Goal: Task Accomplishment & Management: Manage account settings

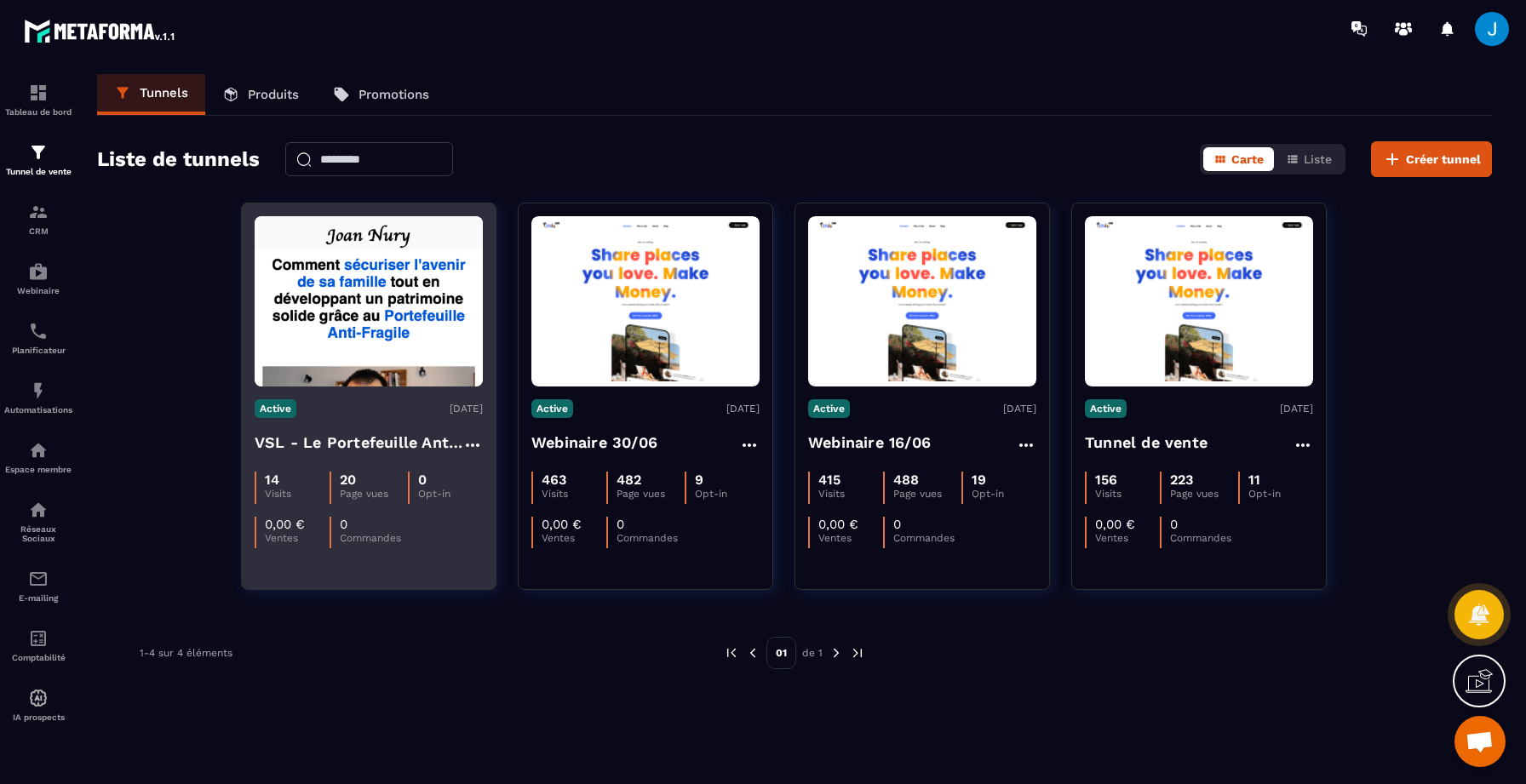
scroll to position [150, 0]
click at [395, 444] on h4 "VSL - Le Portefeuille Anti-Fragile" at bounding box center [359, 442] width 208 height 23
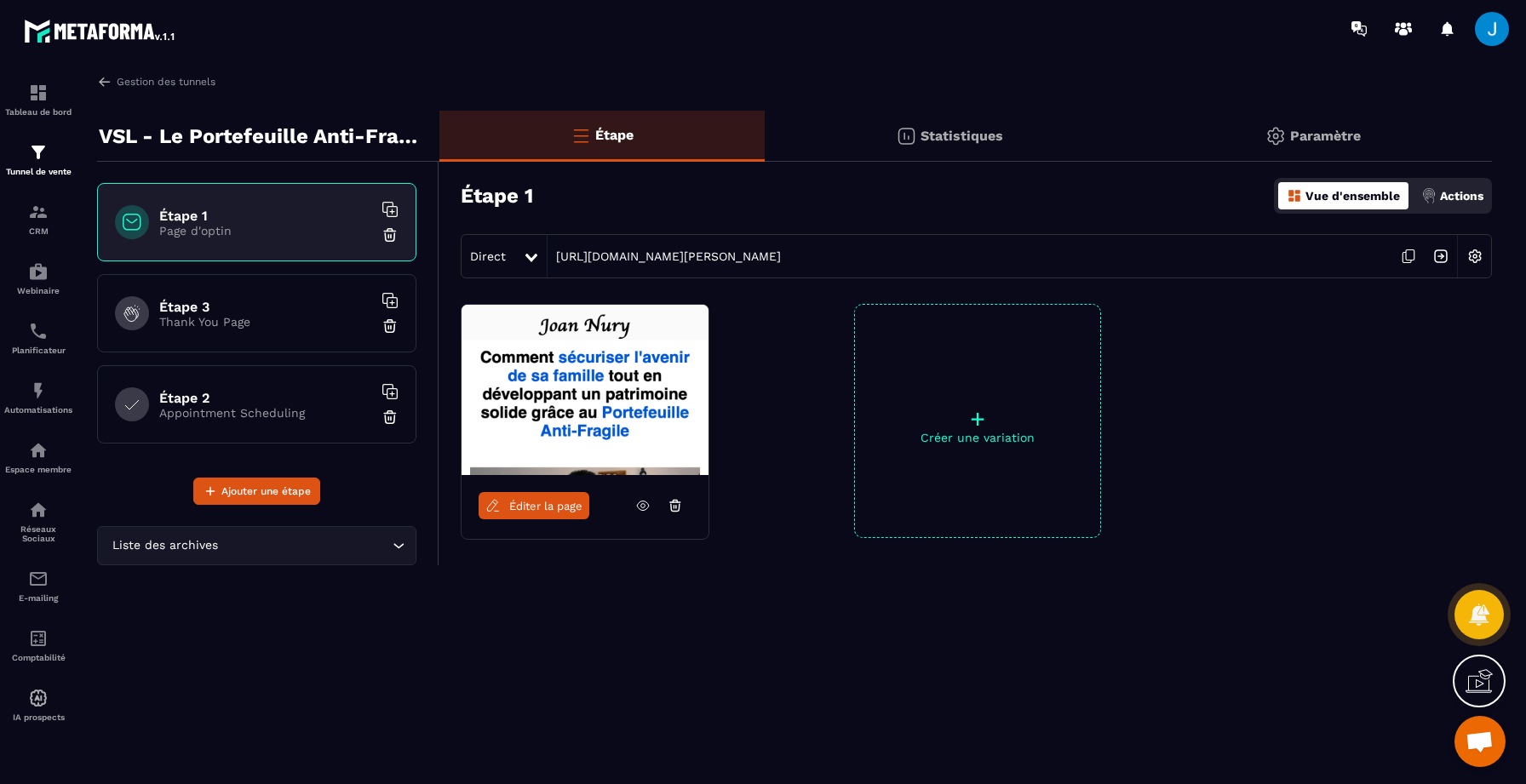
click at [282, 307] on h6 "Étape 3" at bounding box center [266, 307] width 213 height 17
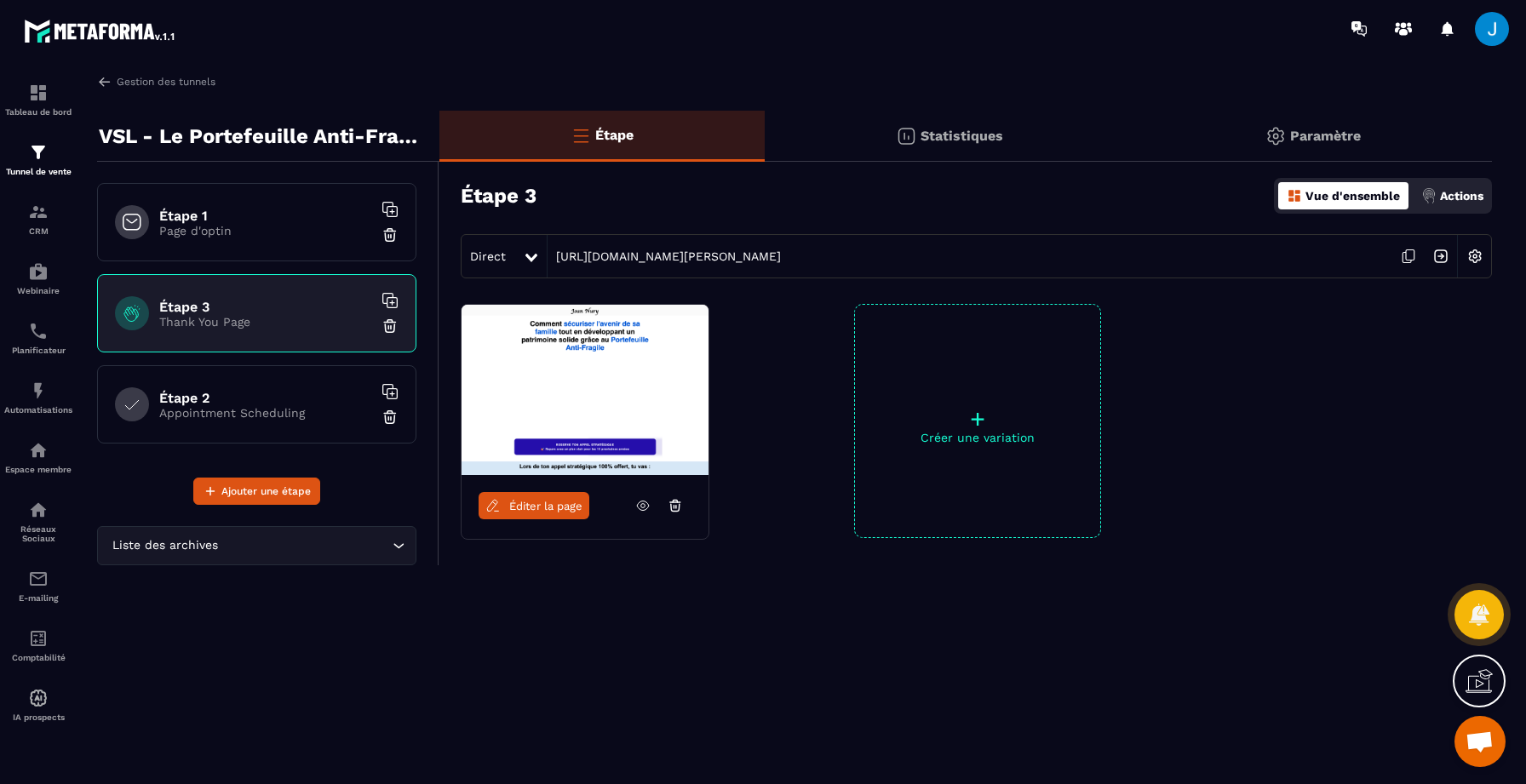
click at [207, 227] on p "Page d'optin" at bounding box center [266, 230] width 213 height 14
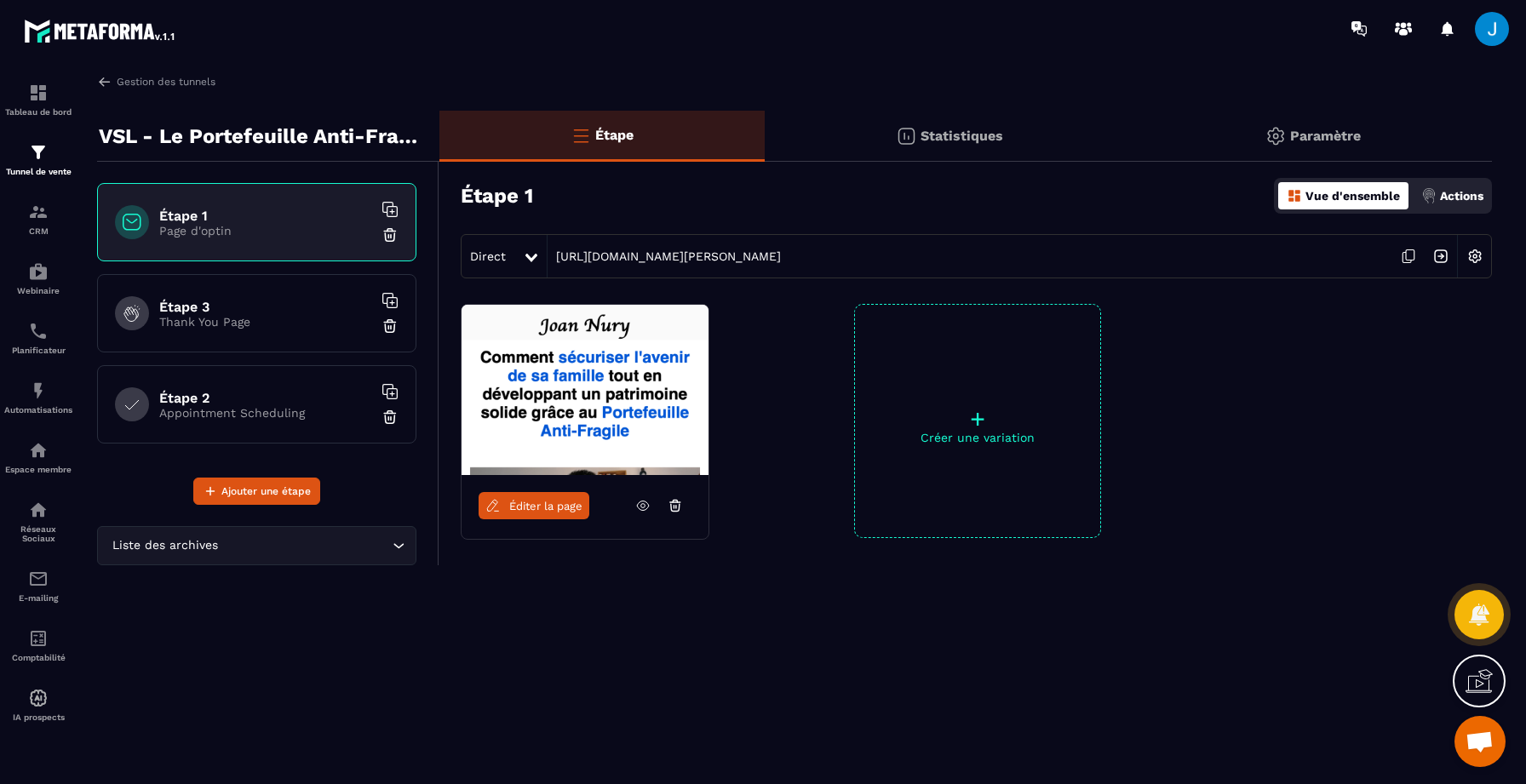
click at [240, 309] on h6 "Étape 3" at bounding box center [266, 307] width 213 height 17
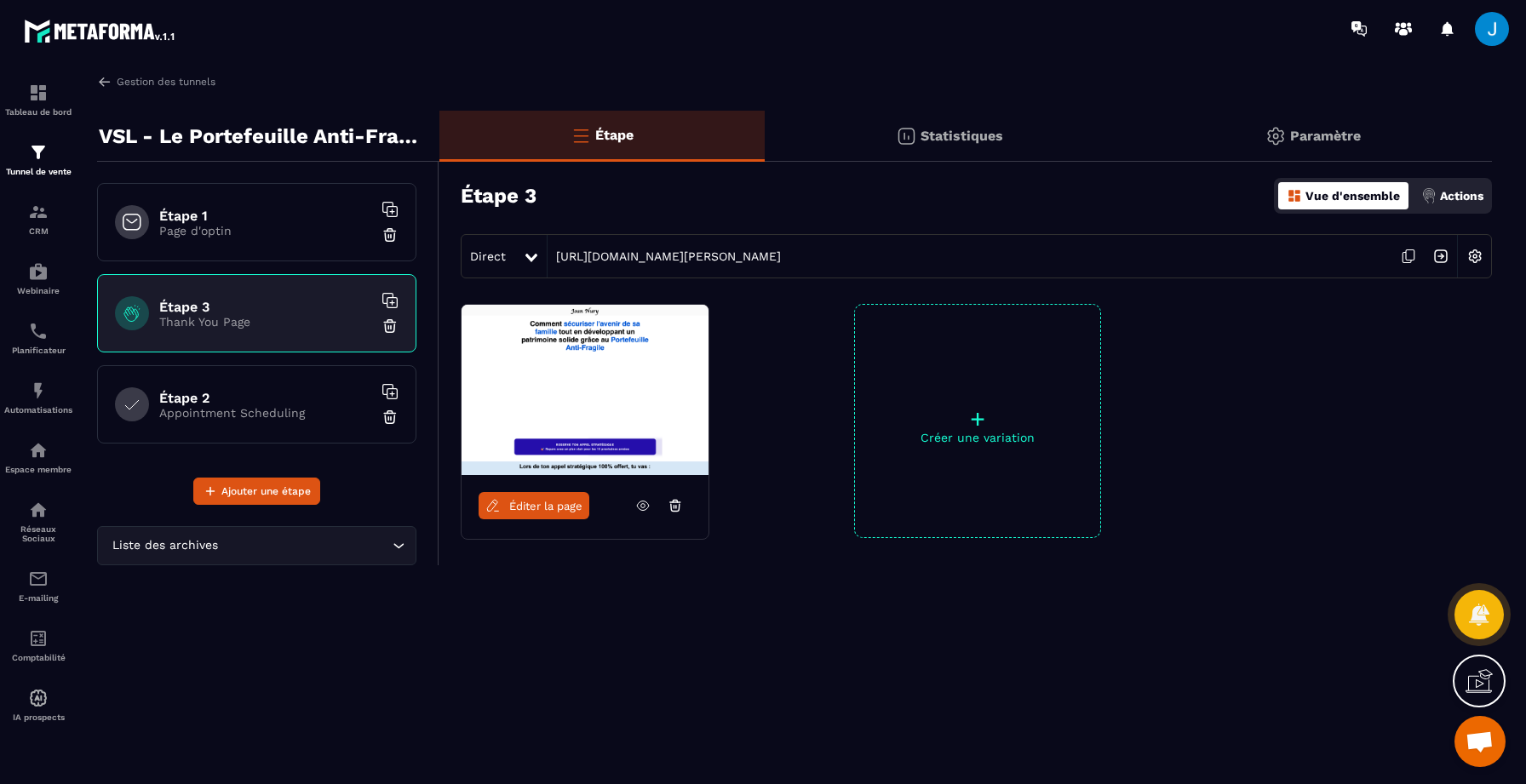
click at [202, 222] on h6 "Étape 1" at bounding box center [266, 216] width 213 height 17
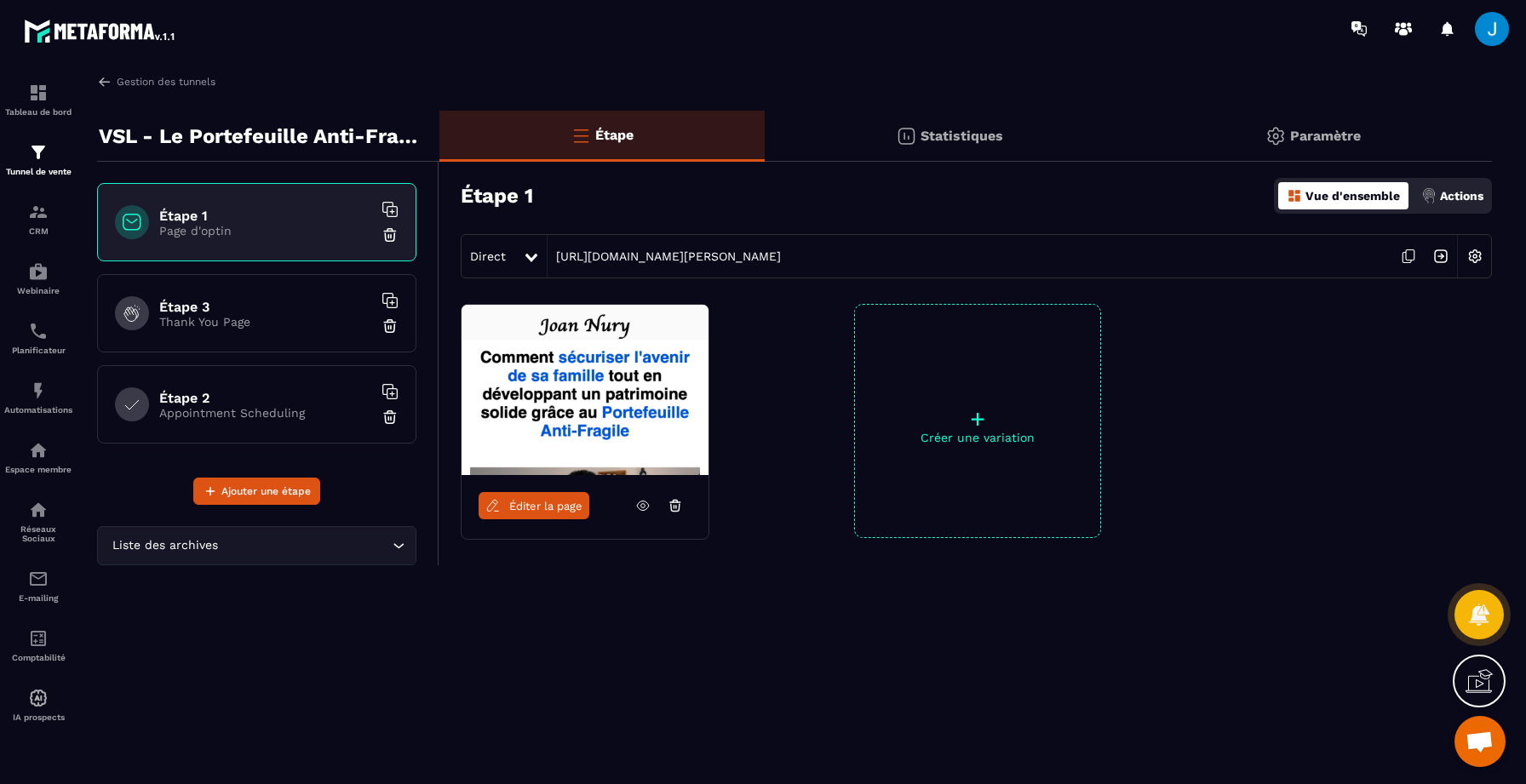
click at [1476, 255] on img at bounding box center [1474, 256] width 32 height 32
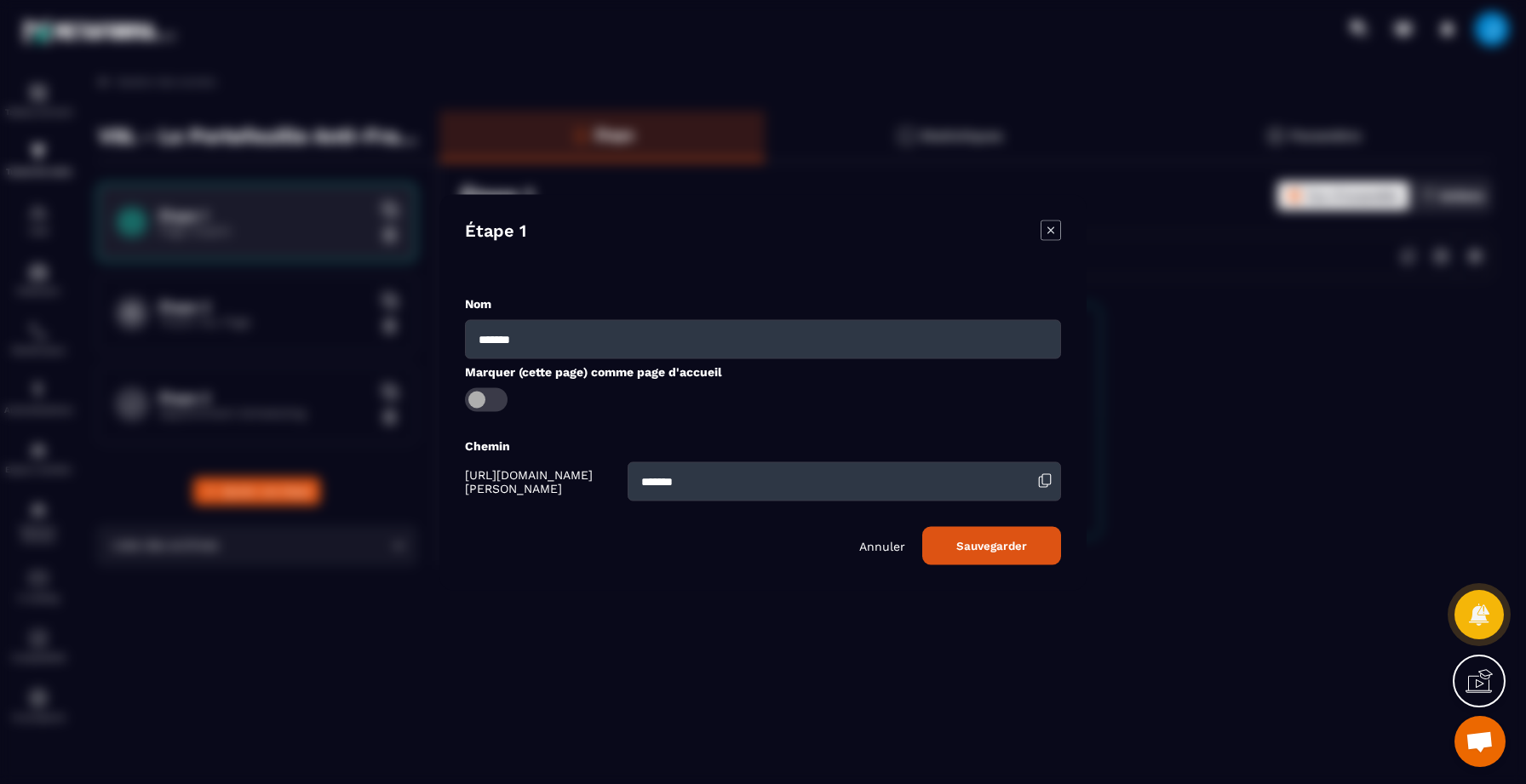
click at [665, 487] on input "*******" at bounding box center [844, 480] width 434 height 39
drag, startPoint x: 665, startPoint y: 487, endPoint x: 601, endPoint y: 487, distance: 64.0
click at [627, 487] on input "*******" at bounding box center [844, 480] width 434 height 39
type input "*********"
click at [1058, 228] on icon "Modal window" at bounding box center [1050, 229] width 21 height 21
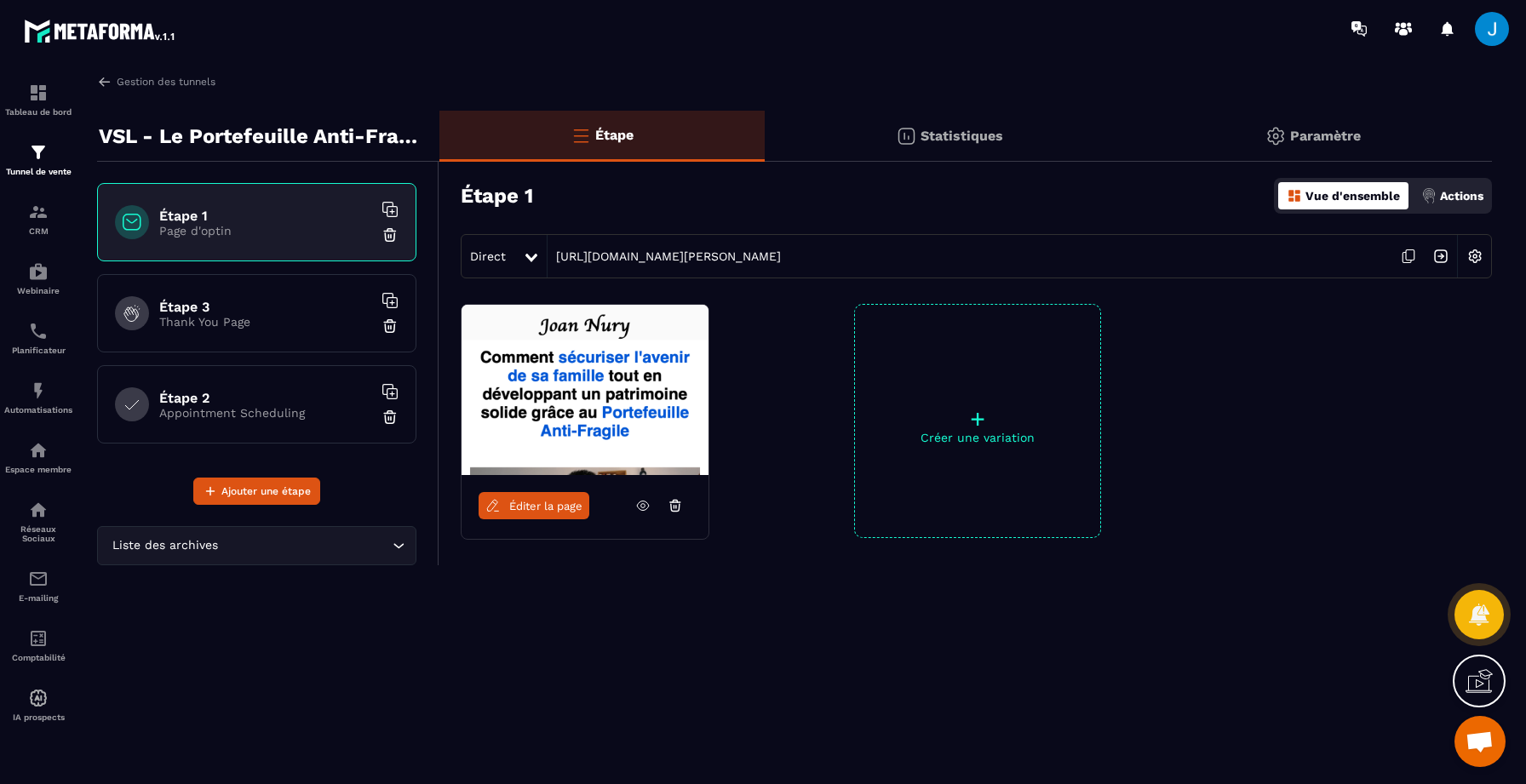
click at [1482, 258] on img at bounding box center [1474, 256] width 32 height 32
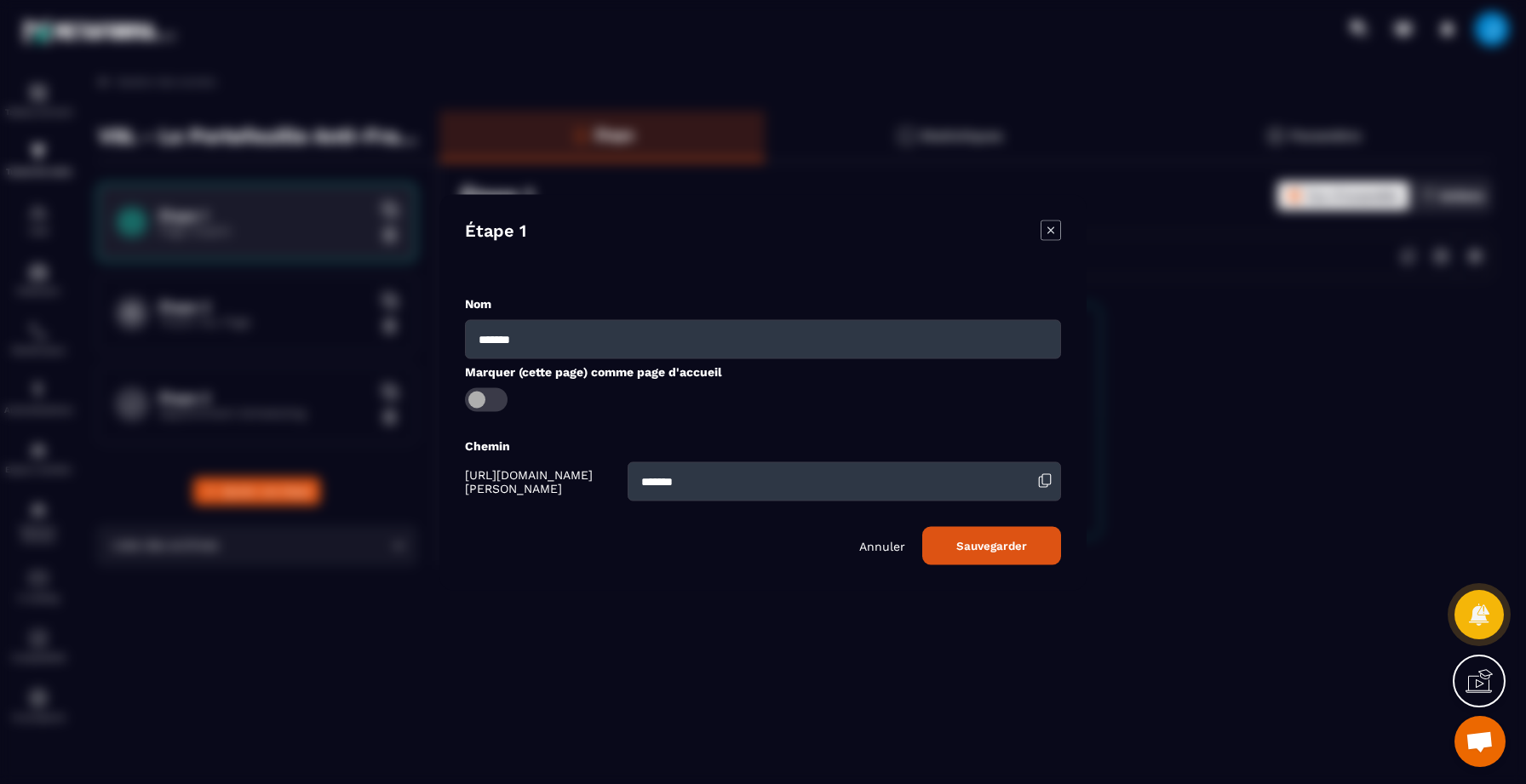
click at [786, 491] on input "*******" at bounding box center [844, 480] width 434 height 39
drag, startPoint x: 785, startPoint y: 491, endPoint x: 496, endPoint y: 483, distance: 289.1
click at [496, 483] on div "[URL][DOMAIN_NAME][PERSON_NAME] *******" at bounding box center [763, 480] width 596 height 39
type input "*********"
drag, startPoint x: 536, startPoint y: 337, endPoint x: 458, endPoint y: 337, distance: 78.0
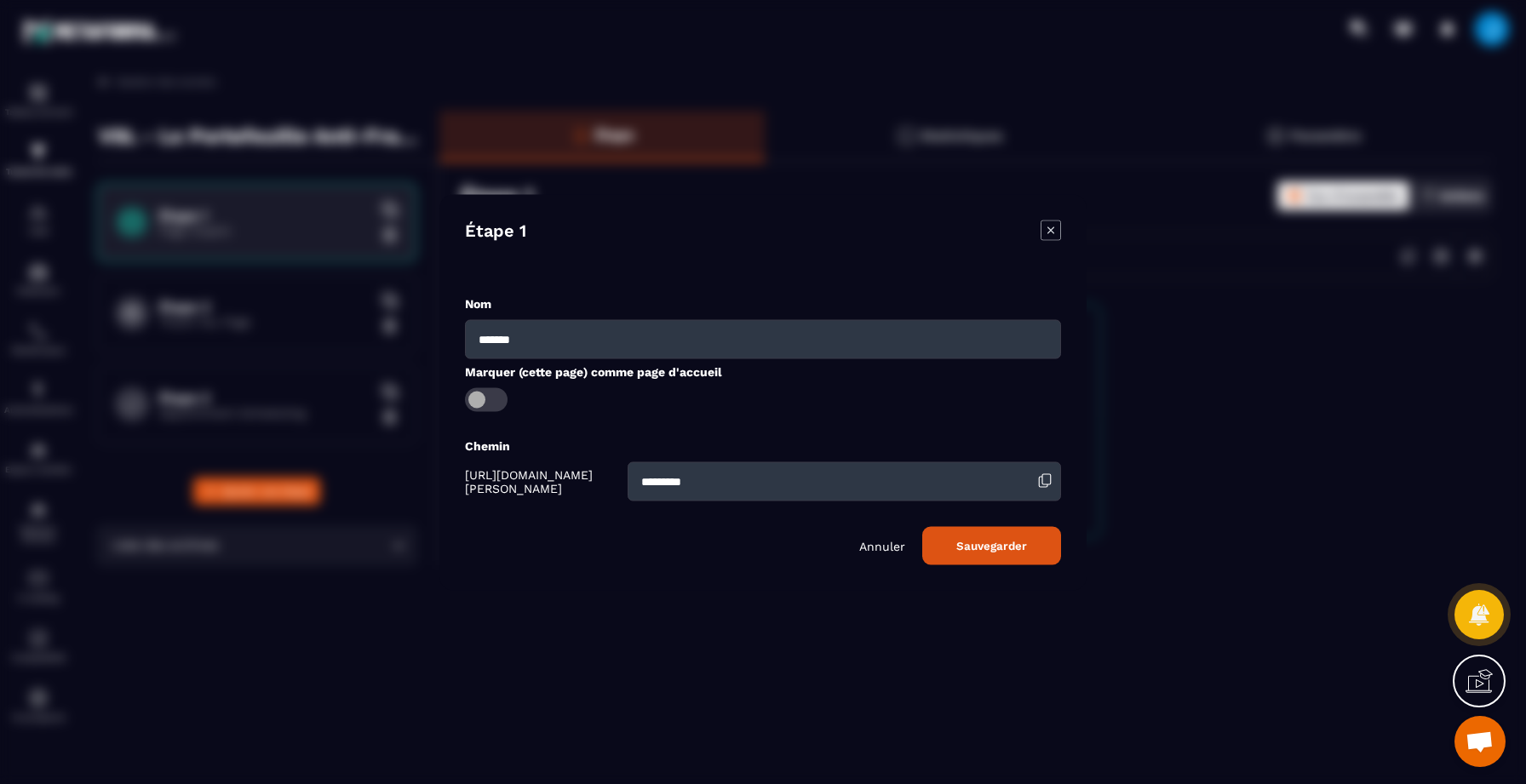
click at [458, 337] on div "Étape 1 Nom ******* Marquer (cette page) comme page d'accueil Chemin [URL][DOMA…" at bounding box center [763, 392] width 647 height 395
type input "**********"
click at [989, 541] on button "Sauvegarder" at bounding box center [992, 545] width 139 height 38
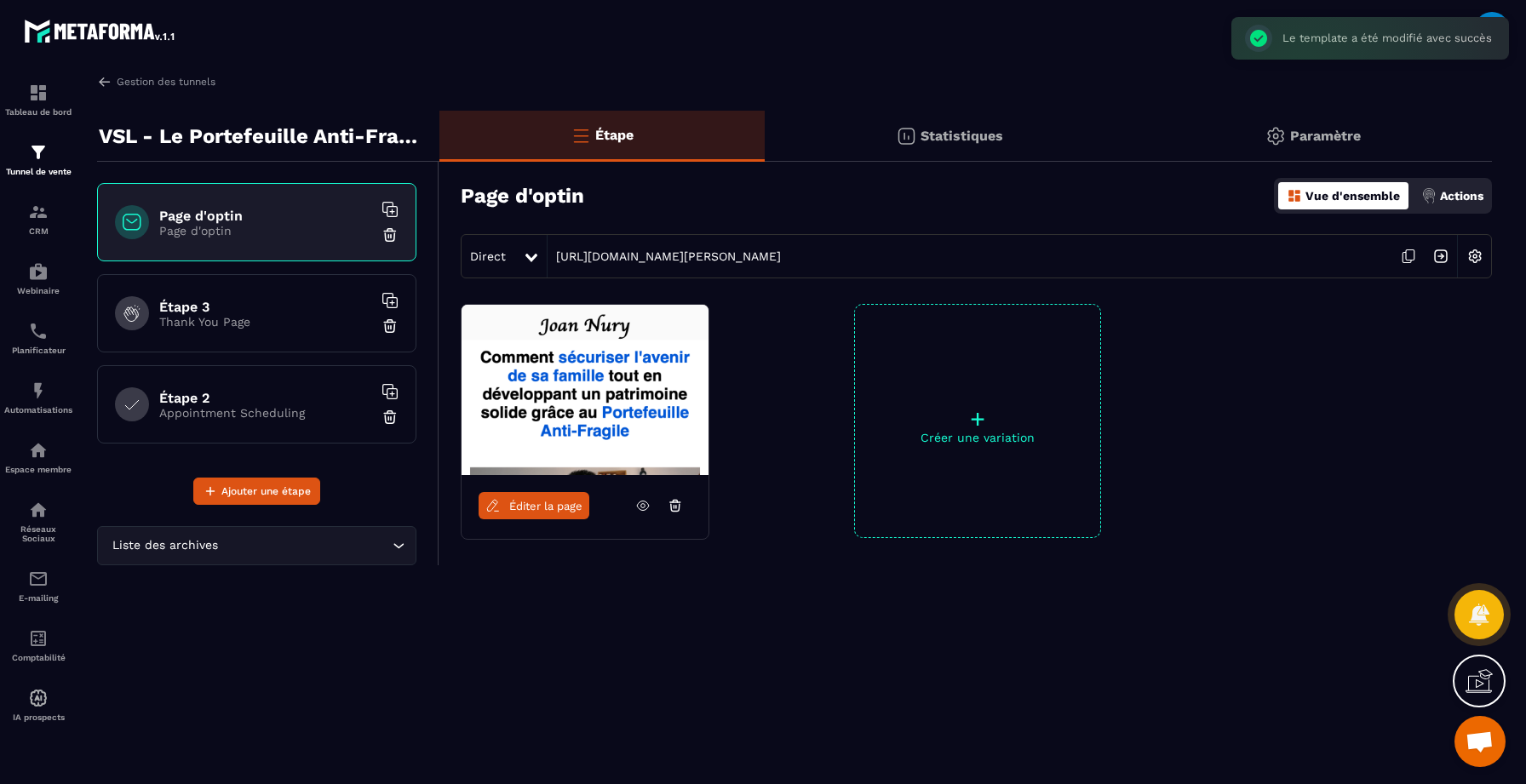
click at [202, 311] on h6 "Étape 3" at bounding box center [266, 307] width 213 height 17
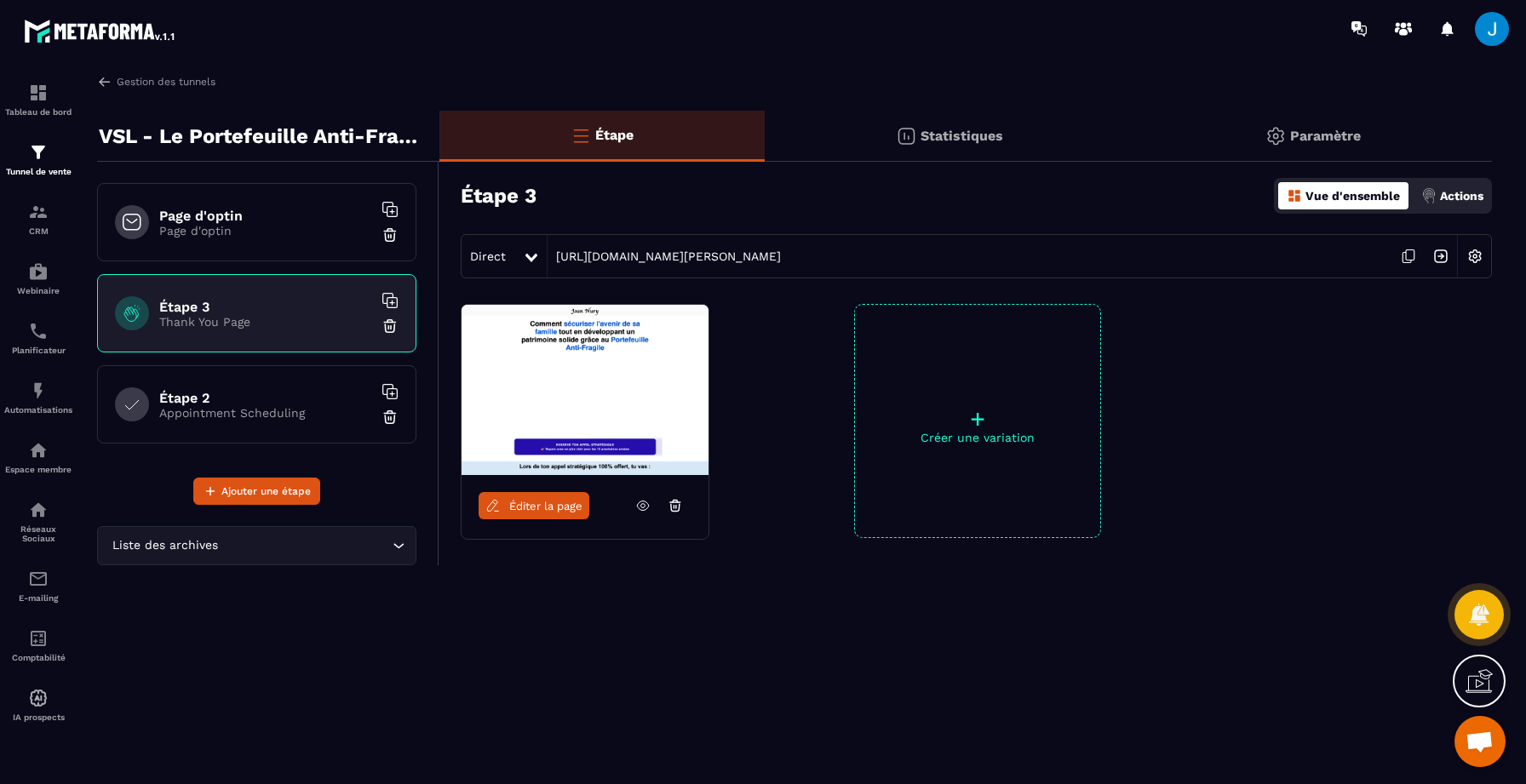
click at [1484, 256] on img at bounding box center [1474, 256] width 32 height 32
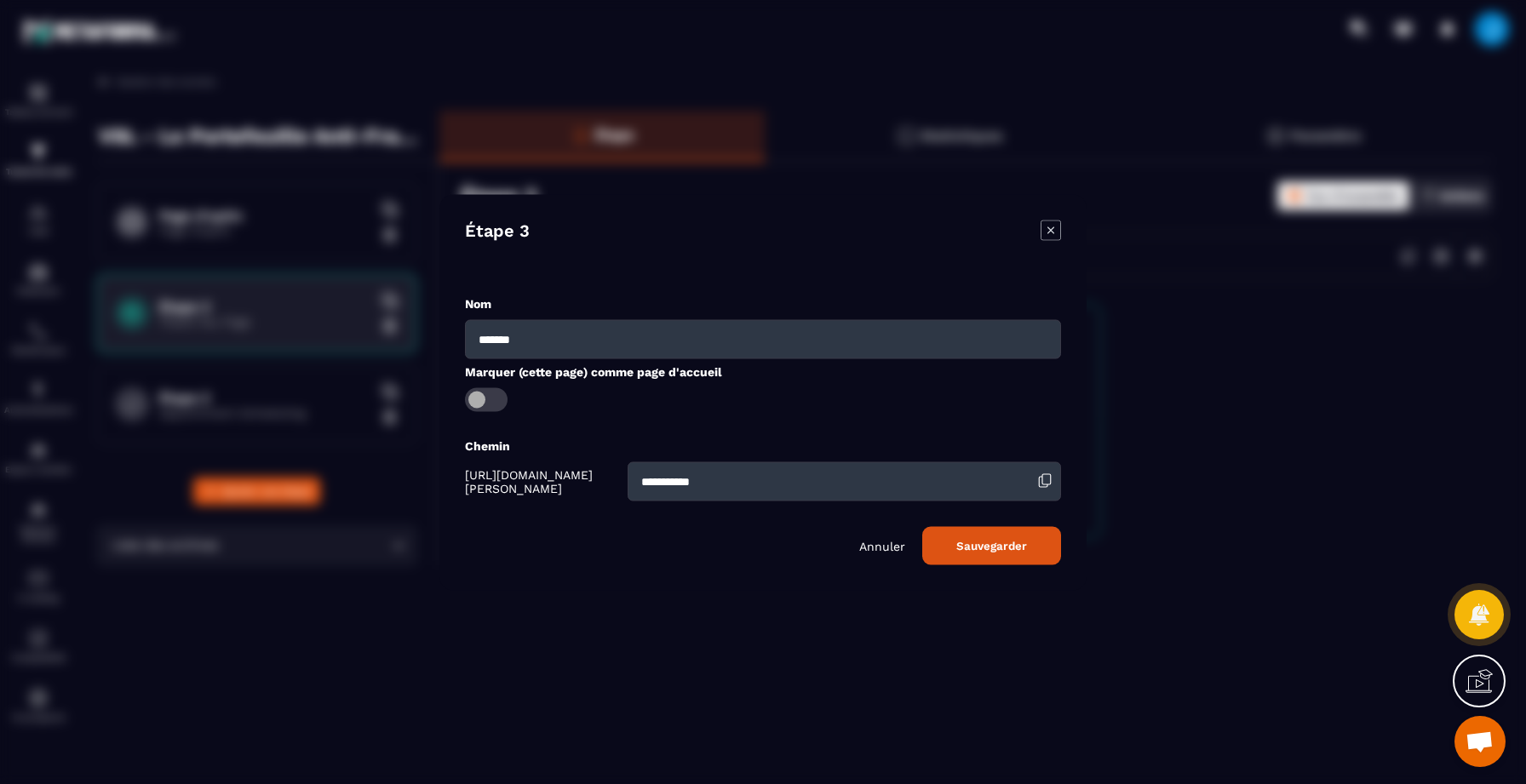
drag, startPoint x: 589, startPoint y: 342, endPoint x: 389, endPoint y: 339, distance: 200.0
click at [389, 339] on section "**********" at bounding box center [763, 392] width 1526 height 784
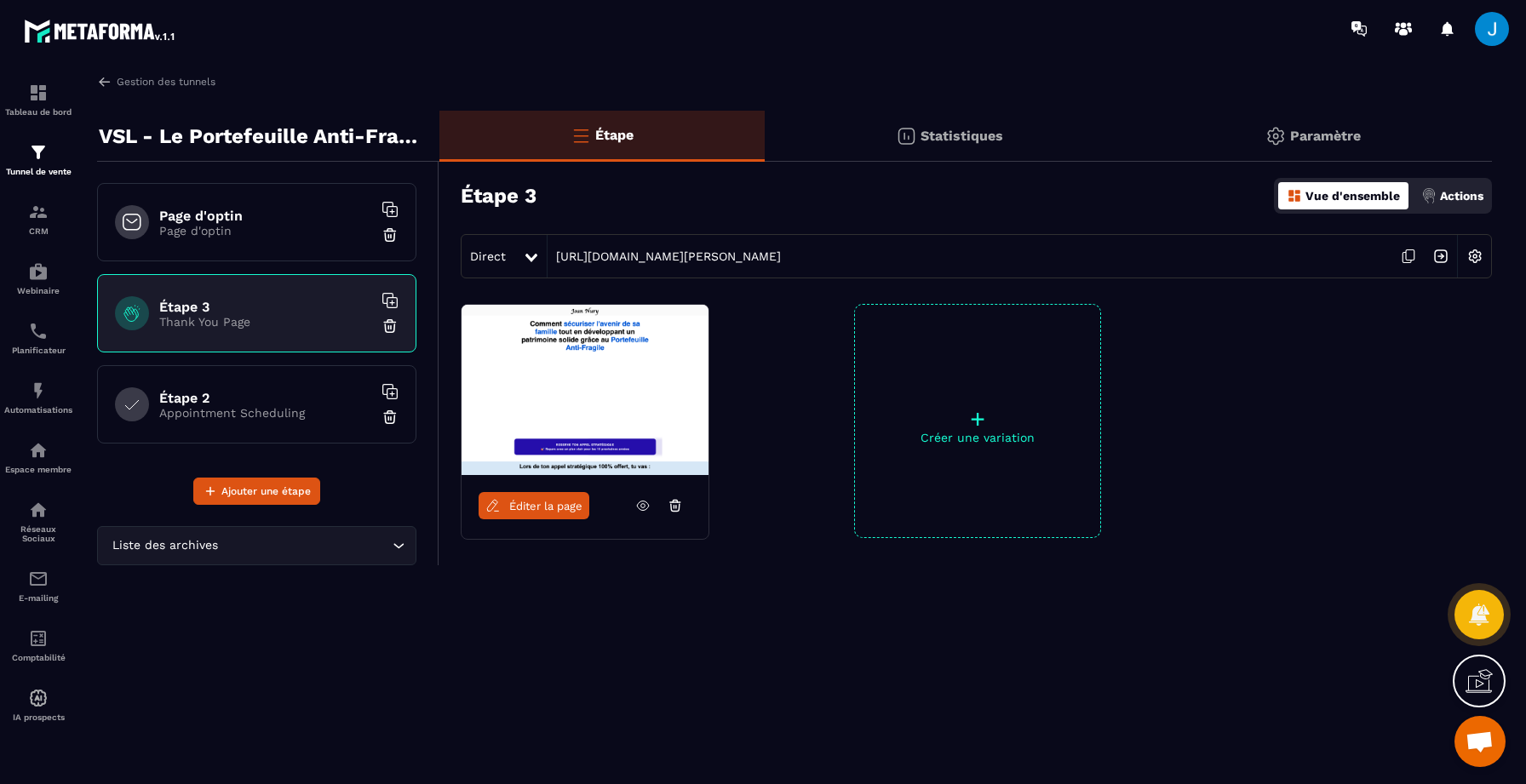
click at [1482, 250] on img at bounding box center [1474, 256] width 32 height 32
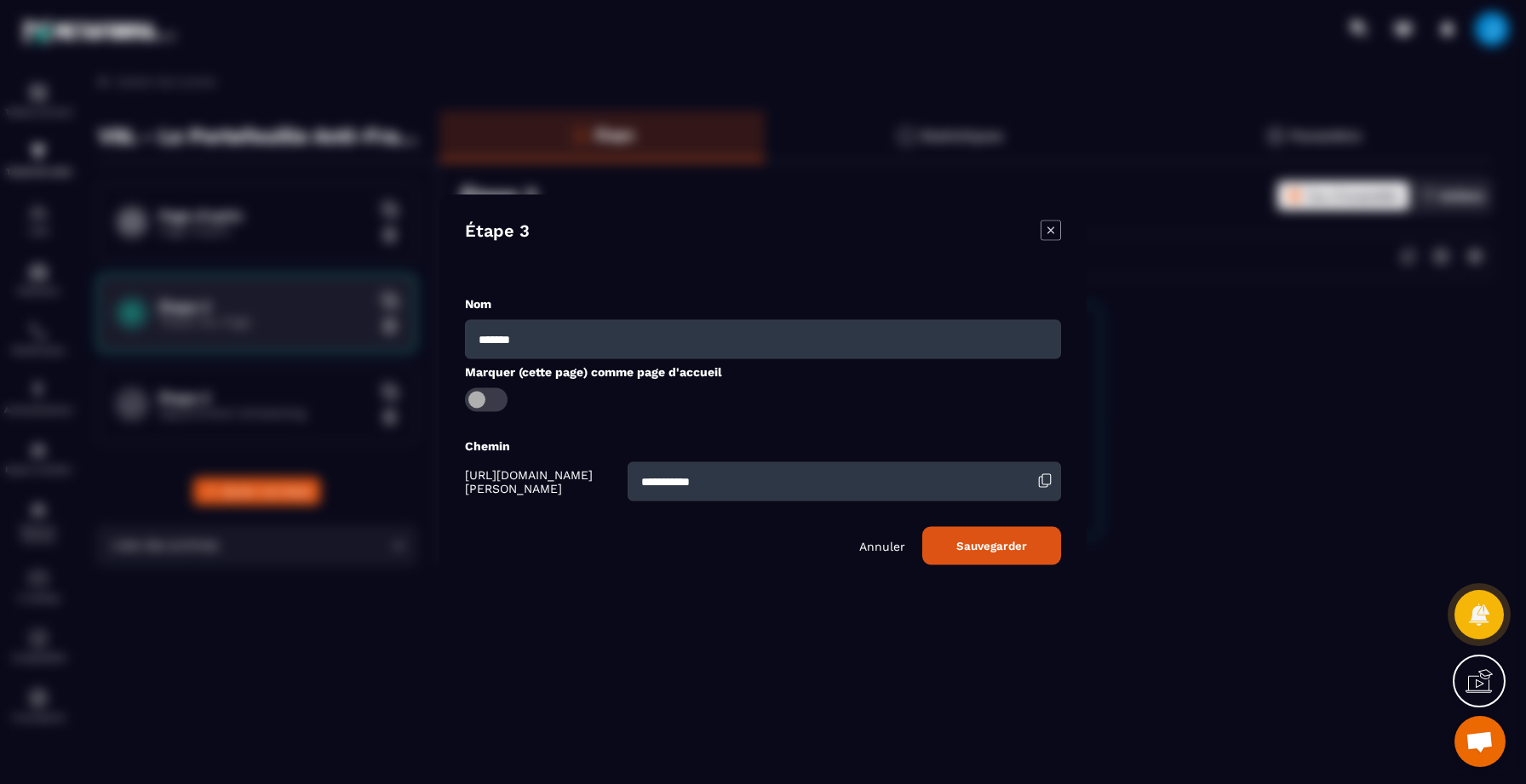
drag, startPoint x: 569, startPoint y: 342, endPoint x: 484, endPoint y: 342, distance: 85.0
click at [484, 342] on input "*******" at bounding box center [763, 339] width 596 height 39
type input "*"
click at [1018, 328] on input "**********" at bounding box center [763, 339] width 596 height 39
drag, startPoint x: 1018, startPoint y: 328, endPoint x: 71, endPoint y: 295, distance: 947.6
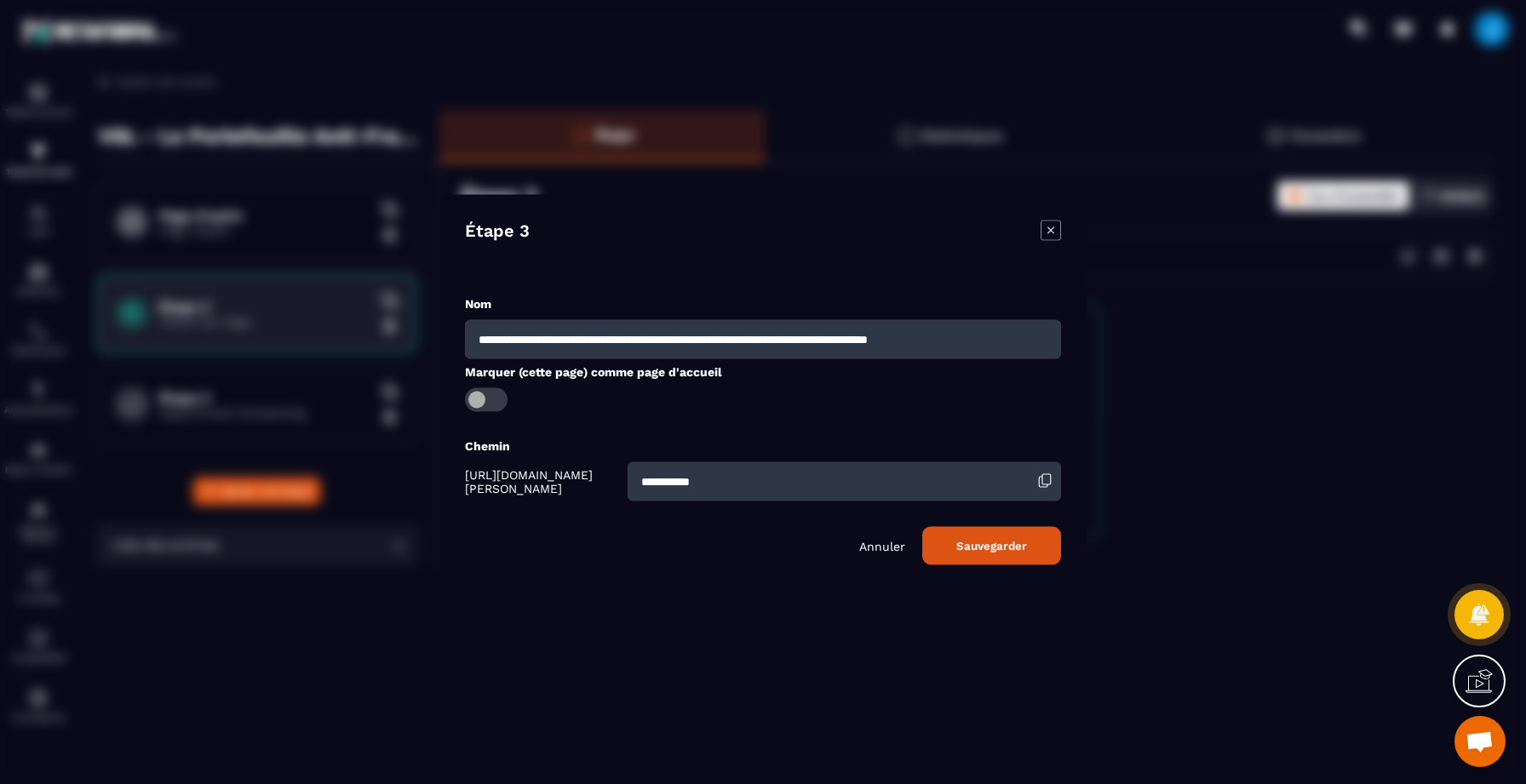
click at [71, 295] on section "**********" at bounding box center [763, 392] width 1526 height 784
type input "*******"
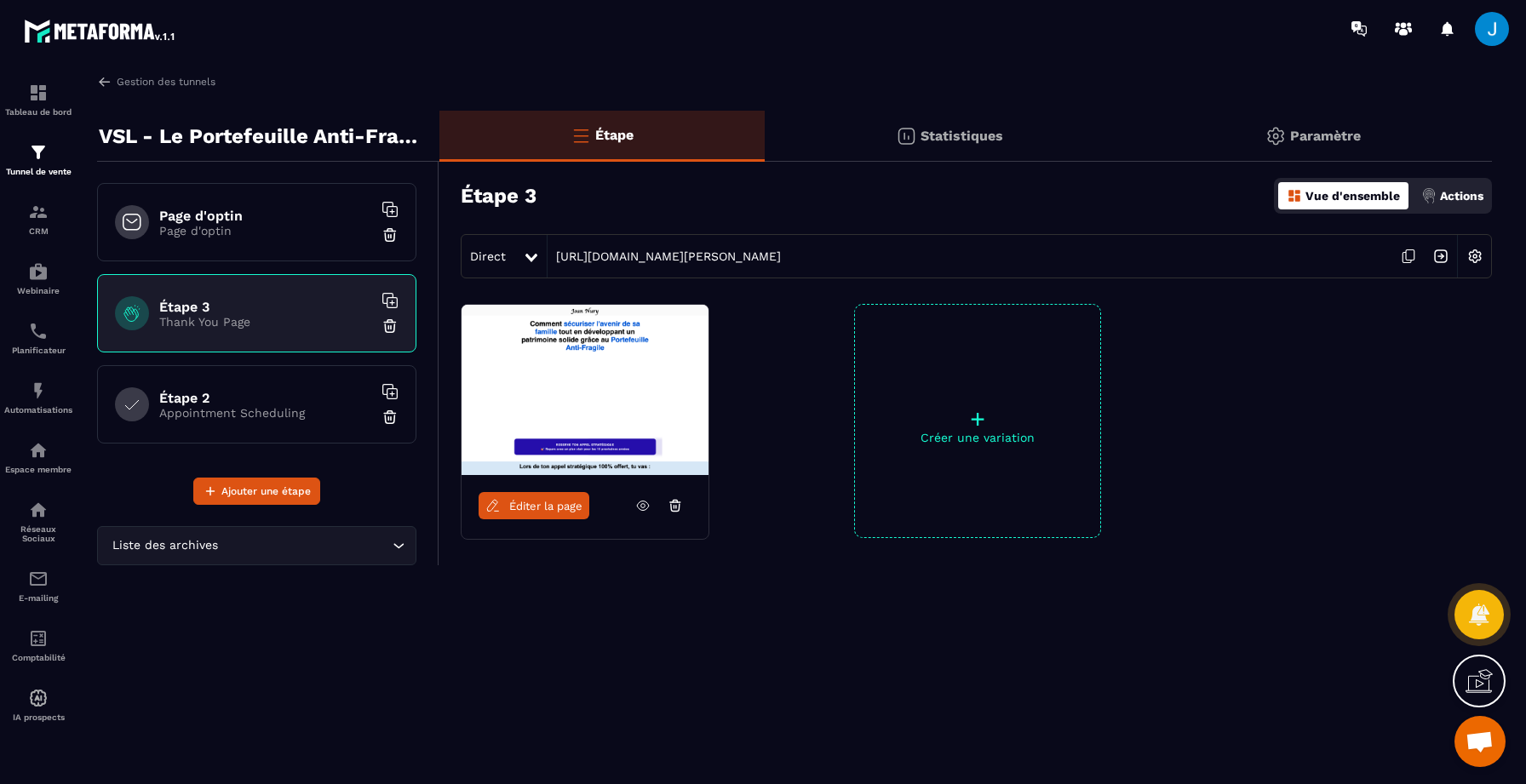
click at [1467, 251] on img at bounding box center [1474, 256] width 32 height 32
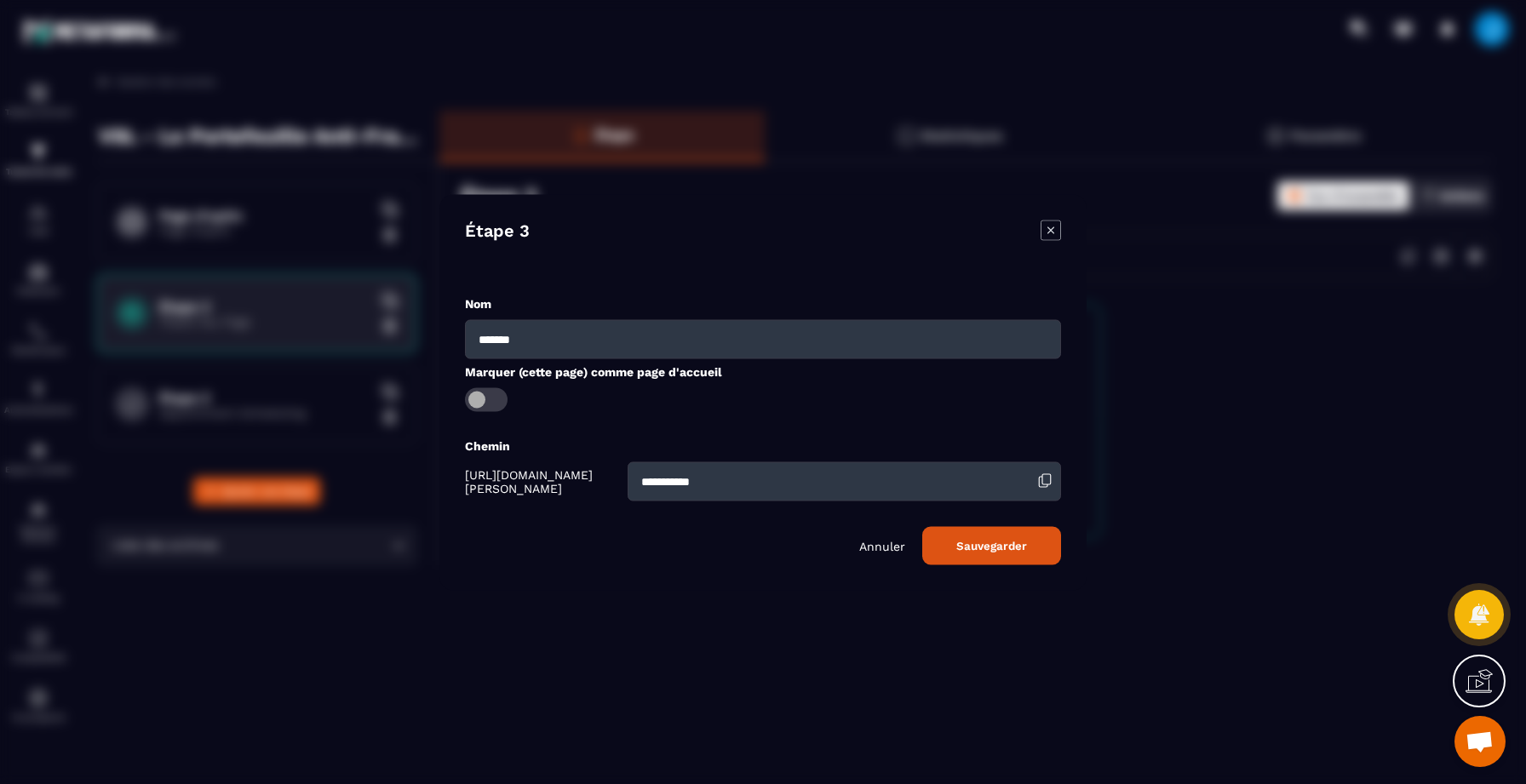
drag, startPoint x: 555, startPoint y: 341, endPoint x: 407, endPoint y: 341, distance: 148.0
click at [407, 341] on section "**********" at bounding box center [763, 392] width 1526 height 784
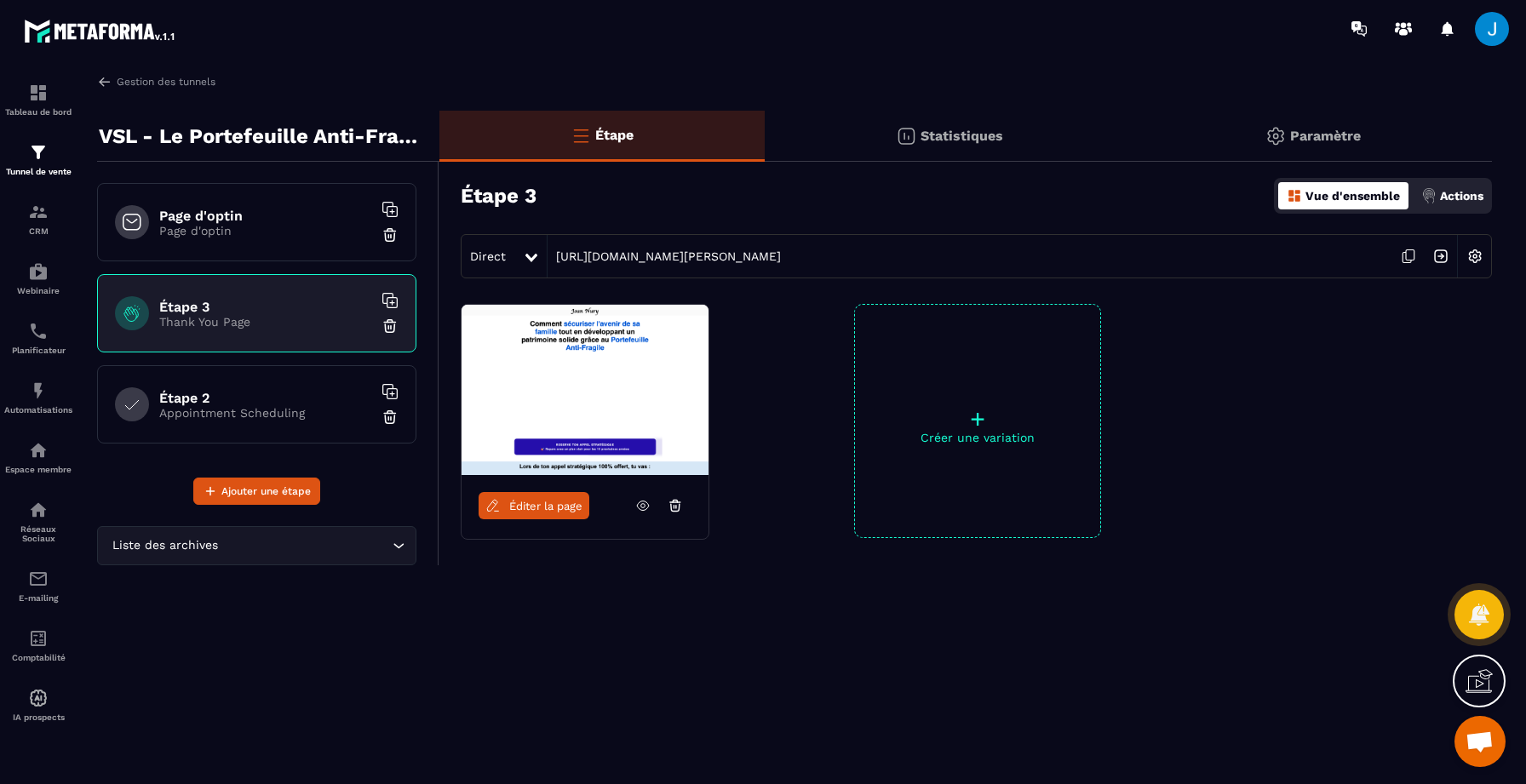
click at [1474, 250] on img at bounding box center [1474, 256] width 32 height 32
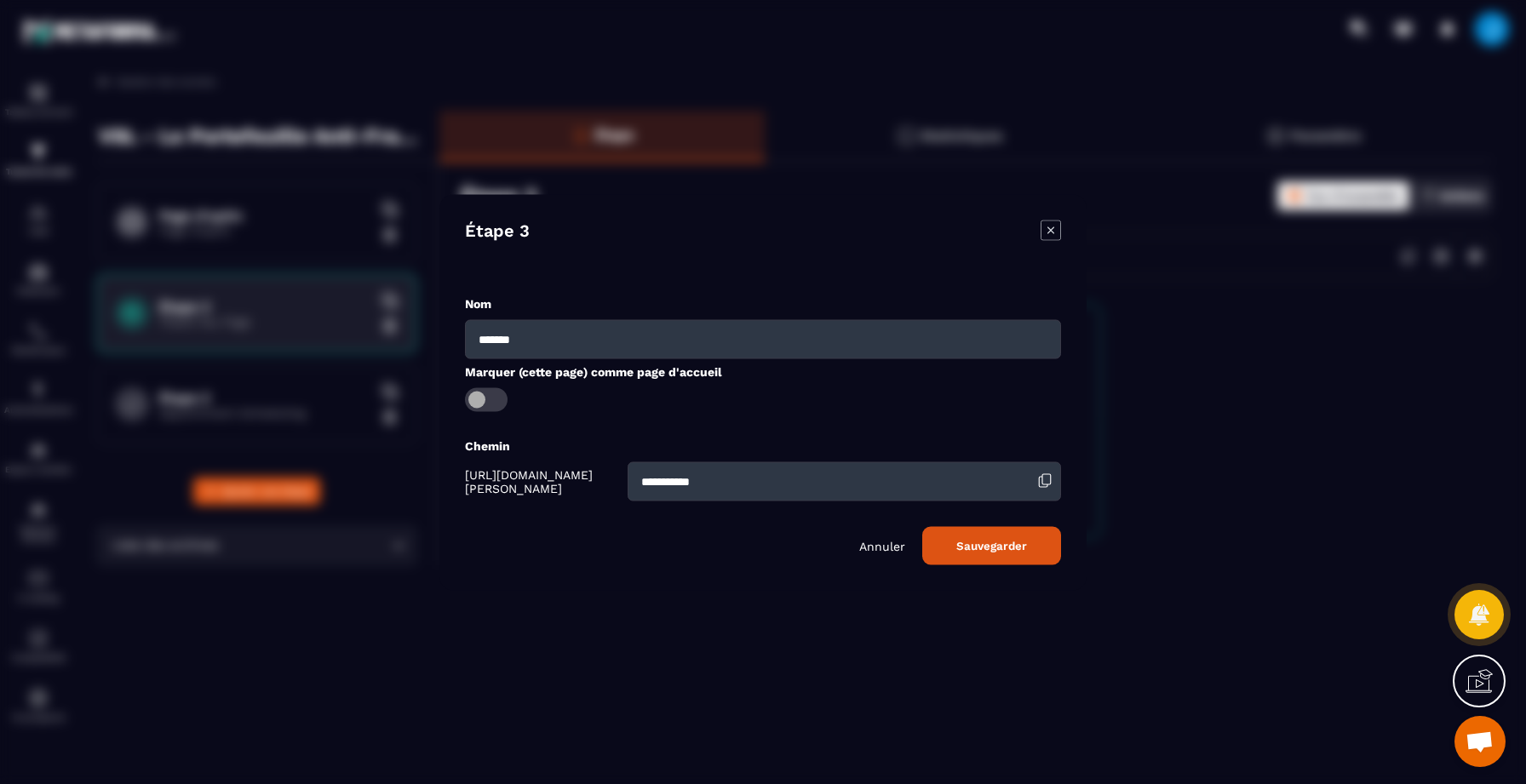
click at [528, 328] on input "*******" at bounding box center [763, 339] width 596 height 39
type input "*"
type input "***"
click at [972, 403] on div "Modal window" at bounding box center [763, 399] width 596 height 23
drag, startPoint x: 694, startPoint y: 484, endPoint x: 554, endPoint y: 484, distance: 140.0
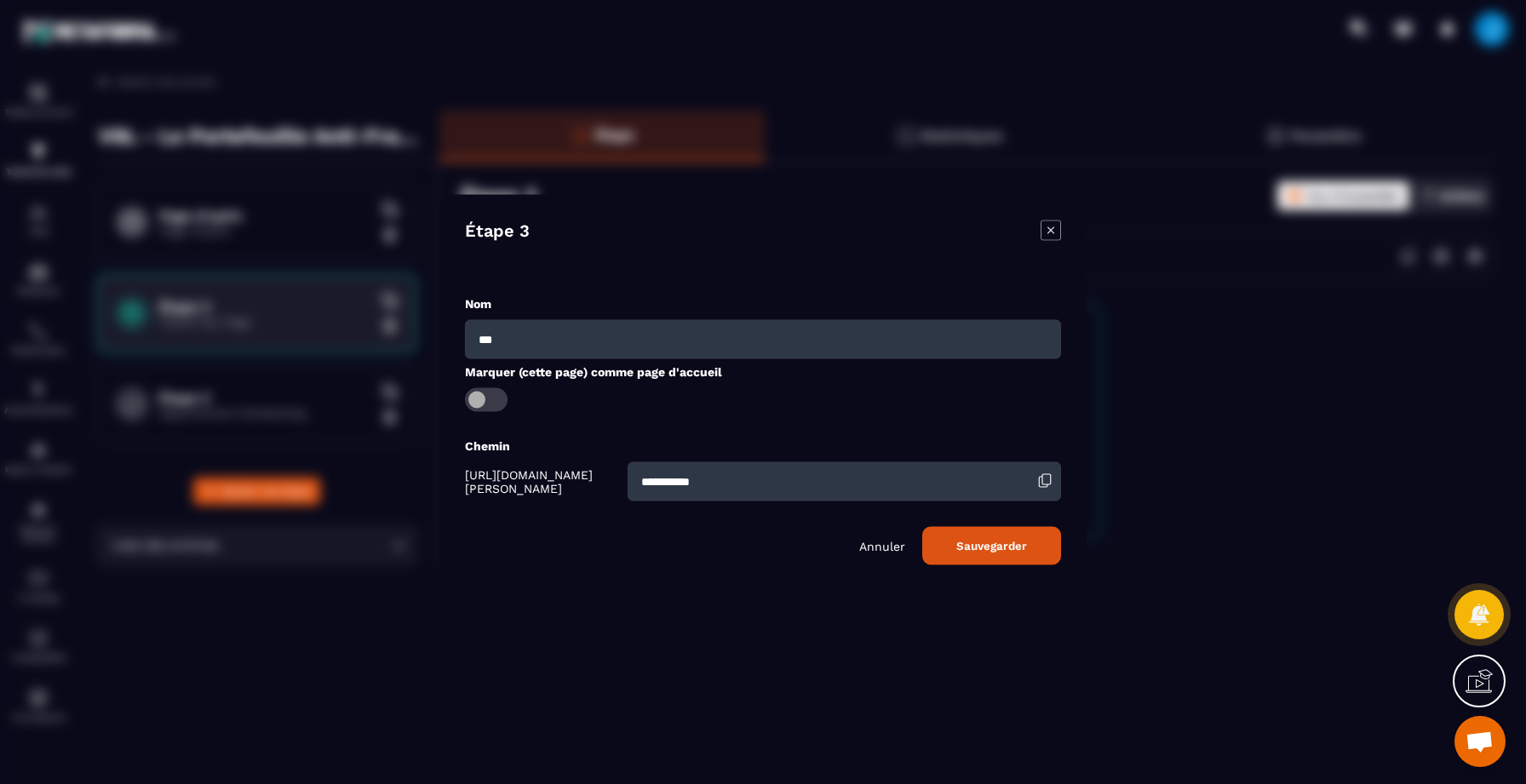
click at [554, 484] on div "**********" at bounding box center [763, 480] width 596 height 39
type input "*******"
click at [1009, 557] on button "Sauvegarder" at bounding box center [992, 545] width 139 height 38
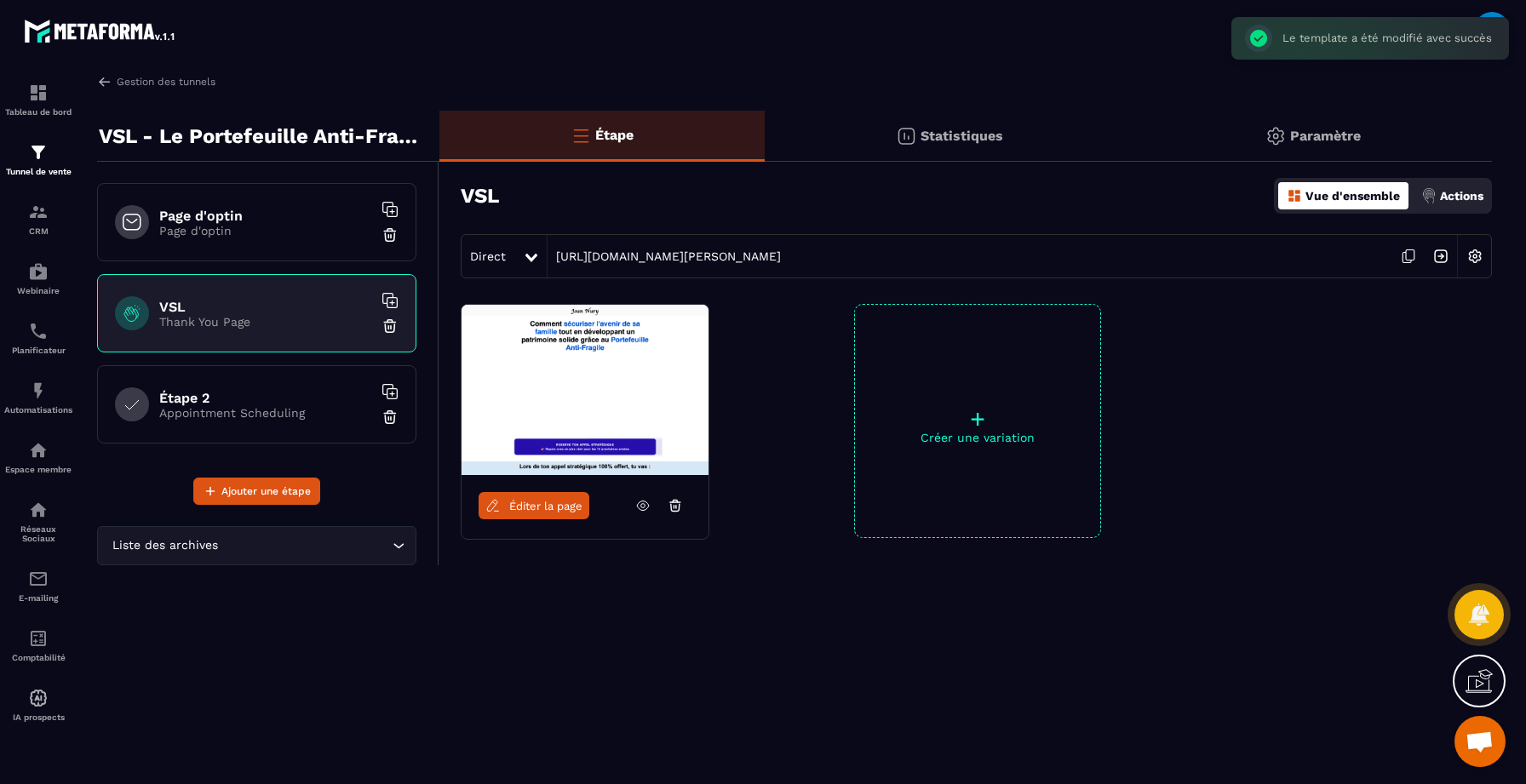
click at [350, 401] on h6 "Étape 2" at bounding box center [266, 397] width 213 height 17
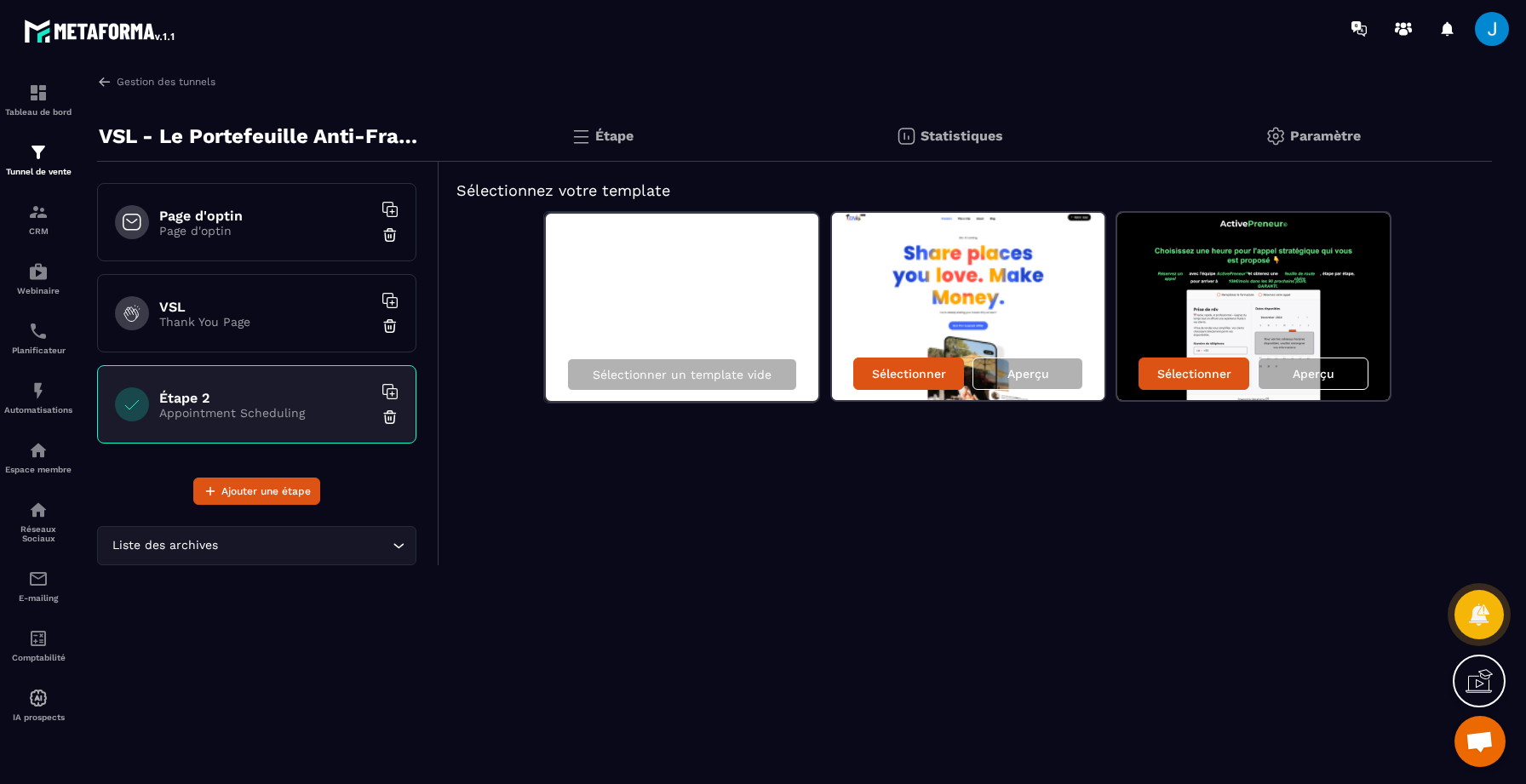
click at [1350, 143] on p "Paramètre" at bounding box center [1326, 136] width 70 height 17
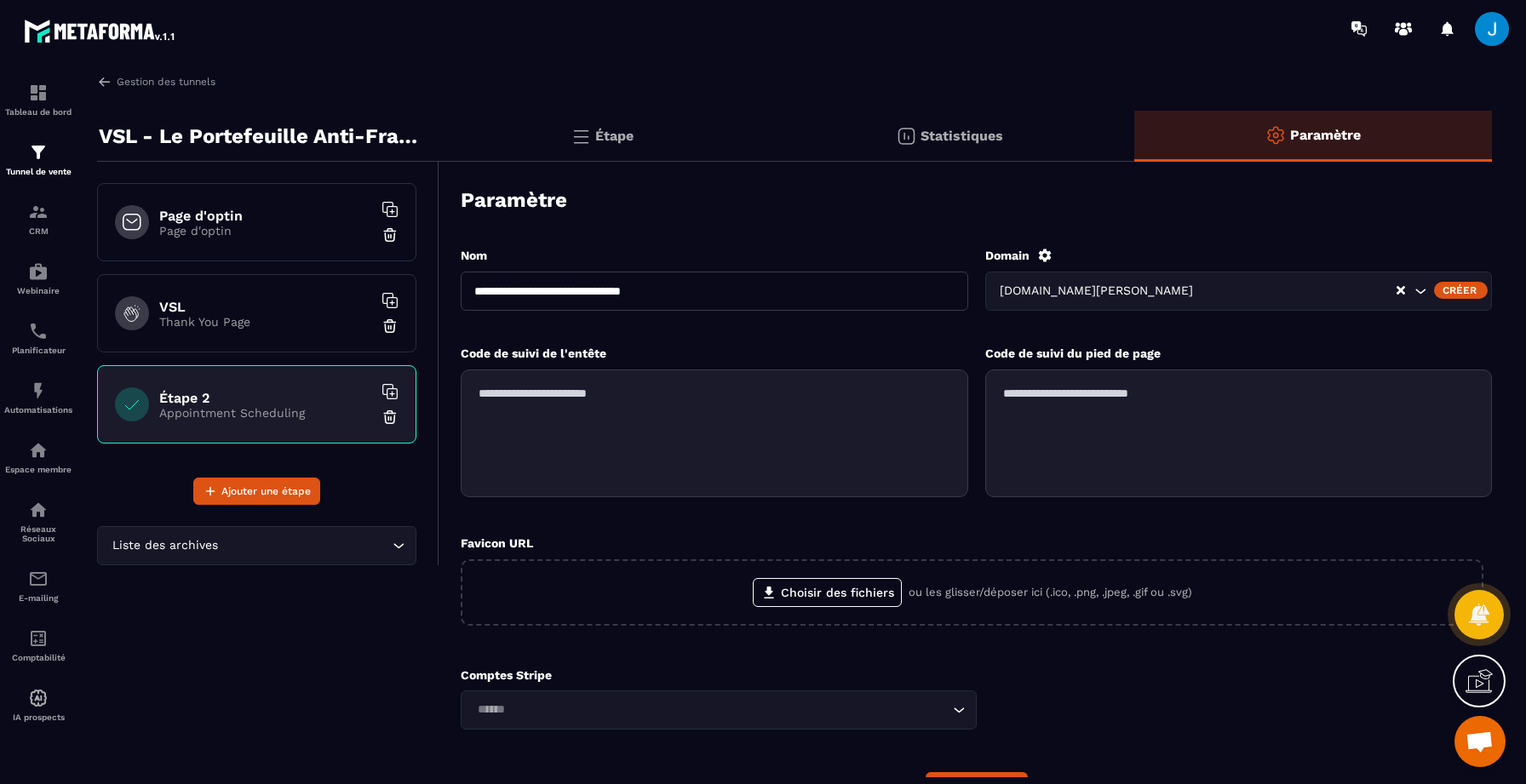
click at [765, 149] on div "Étape" at bounding box center [950, 136] width 369 height 51
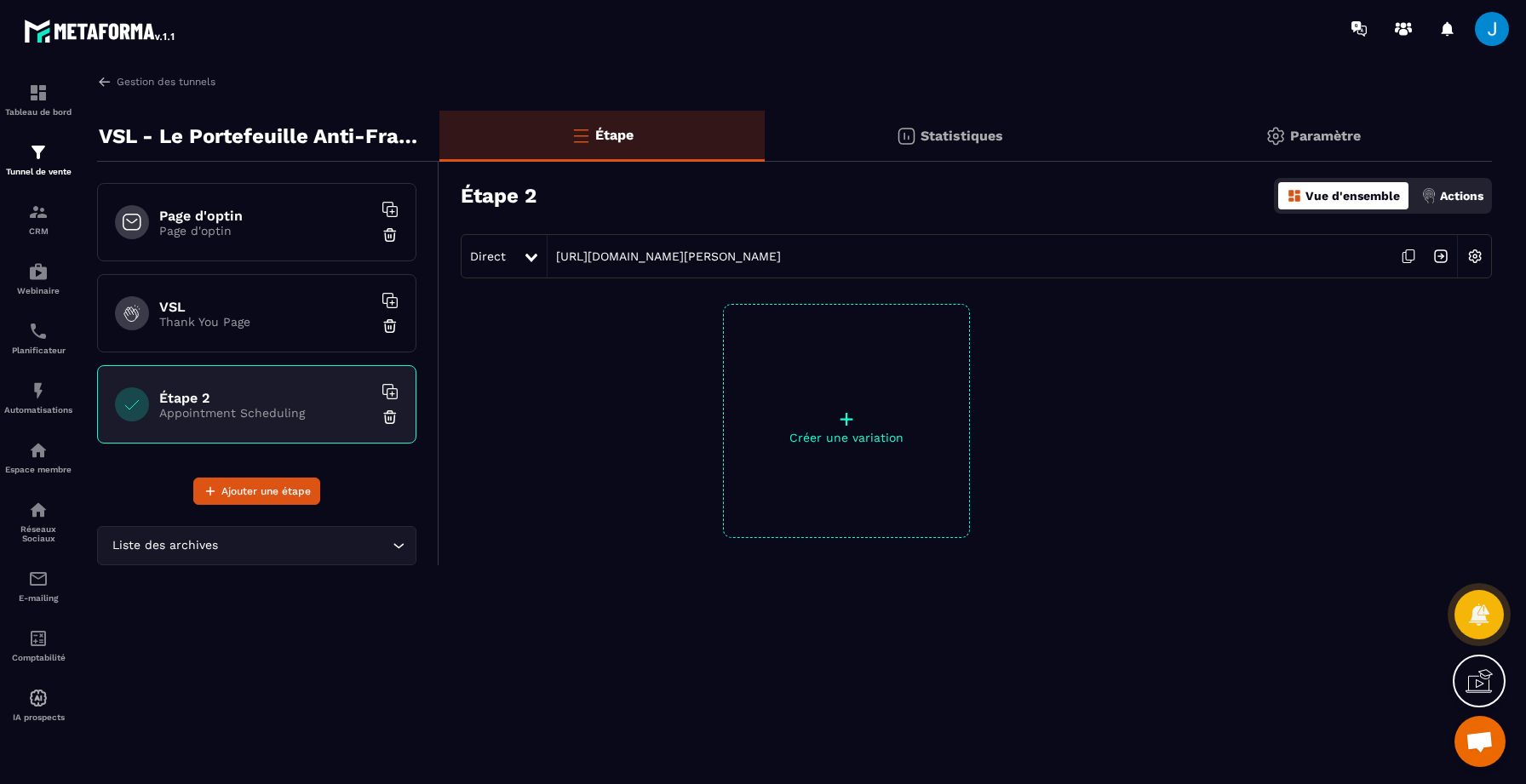
click at [1466, 248] on img at bounding box center [1474, 256] width 32 height 32
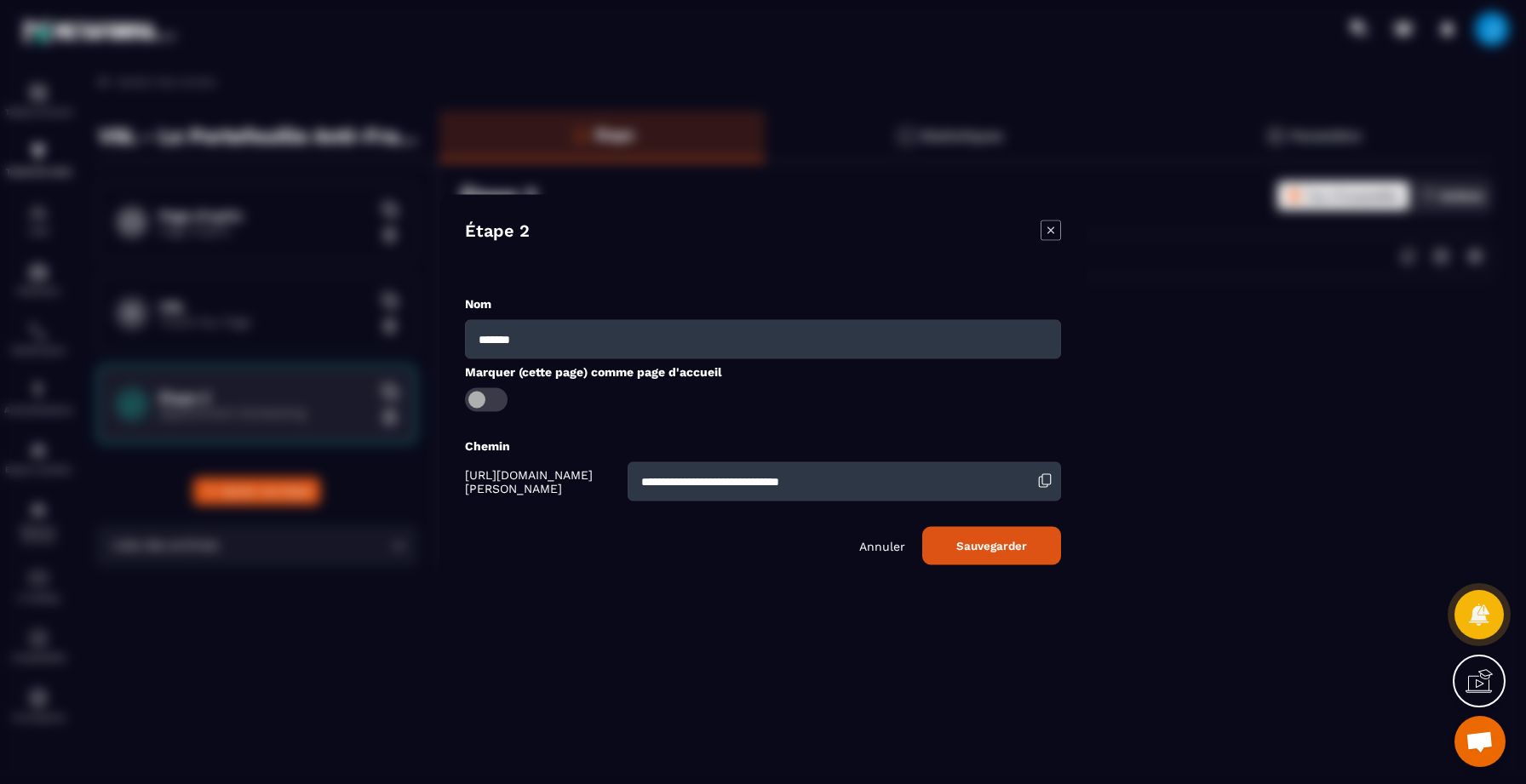
click at [488, 403] on span "Modal window" at bounding box center [487, 399] width 43 height 23
click at [972, 540] on button "Sauvegarder" at bounding box center [992, 545] width 139 height 38
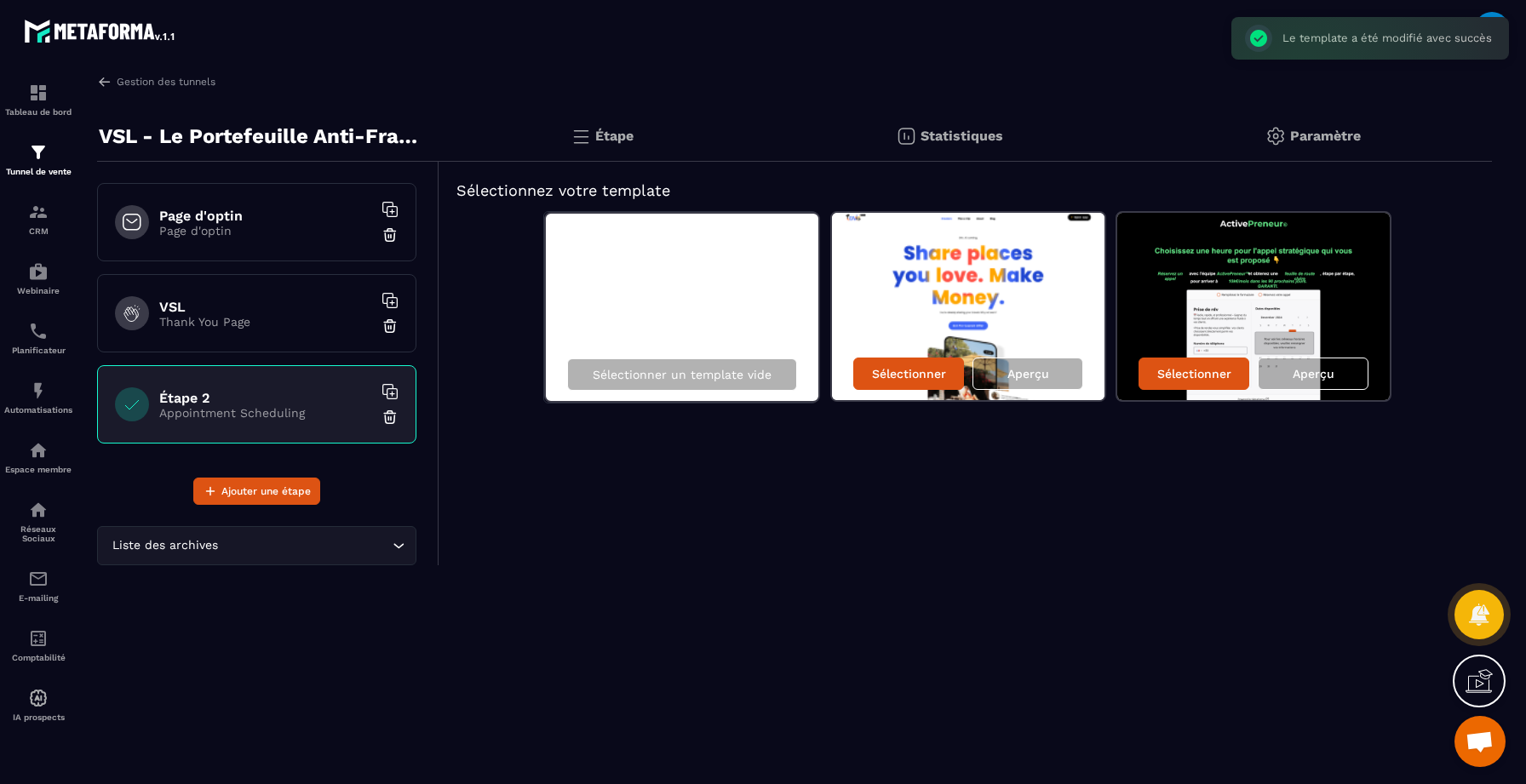
click at [295, 319] on p "Thank You Page" at bounding box center [266, 322] width 213 height 14
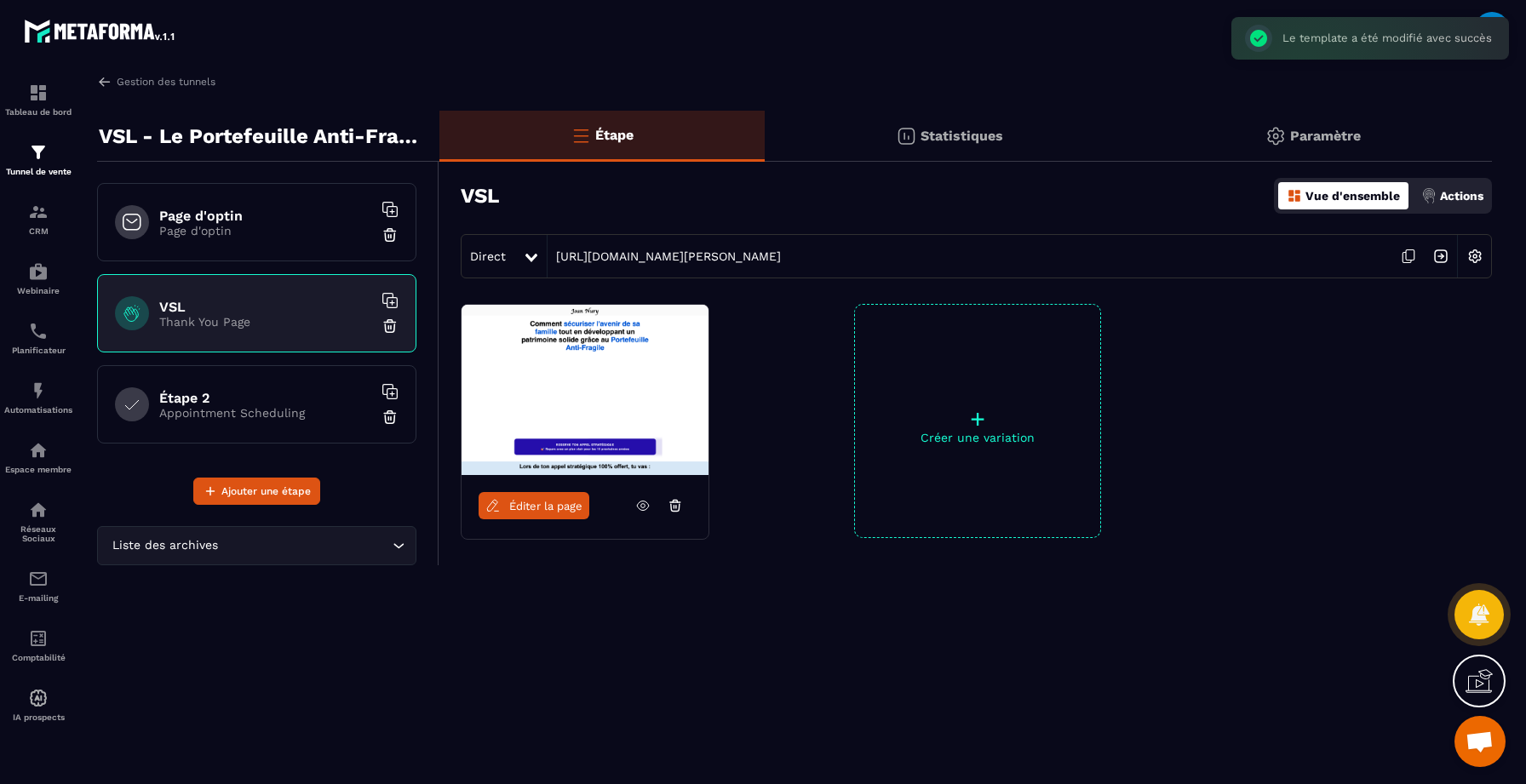
click at [285, 222] on h6 "Page d'optin" at bounding box center [266, 216] width 213 height 17
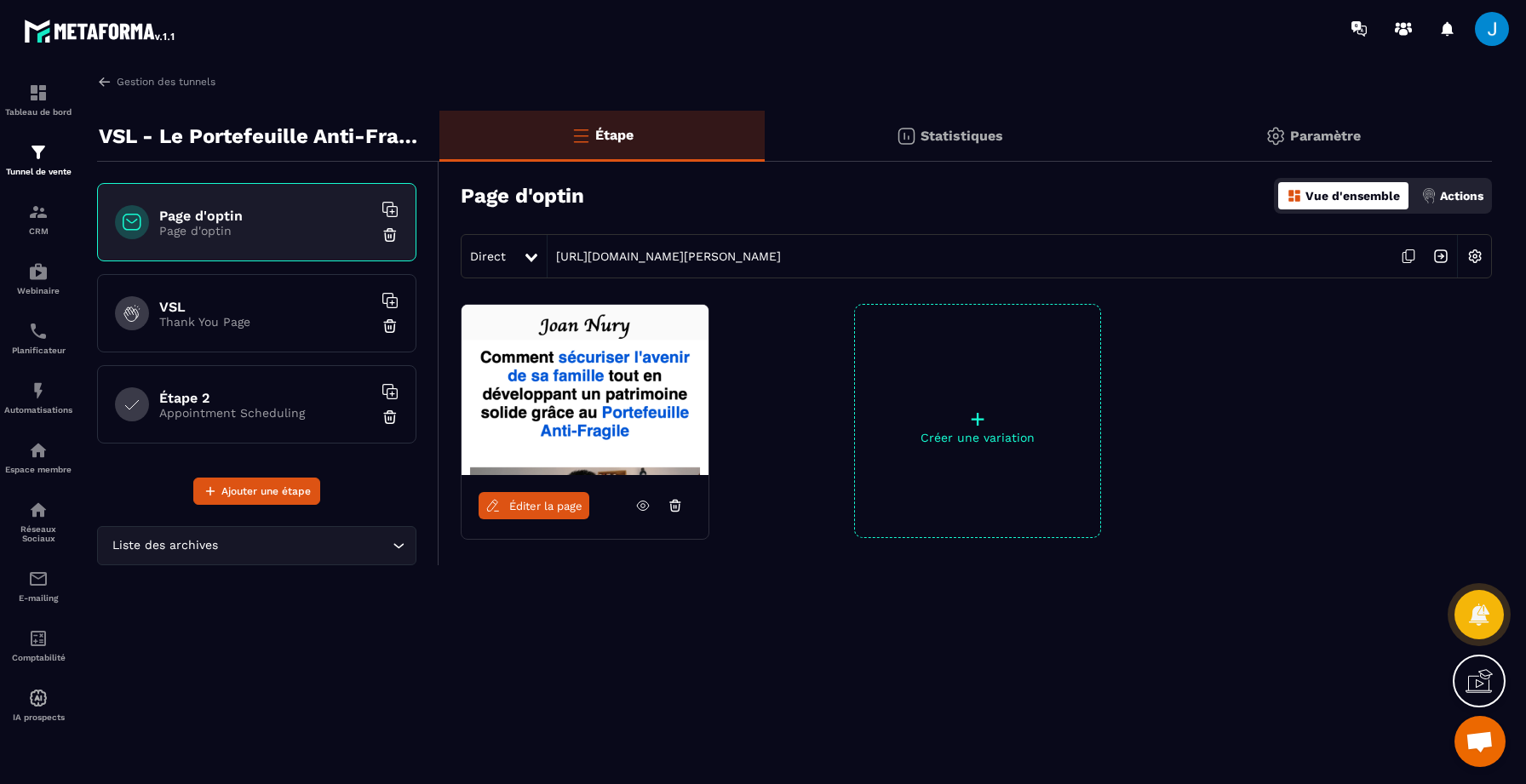
click at [287, 315] on p "Thank You Page" at bounding box center [266, 322] width 213 height 14
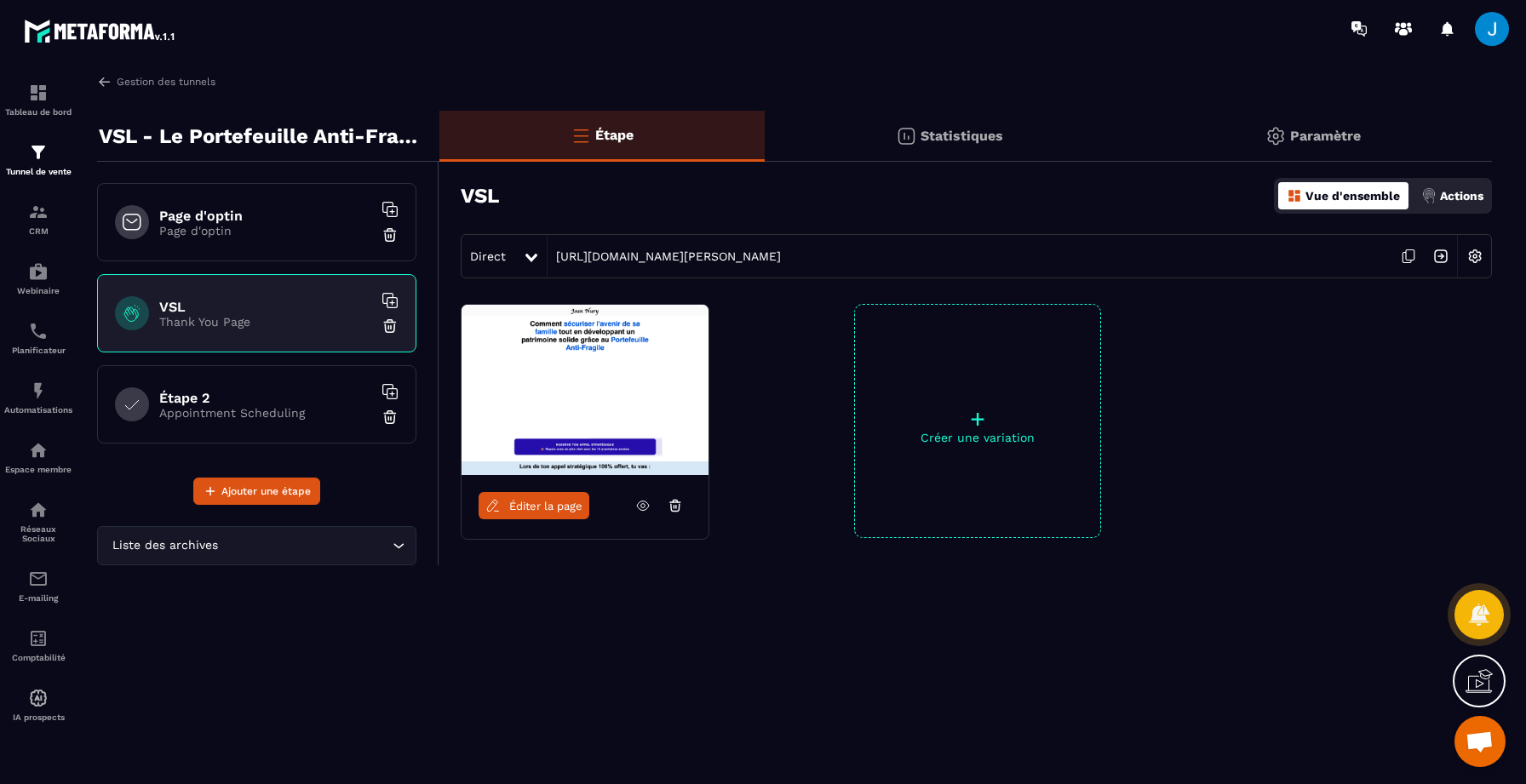
click at [1404, 258] on icon at bounding box center [1408, 256] width 32 height 32
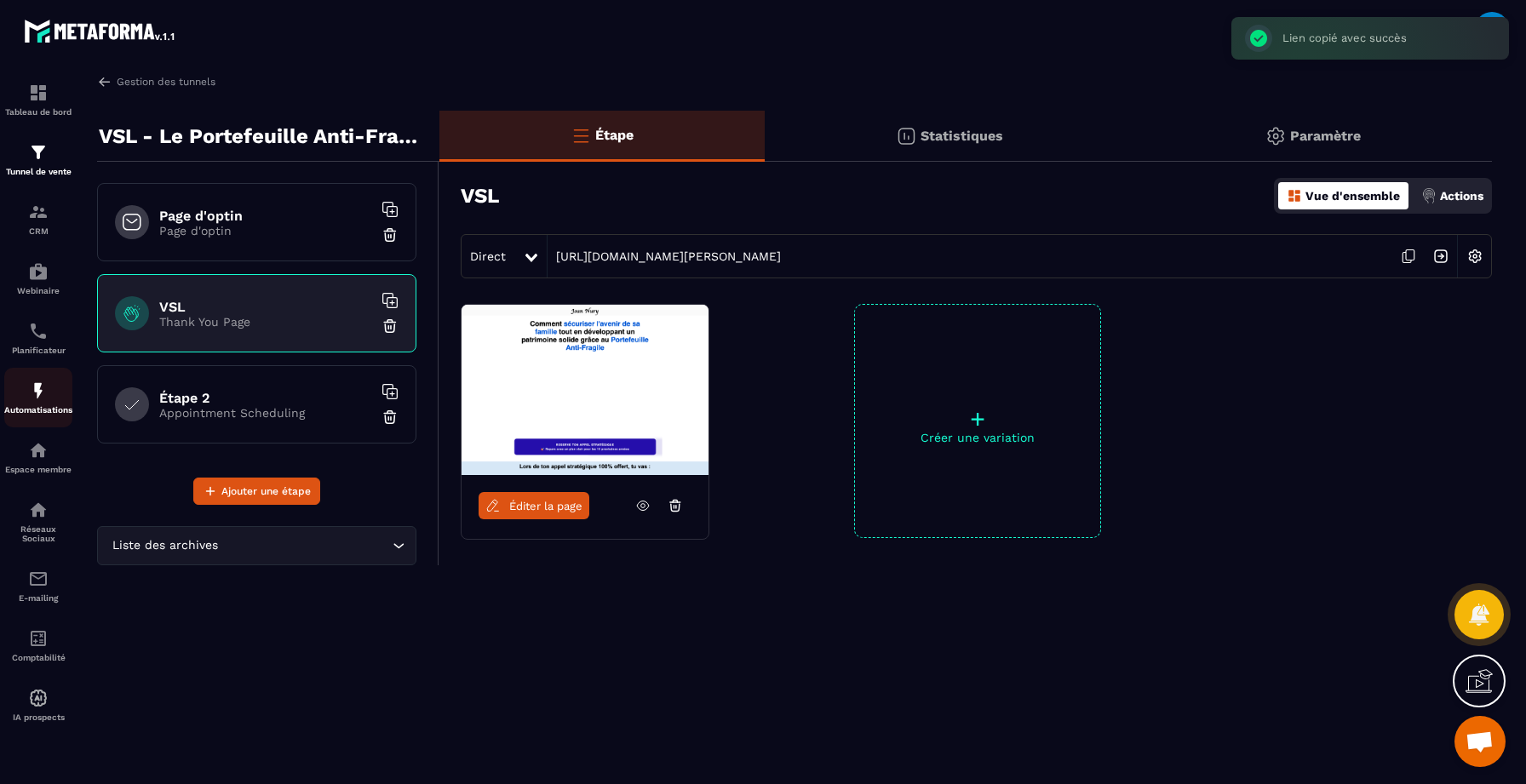
click at [35, 390] on img at bounding box center [38, 391] width 21 height 21
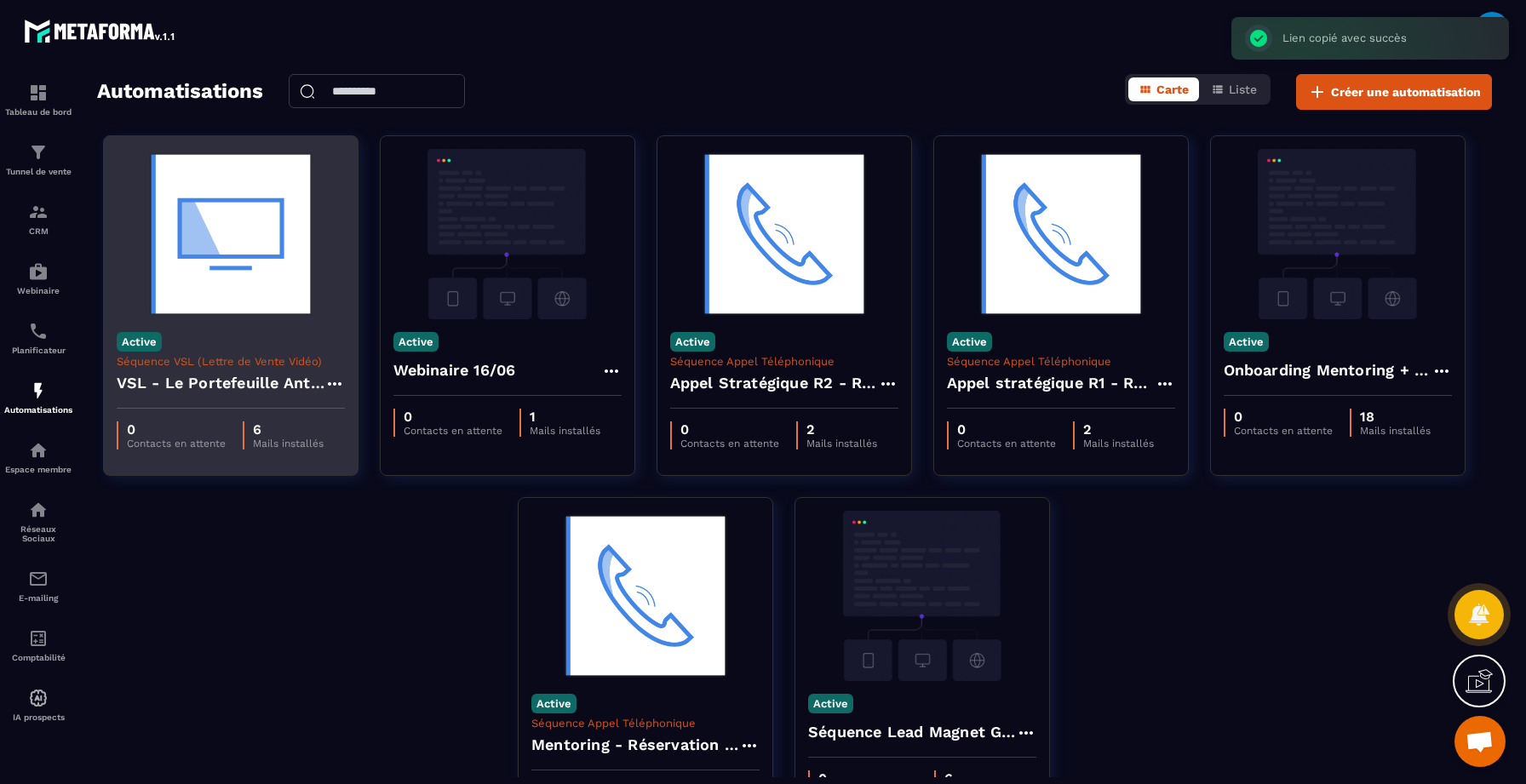
click at [237, 295] on img at bounding box center [231, 234] width 229 height 170
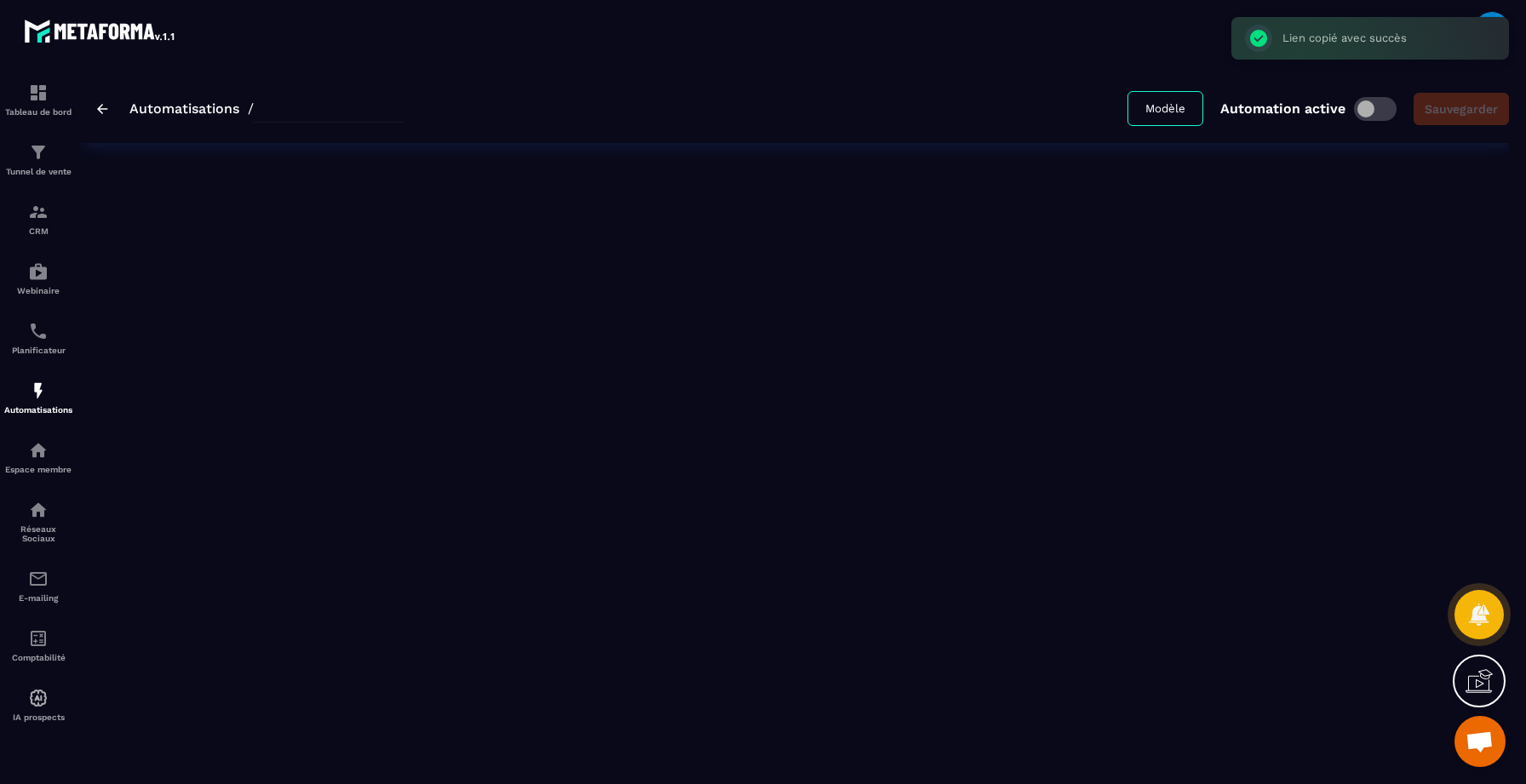
type input "**********"
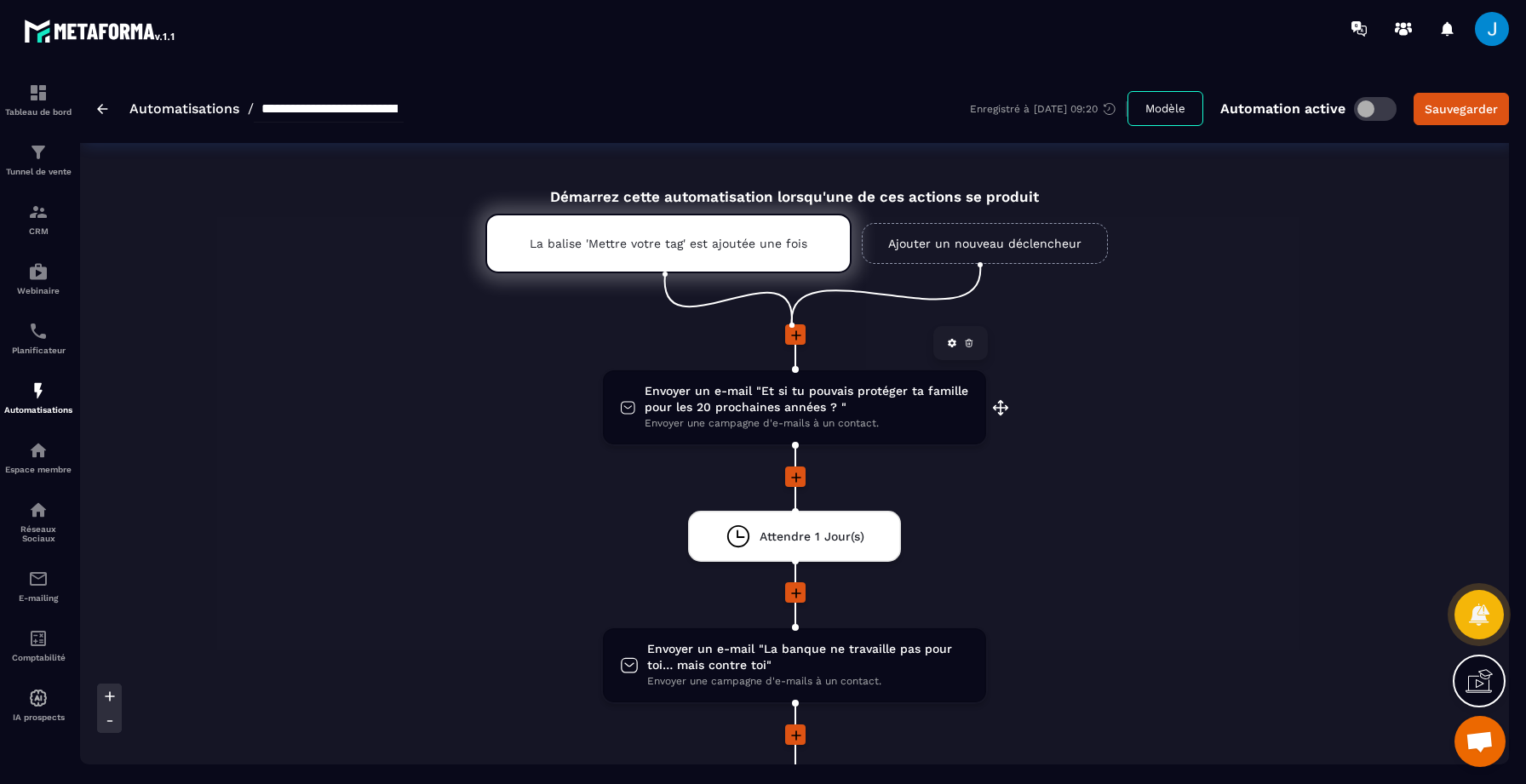
click at [798, 412] on span "Envoyer un e-mail "Et si tu pouvais protéger ta famille pour les 20 prochaines …" at bounding box center [807, 398] width 324 height 32
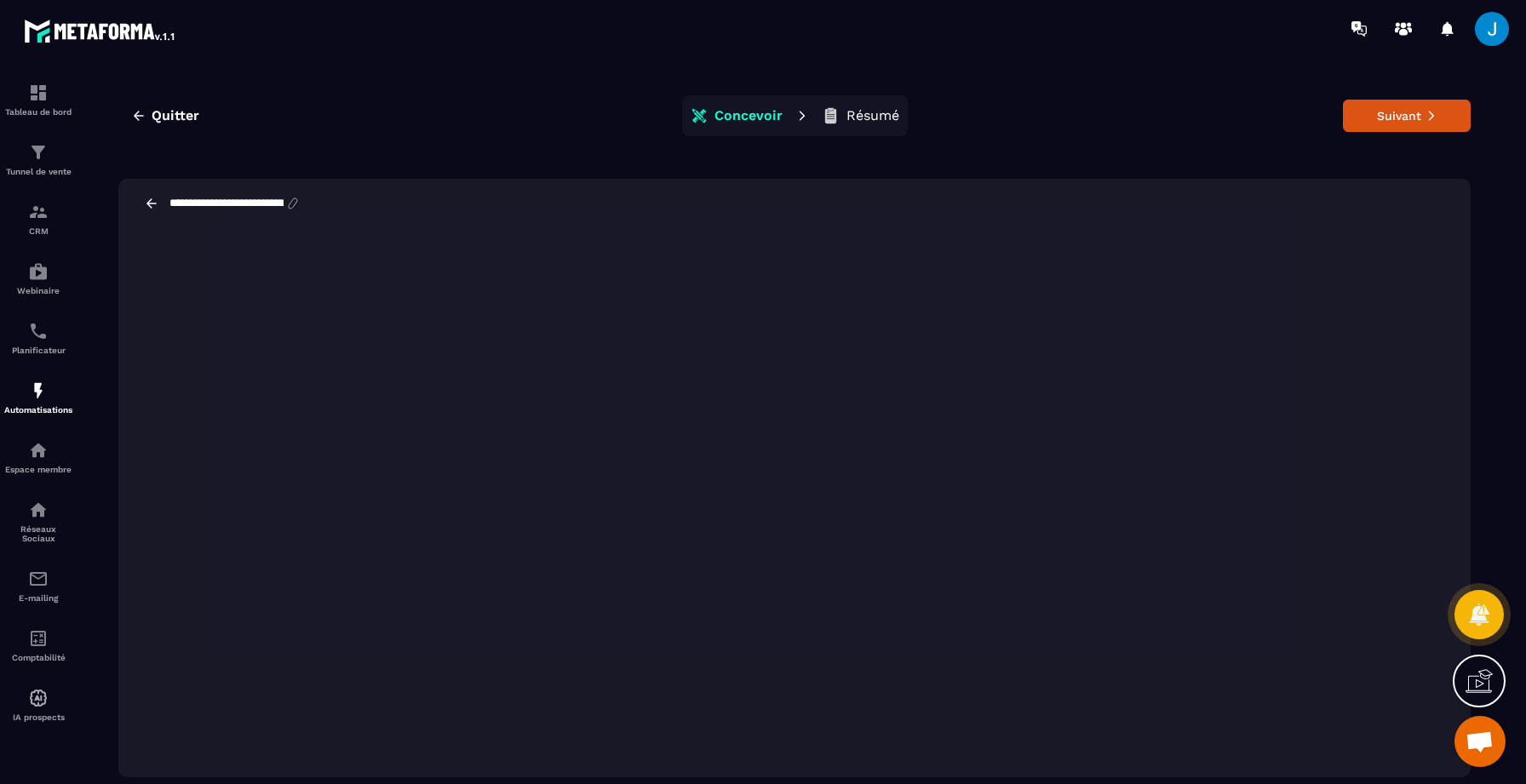
click at [1512, 543] on section "**********" at bounding box center [763, 425] width 1526 height 737
click at [1416, 106] on button "Suivant" at bounding box center [1407, 115] width 128 height 32
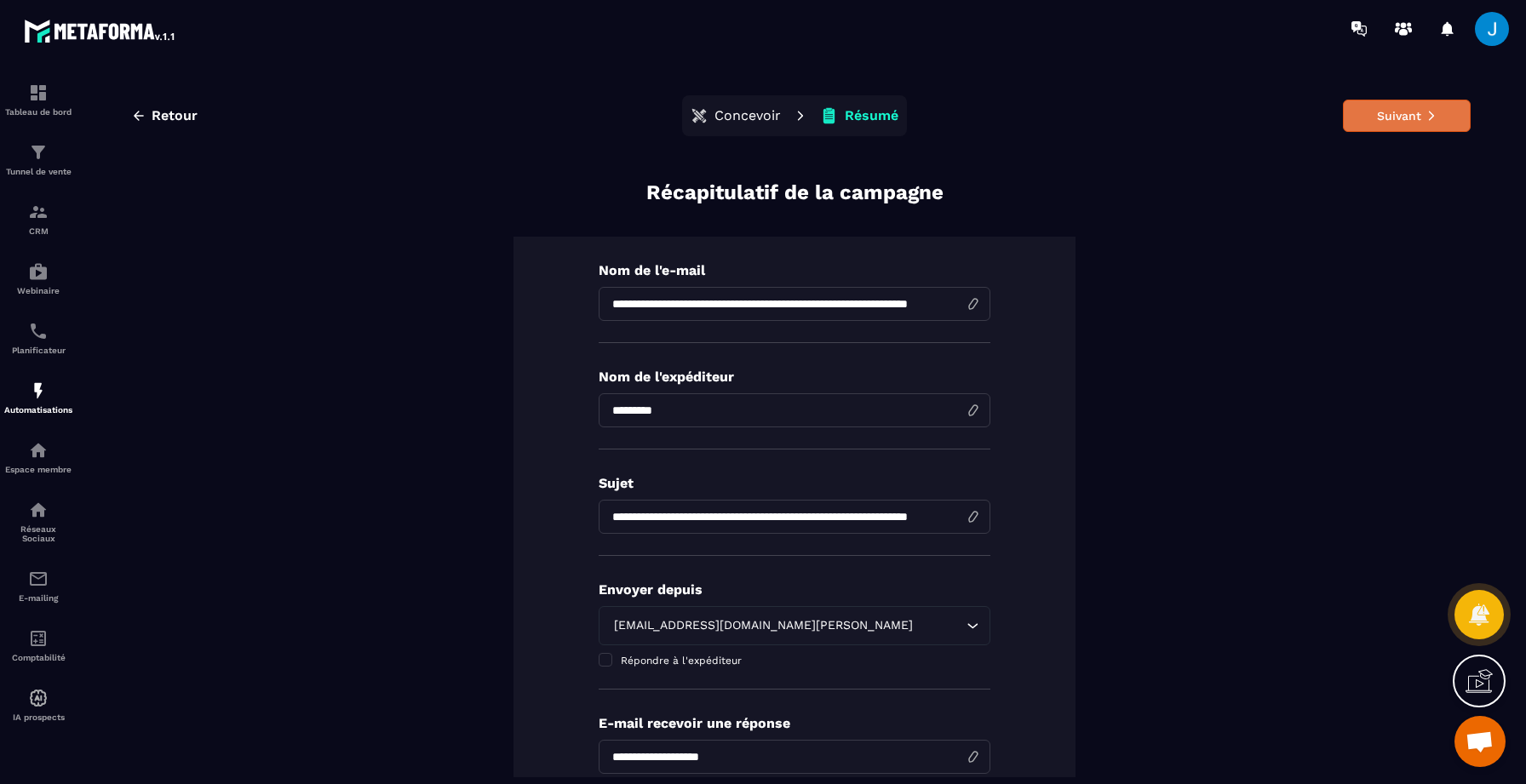
click at [1383, 129] on button "Suivant" at bounding box center [1407, 115] width 128 height 32
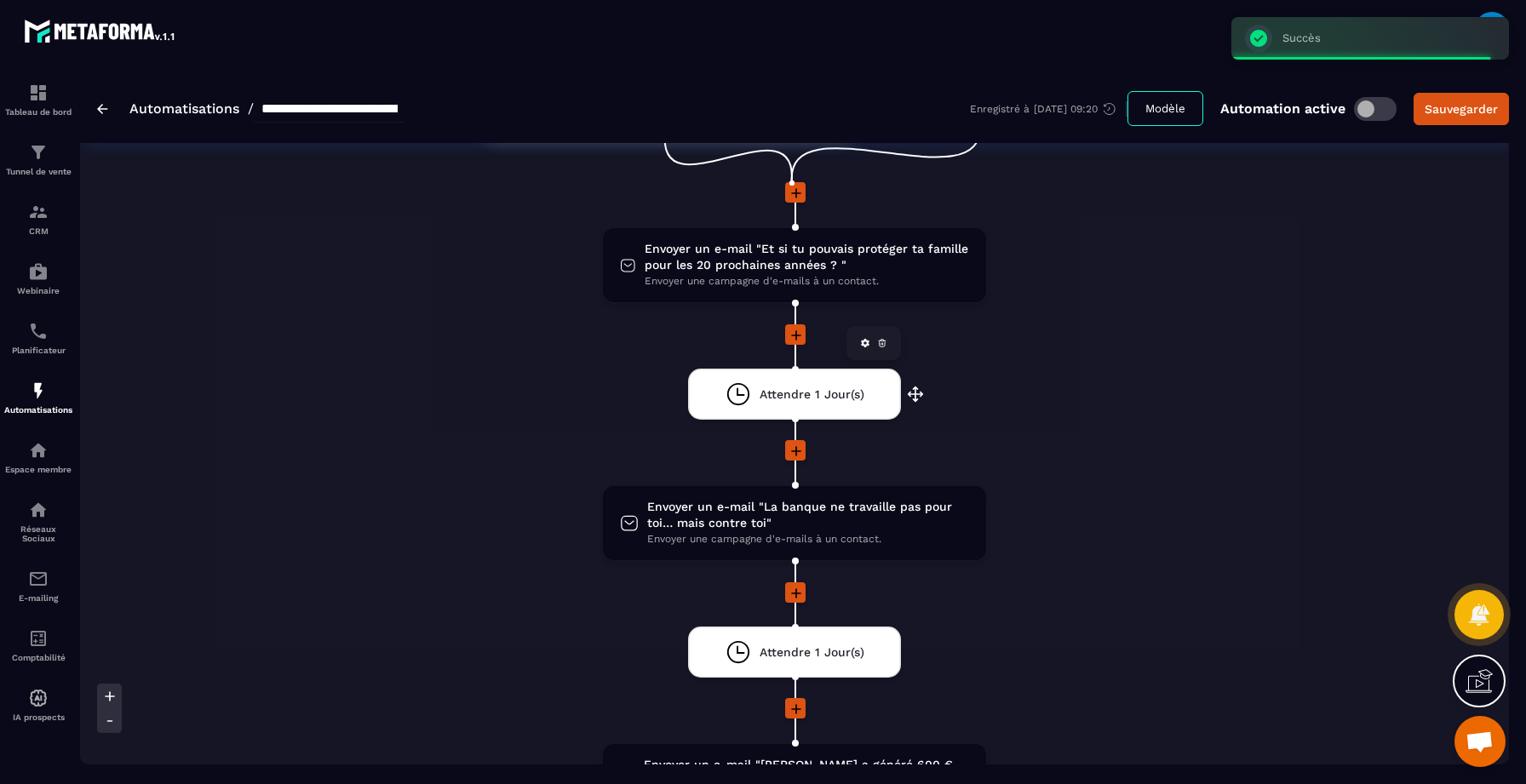
scroll to position [177, 0]
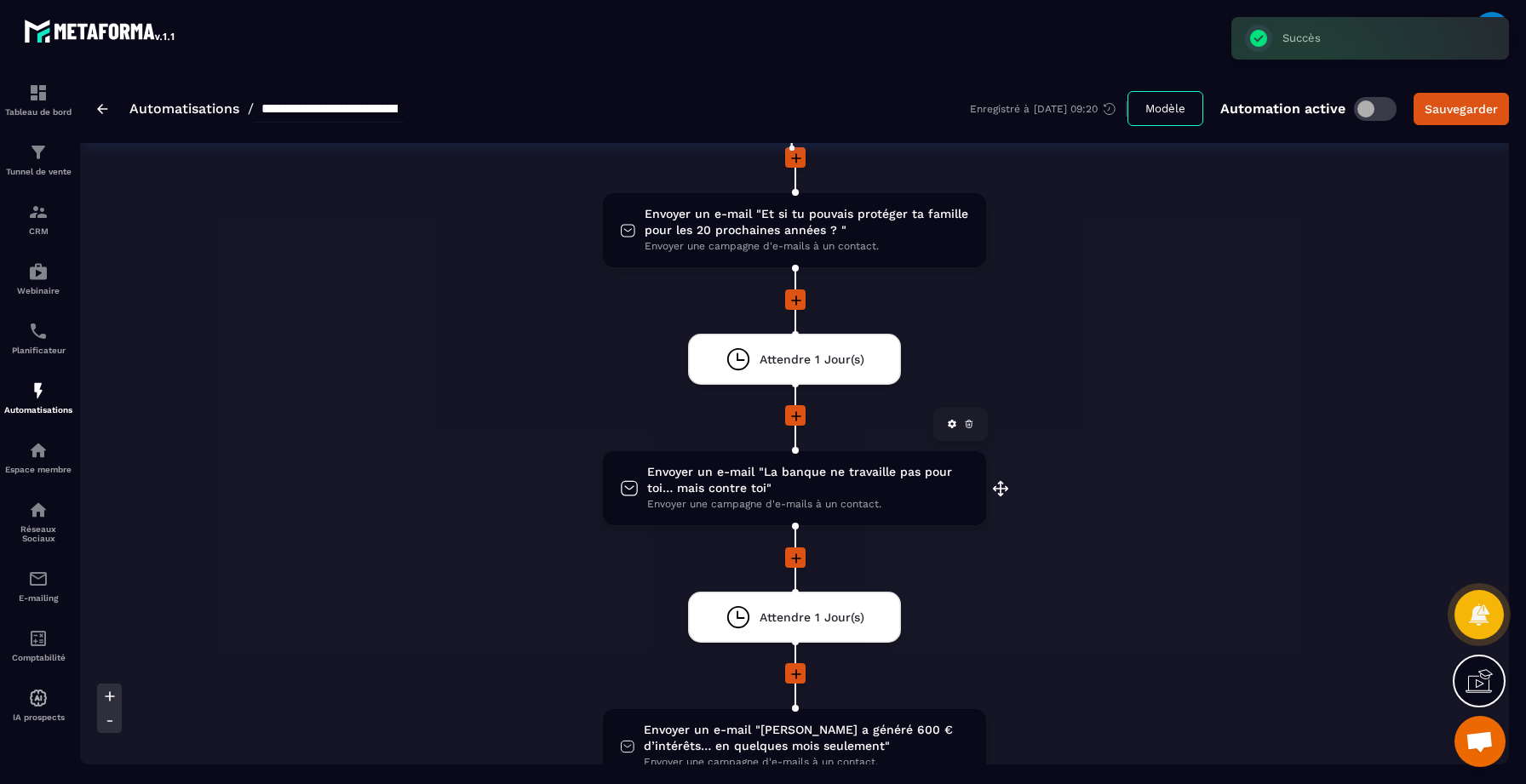
click at [755, 499] on span "Envoyer une campagne d'e-mails à un contact." at bounding box center [807, 504] width 321 height 17
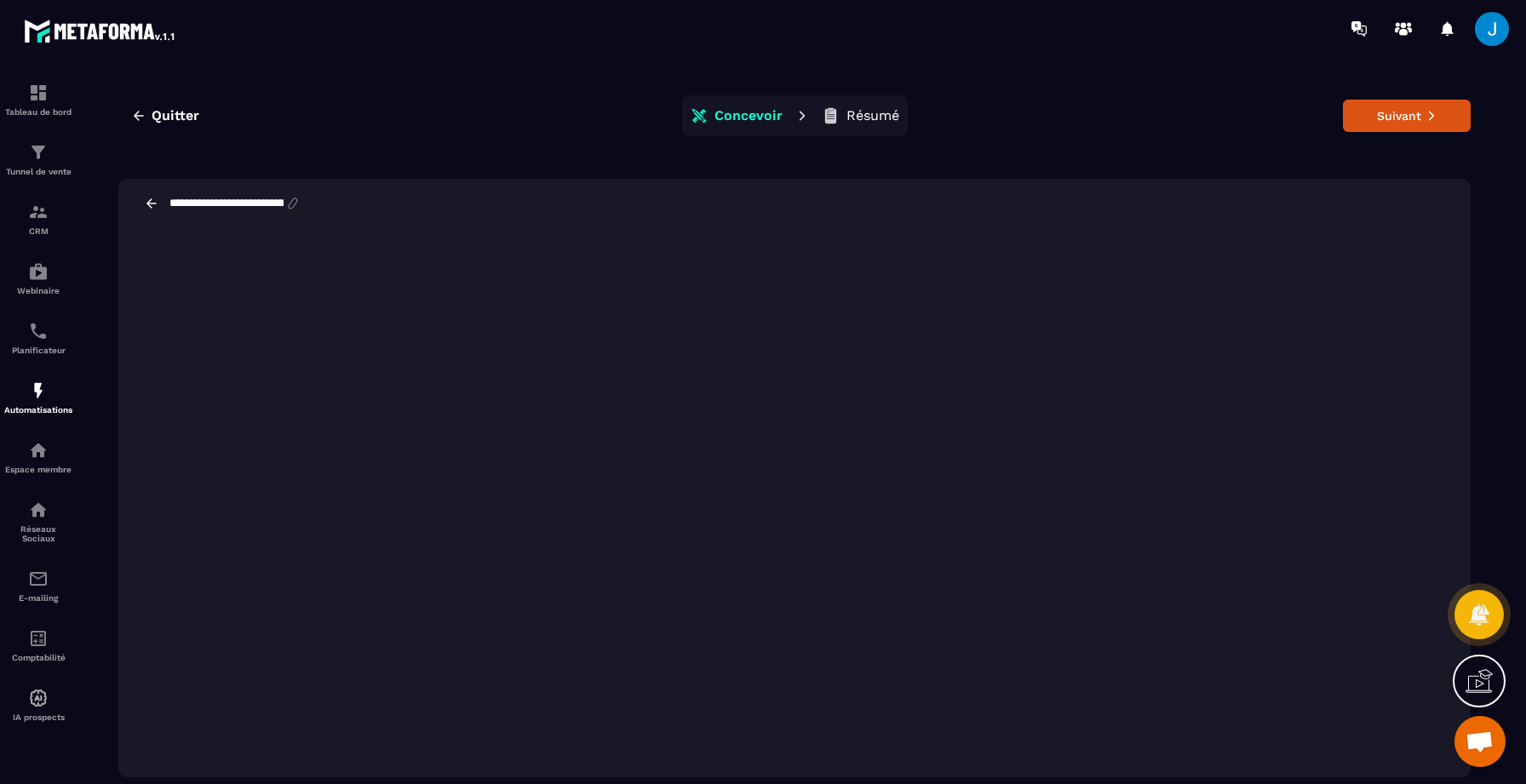
scroll to position [38, 0]
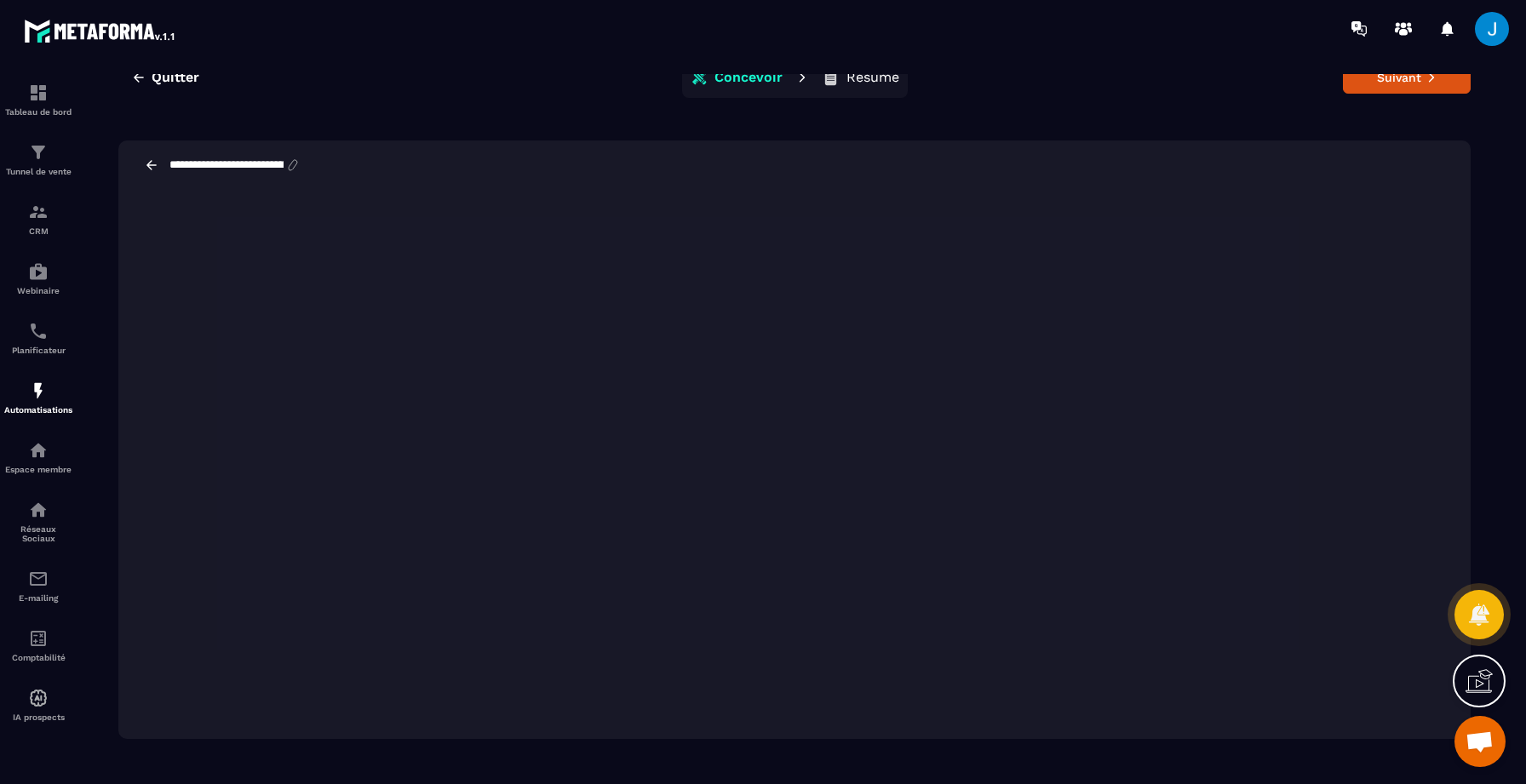
click at [1515, 480] on section "**********" at bounding box center [763, 425] width 1526 height 737
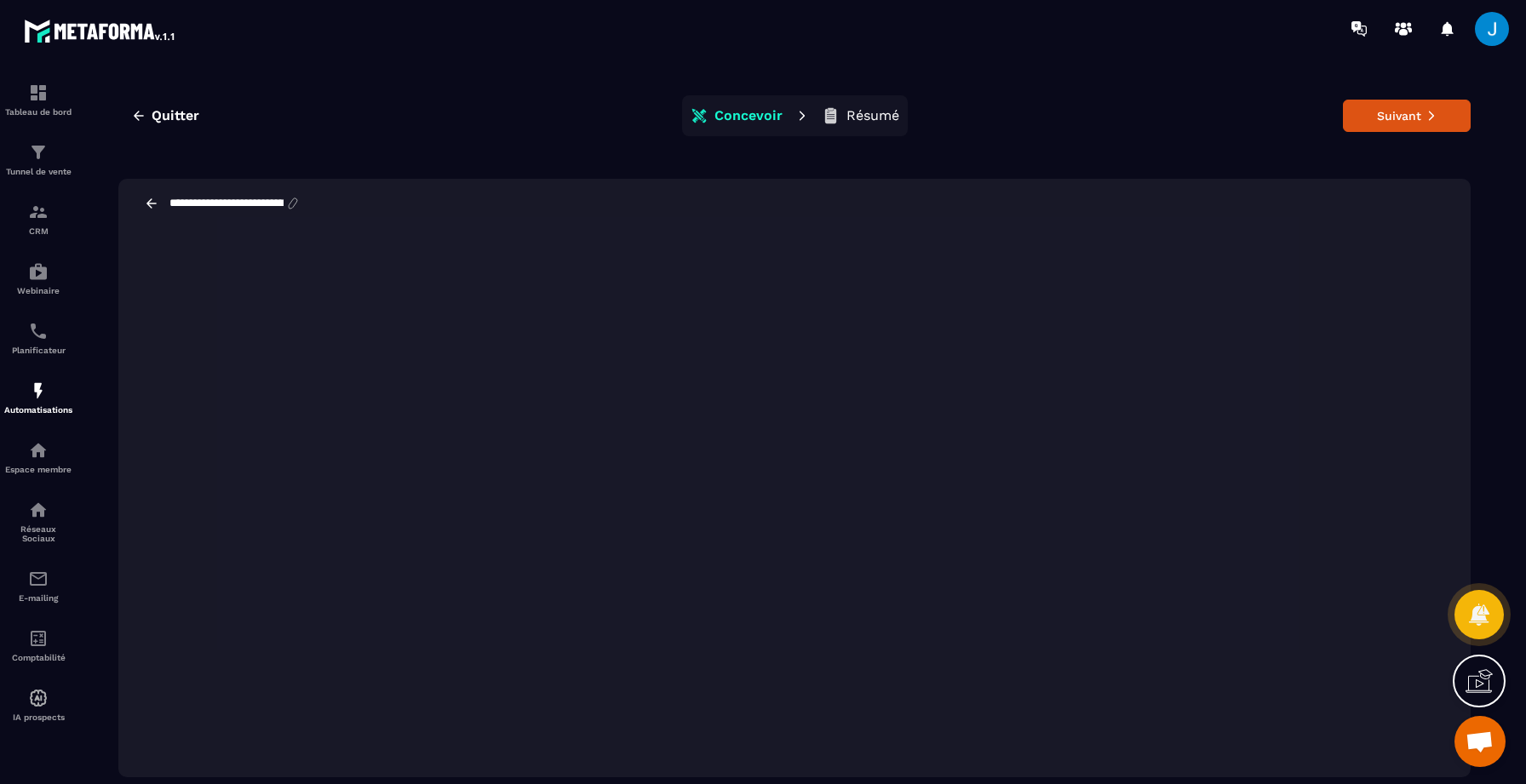
click at [1418, 97] on div "Quitter Concevoir Résumé Suivant" at bounding box center [794, 116] width 1352 height 41
click at [1414, 111] on button "Suivant" at bounding box center [1407, 115] width 128 height 32
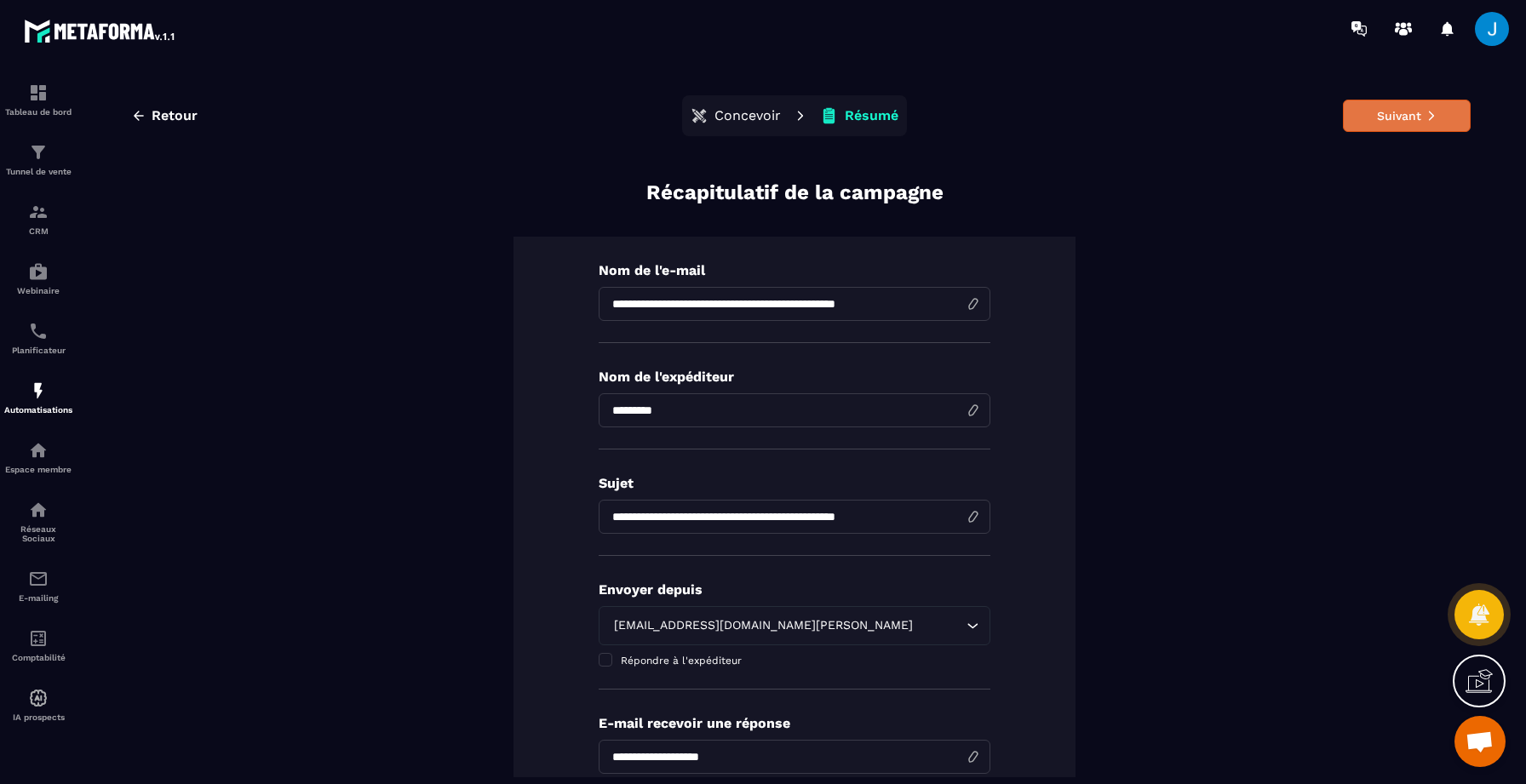
click at [1370, 121] on button "Suivant" at bounding box center [1407, 115] width 128 height 32
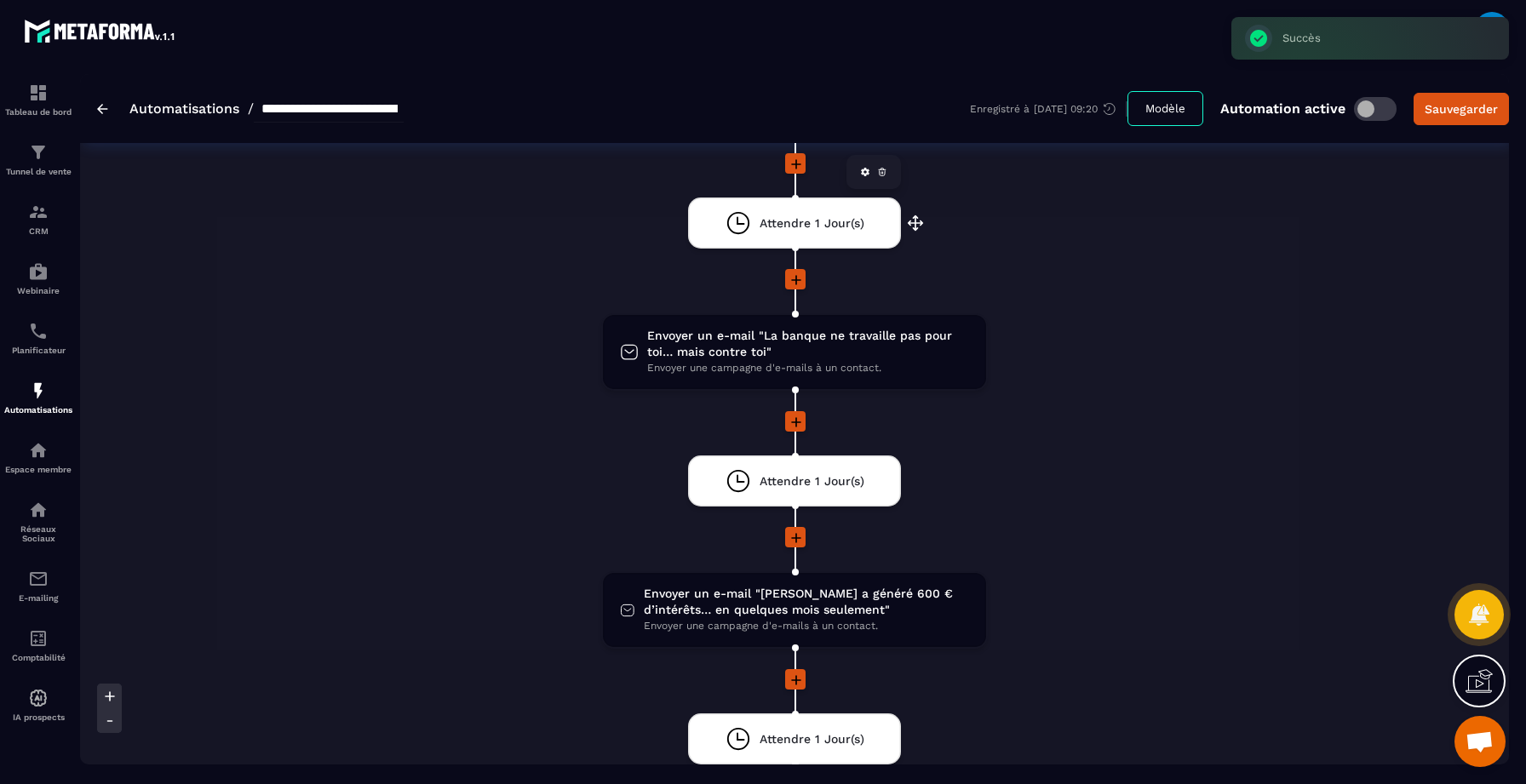
scroll to position [446, 0]
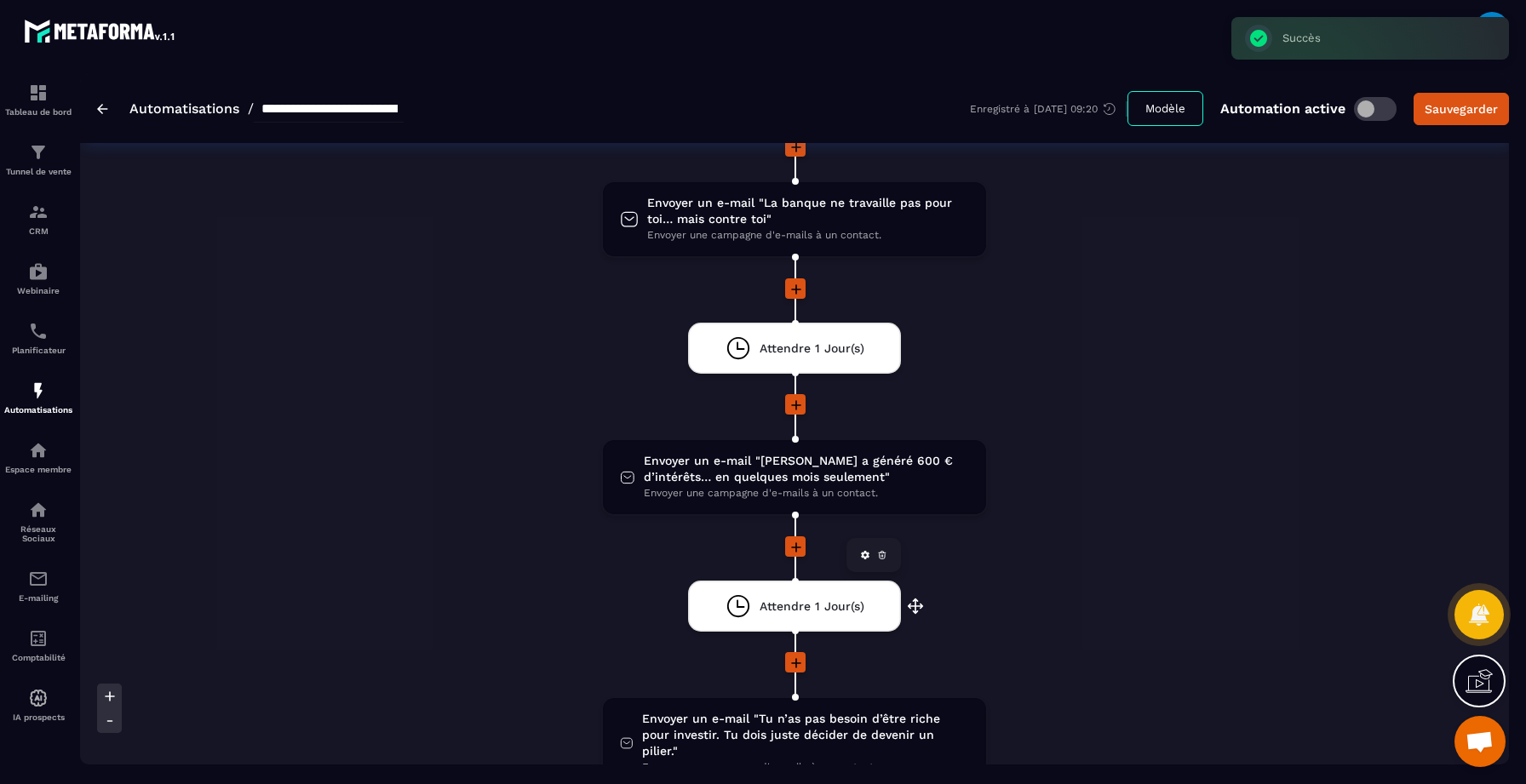
click at [787, 615] on div "Attendre 1 Jour(s)" at bounding box center [795, 606] width 139 height 25
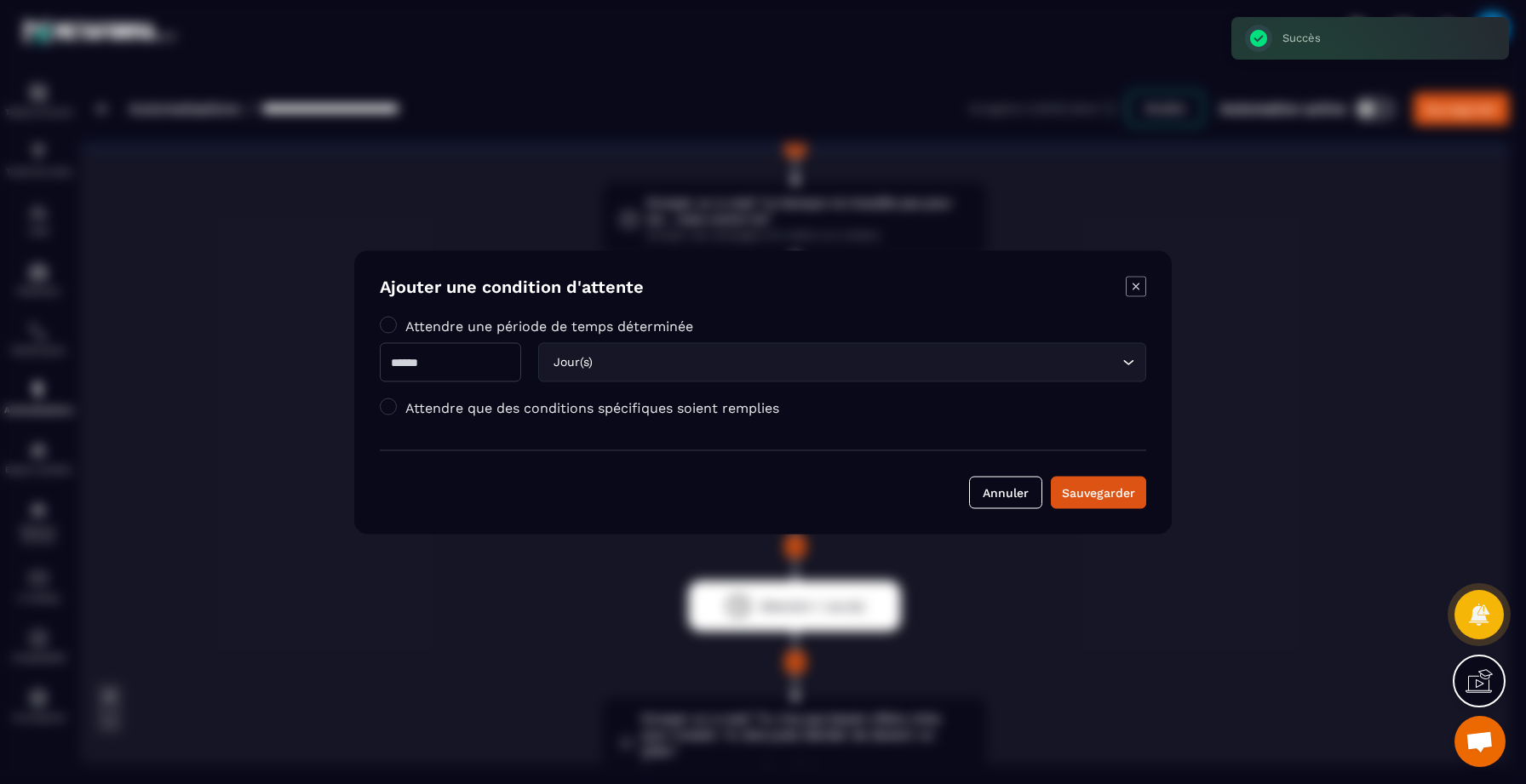
click at [1234, 349] on div "Modal window" at bounding box center [763, 392] width 1526 height 784
click at [1134, 286] on icon "Modal window" at bounding box center [1135, 285] width 21 height 21
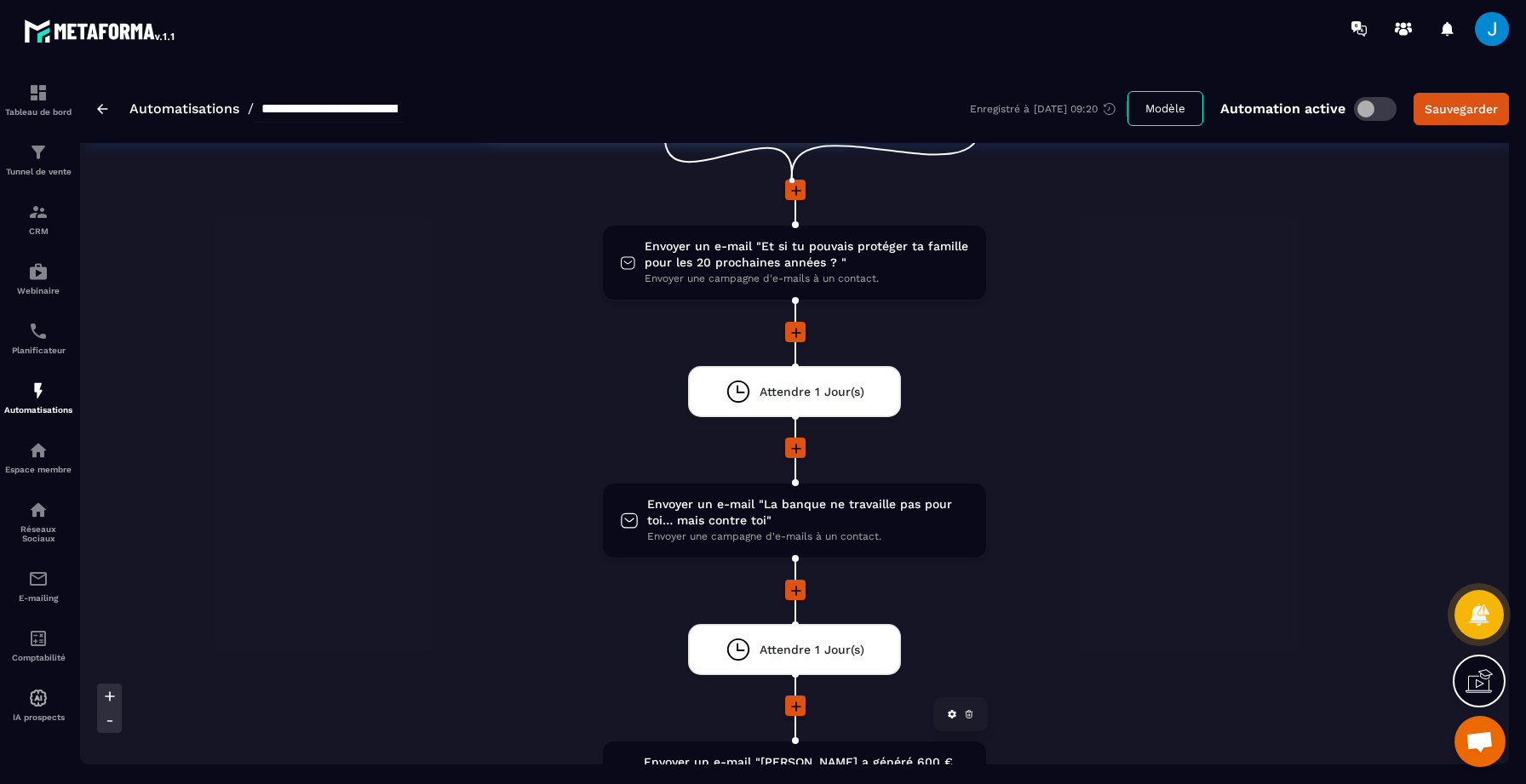
scroll to position [520, 0]
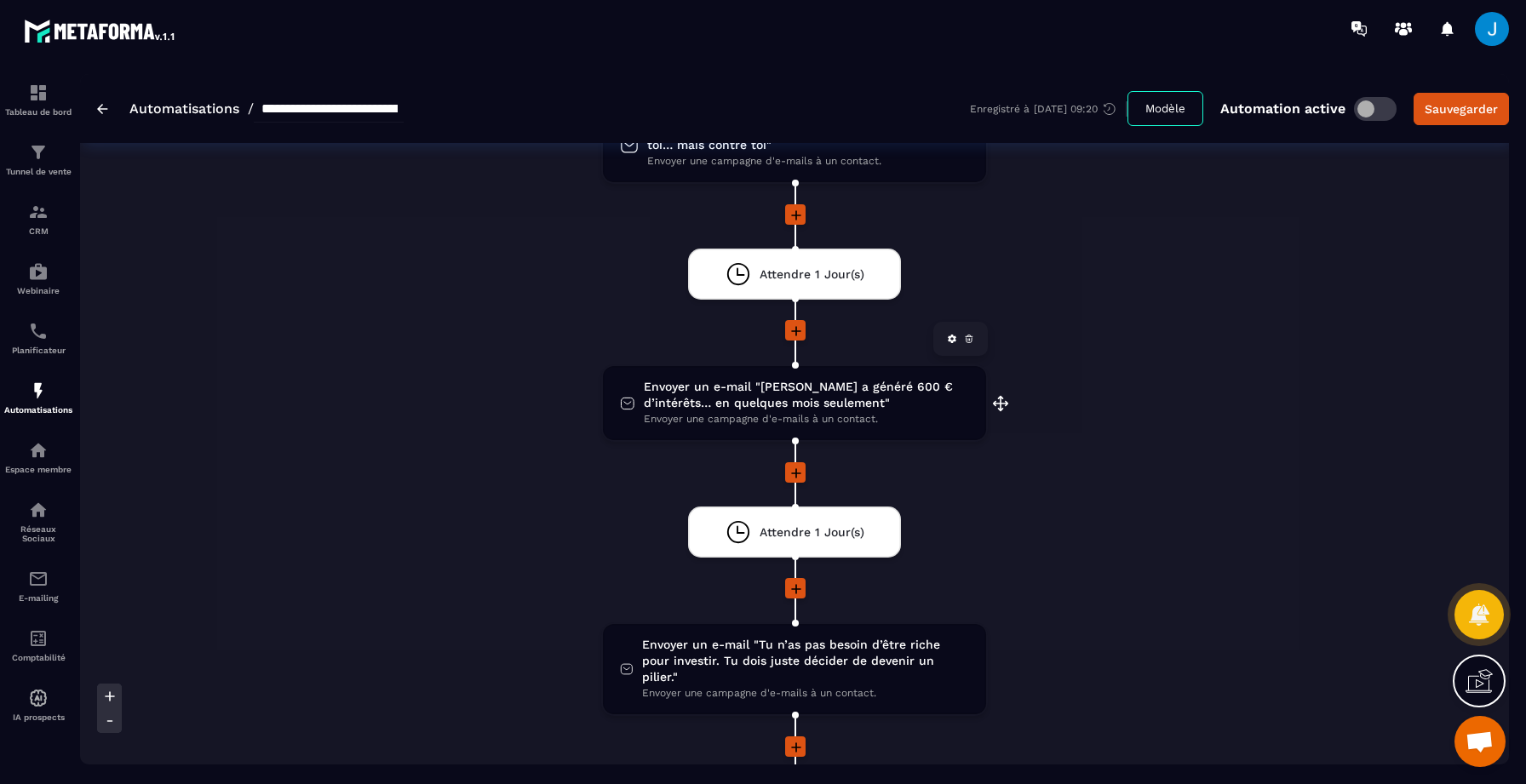
click at [793, 391] on span "Envoyer un e-mail "[PERSON_NAME] a généré 600 € d’intérêts… en quelques mois se…" at bounding box center [806, 394] width 325 height 32
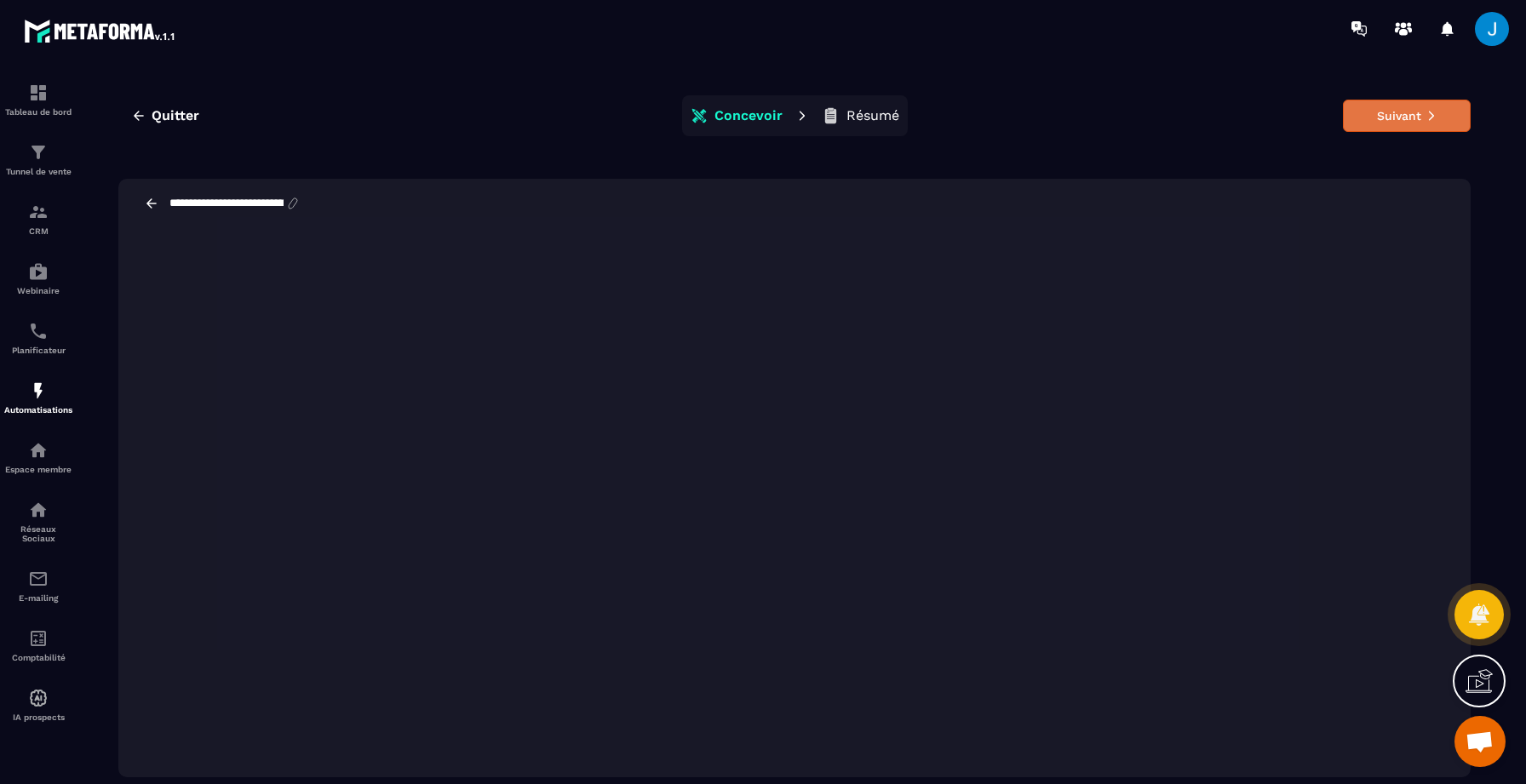
click at [1390, 124] on button "Suivant" at bounding box center [1407, 115] width 128 height 32
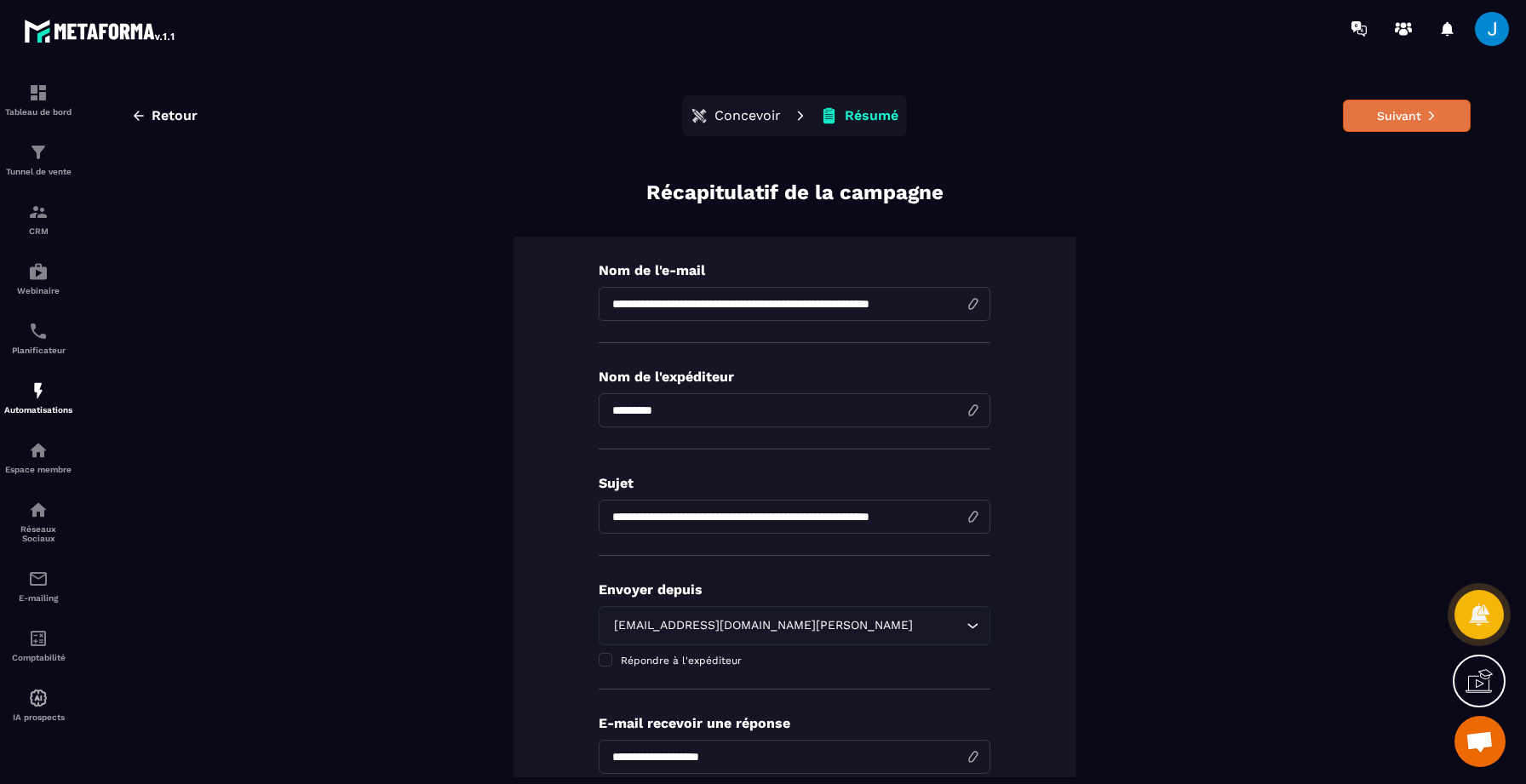
click at [1377, 115] on button "Suivant" at bounding box center [1407, 115] width 128 height 32
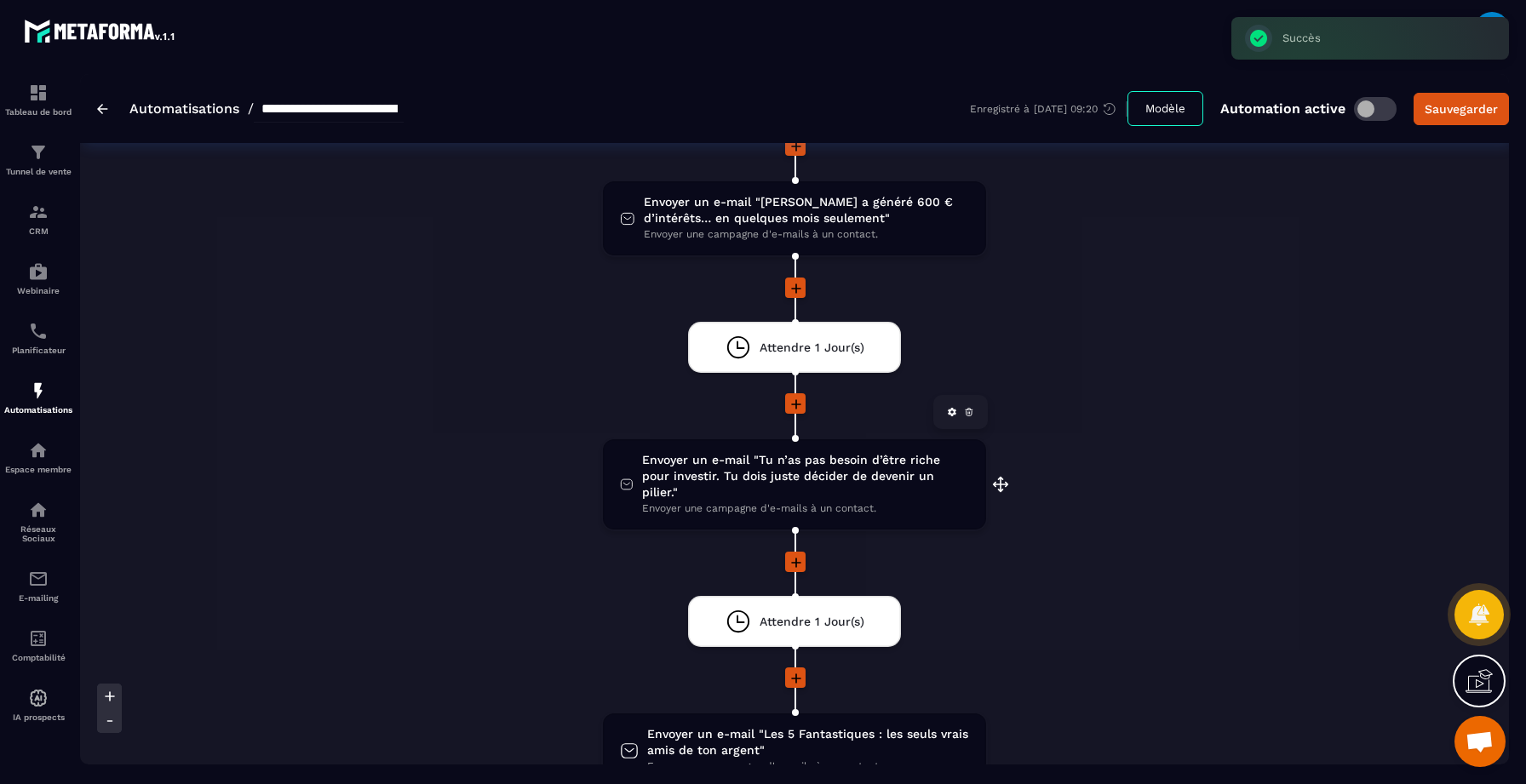
scroll to position [703, 0]
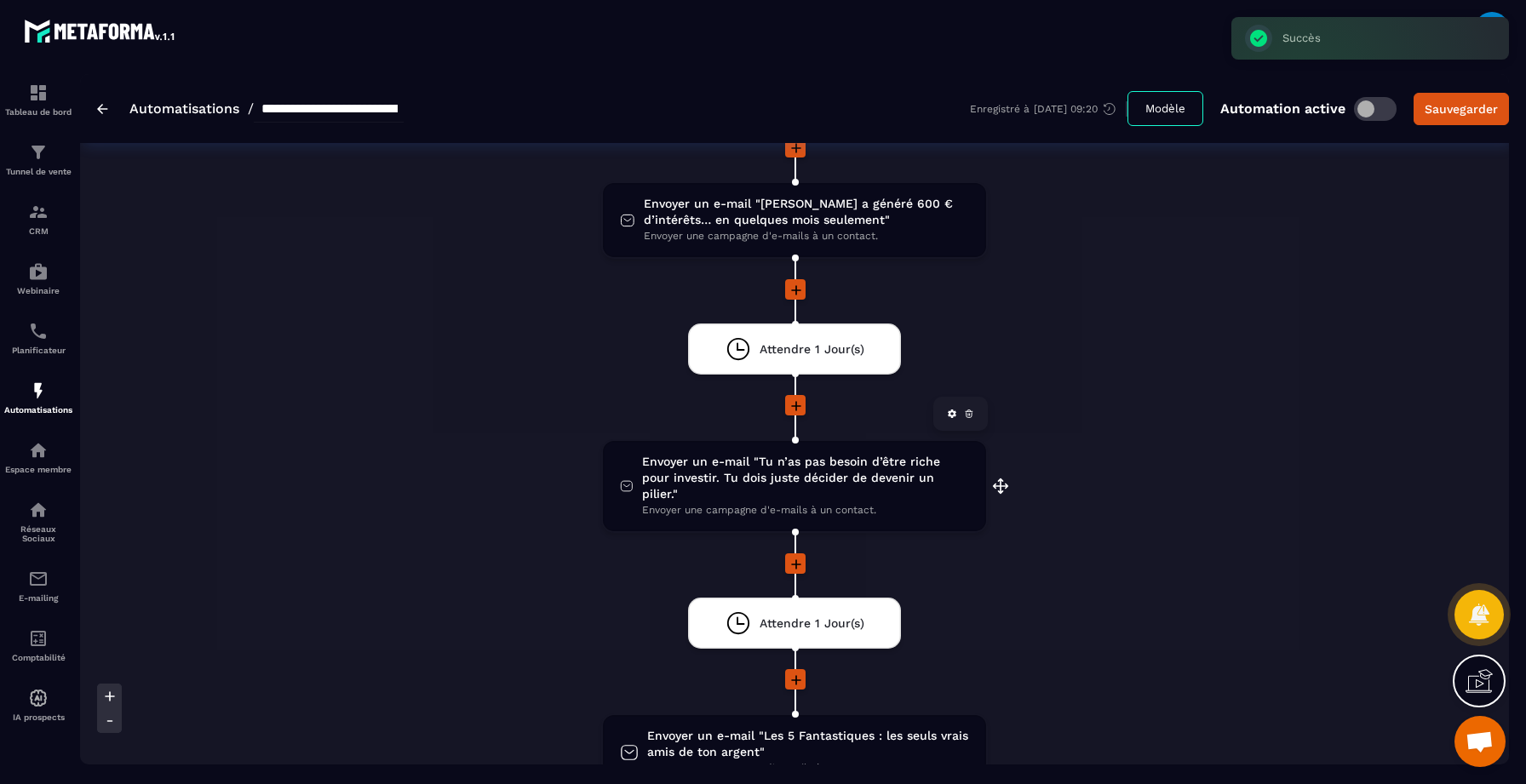
click at [797, 480] on span "Envoyer un e-mail "Tu n’as pas besoin d’être riche pour investir. Tu dois juste…" at bounding box center [805, 478] width 327 height 49
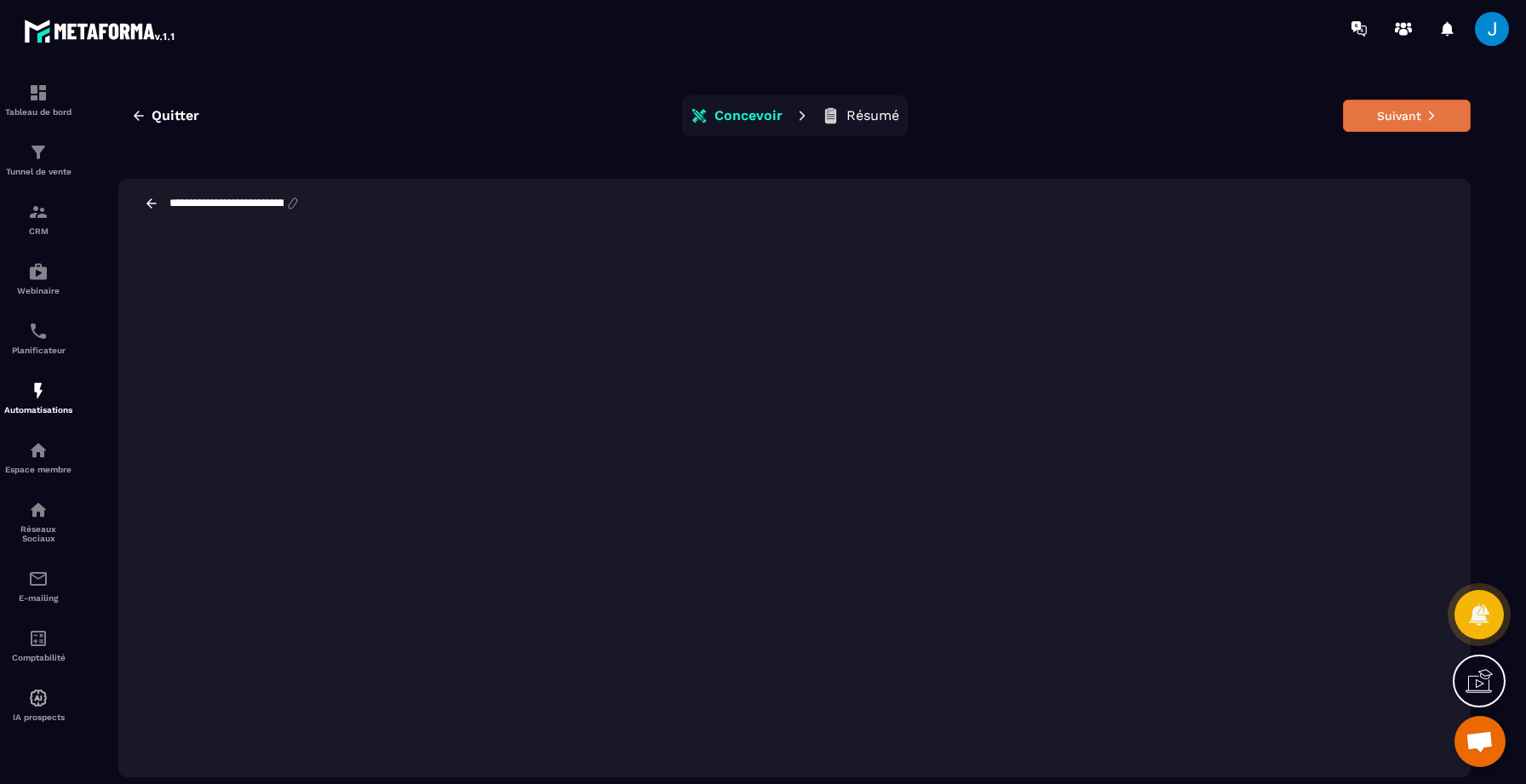
click at [1375, 123] on button "Suivant" at bounding box center [1407, 115] width 128 height 32
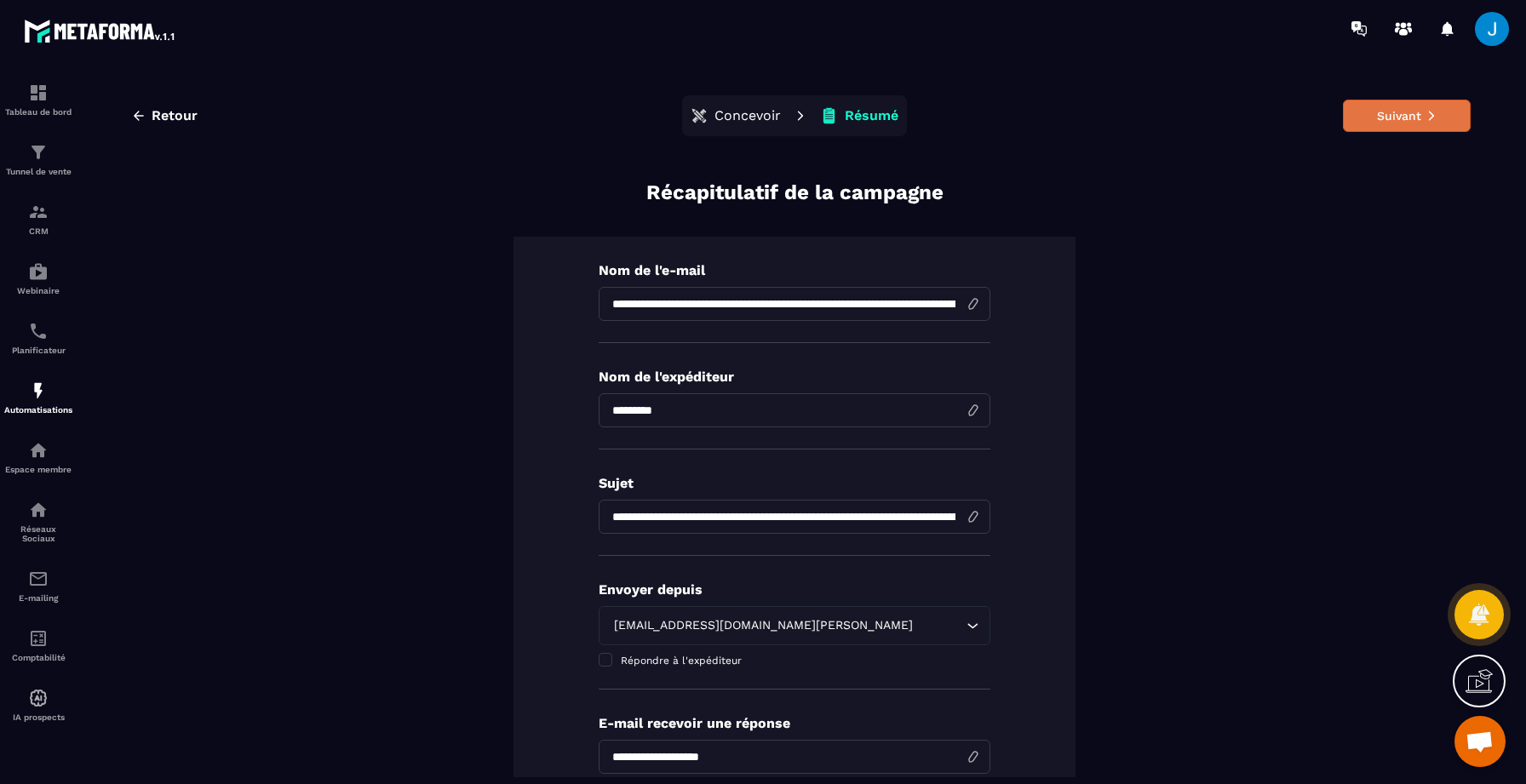
click at [1390, 122] on button "Suivant" at bounding box center [1407, 115] width 128 height 32
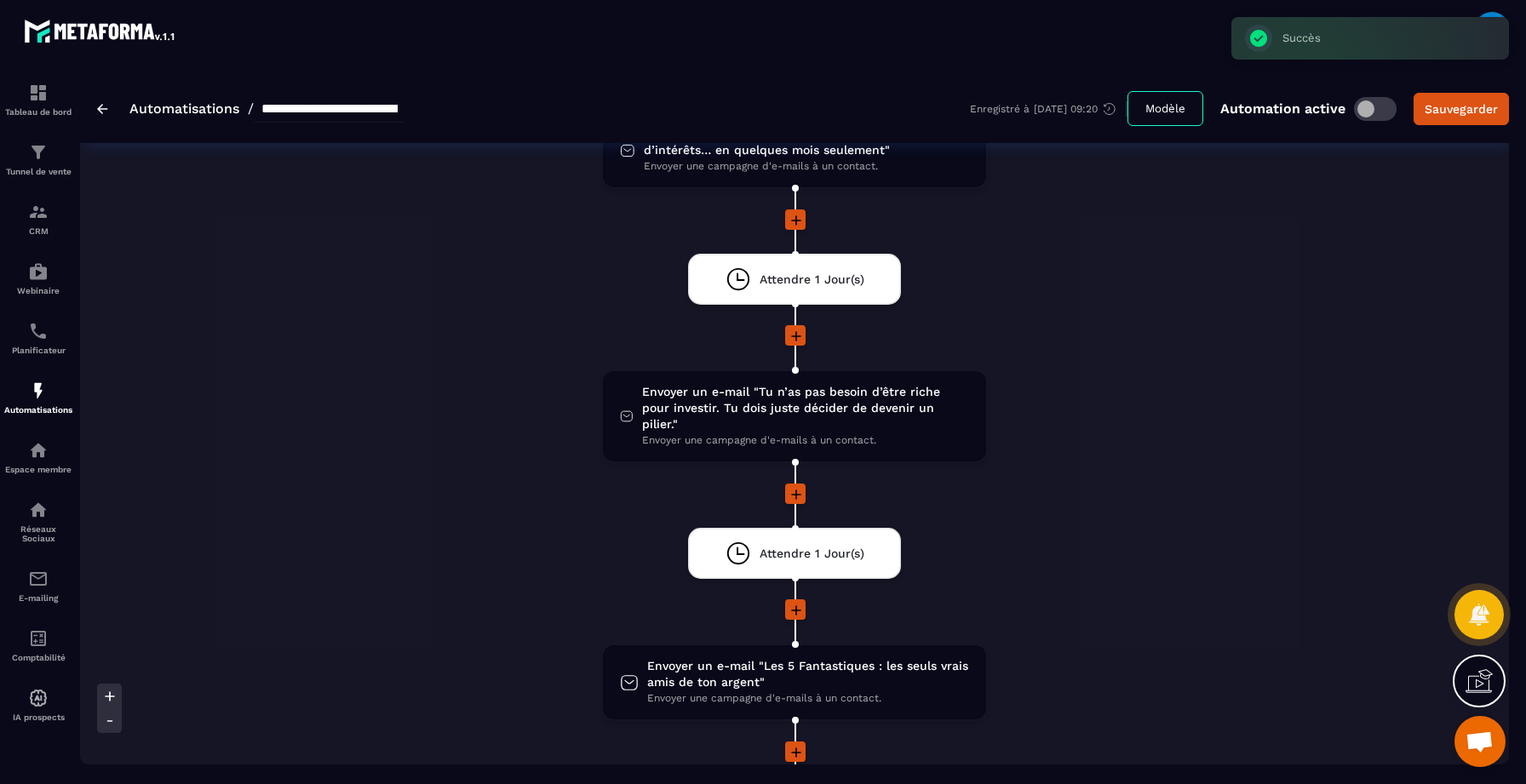
scroll to position [773, 0]
click at [784, 689] on span "Envoyer une campagne d'e-mails à un contact." at bounding box center [807, 697] width 321 height 17
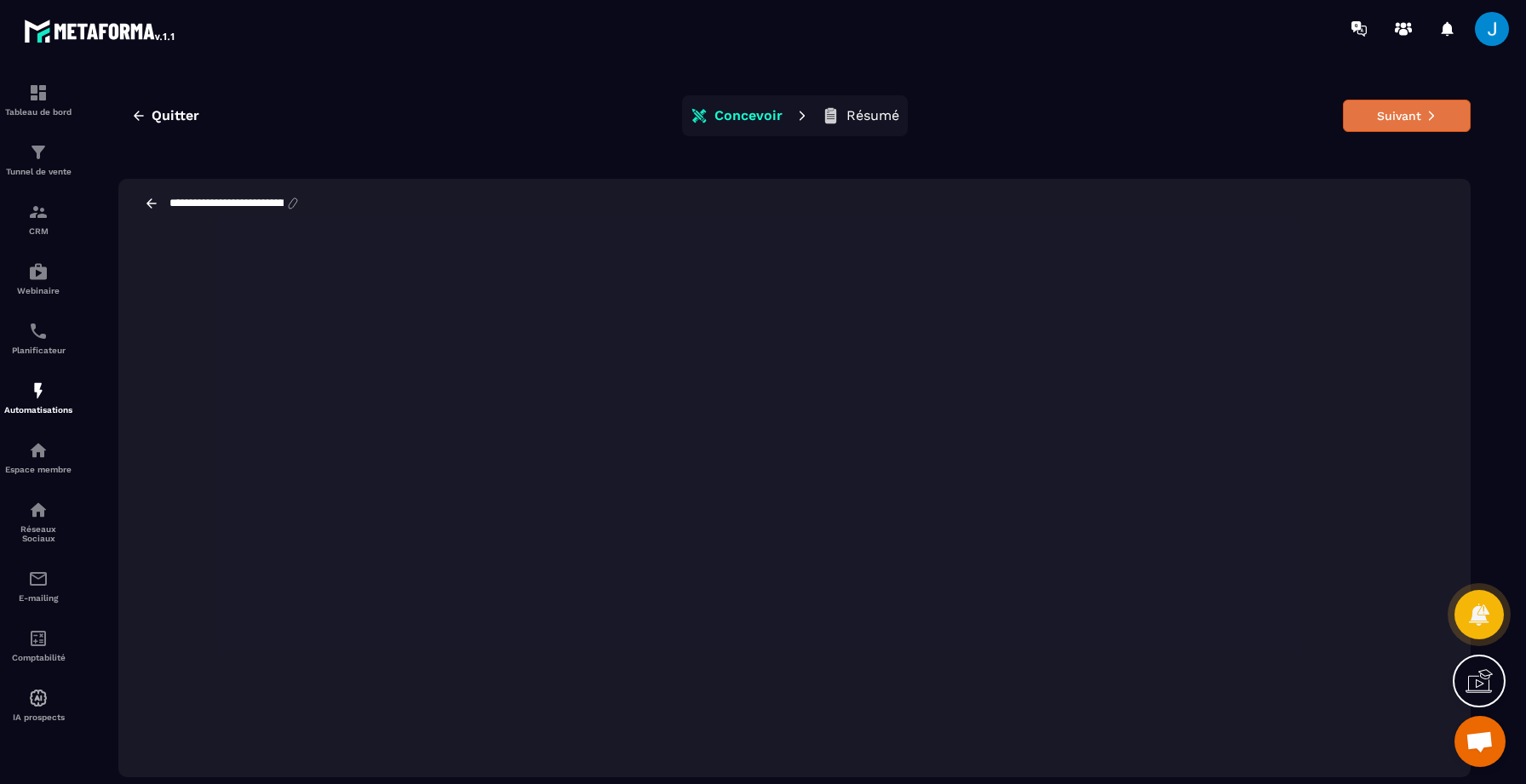
click at [1441, 112] on button "Suivant" at bounding box center [1407, 115] width 128 height 32
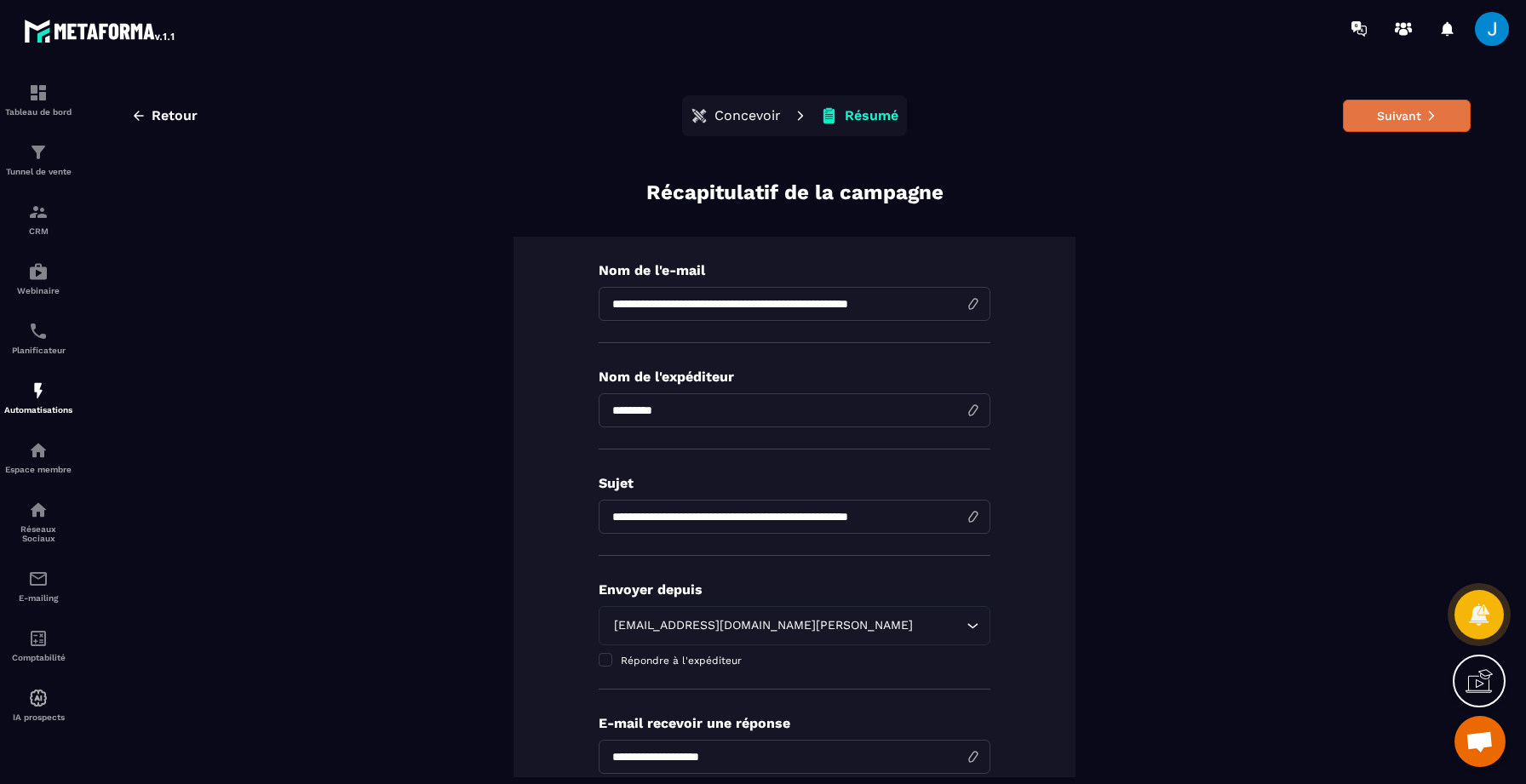
click at [1406, 115] on button "Suivant" at bounding box center [1407, 115] width 128 height 32
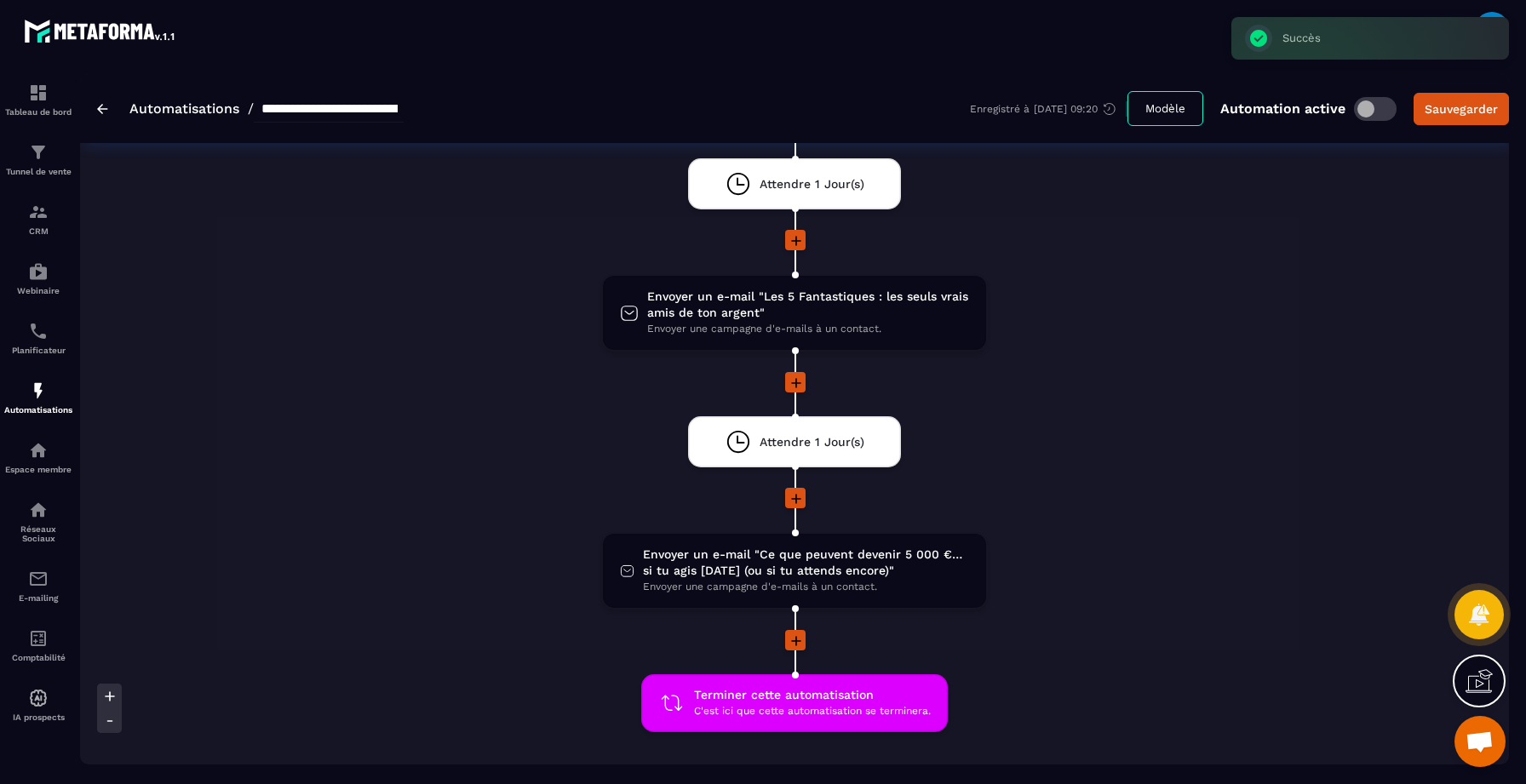
scroll to position [1155, 0]
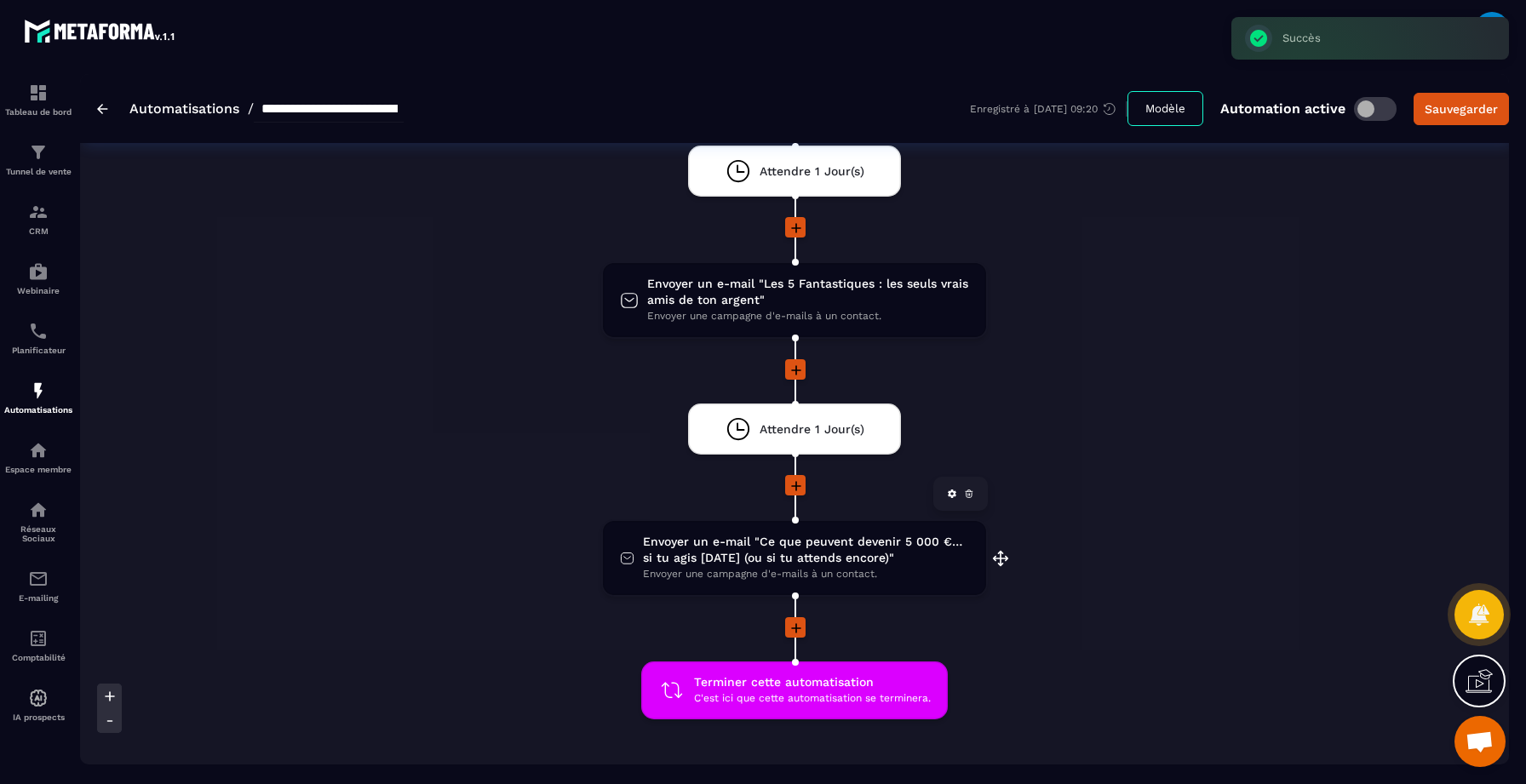
click at [803, 536] on span "Envoyer un e-mail "Ce que peuvent devenir 5 000 €… si tu agis [DATE] (ou si tu …" at bounding box center [806, 550] width 326 height 32
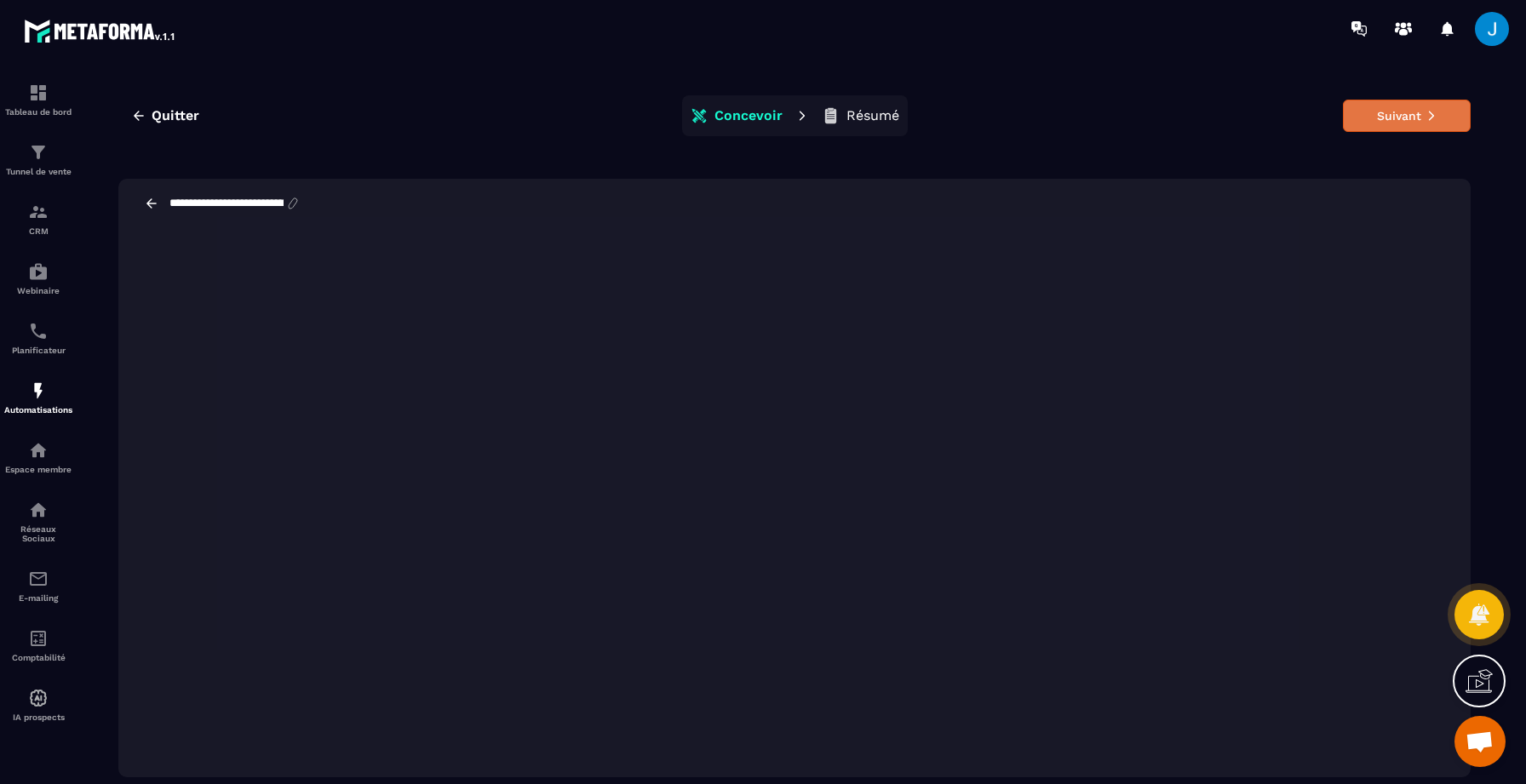
click at [1412, 124] on button "Suivant" at bounding box center [1407, 115] width 128 height 32
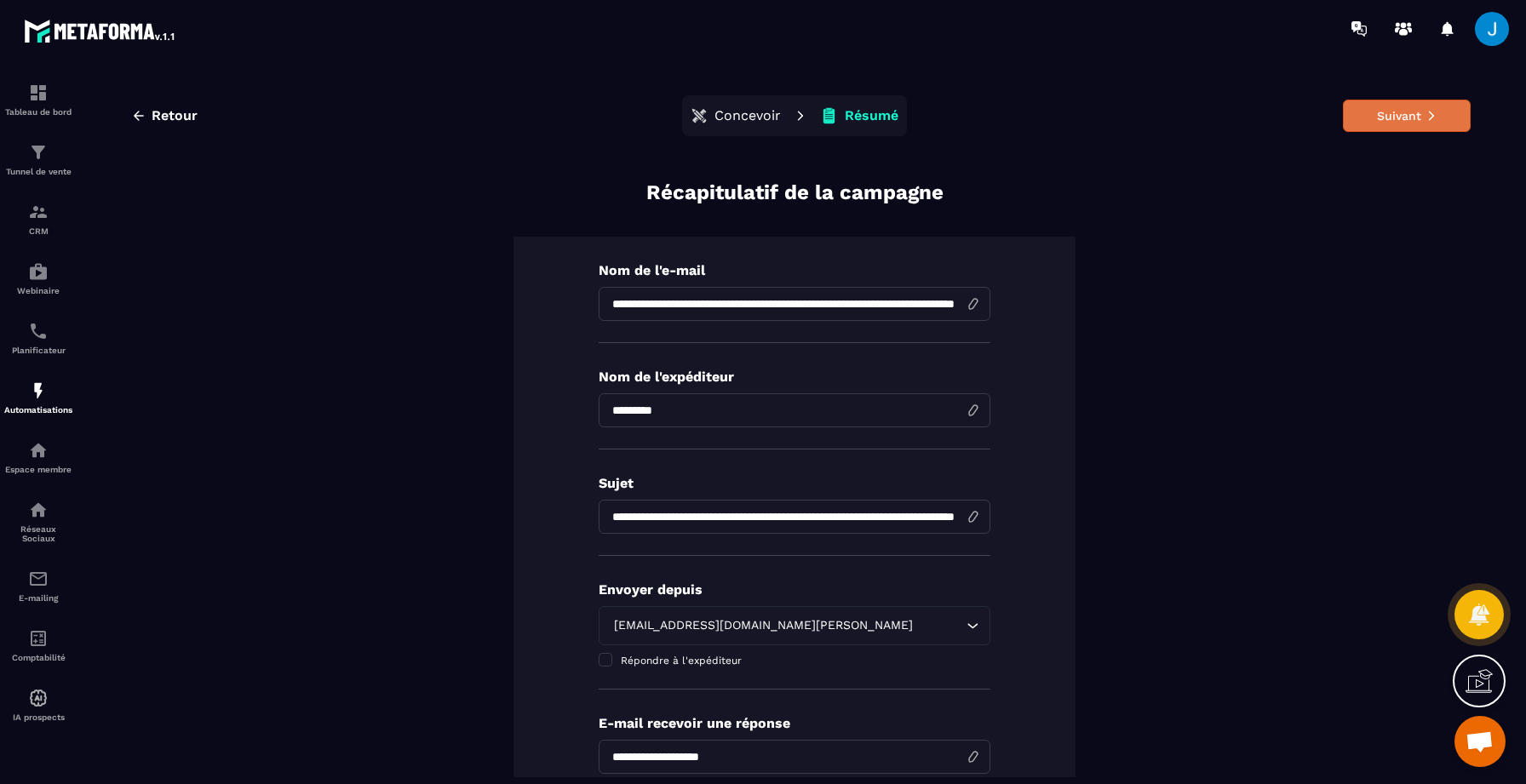
click at [1409, 116] on button "Suivant" at bounding box center [1407, 115] width 128 height 32
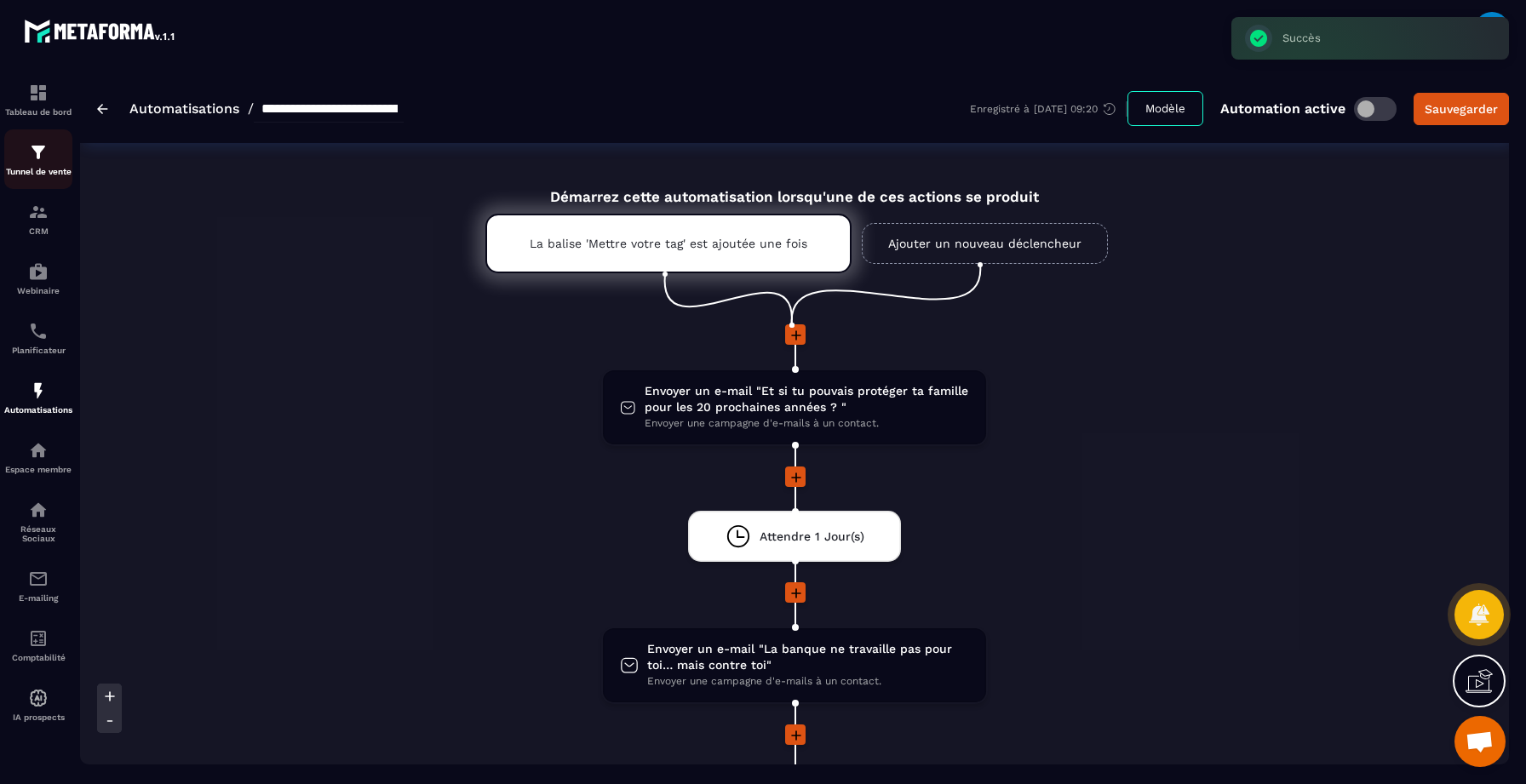
click at [33, 162] on img at bounding box center [38, 152] width 21 height 21
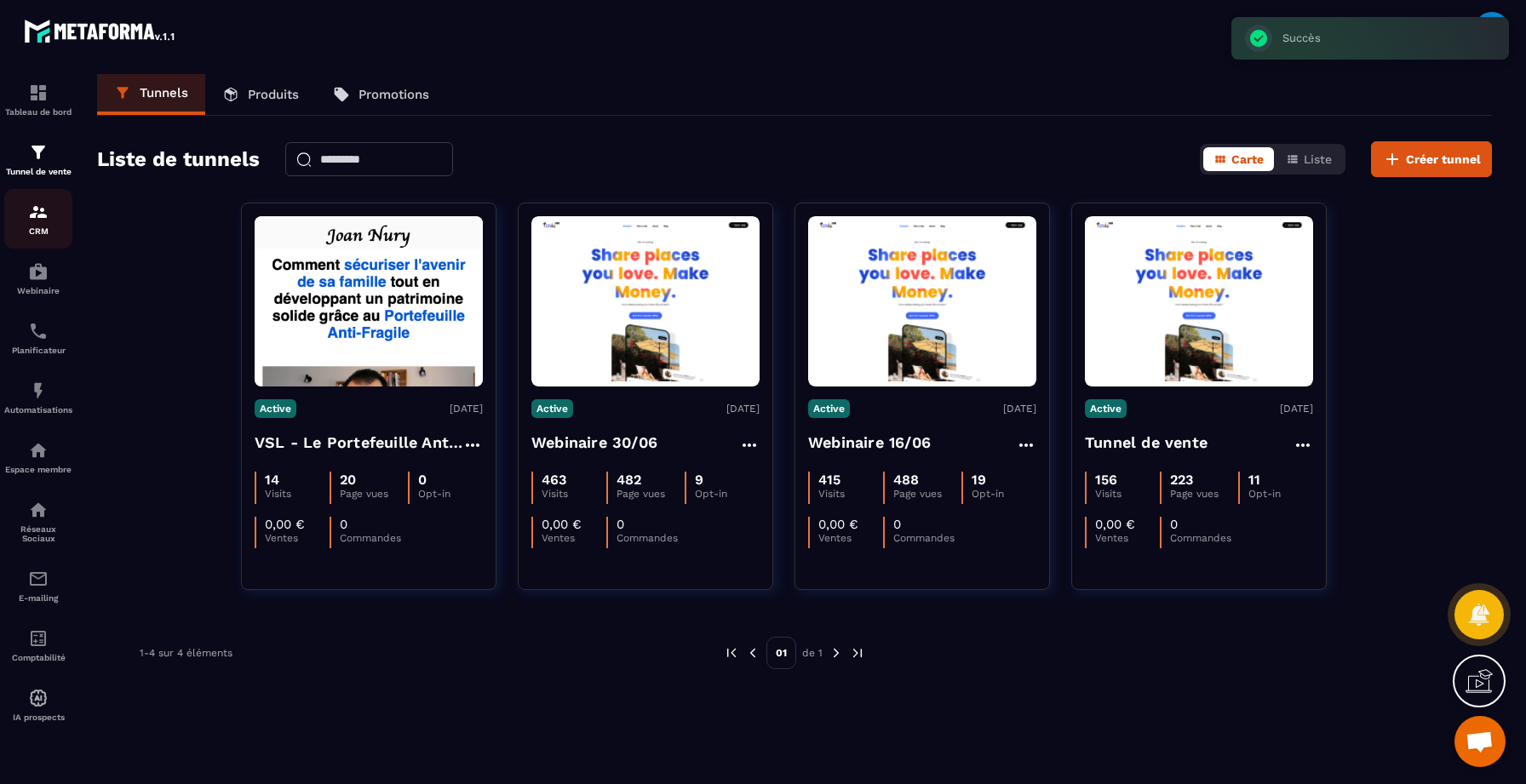
click at [34, 213] on img at bounding box center [38, 212] width 21 height 21
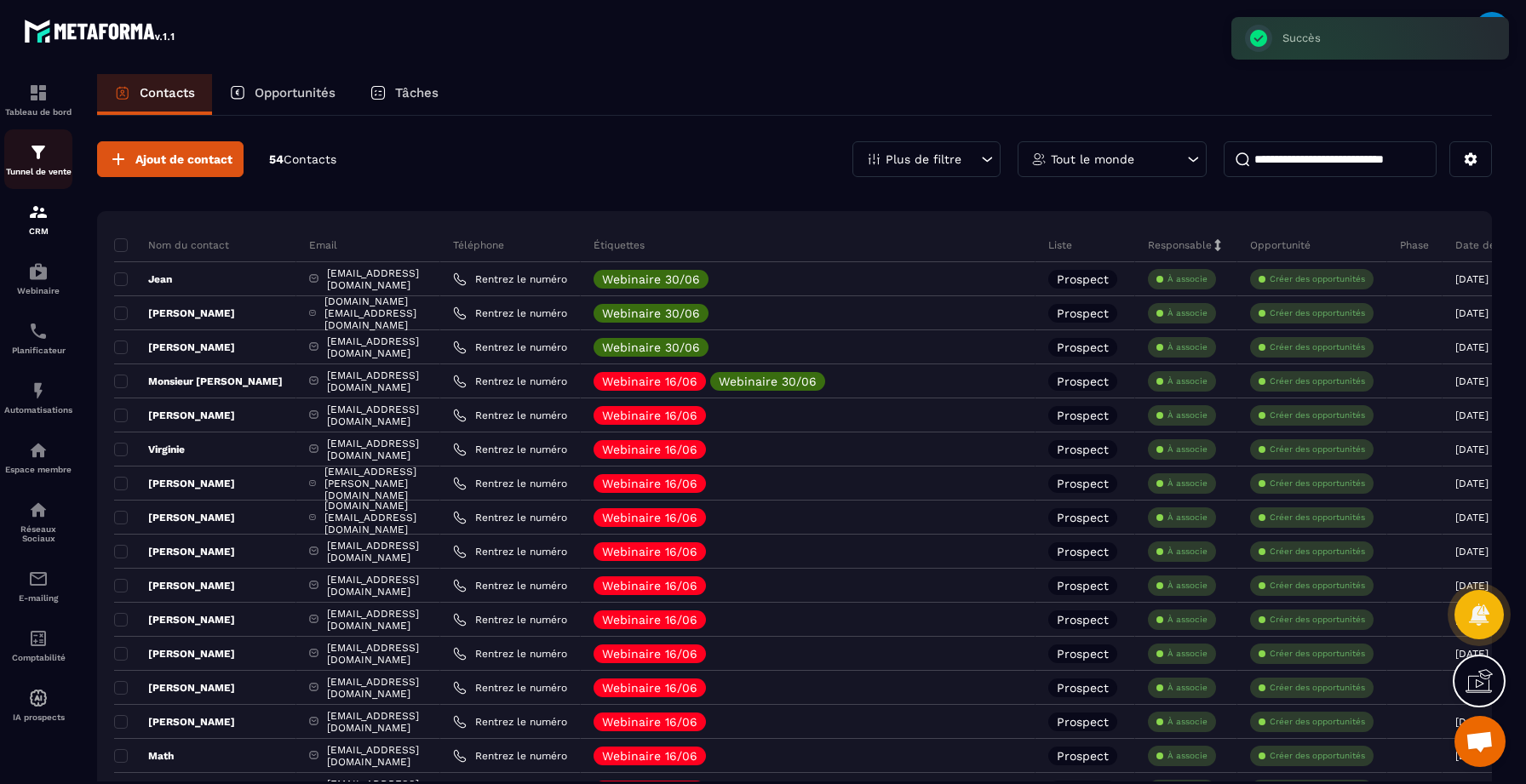
click at [54, 167] on div "Tunnel de vente" at bounding box center [38, 159] width 68 height 34
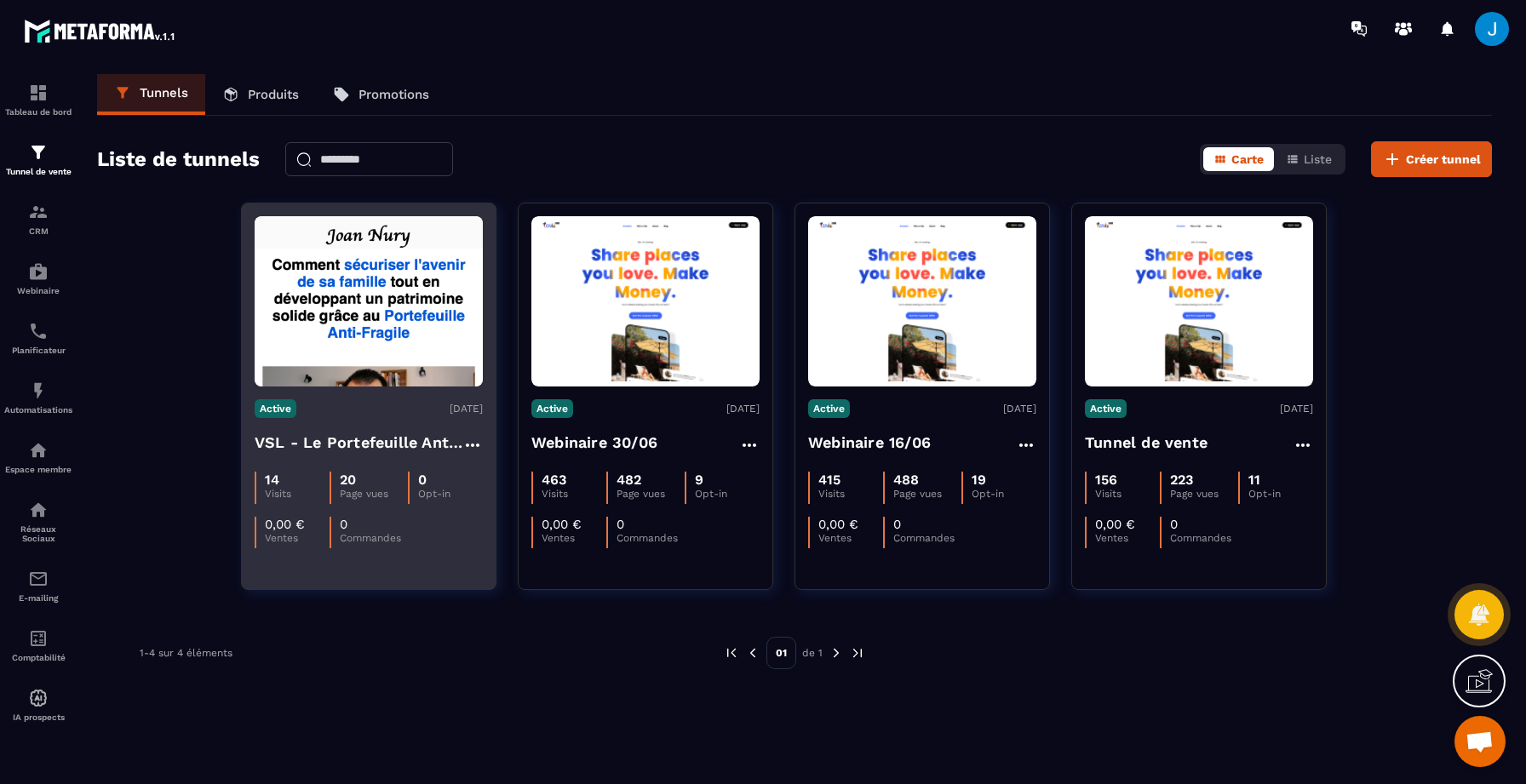
click at [395, 338] on img at bounding box center [369, 301] width 229 height 170
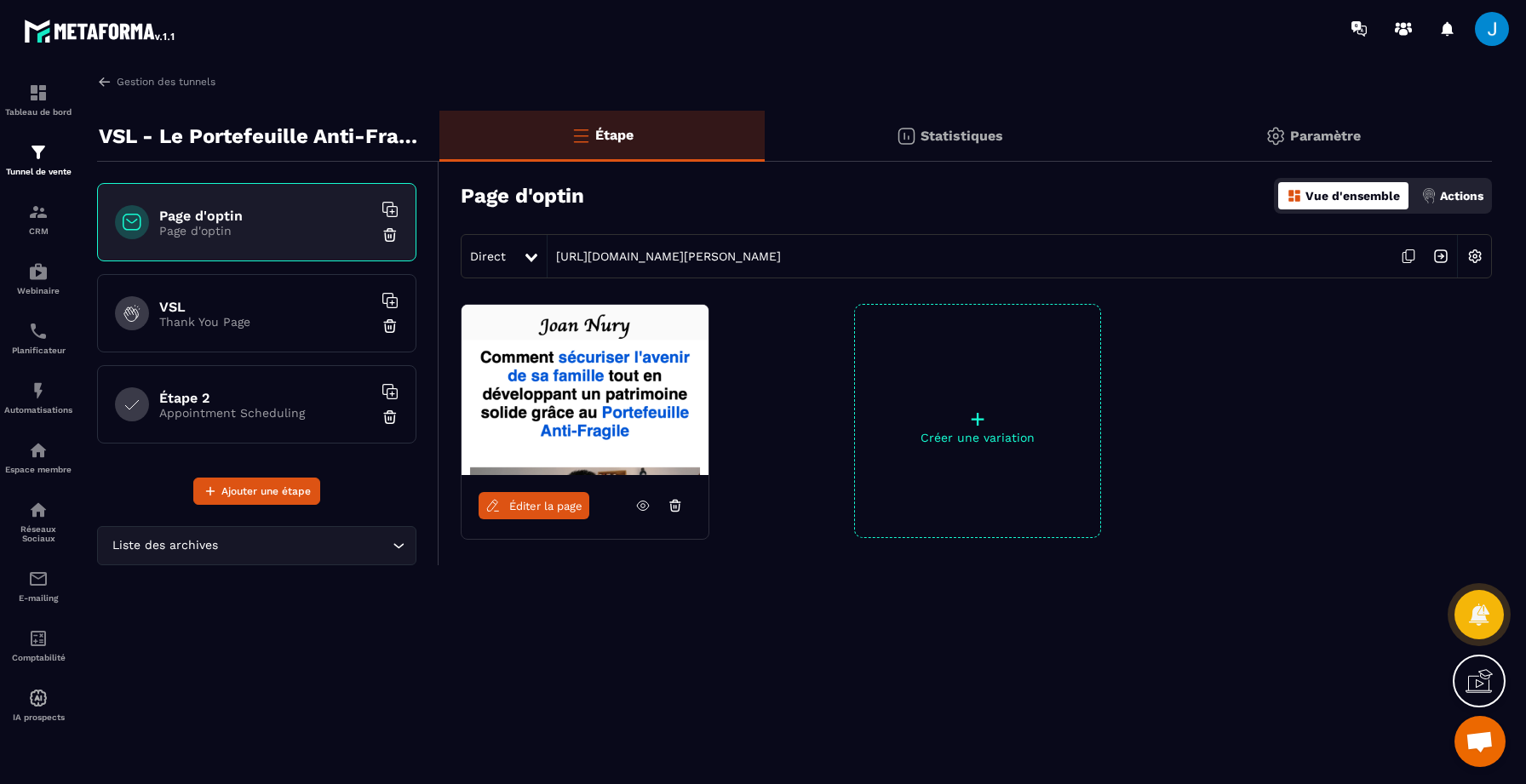
click at [647, 508] on icon at bounding box center [643, 506] width 12 height 10
click at [1488, 190] on div "Vue d'ensemble Actions" at bounding box center [1382, 195] width 218 height 36
click at [1481, 191] on p "Actions" at bounding box center [1462, 196] width 43 height 14
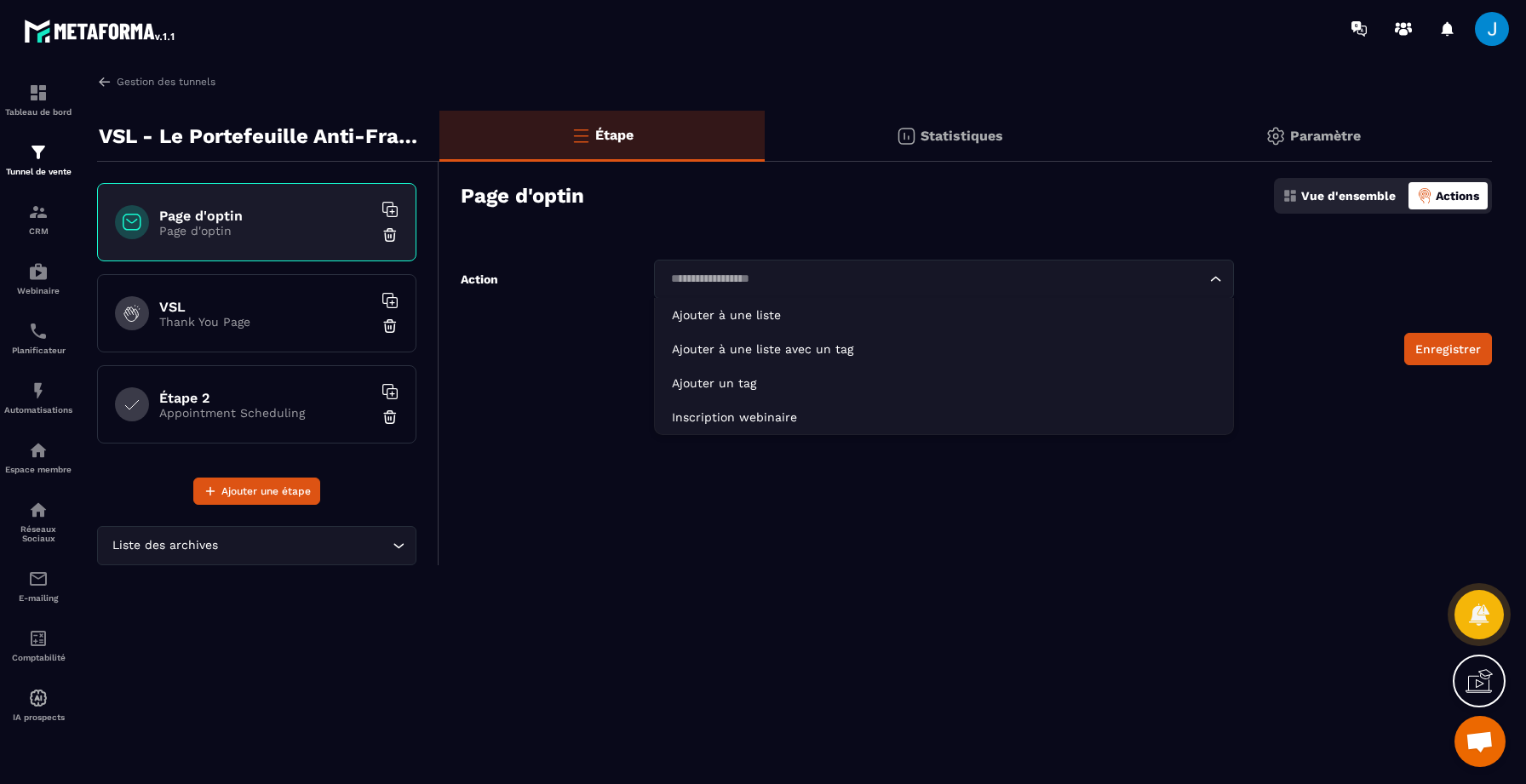
click at [806, 278] on input "Search for option" at bounding box center [935, 278] width 540 height 19
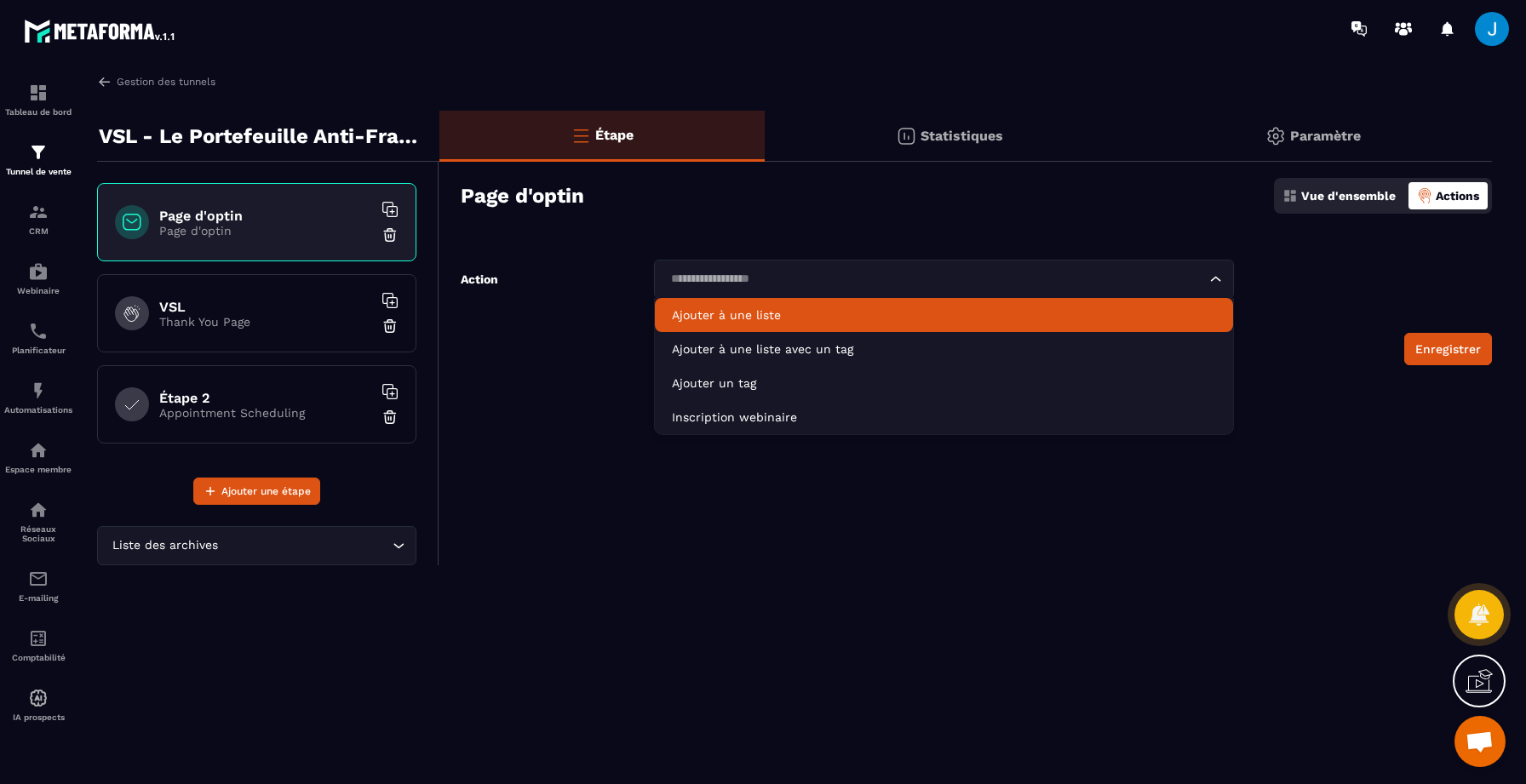
click at [780, 317] on p "Ajouter à une liste" at bounding box center [944, 314] width 544 height 17
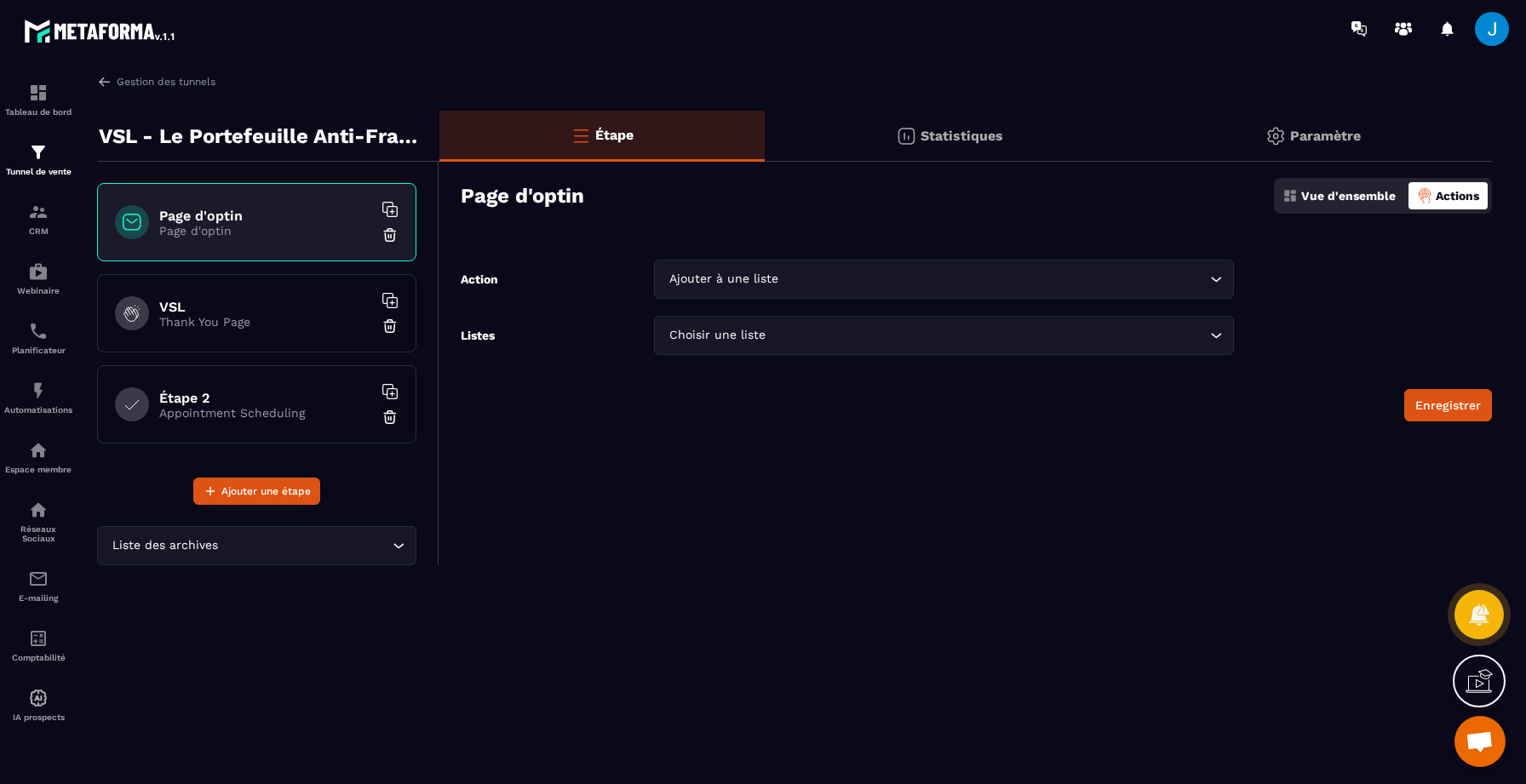
click at [807, 342] on input "Search for option" at bounding box center [987, 335] width 437 height 19
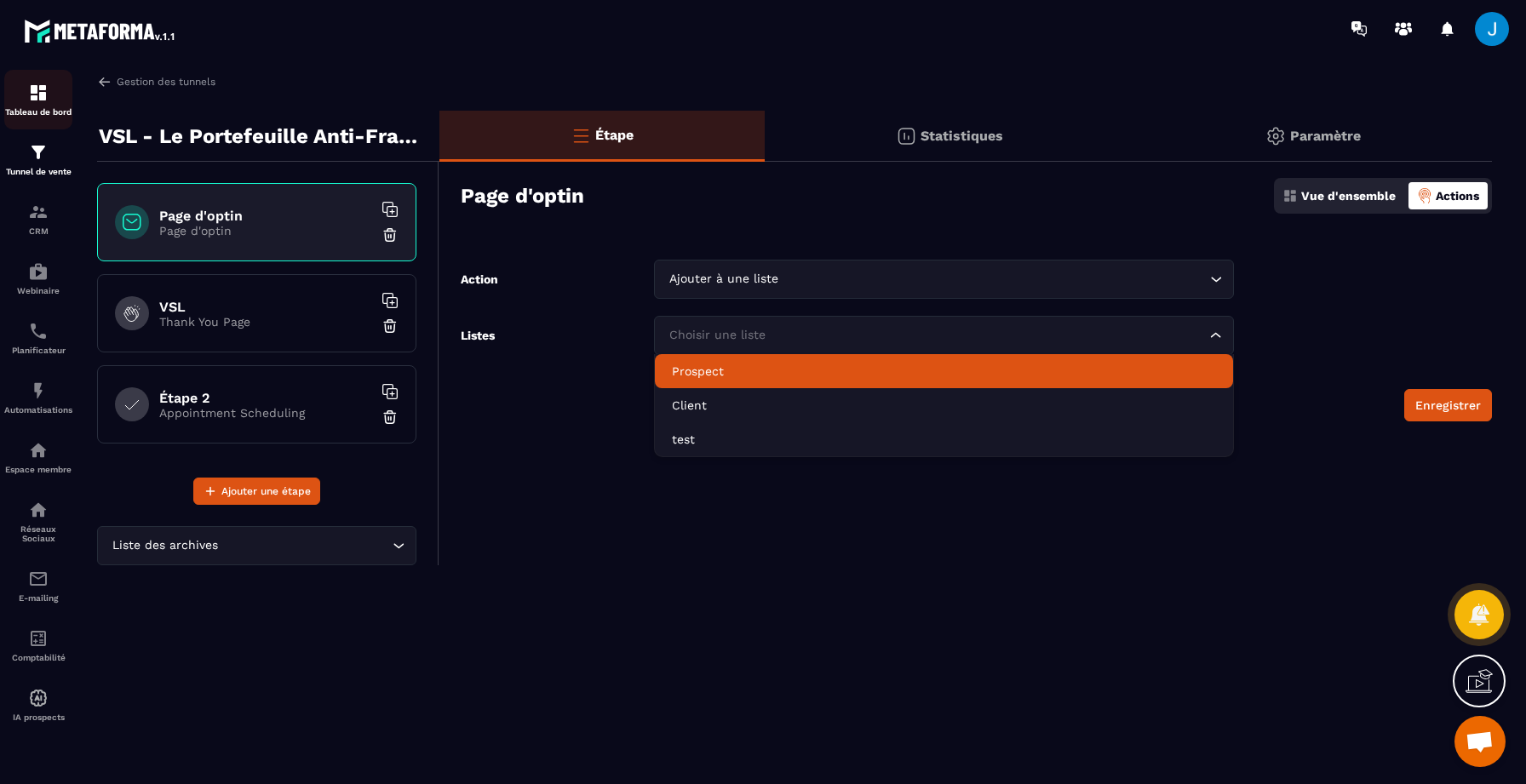
click at [39, 96] on img at bounding box center [38, 93] width 21 height 21
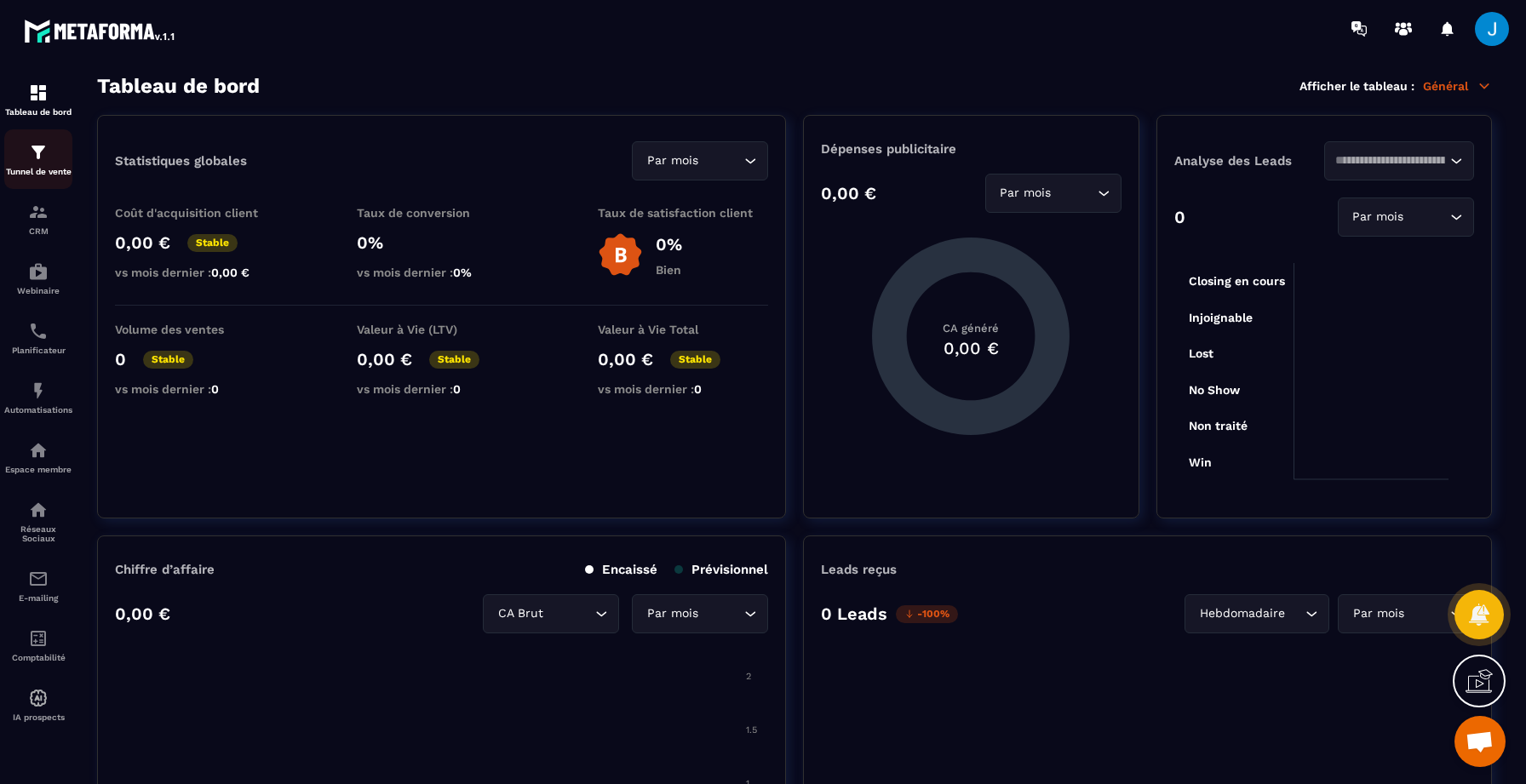
click at [58, 173] on p "Tunnel de vente" at bounding box center [38, 172] width 68 height 10
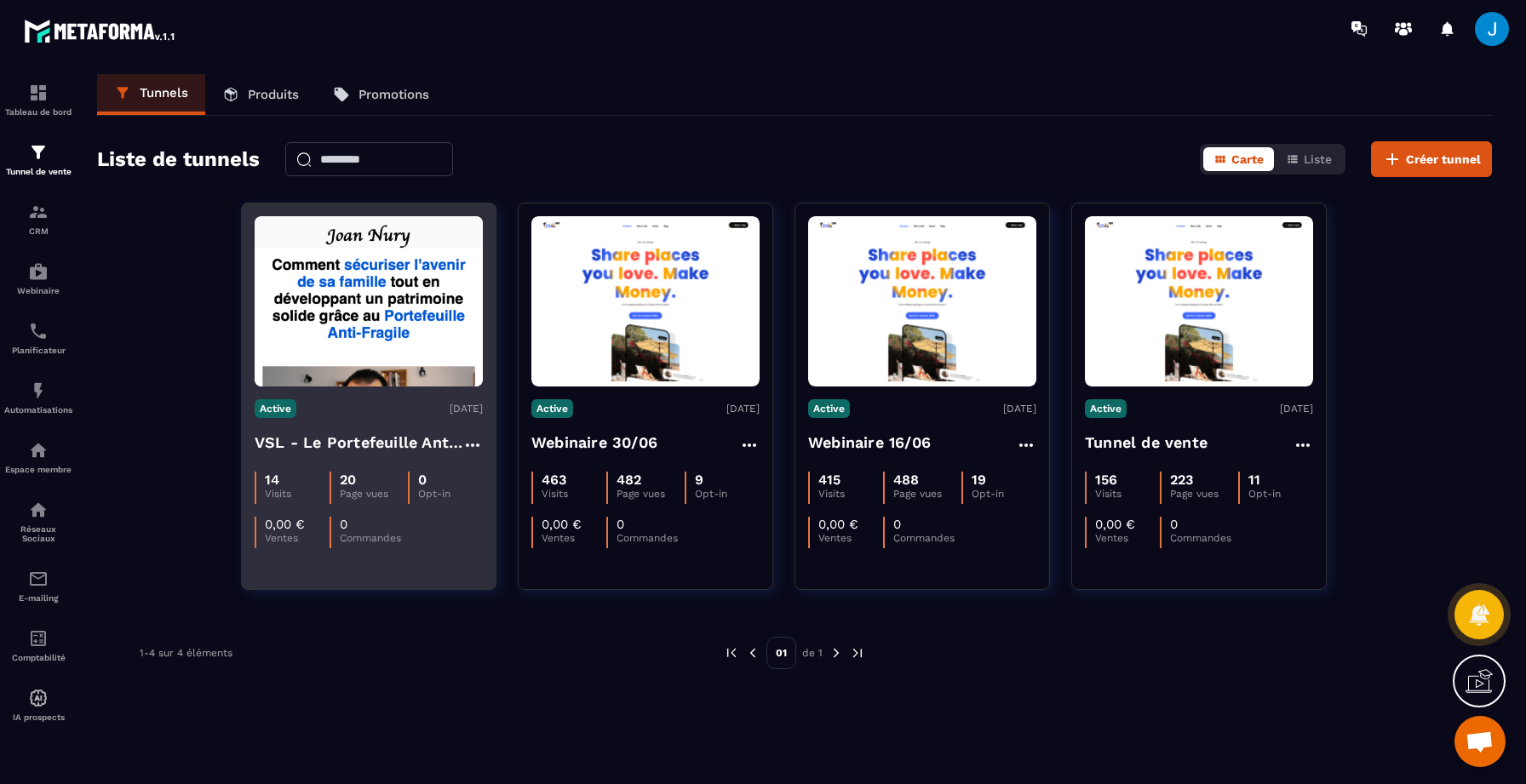
click at [392, 338] on img at bounding box center [369, 301] width 229 height 170
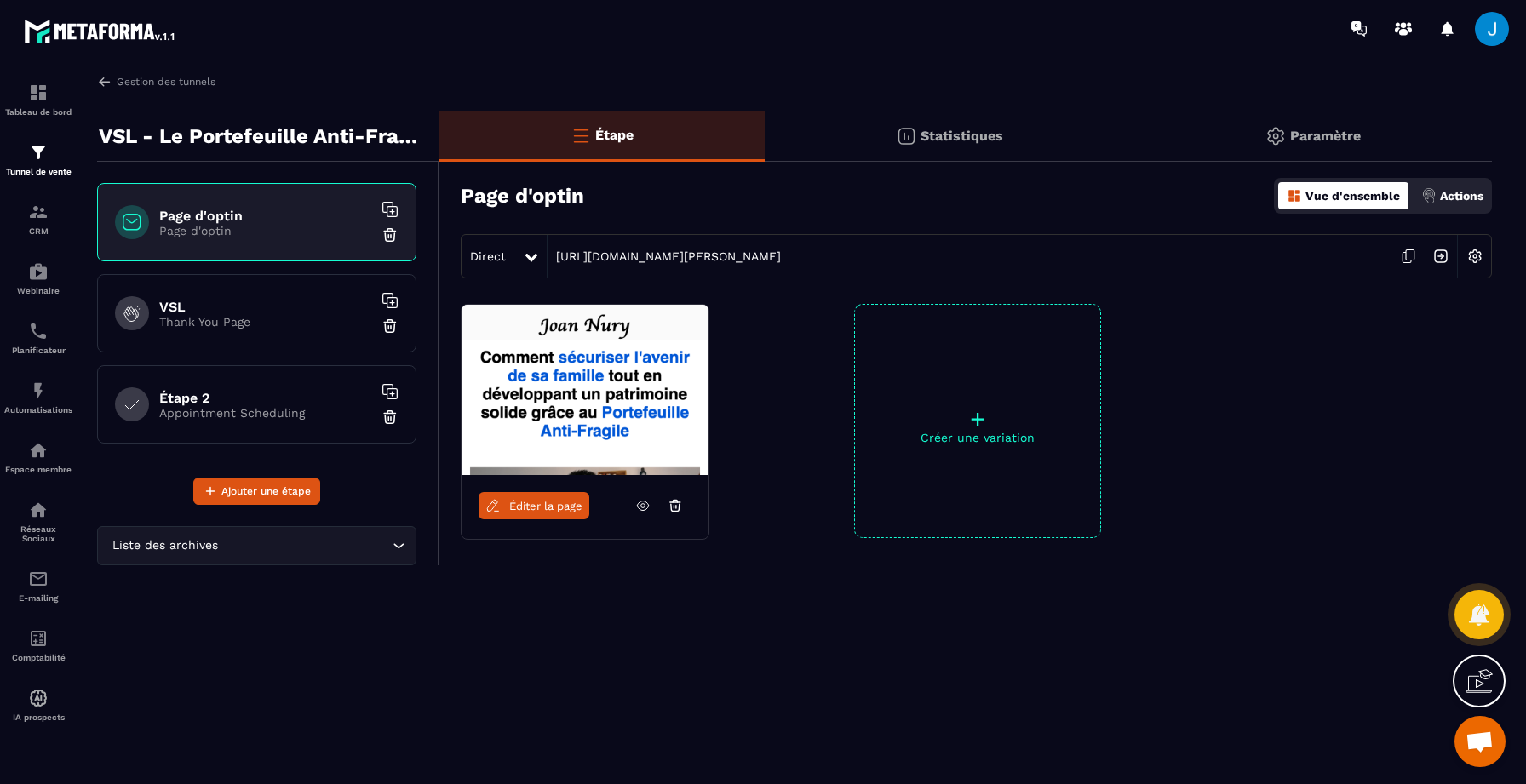
click at [1470, 196] on p "Actions" at bounding box center [1462, 196] width 43 height 14
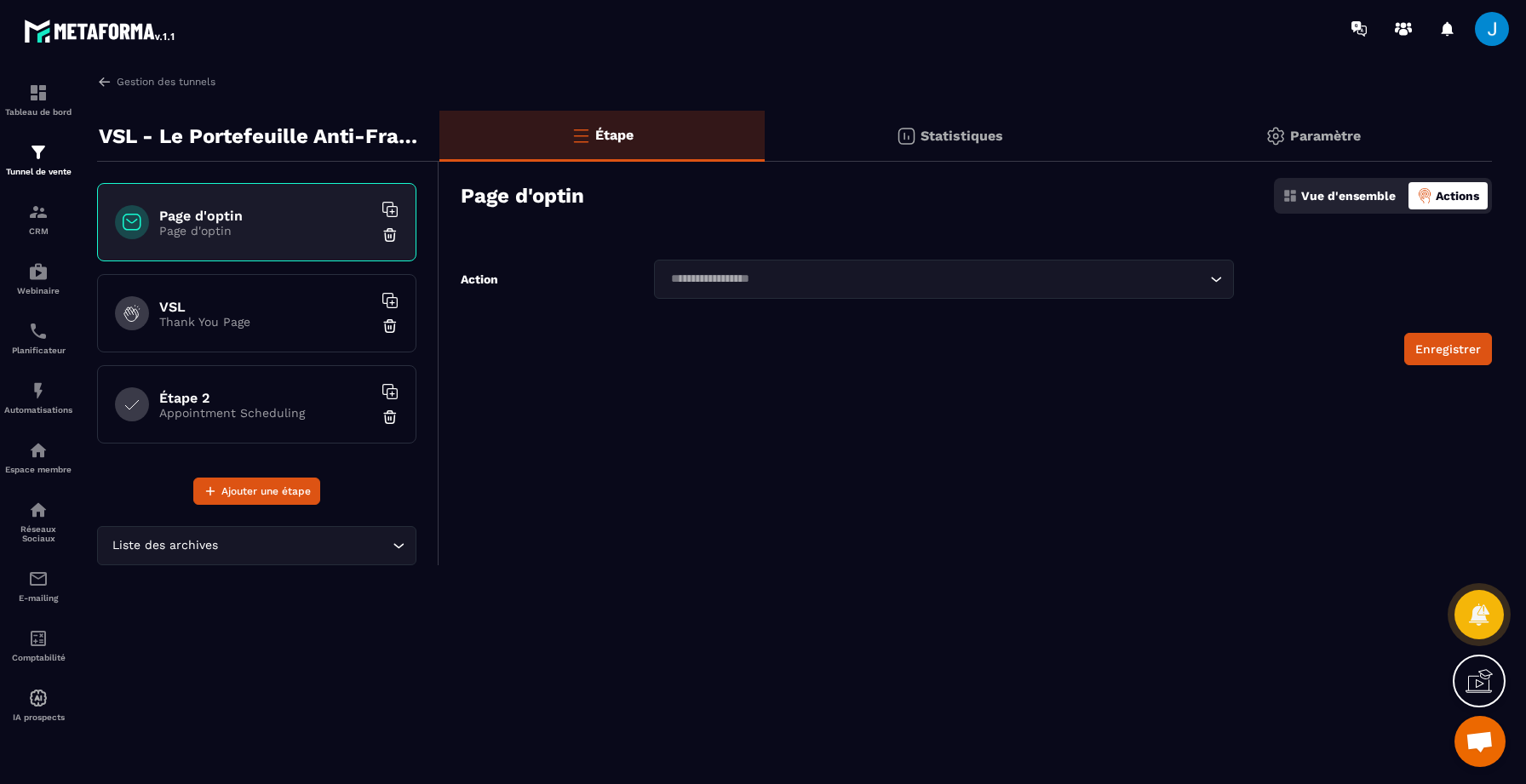
click at [779, 272] on input "Search for option" at bounding box center [935, 278] width 540 height 19
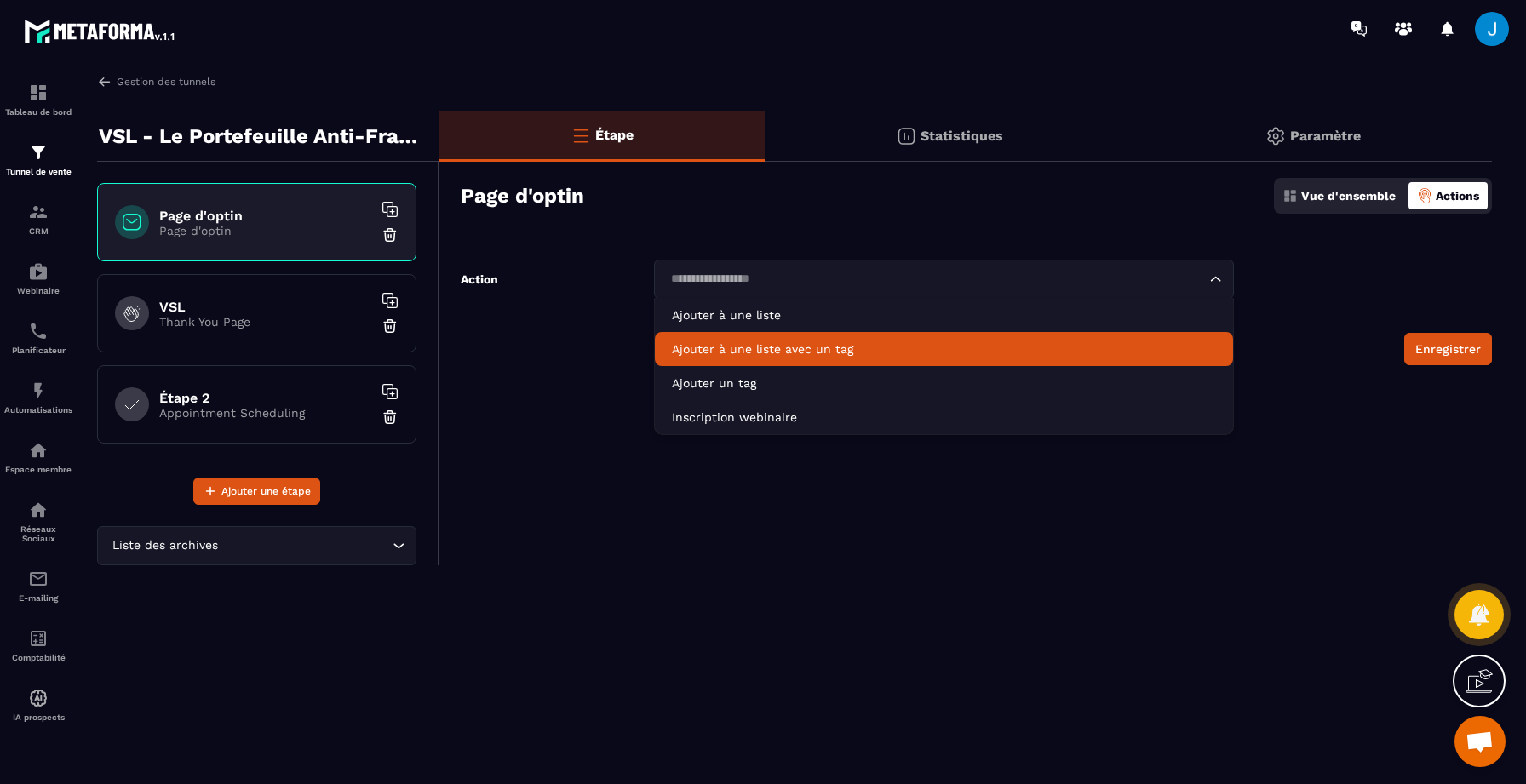
click at [795, 354] on p "Ajouter à une liste avec un tag" at bounding box center [944, 349] width 544 height 17
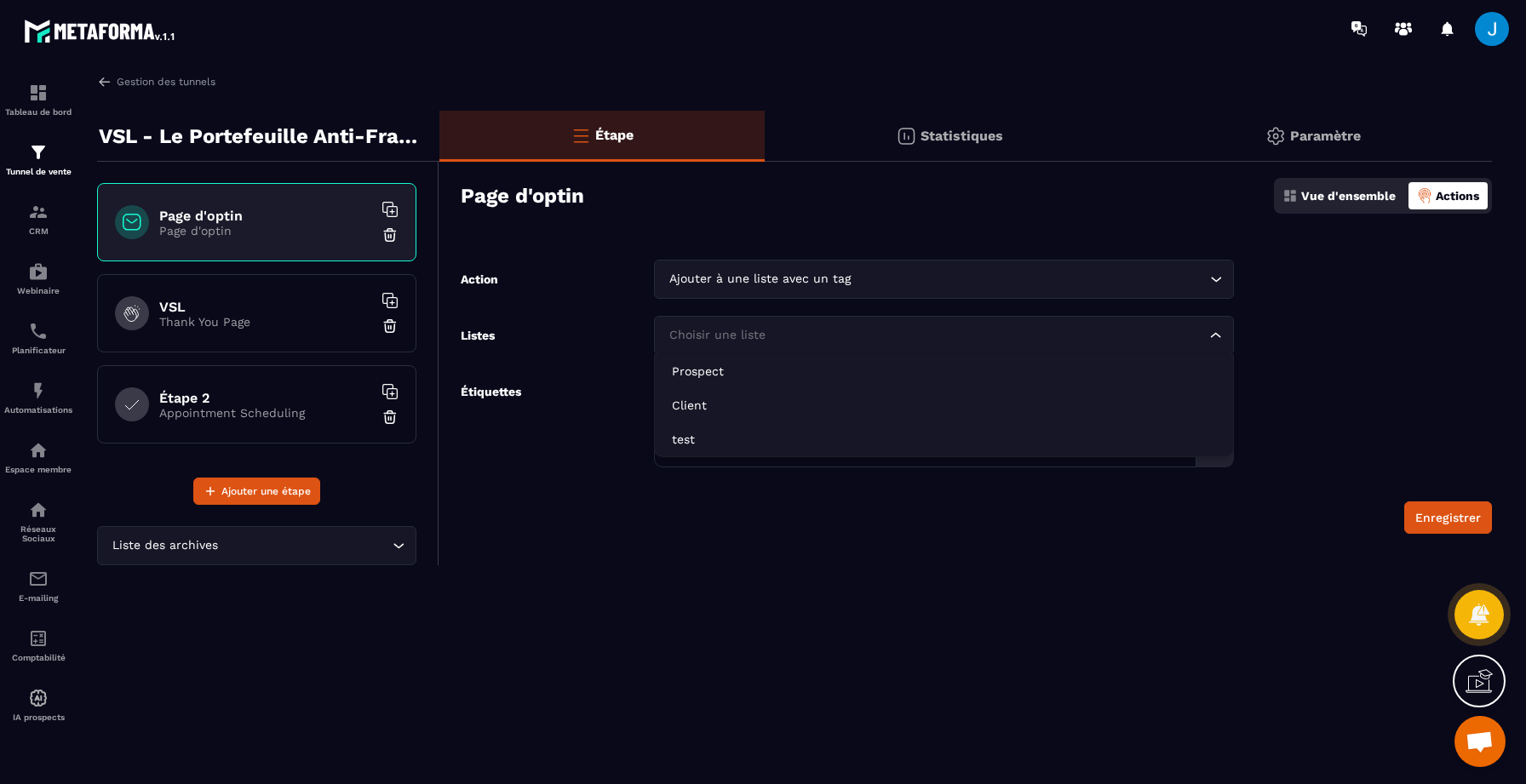
click at [784, 347] on div "Choisir une liste Loading..." at bounding box center [944, 335] width 580 height 39
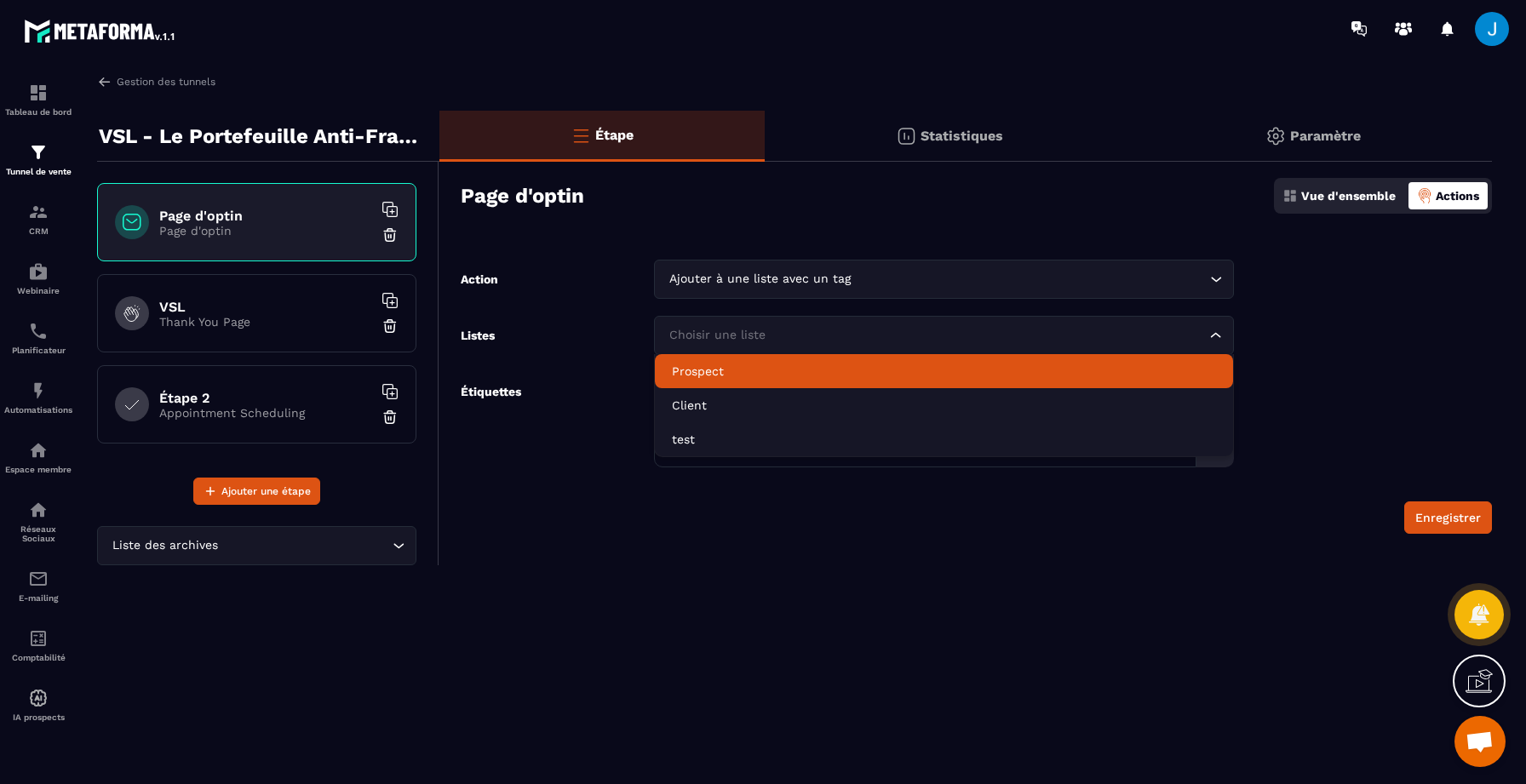
click at [766, 371] on p "Prospect" at bounding box center [944, 370] width 544 height 17
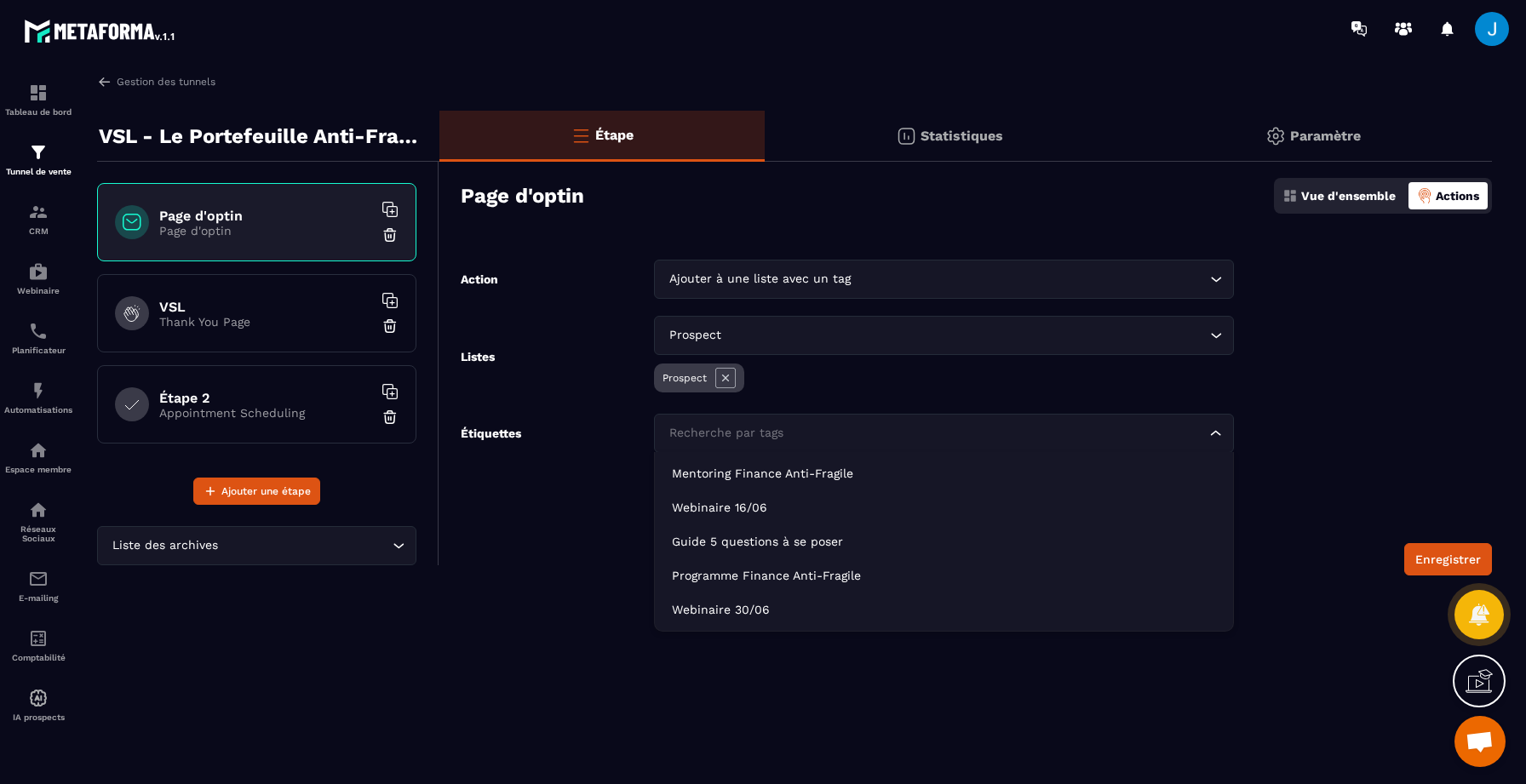
click at [795, 420] on div "Recherche par tags Loading..." at bounding box center [944, 433] width 580 height 39
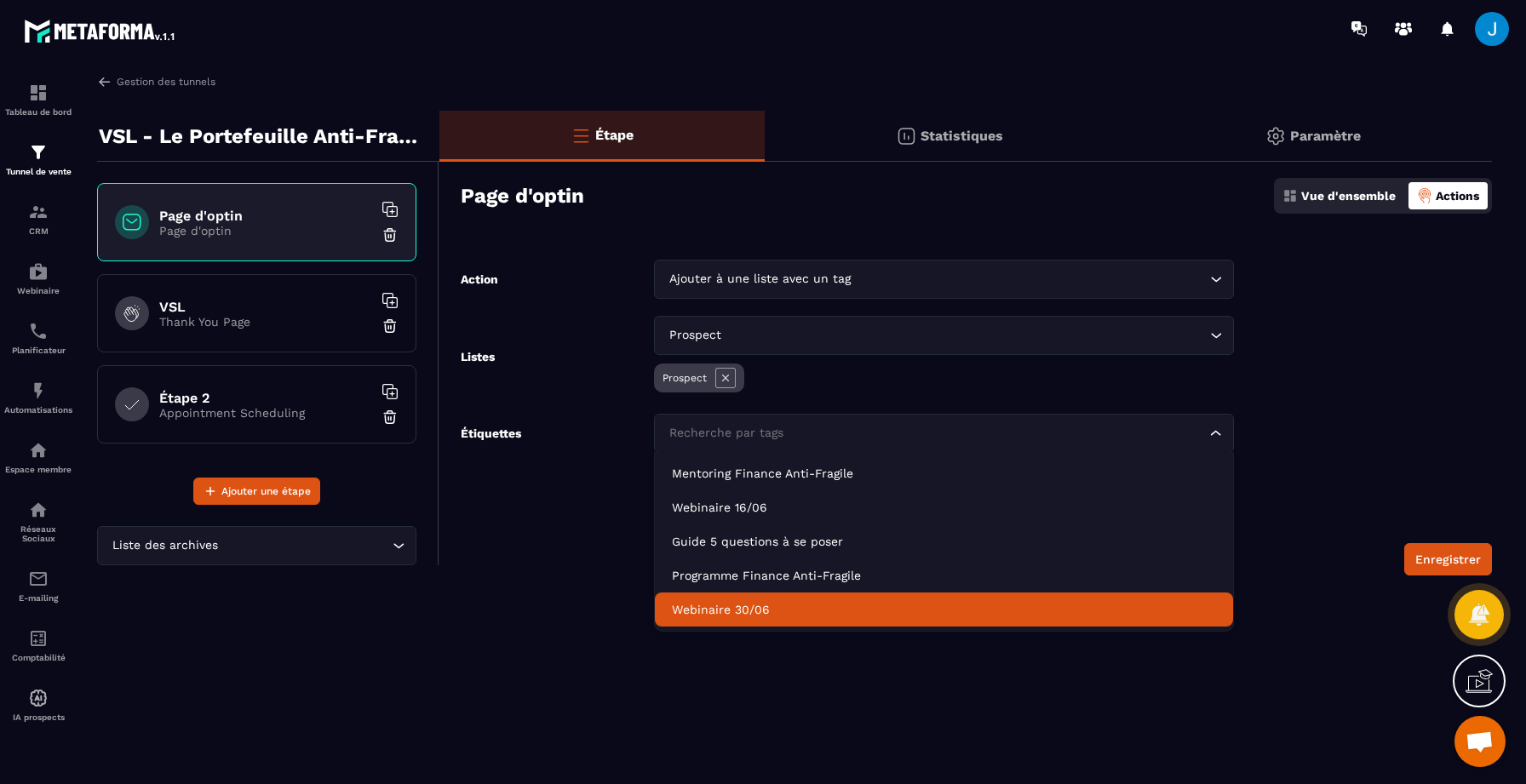
click at [802, 668] on div "Gestion des tunnels VSL - Le Portefeuille Anti-Fragile Page d'optin Page d'opti…" at bounding box center [794, 426] width 1429 height 703
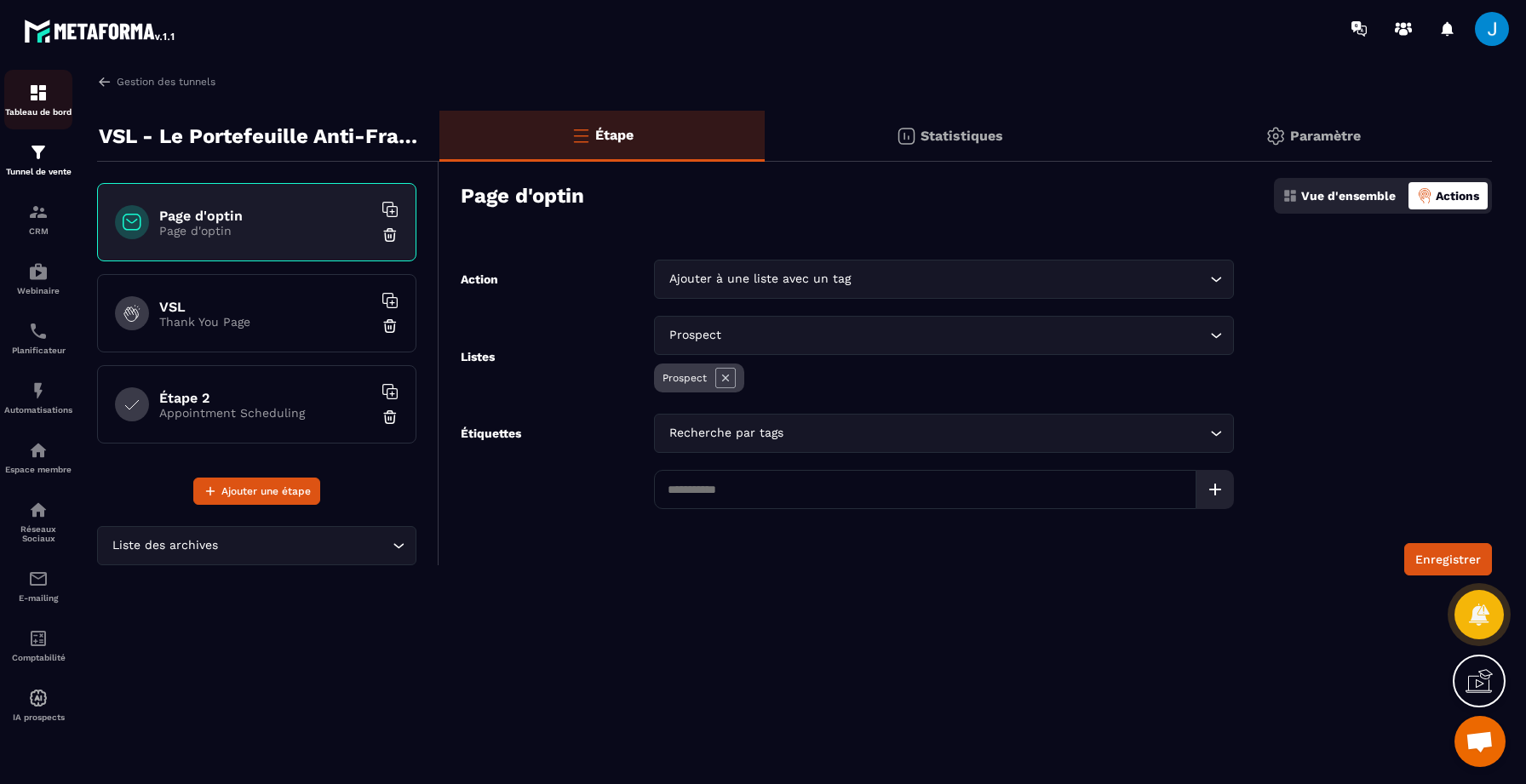
click at [37, 83] on img at bounding box center [38, 93] width 21 height 21
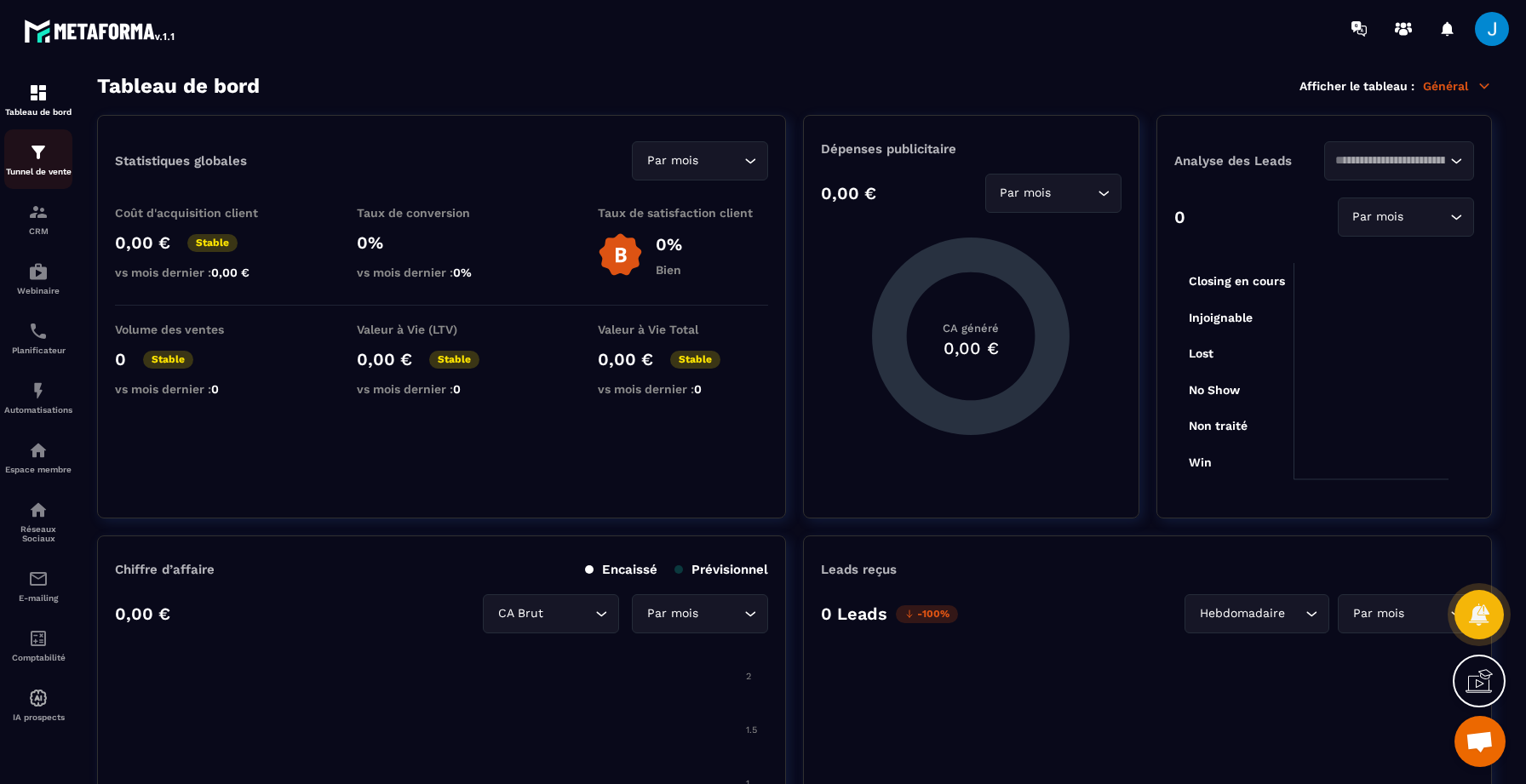
click at [33, 183] on link "Tunnel de vente" at bounding box center [38, 158] width 68 height 60
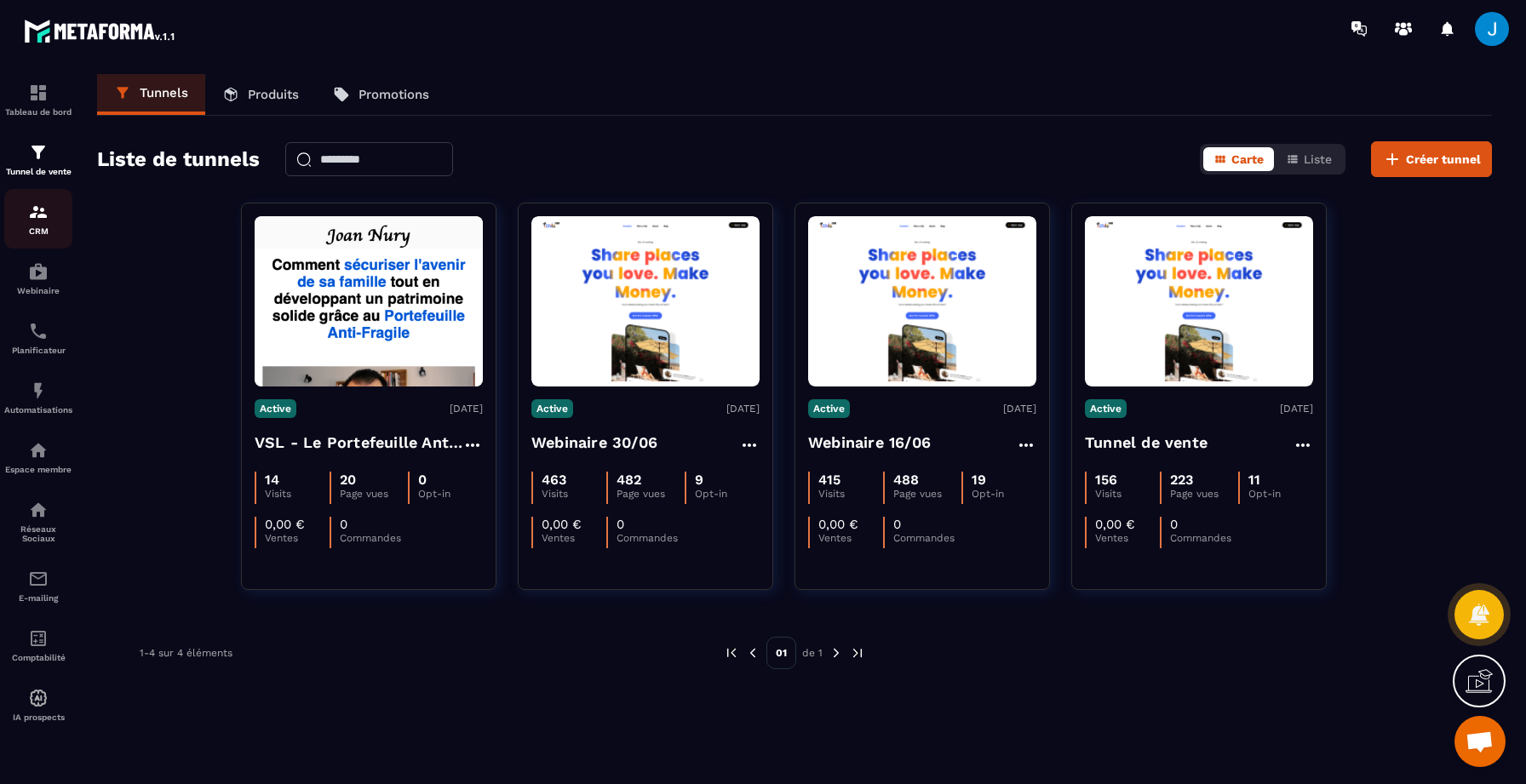
click at [44, 229] on p "CRM" at bounding box center [38, 231] width 68 height 10
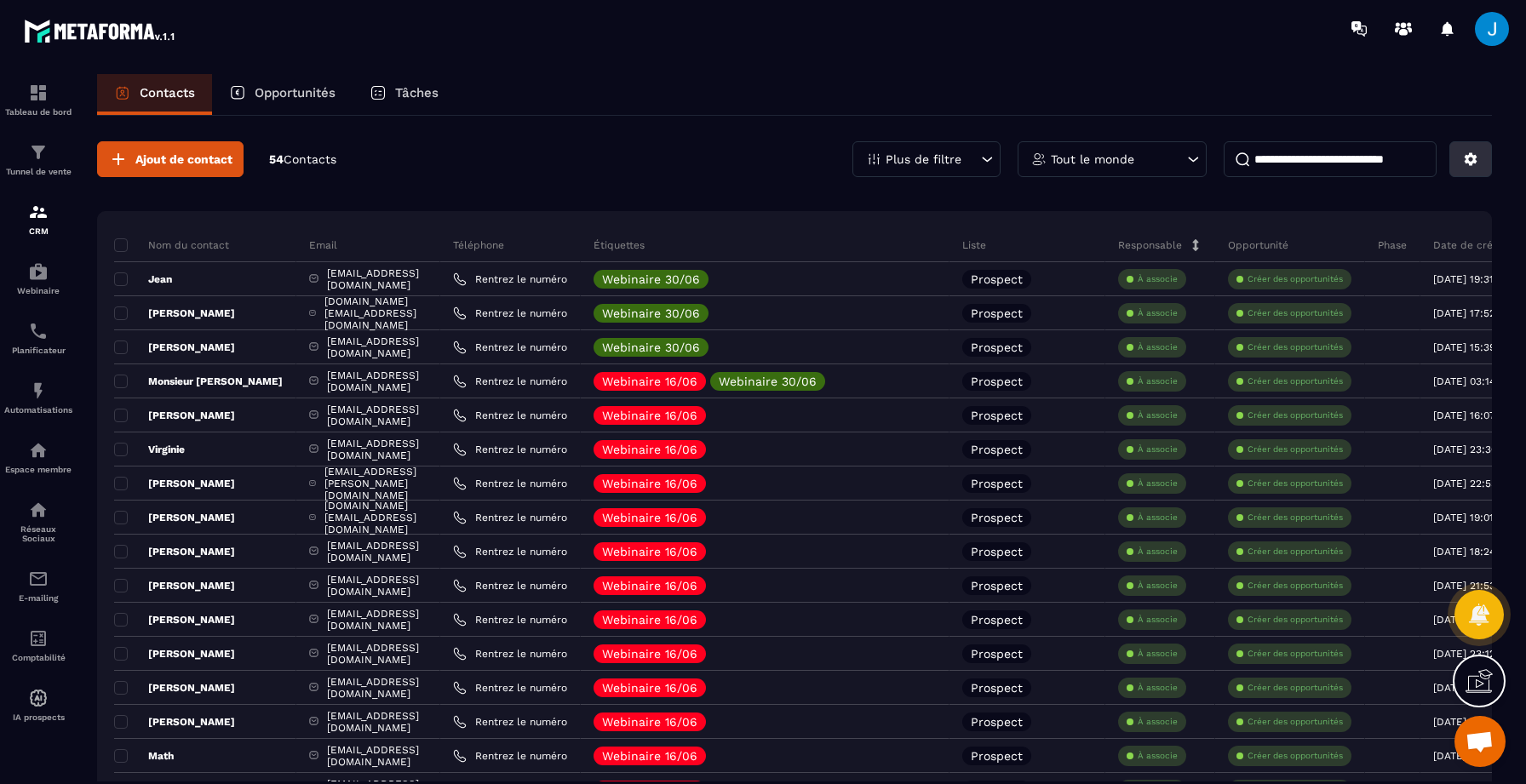
click at [1483, 153] on button at bounding box center [1471, 159] width 43 height 36
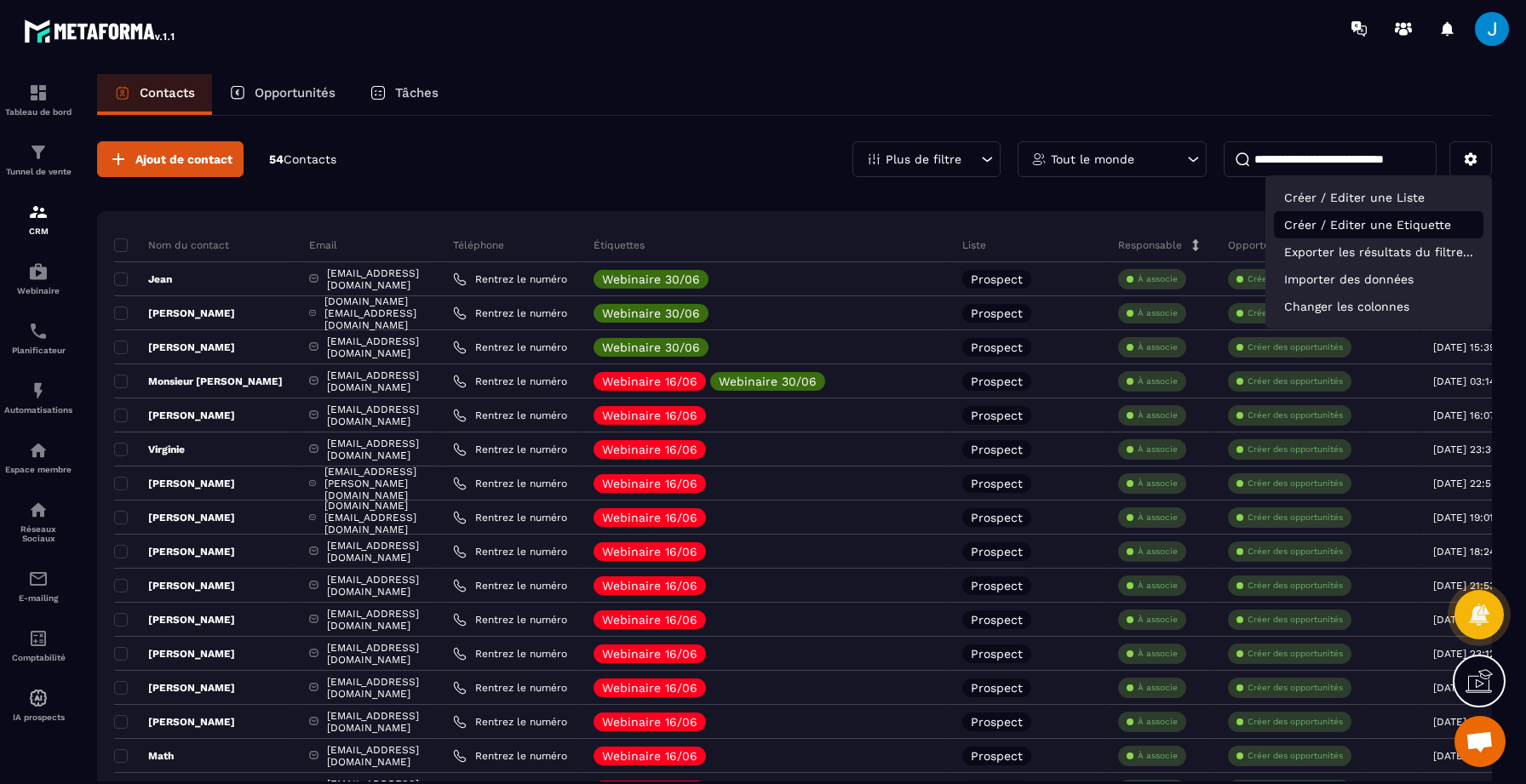
click at [1408, 226] on p "Créer / Editer une Etiquette" at bounding box center [1378, 225] width 209 height 27
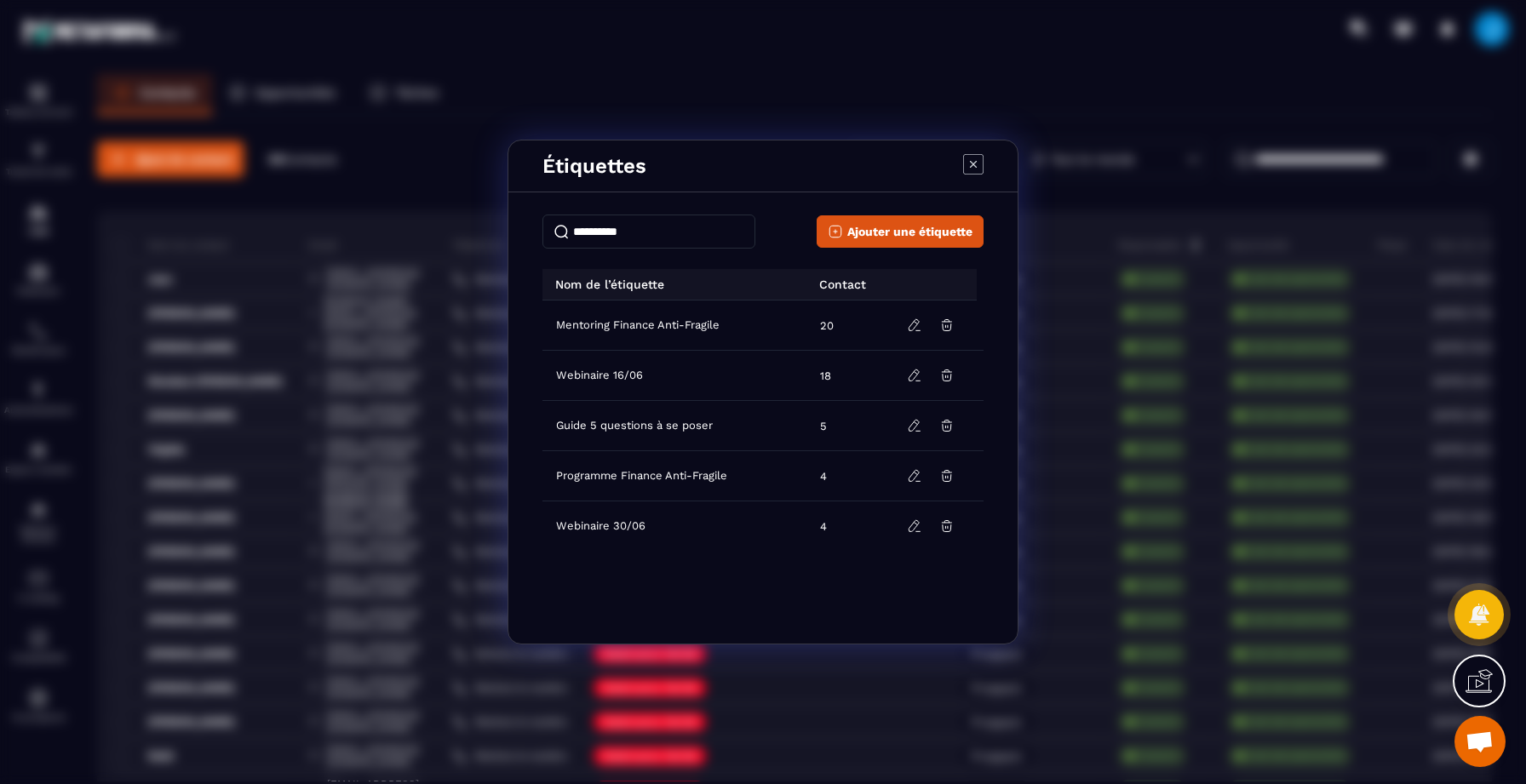
click at [649, 228] on input "Modal window" at bounding box center [649, 231] width 213 height 34
click at [892, 239] on span "Ajouter une étiquette" at bounding box center [910, 230] width 125 height 17
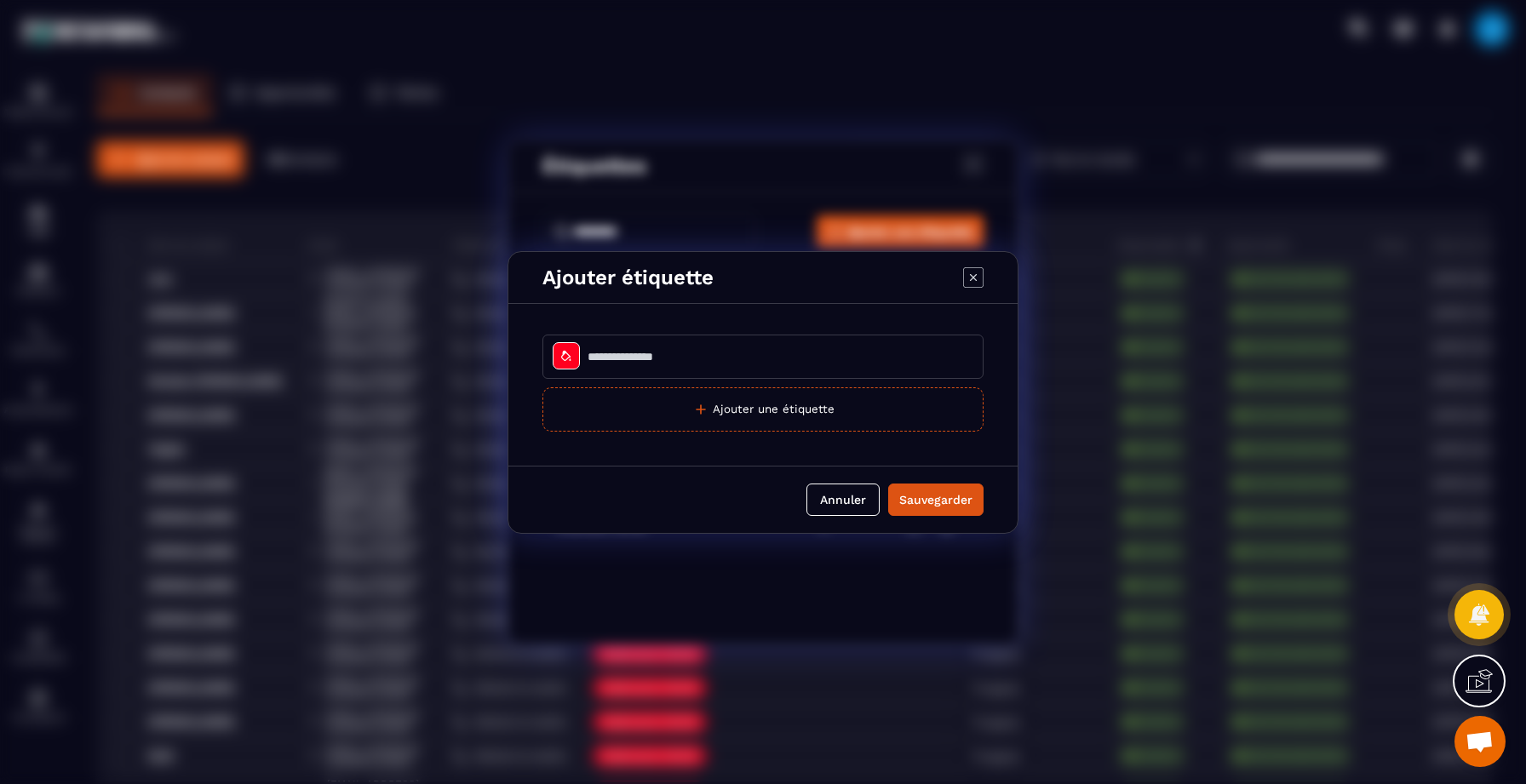
click at [656, 354] on input "Modal window" at bounding box center [763, 356] width 442 height 44
type input "***"
click at [573, 362] on div "Modal window" at bounding box center [567, 355] width 27 height 27
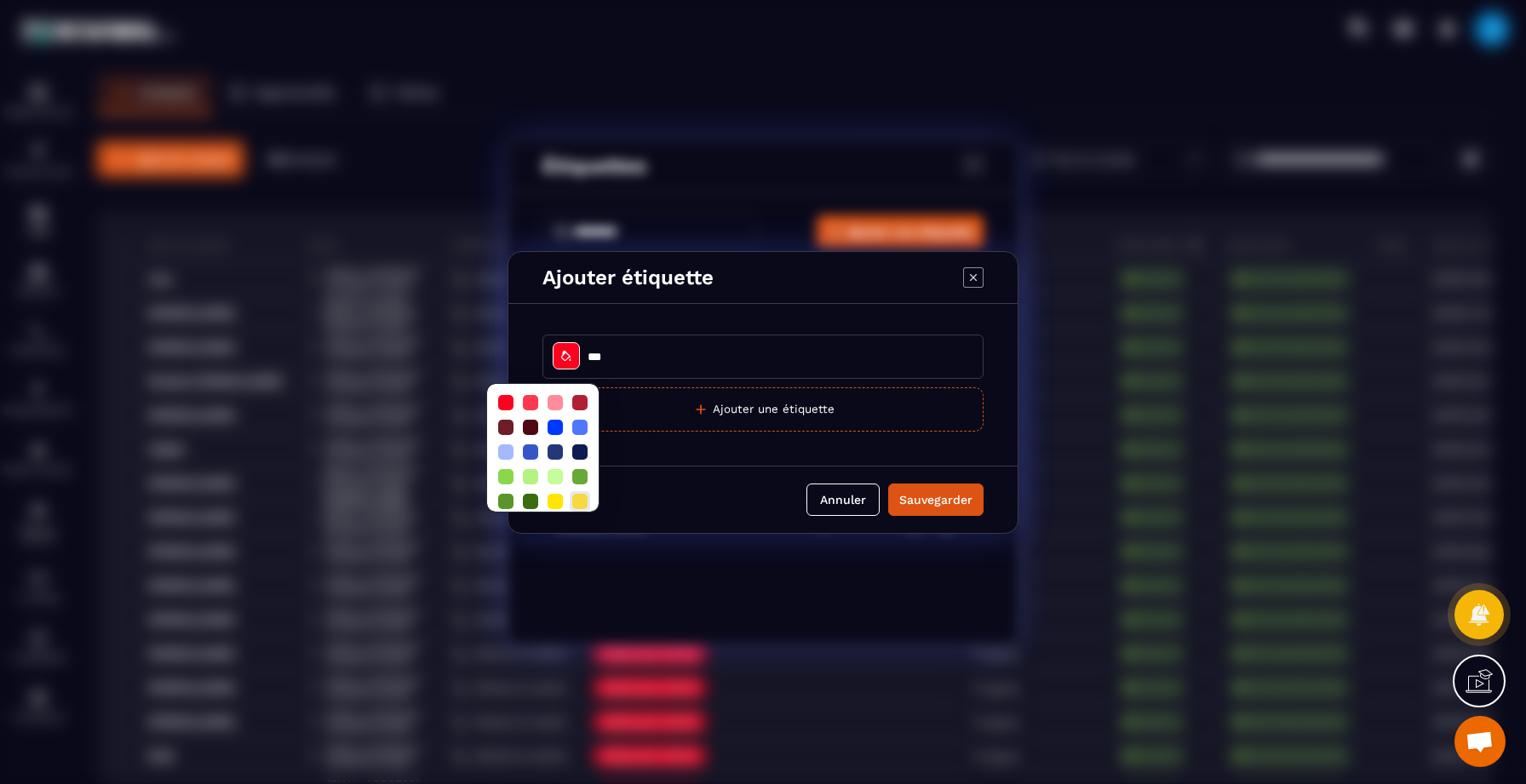
click at [585, 500] on div at bounding box center [580, 502] width 16 height 16
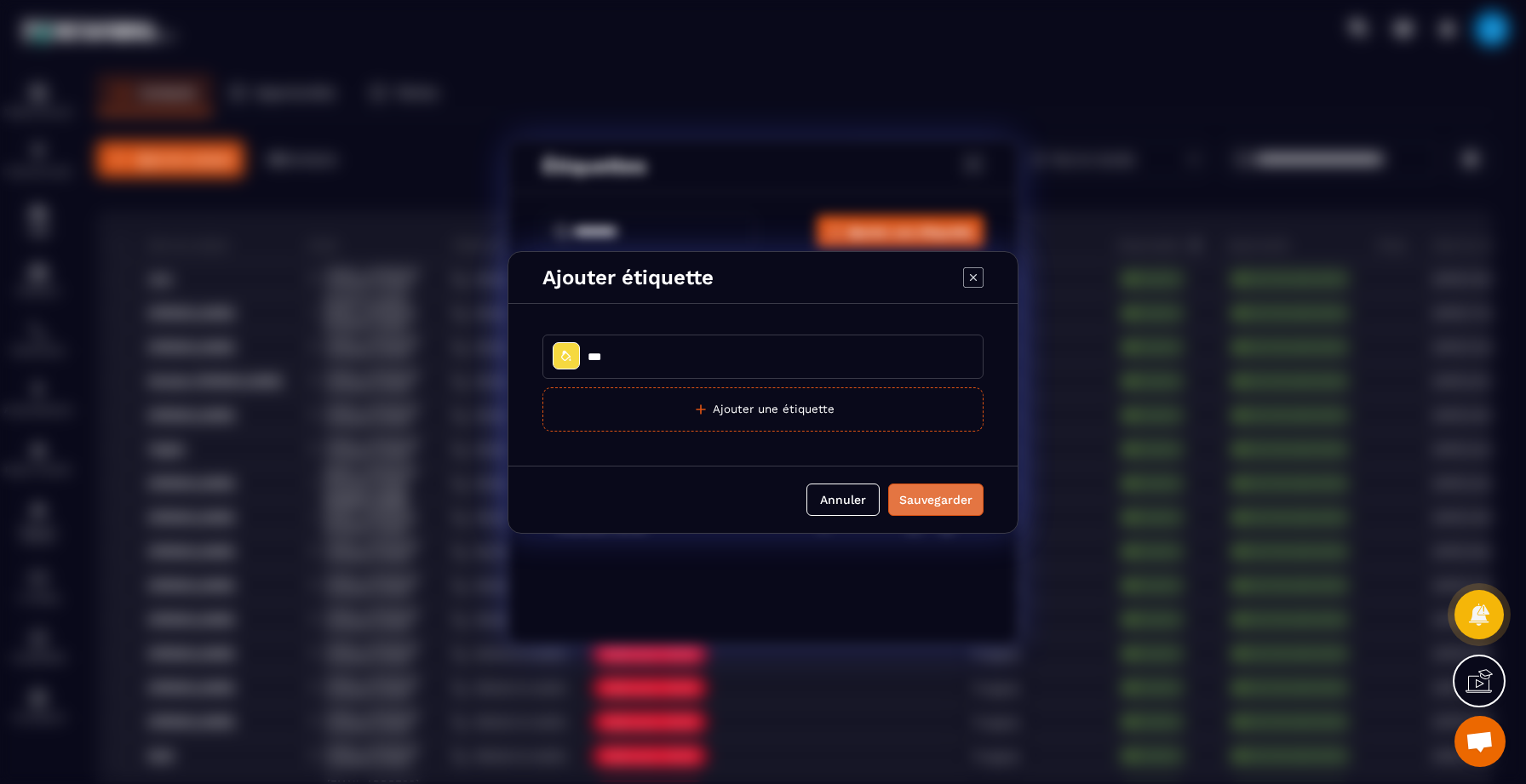
click at [927, 507] on div "Sauvegarder" at bounding box center [935, 499] width 73 height 17
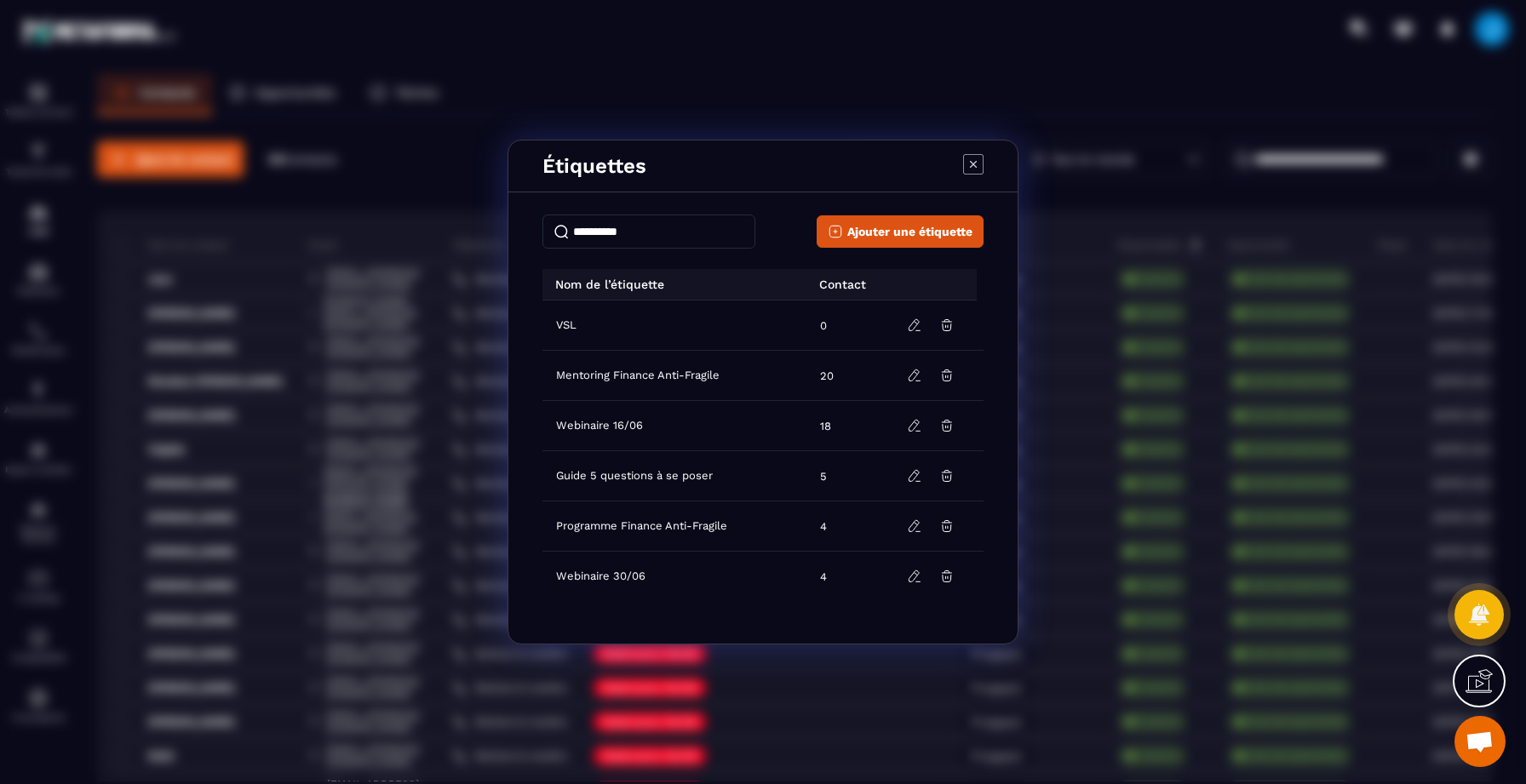
click at [961, 169] on div "Étiquettes" at bounding box center [762, 166] width 509 height 52
click at [973, 165] on icon "Modal window" at bounding box center [973, 164] width 21 height 21
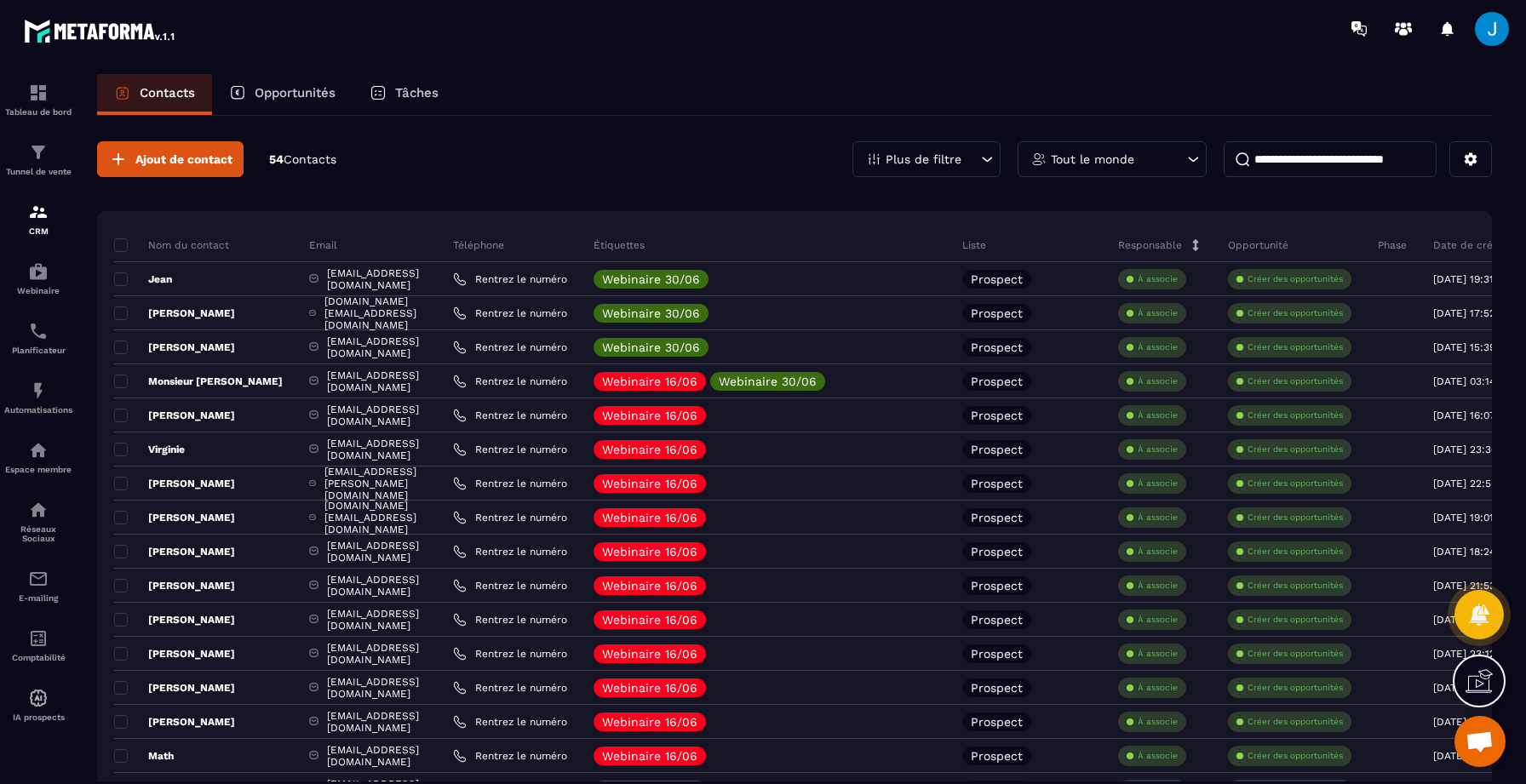
click at [1195, 156] on icon at bounding box center [1192, 158] width 17 height 17
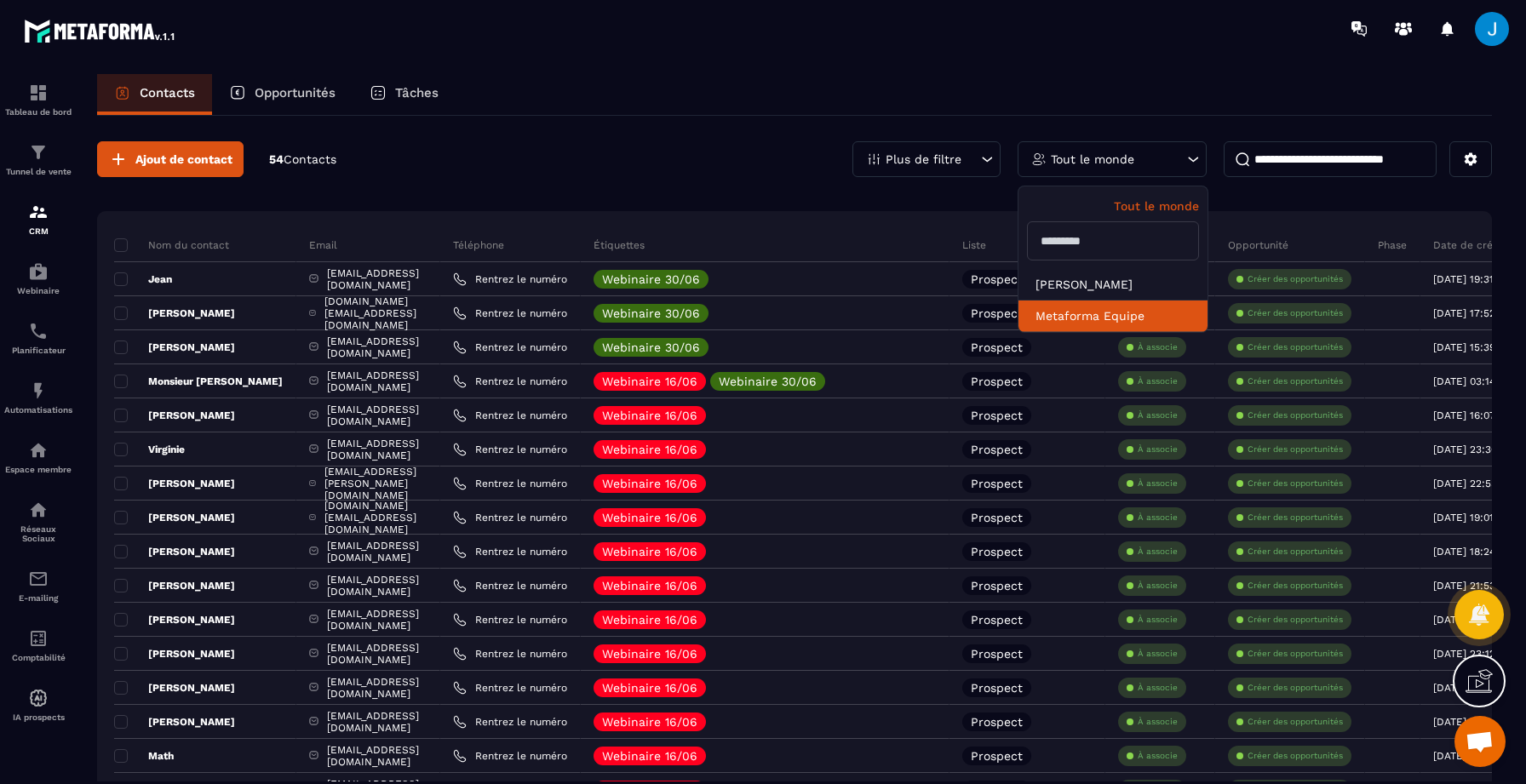
click at [1081, 320] on li "Metaforma Equipe" at bounding box center [1113, 316] width 190 height 31
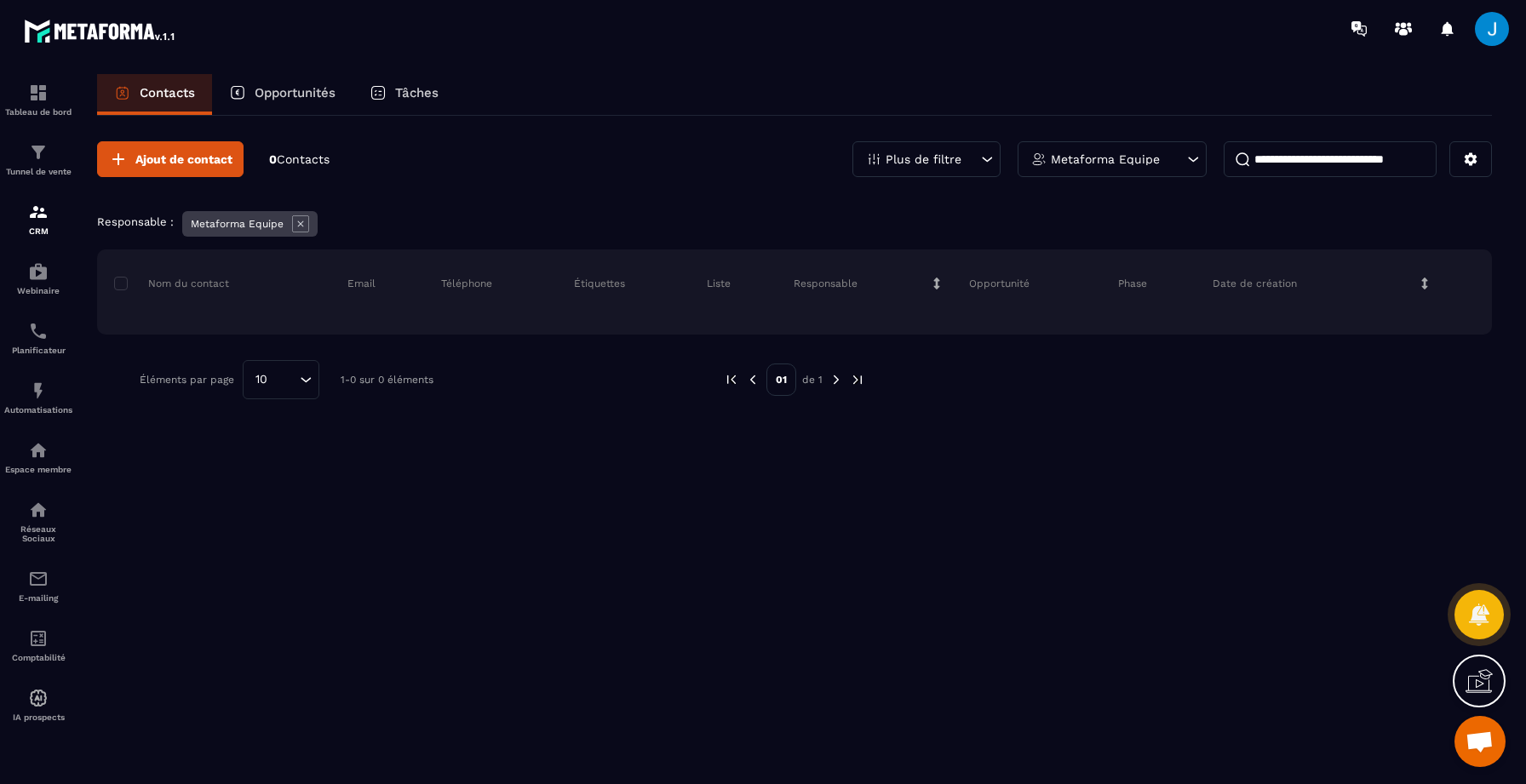
click at [1125, 159] on p "Metaforma Equipe" at bounding box center [1106, 159] width 109 height 12
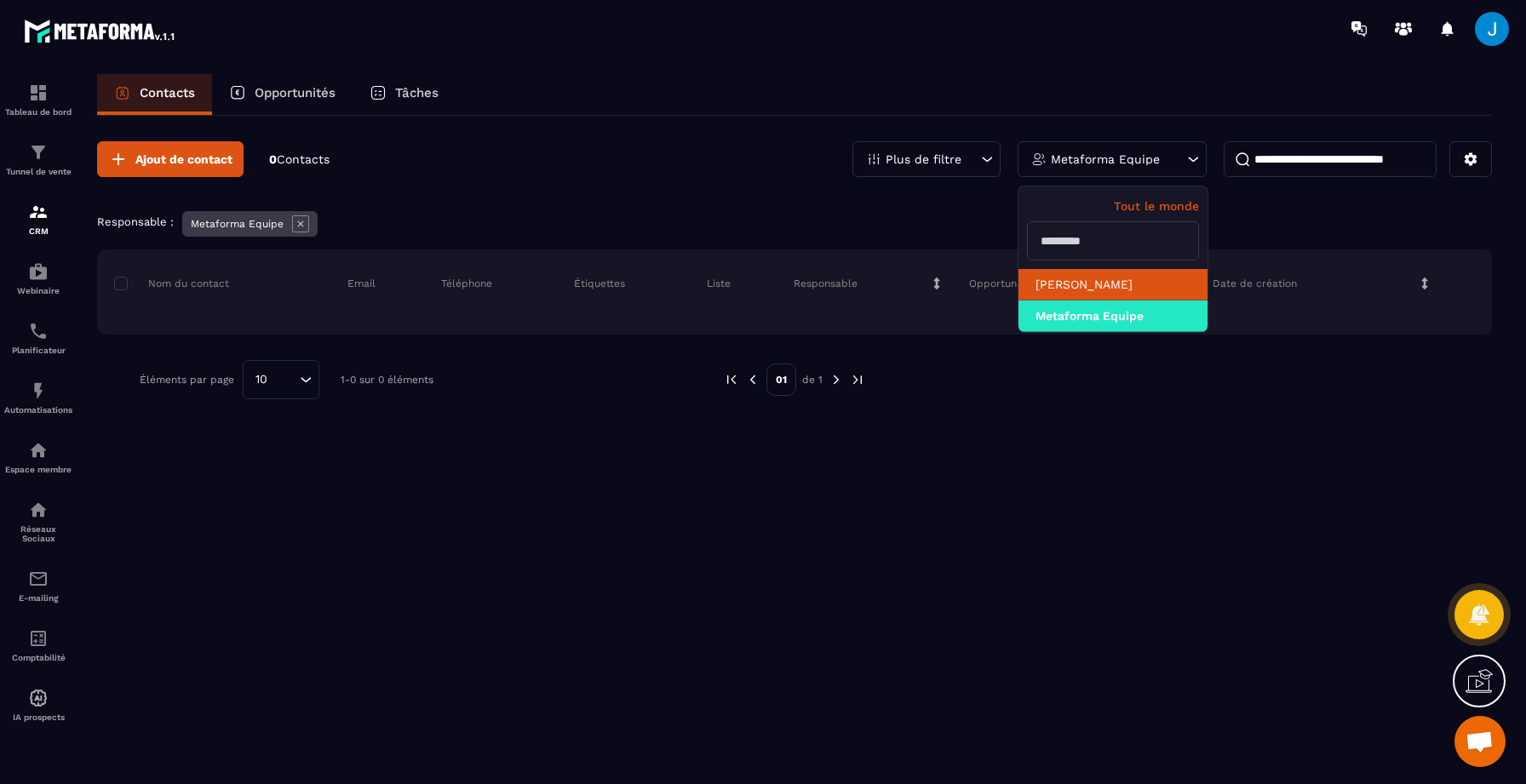
click at [1104, 301] on li "[PERSON_NAME]" at bounding box center [1113, 316] width 190 height 31
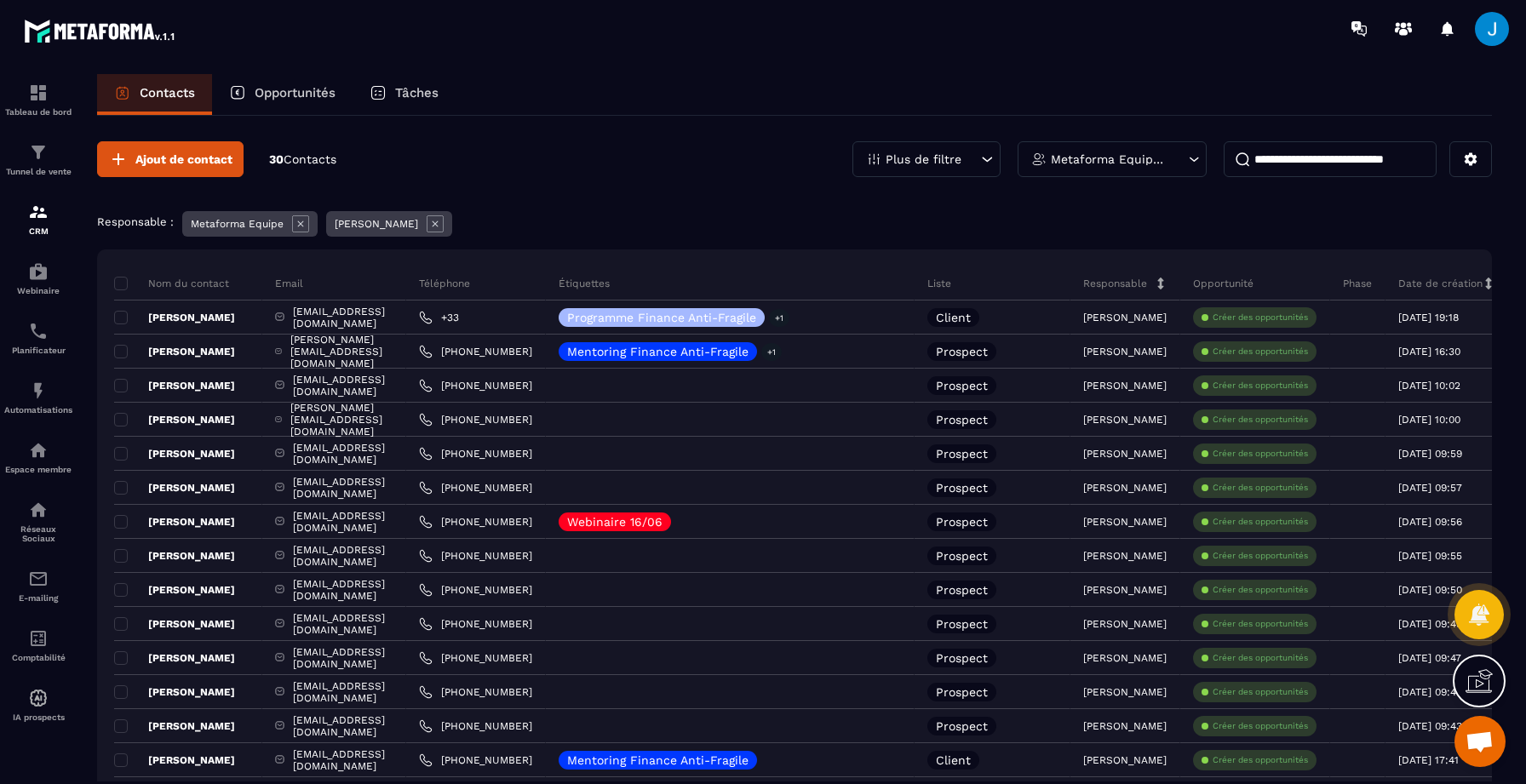
click at [979, 167] on icon at bounding box center [987, 158] width 17 height 17
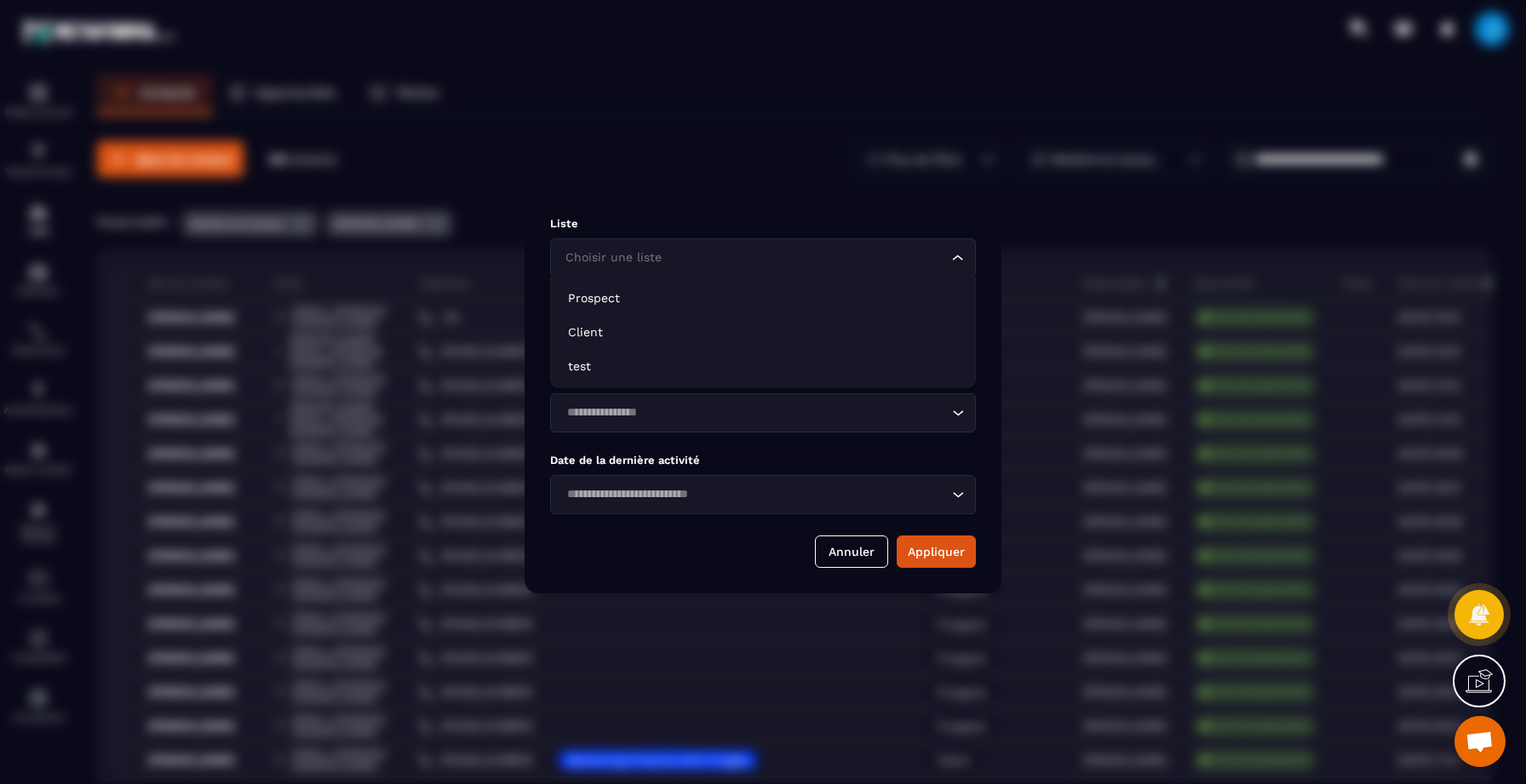
click at [691, 262] on input "Search for option" at bounding box center [754, 258] width 387 height 19
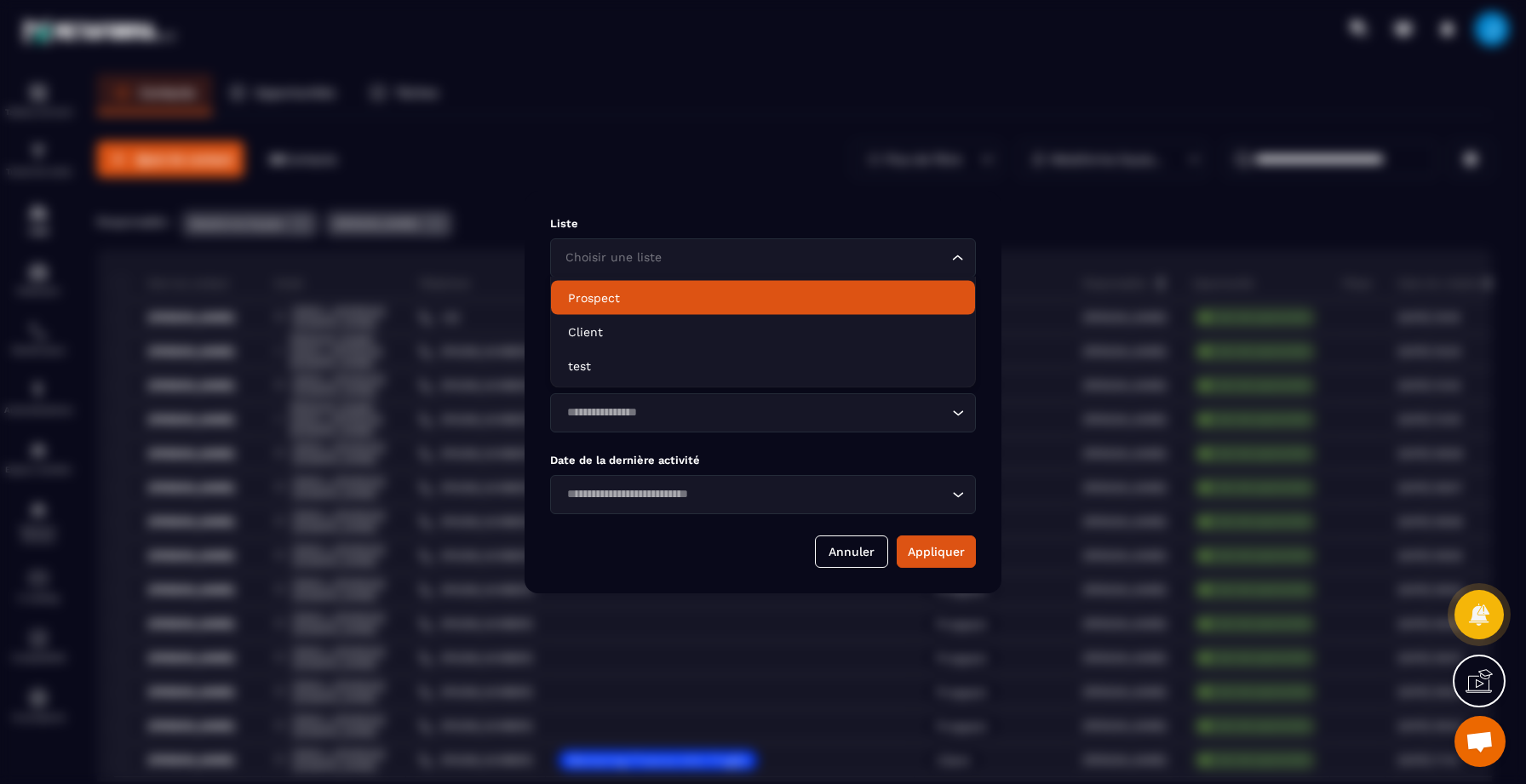
click at [651, 303] on p "Prospect" at bounding box center [762, 297] width 390 height 17
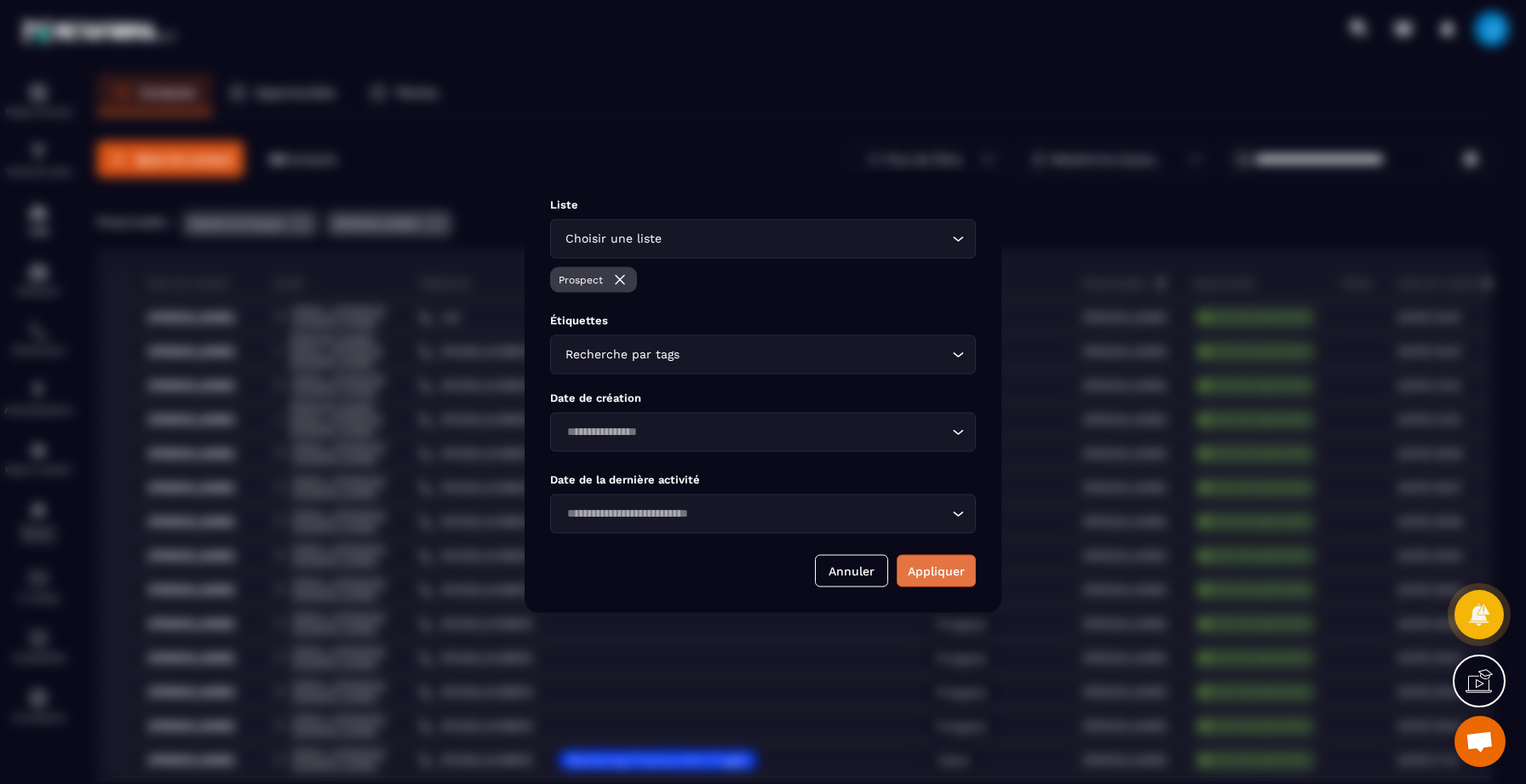
click at [930, 554] on button "Appliquer" at bounding box center [936, 569] width 79 height 32
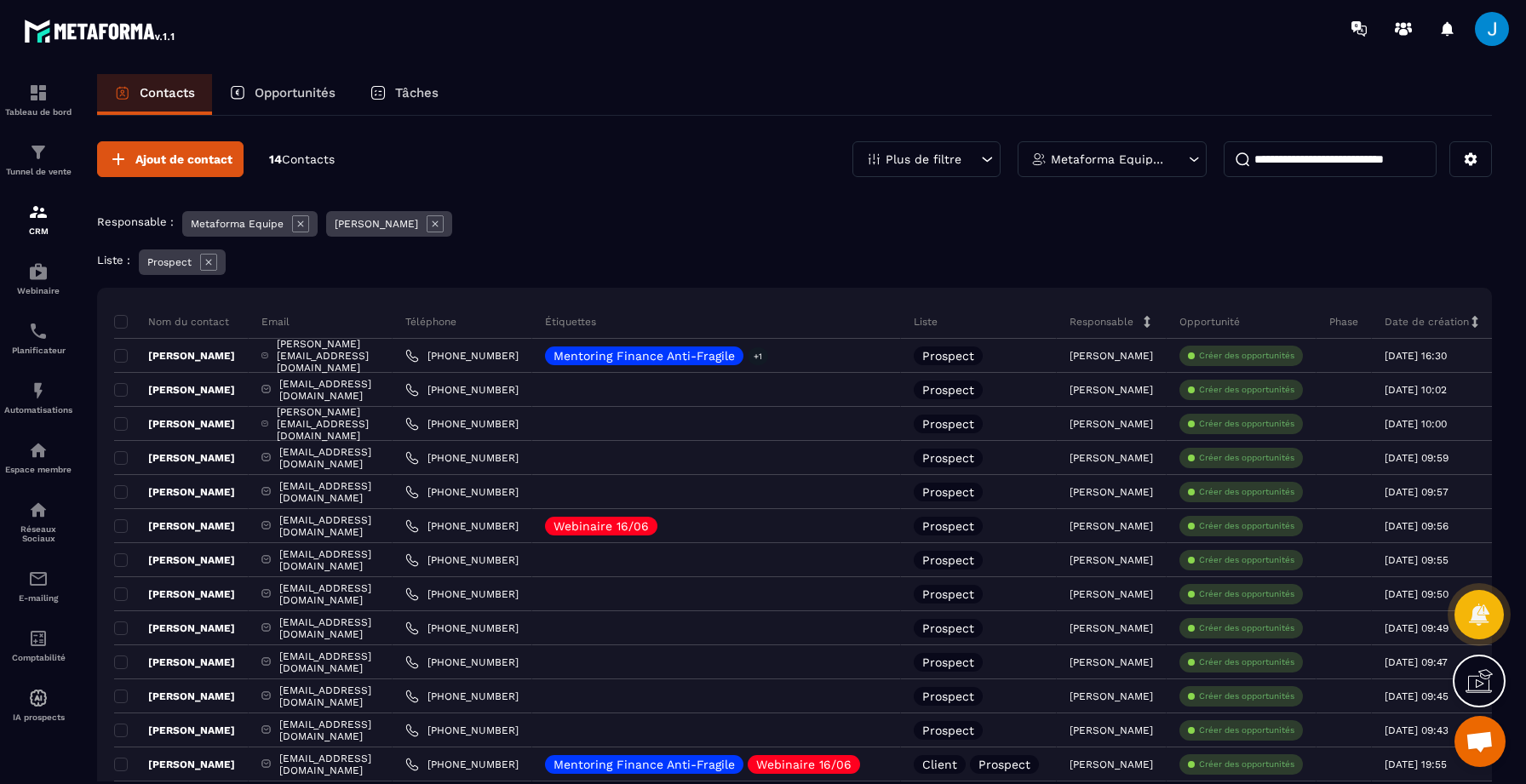
click at [298, 226] on icon at bounding box center [301, 225] width 6 height 6
click at [282, 227] on icon at bounding box center [290, 224] width 17 height 17
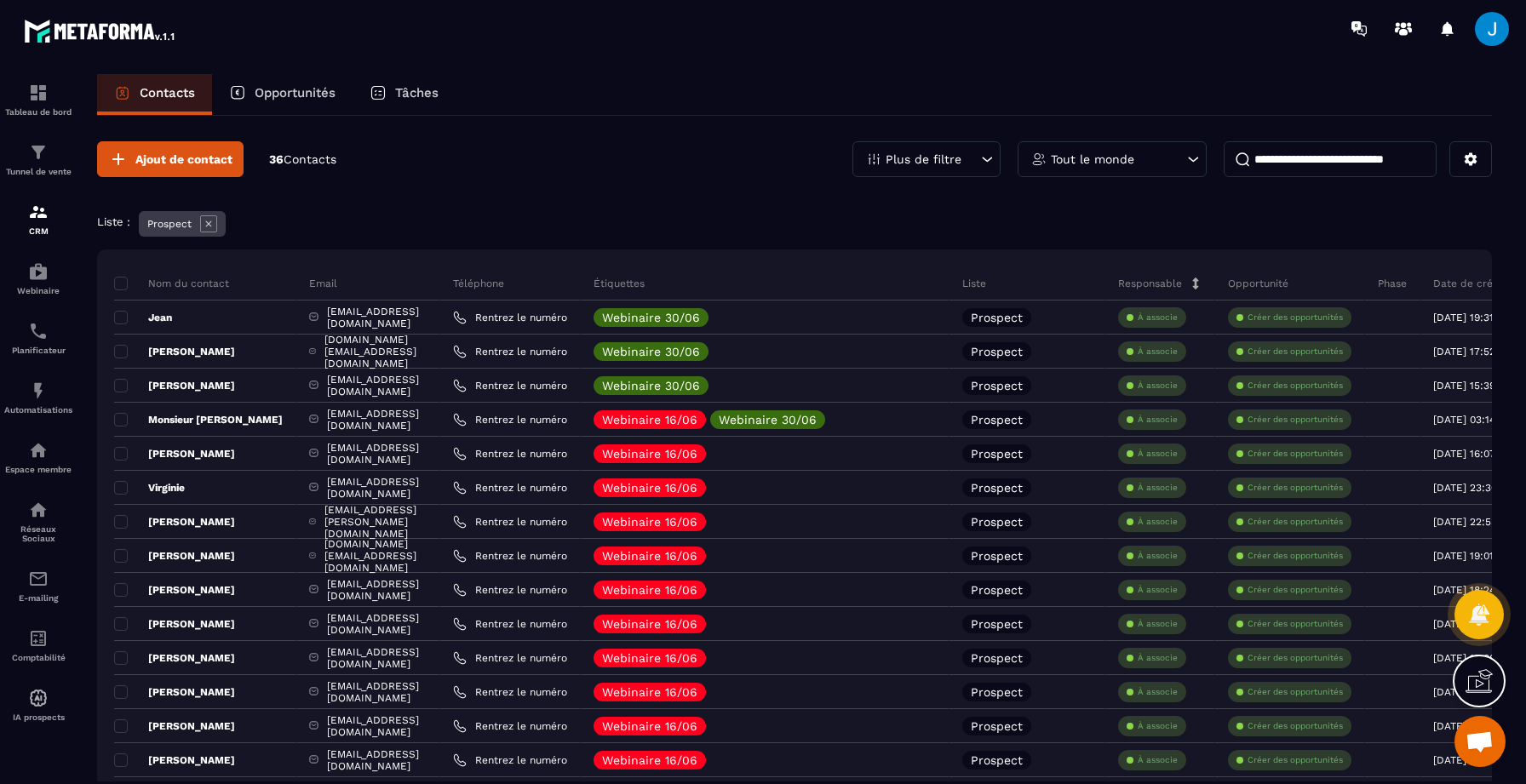
click at [209, 228] on icon at bounding box center [208, 224] width 17 height 17
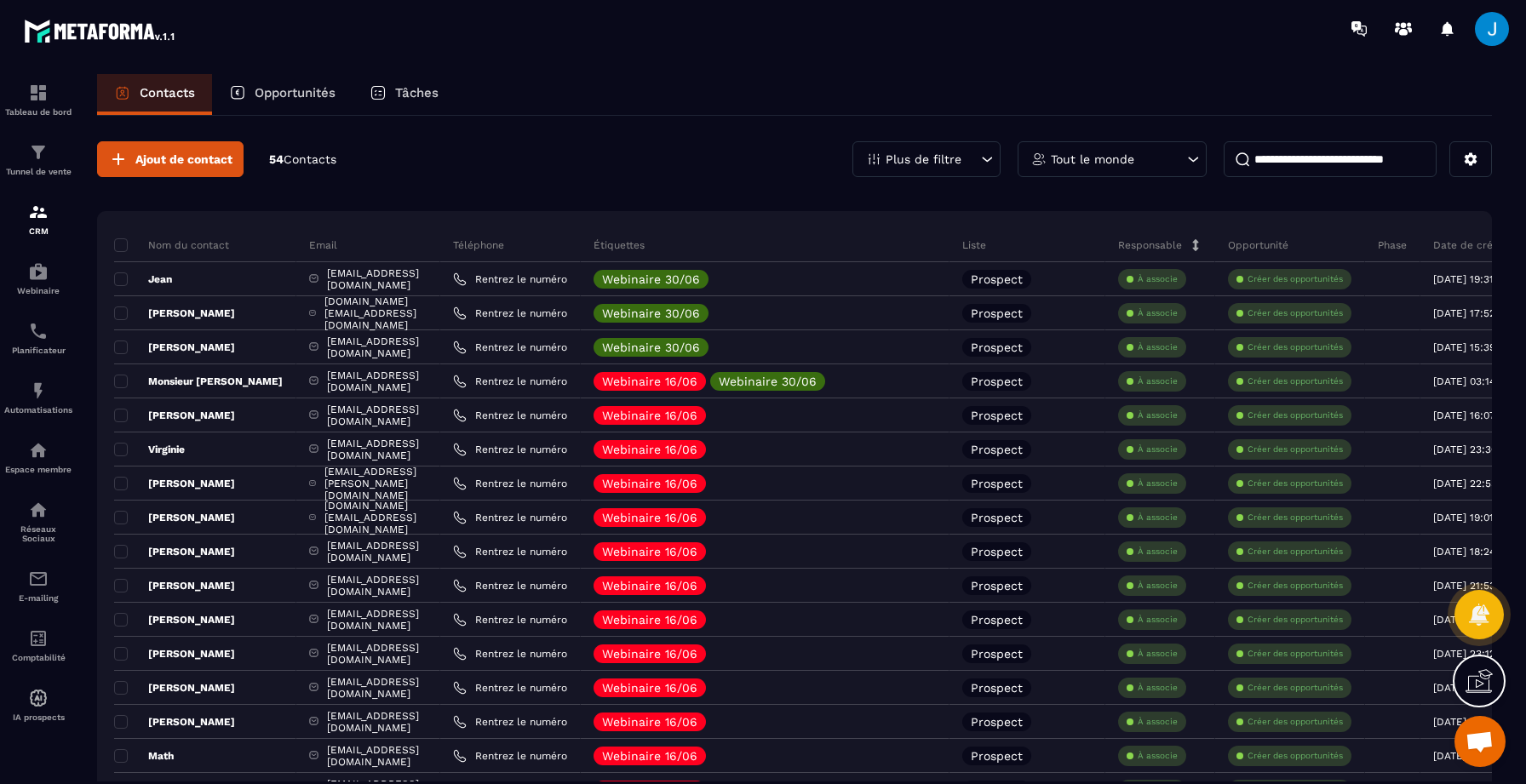
click at [1124, 161] on p "Tout le monde" at bounding box center [1092, 159] width 83 height 12
click at [1290, 169] on input at bounding box center [1331, 159] width 213 height 36
click at [977, 160] on div "Plus de filtre" at bounding box center [927, 159] width 148 height 36
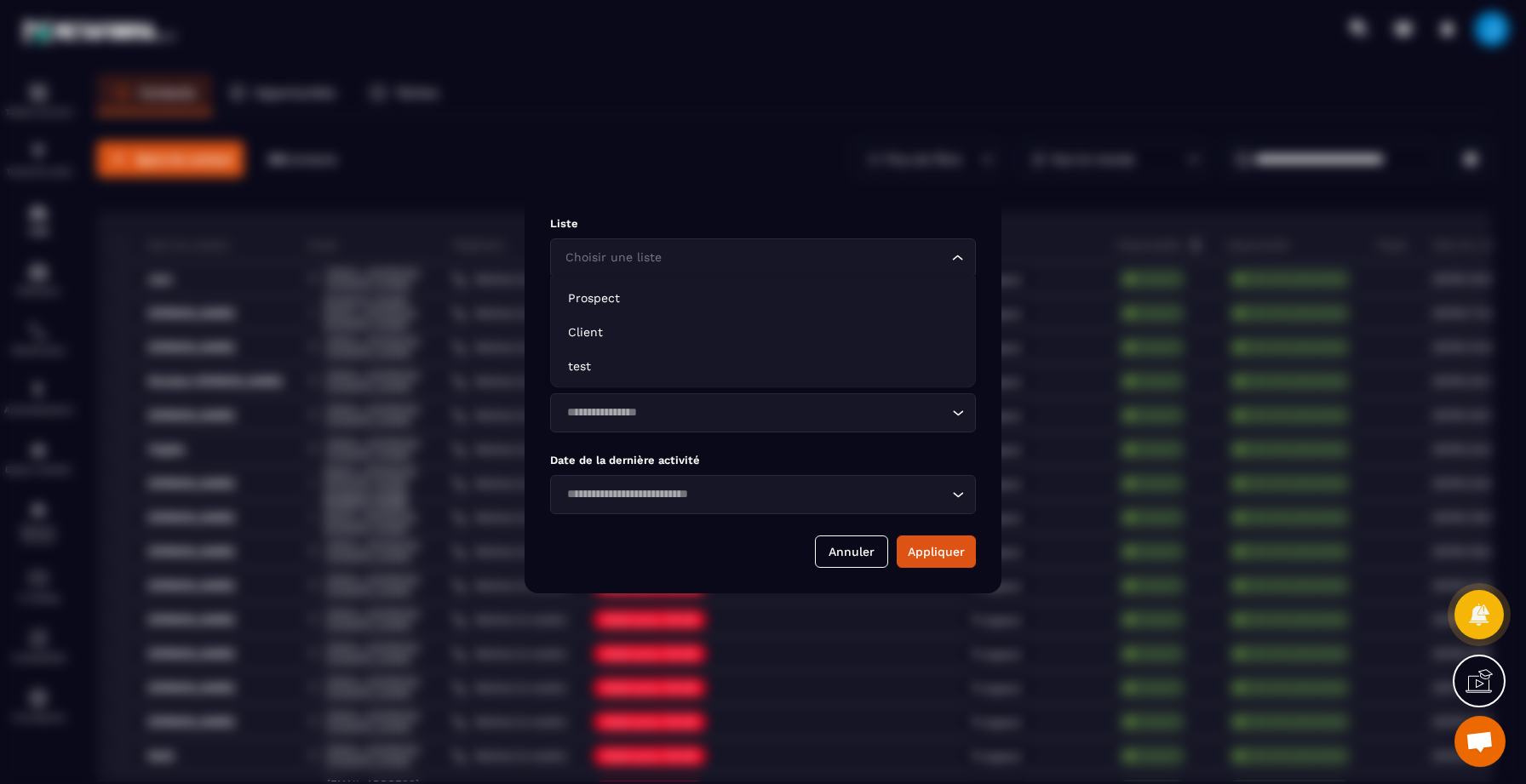
click at [794, 266] on input "Search for option" at bounding box center [754, 258] width 387 height 19
click at [799, 227] on p "Liste" at bounding box center [763, 223] width 426 height 13
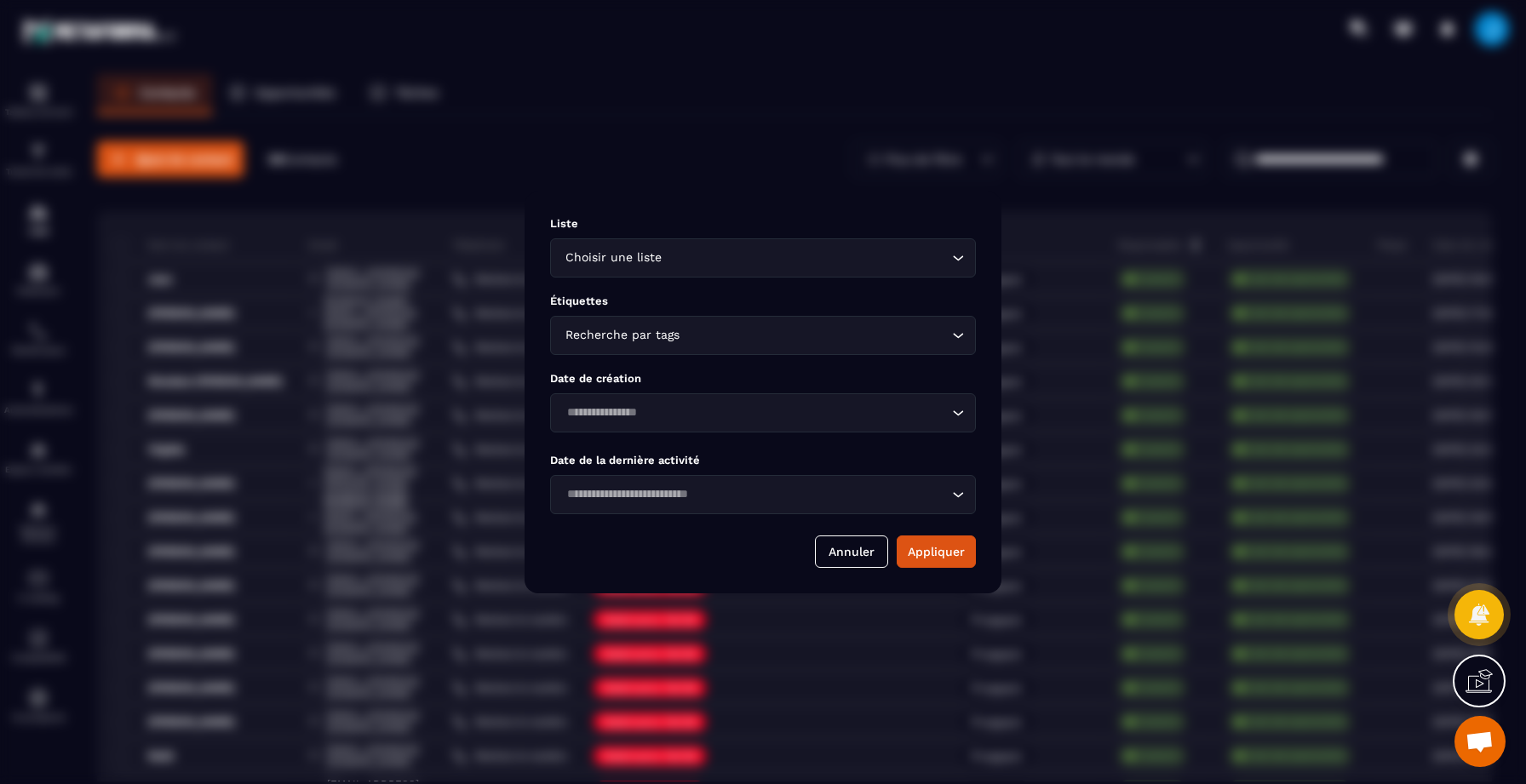
click at [785, 353] on div "Recherche par tags Loading..." at bounding box center [763, 335] width 426 height 39
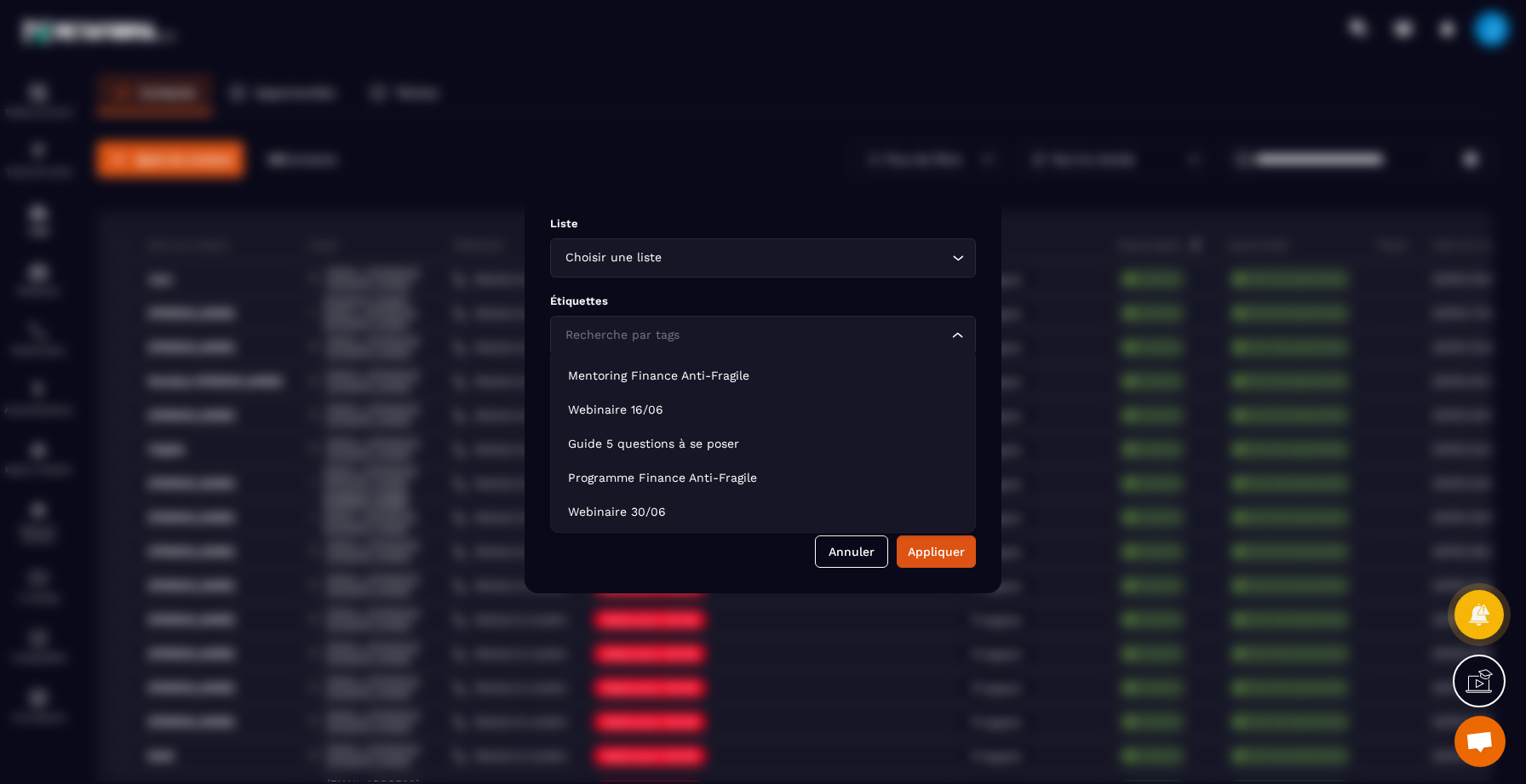
click at [760, 205] on div "Liste Choisir une liste Loading... Étiquettes Recherche par tags Loading... Dat…" at bounding box center [763, 392] width 477 height 401
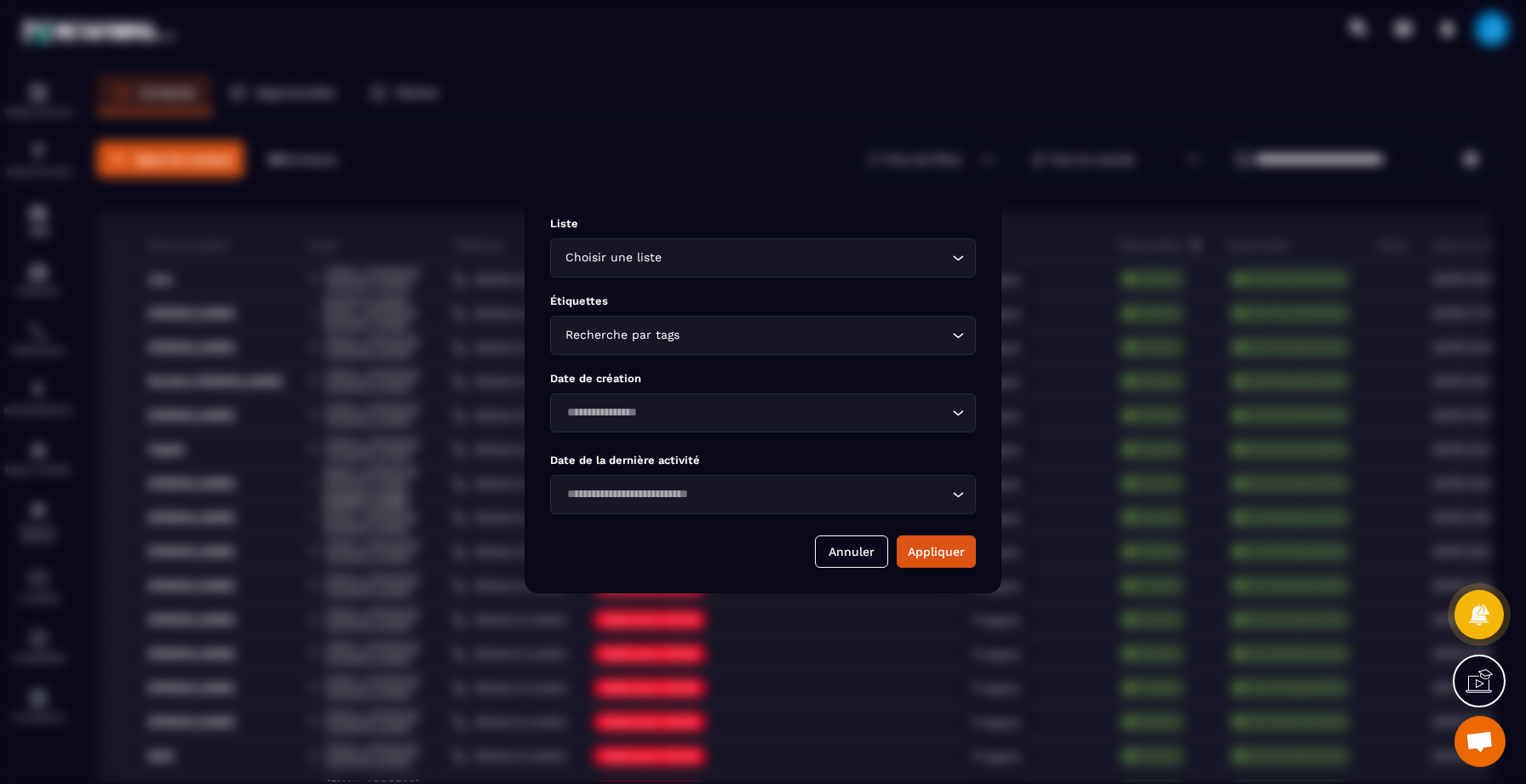
click at [721, 251] on input "Search for option" at bounding box center [806, 258] width 282 height 19
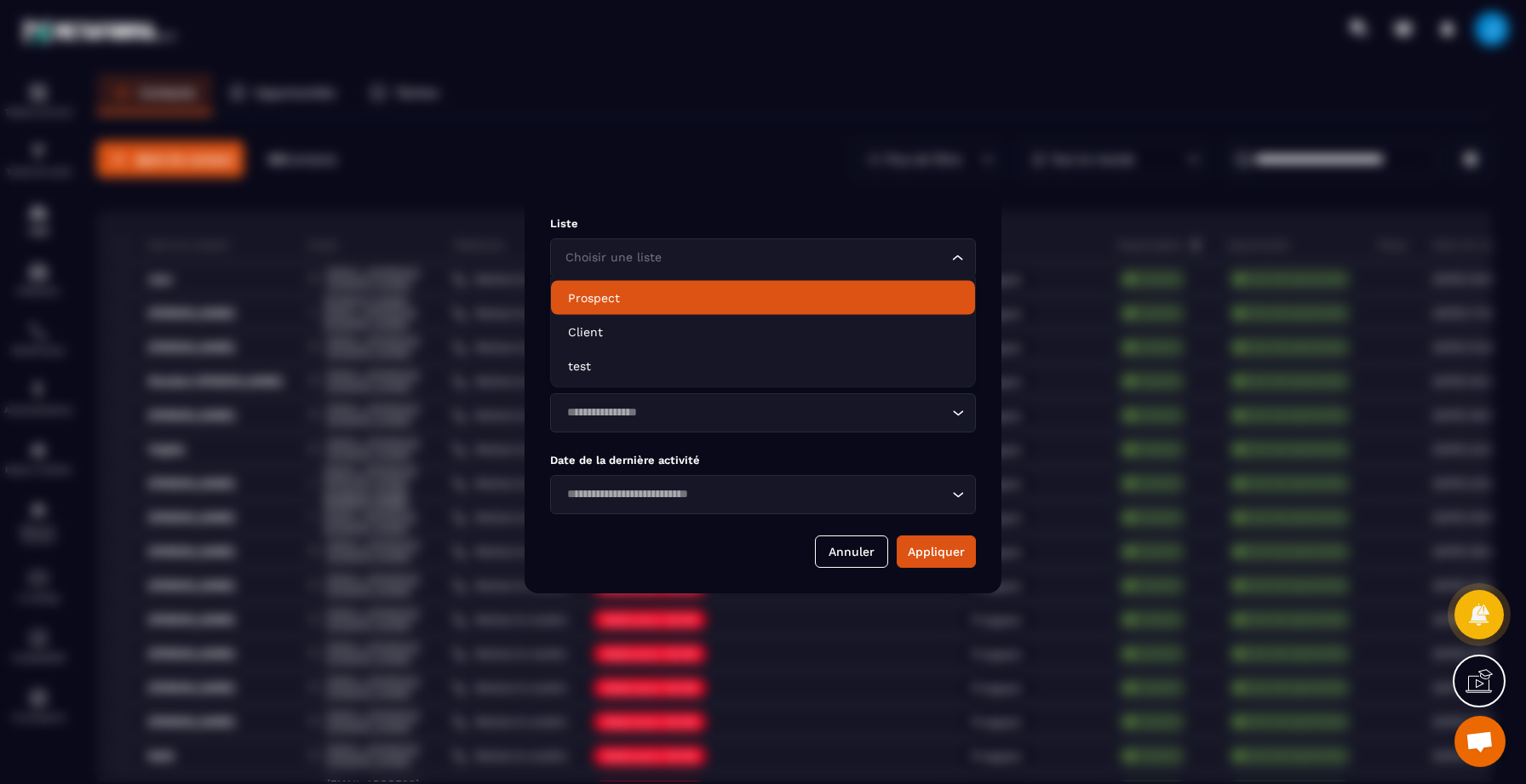
click at [658, 309] on li "Prospect" at bounding box center [763, 298] width 424 height 34
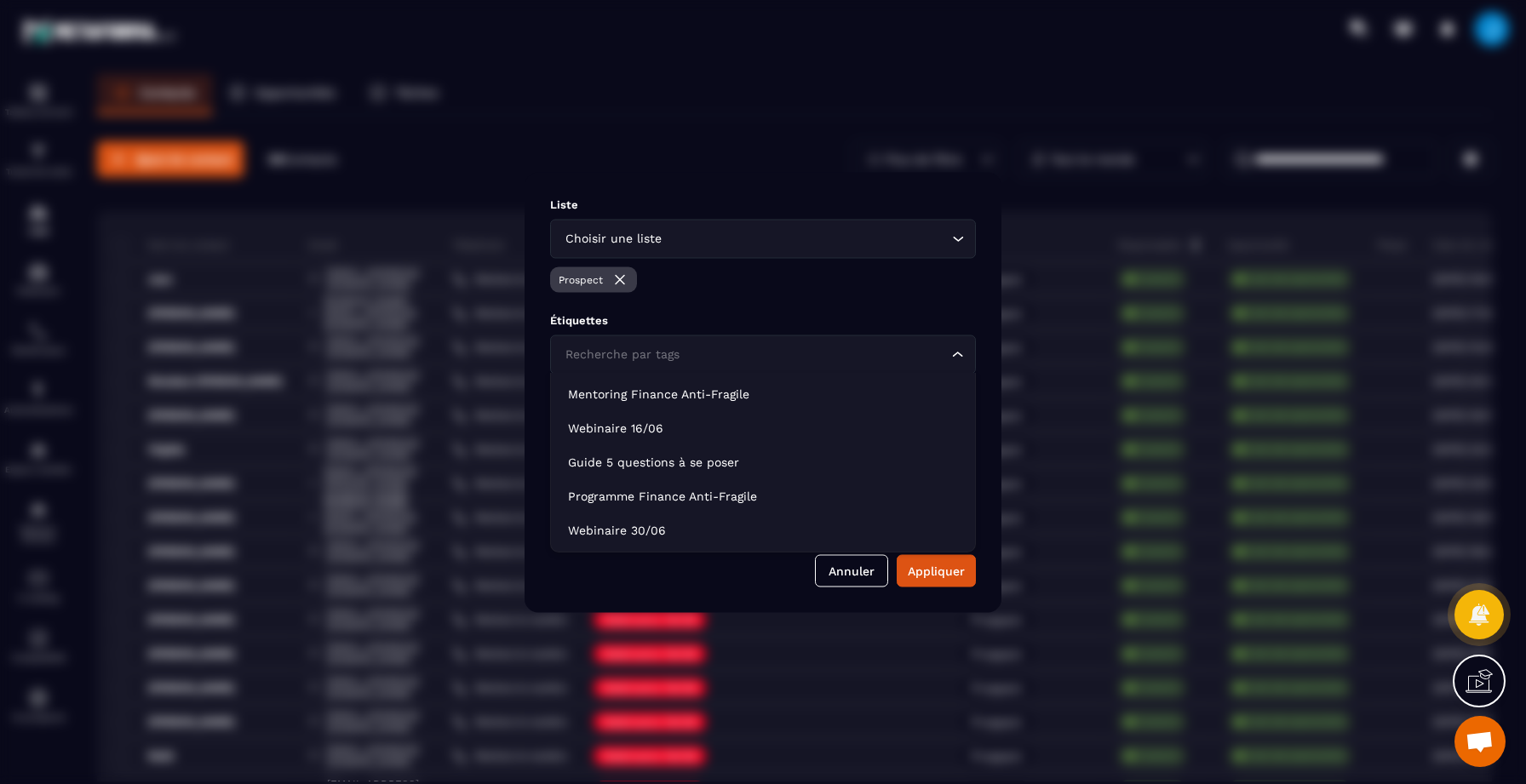
click at [660, 363] on div "Recherche par tags Loading..." at bounding box center [763, 354] width 426 height 39
click at [696, 337] on div "Recherche par tags Loading..." at bounding box center [763, 354] width 426 height 39
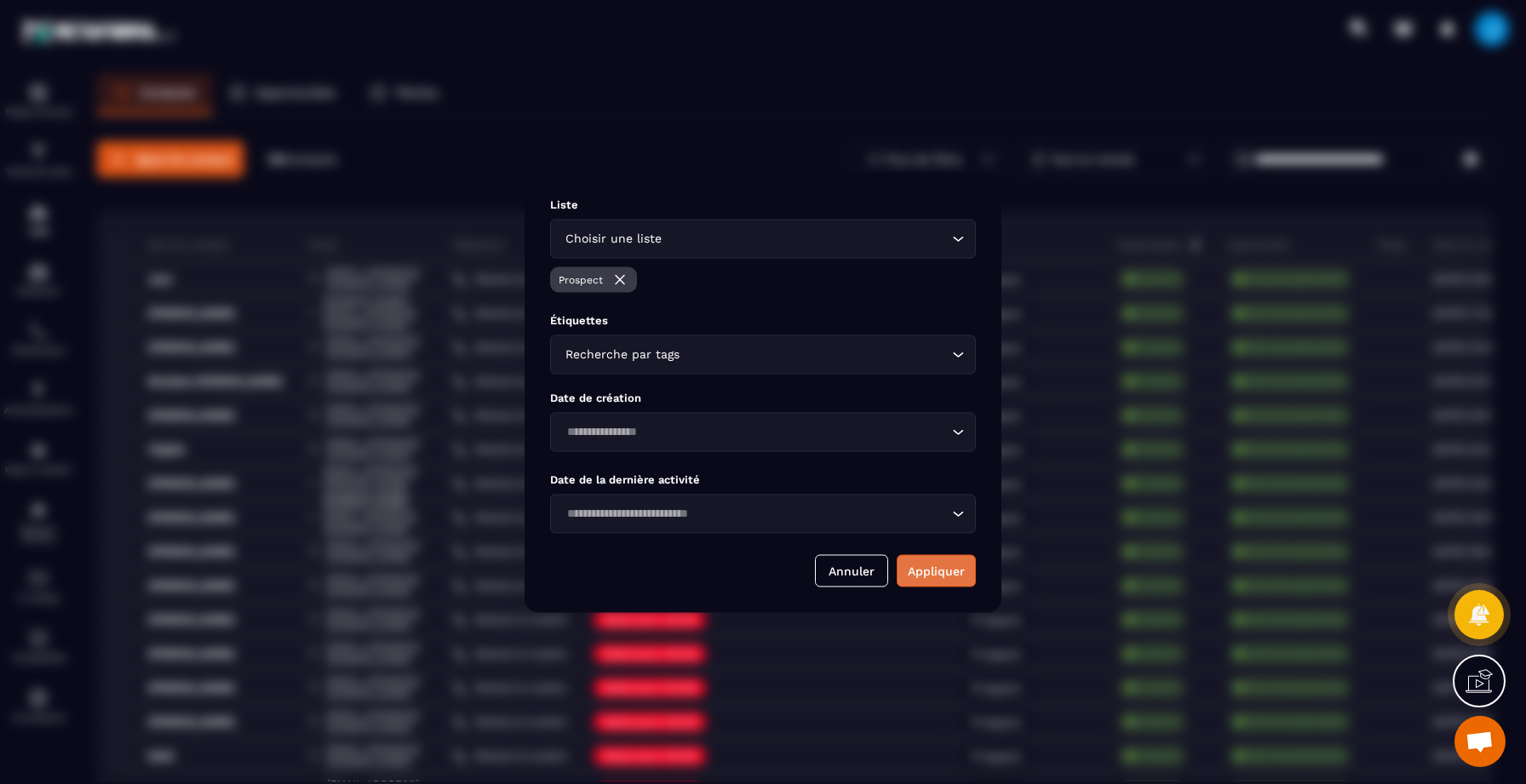
click at [942, 573] on button "Appliquer" at bounding box center [936, 569] width 79 height 32
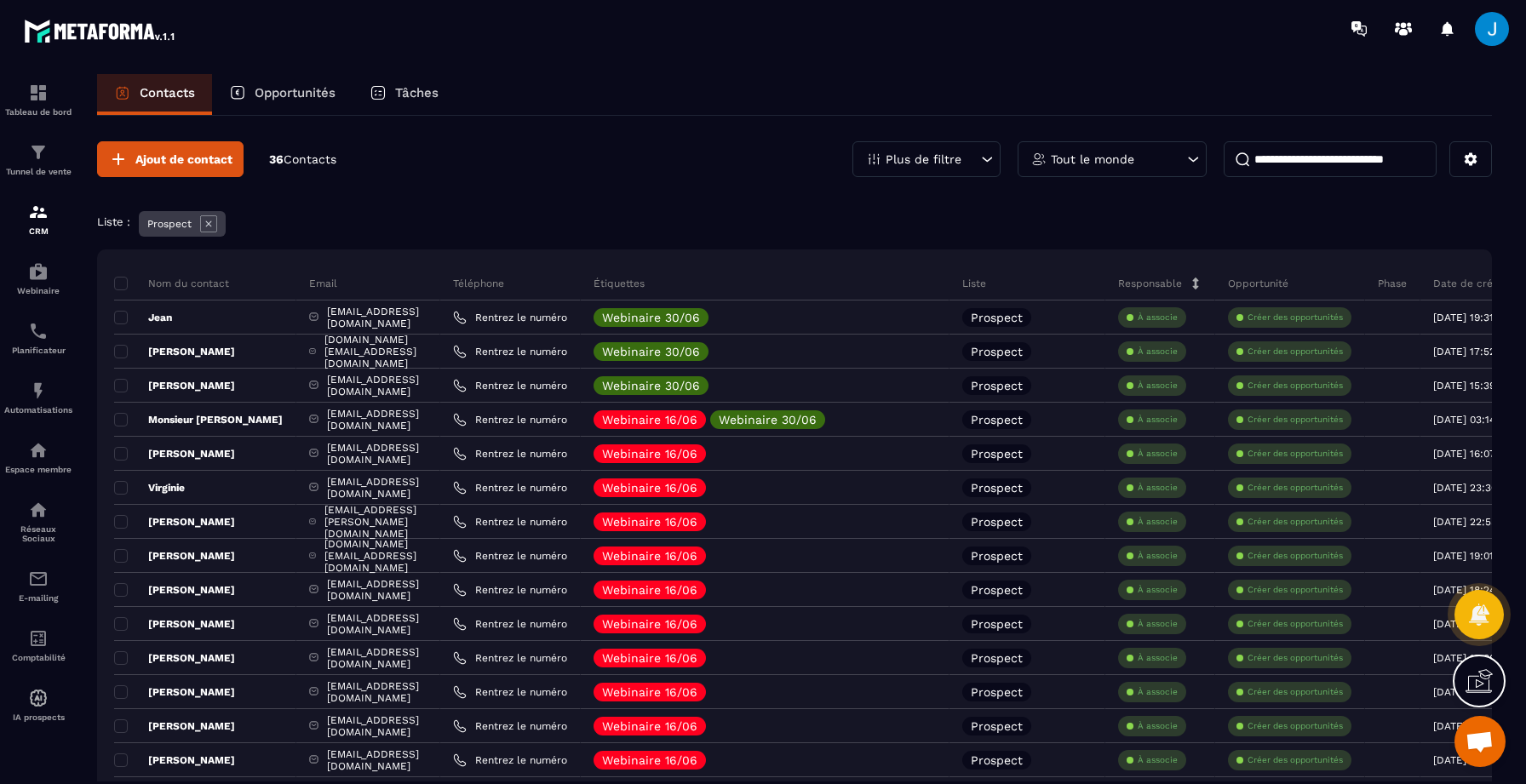
click at [212, 224] on icon at bounding box center [208, 224] width 17 height 17
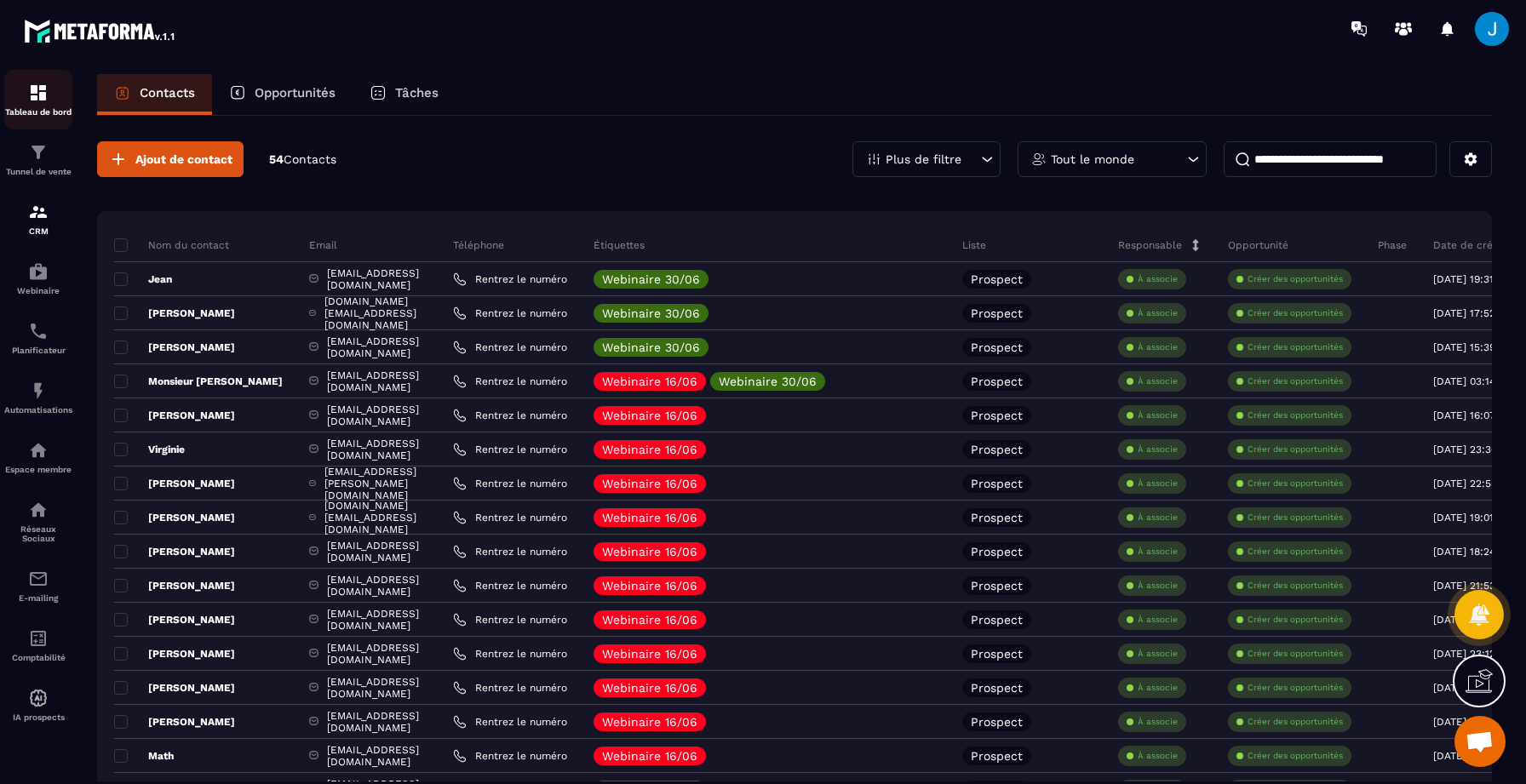
click at [64, 121] on link "Tableau de bord" at bounding box center [38, 99] width 68 height 60
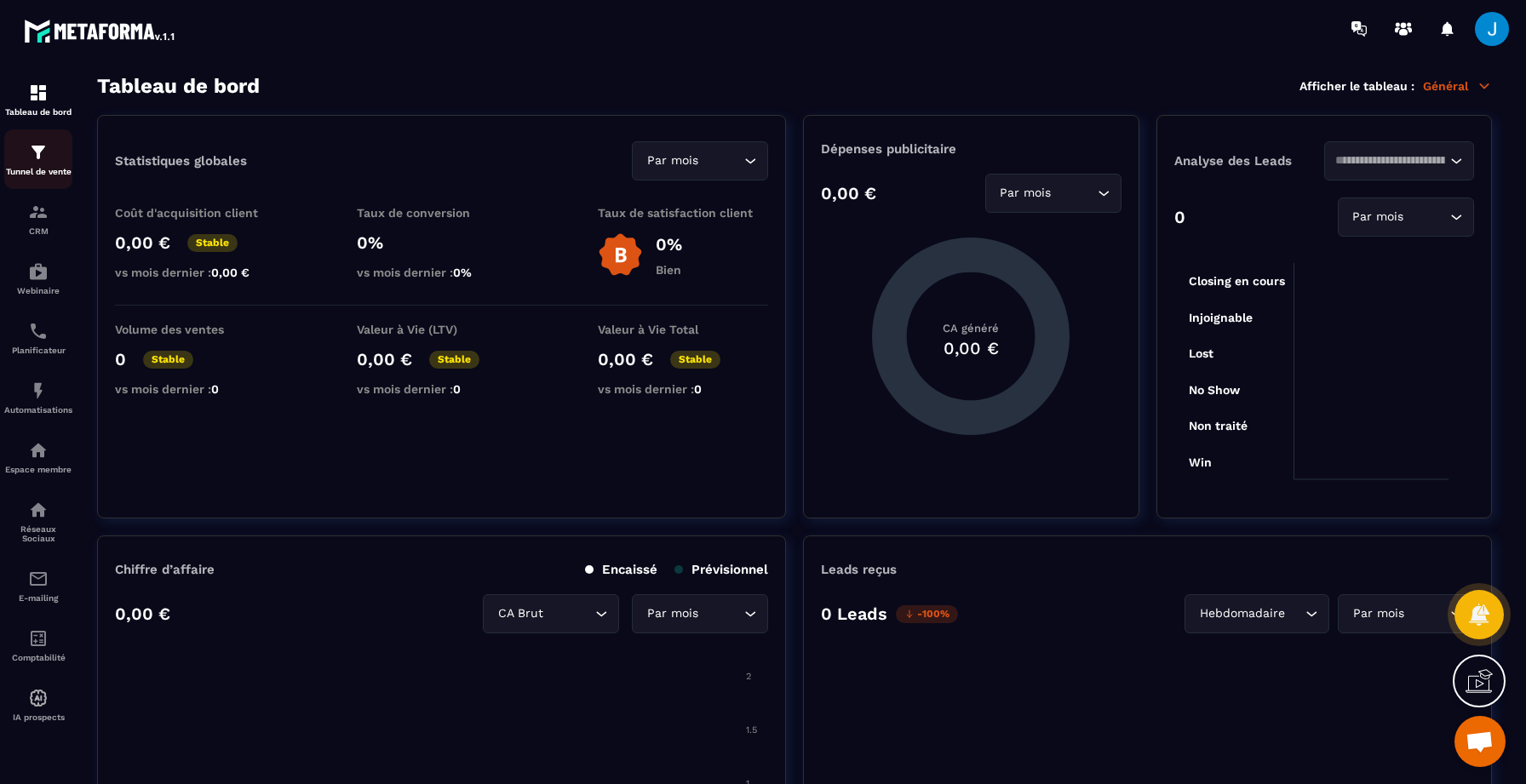
click at [29, 169] on p "Tunnel de vente" at bounding box center [38, 172] width 68 height 10
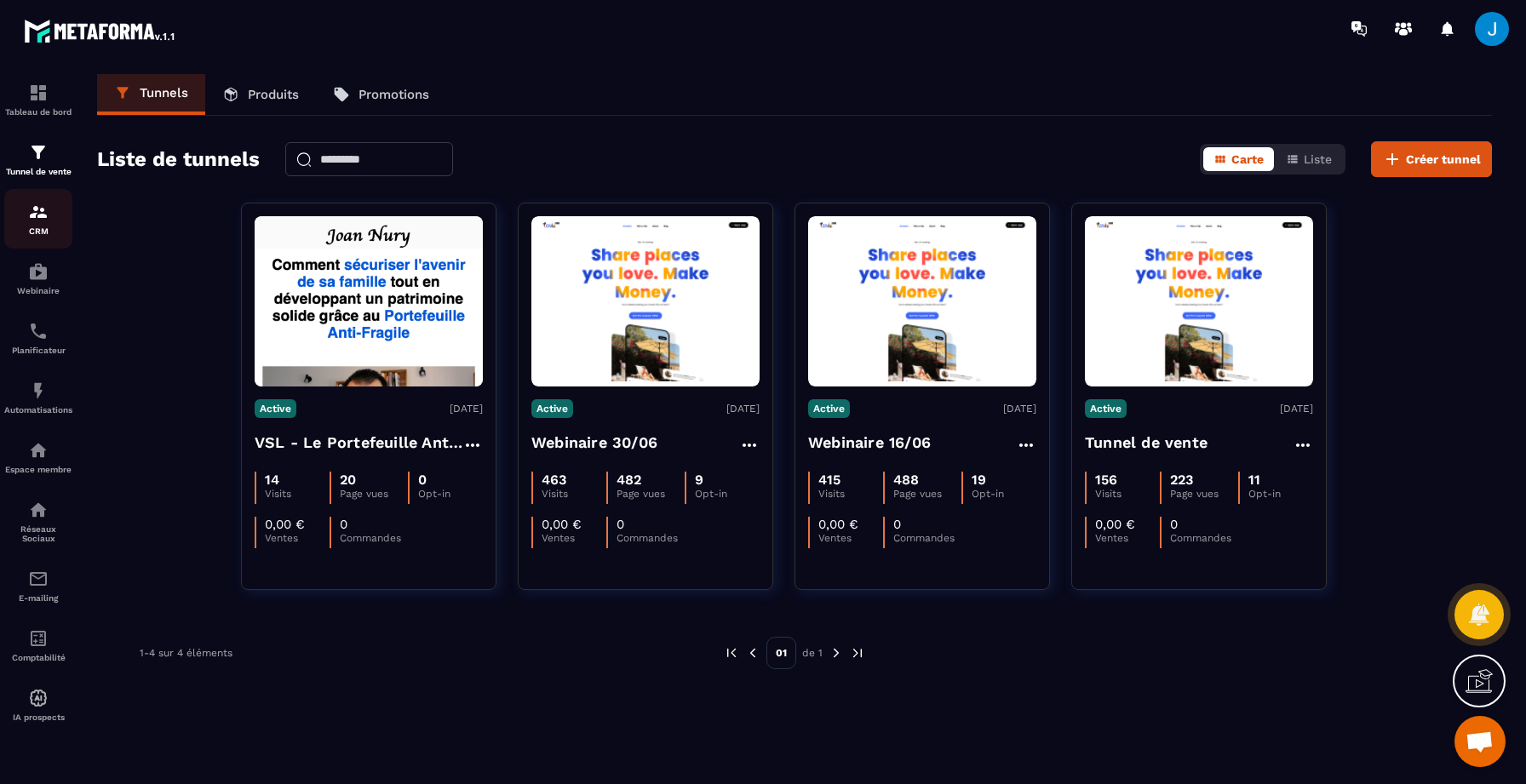
click at [30, 232] on p "CRM" at bounding box center [38, 231] width 68 height 10
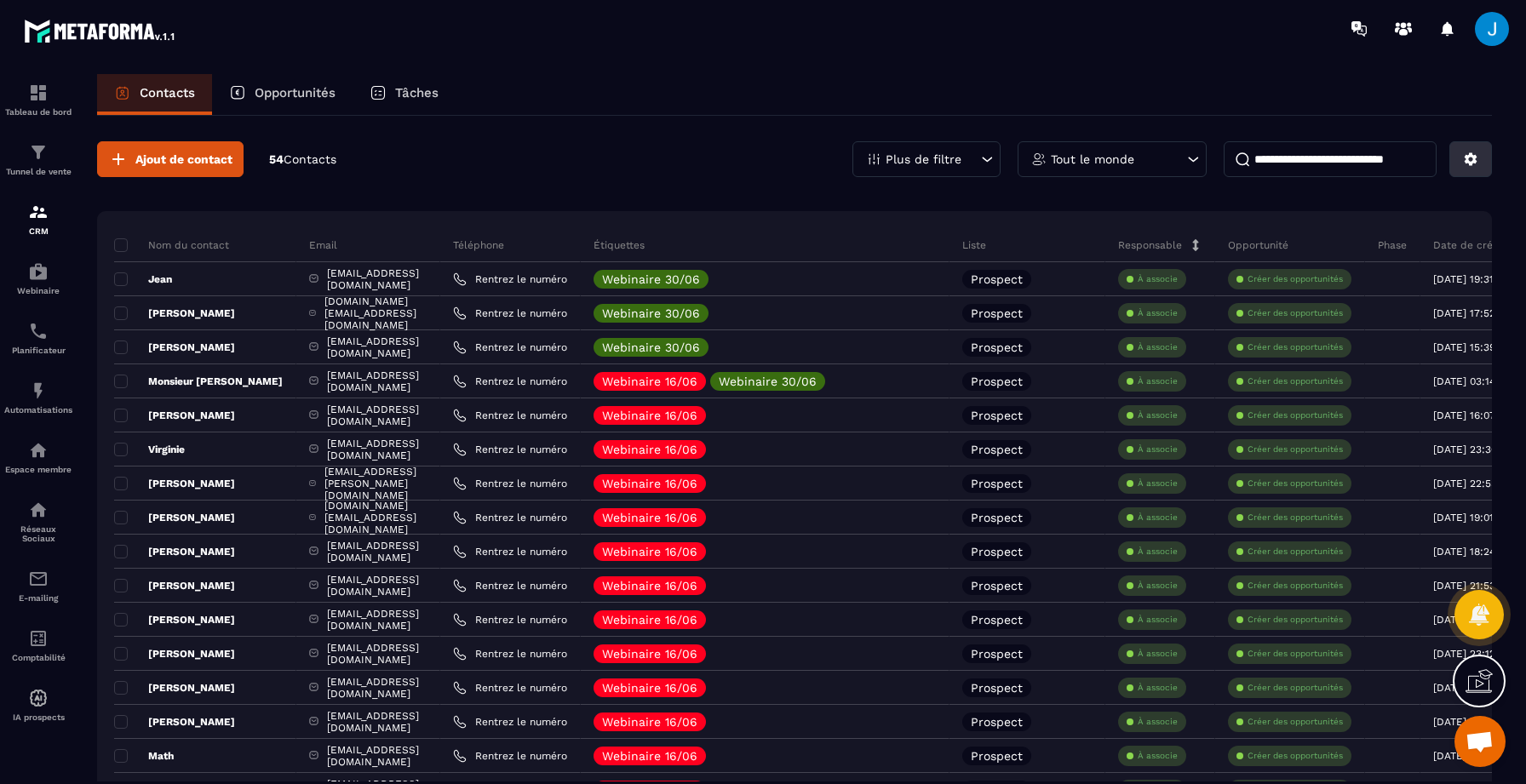
click at [1469, 162] on icon at bounding box center [1470, 159] width 13 height 13
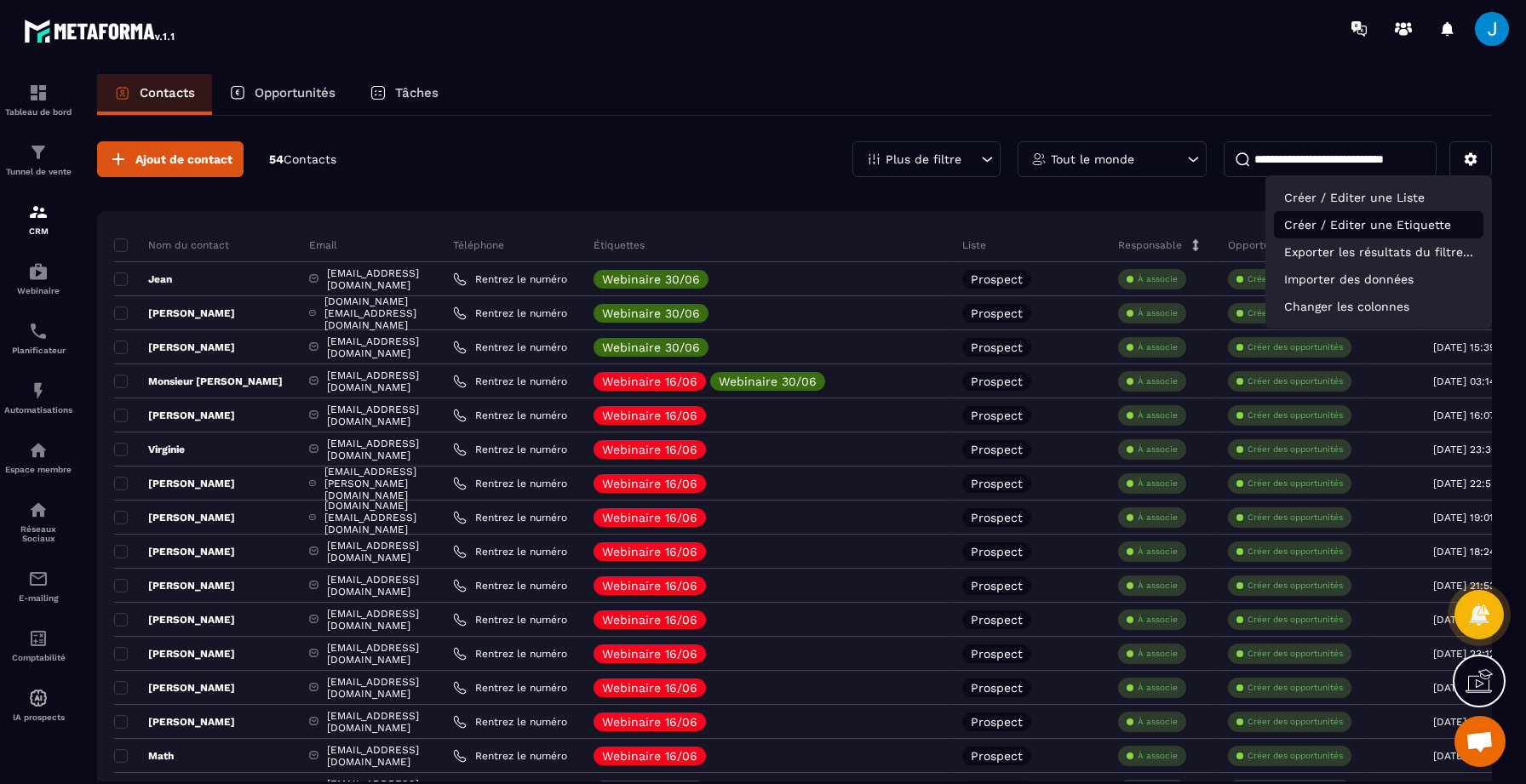
click at [1402, 219] on p "Créer / Editer une Etiquette" at bounding box center [1378, 225] width 209 height 27
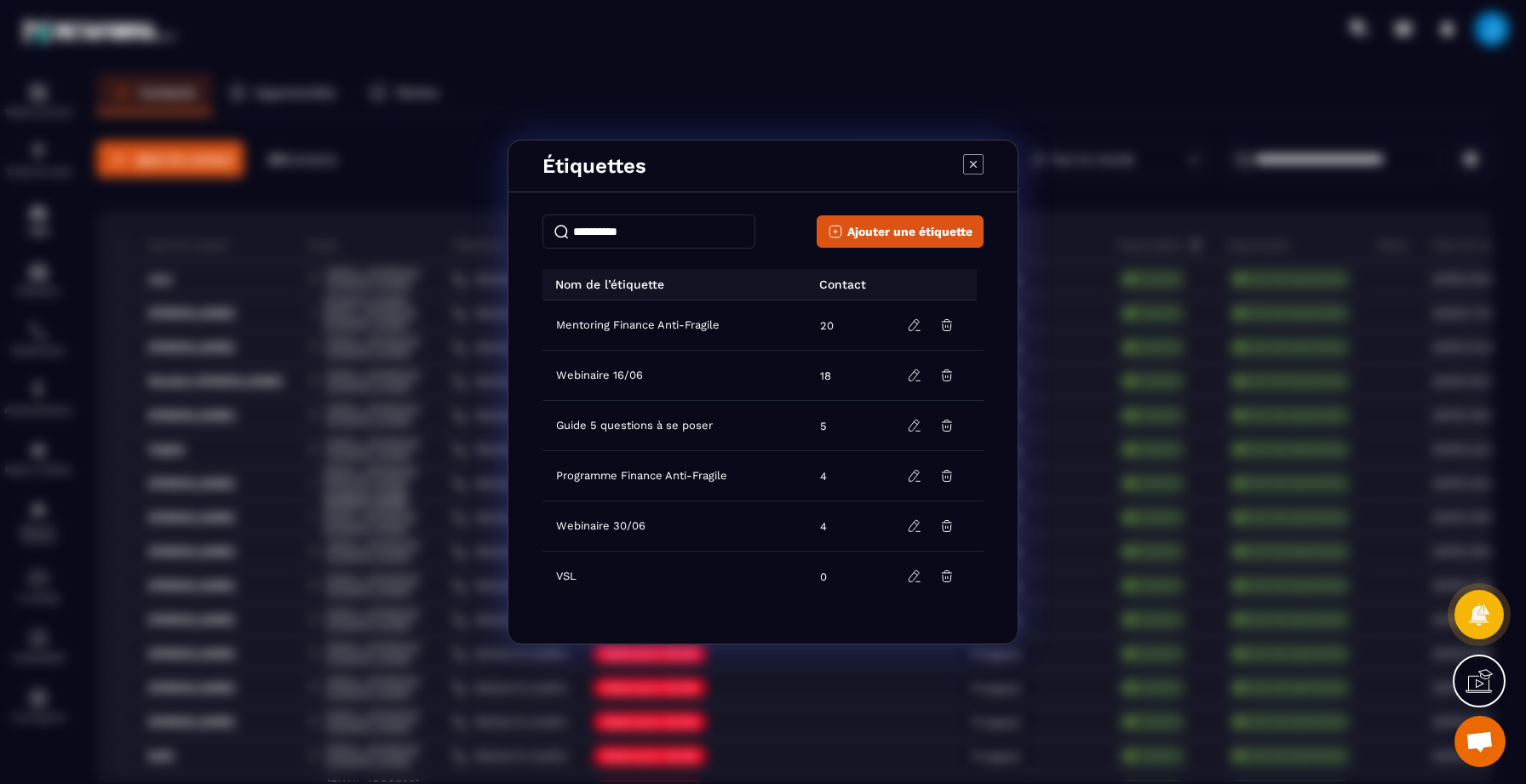
click at [972, 162] on icon "Modal window" at bounding box center [973, 164] width 7 height 7
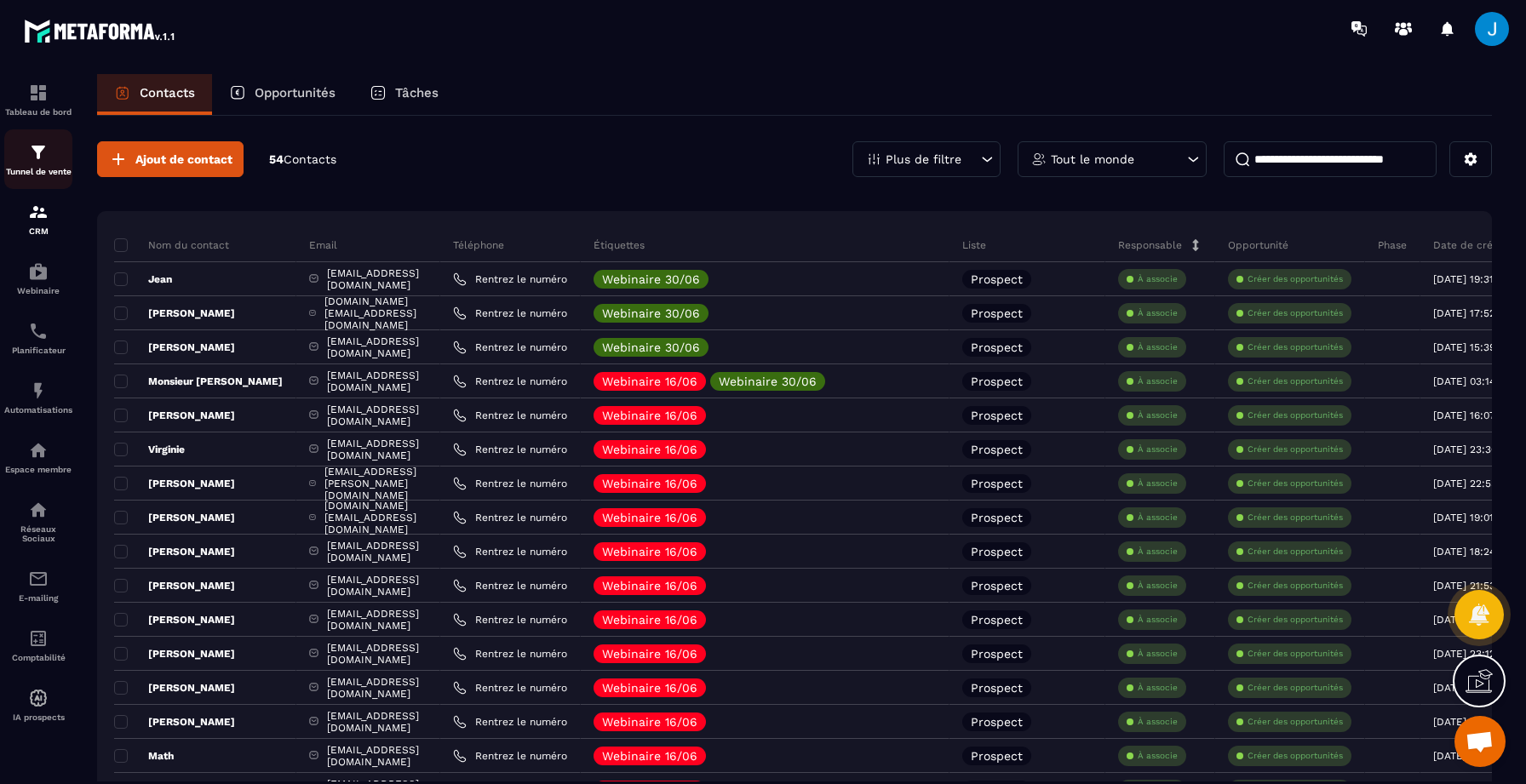
click at [37, 165] on div "Tunnel de vente" at bounding box center [38, 159] width 68 height 34
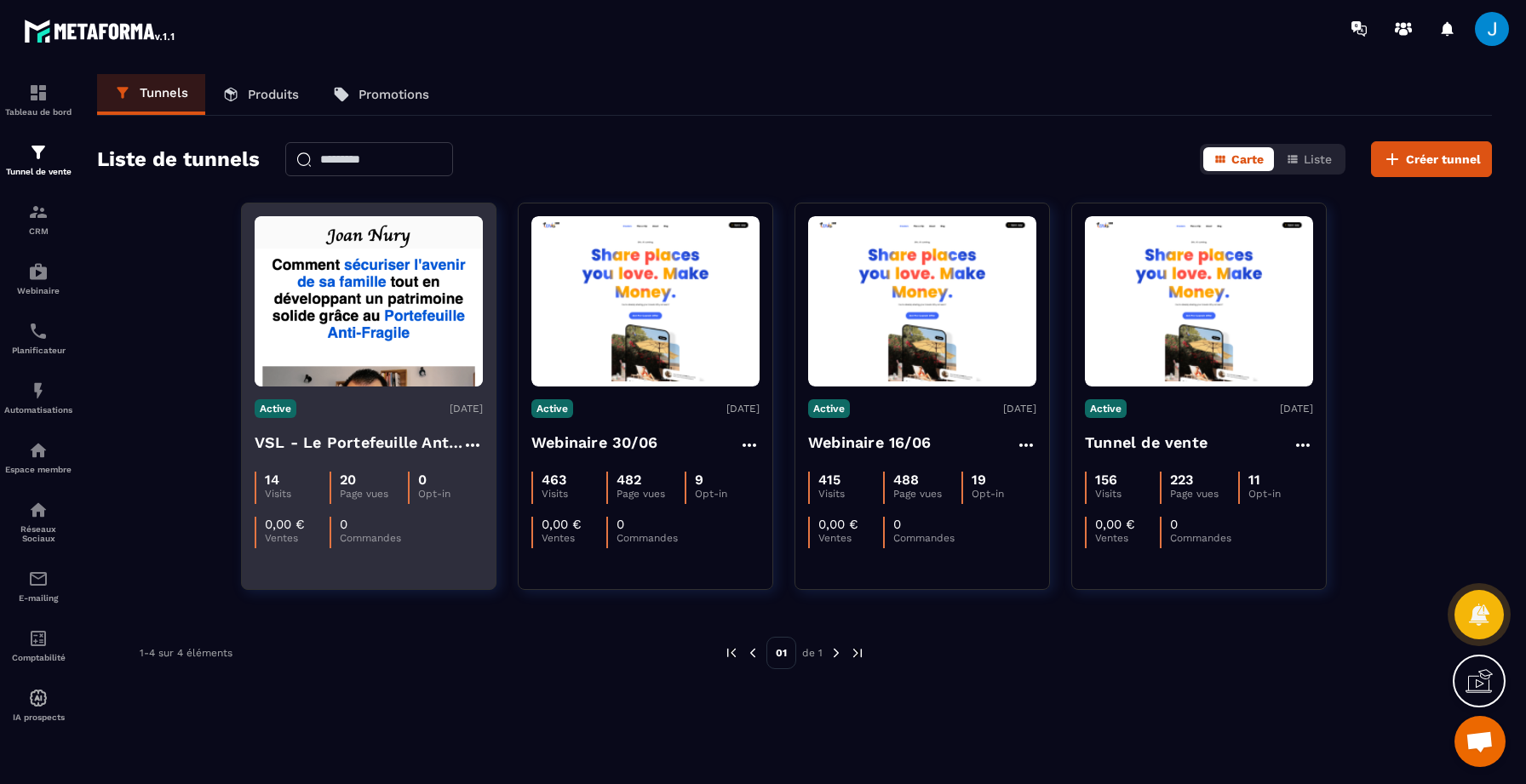
click at [410, 367] on img at bounding box center [369, 301] width 229 height 170
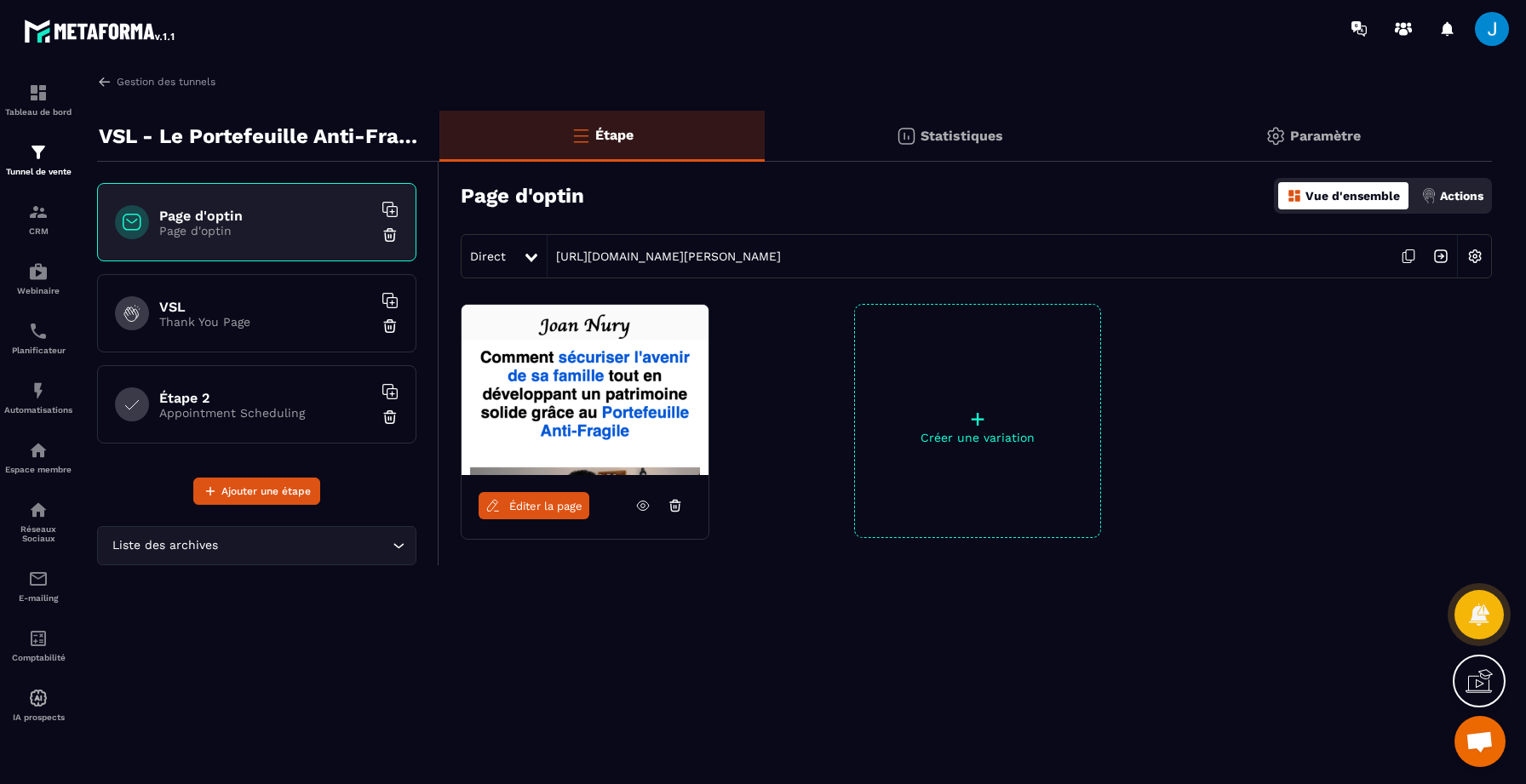
click at [1456, 194] on p "Actions" at bounding box center [1462, 196] width 43 height 14
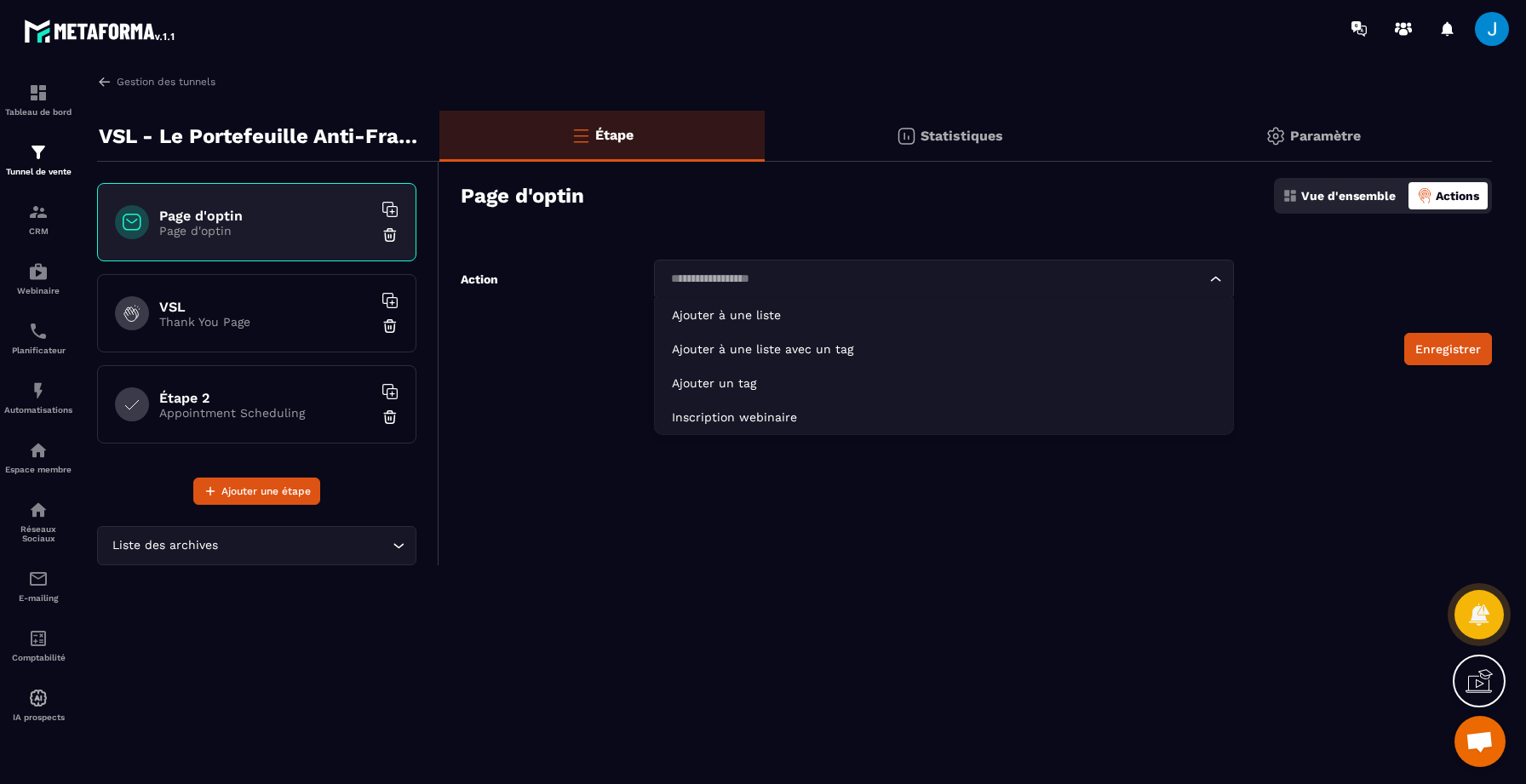
click at [916, 296] on div "Loading..." at bounding box center [944, 279] width 580 height 39
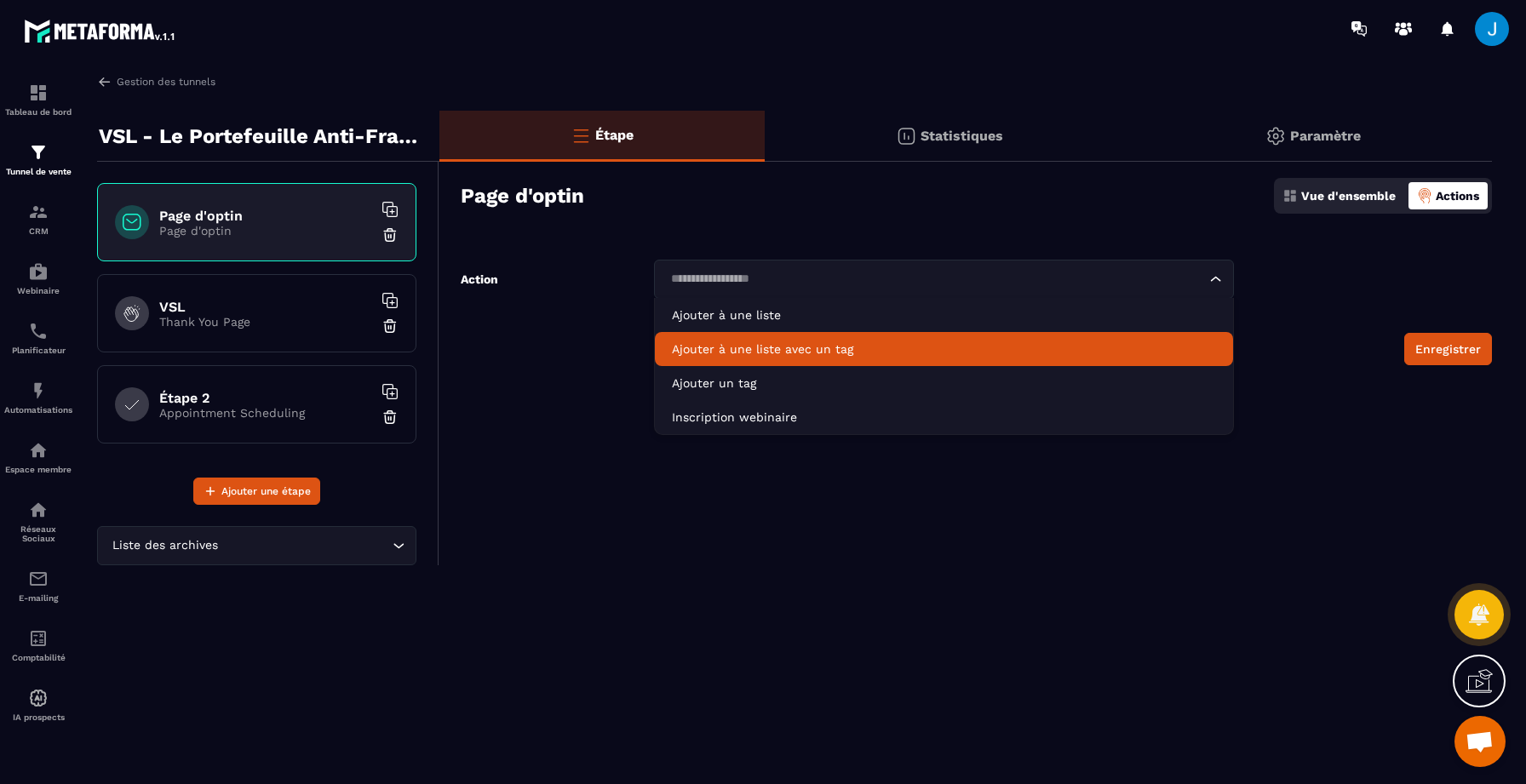
click at [844, 337] on li "Ajouter à une liste avec un tag" at bounding box center [944, 349] width 578 height 34
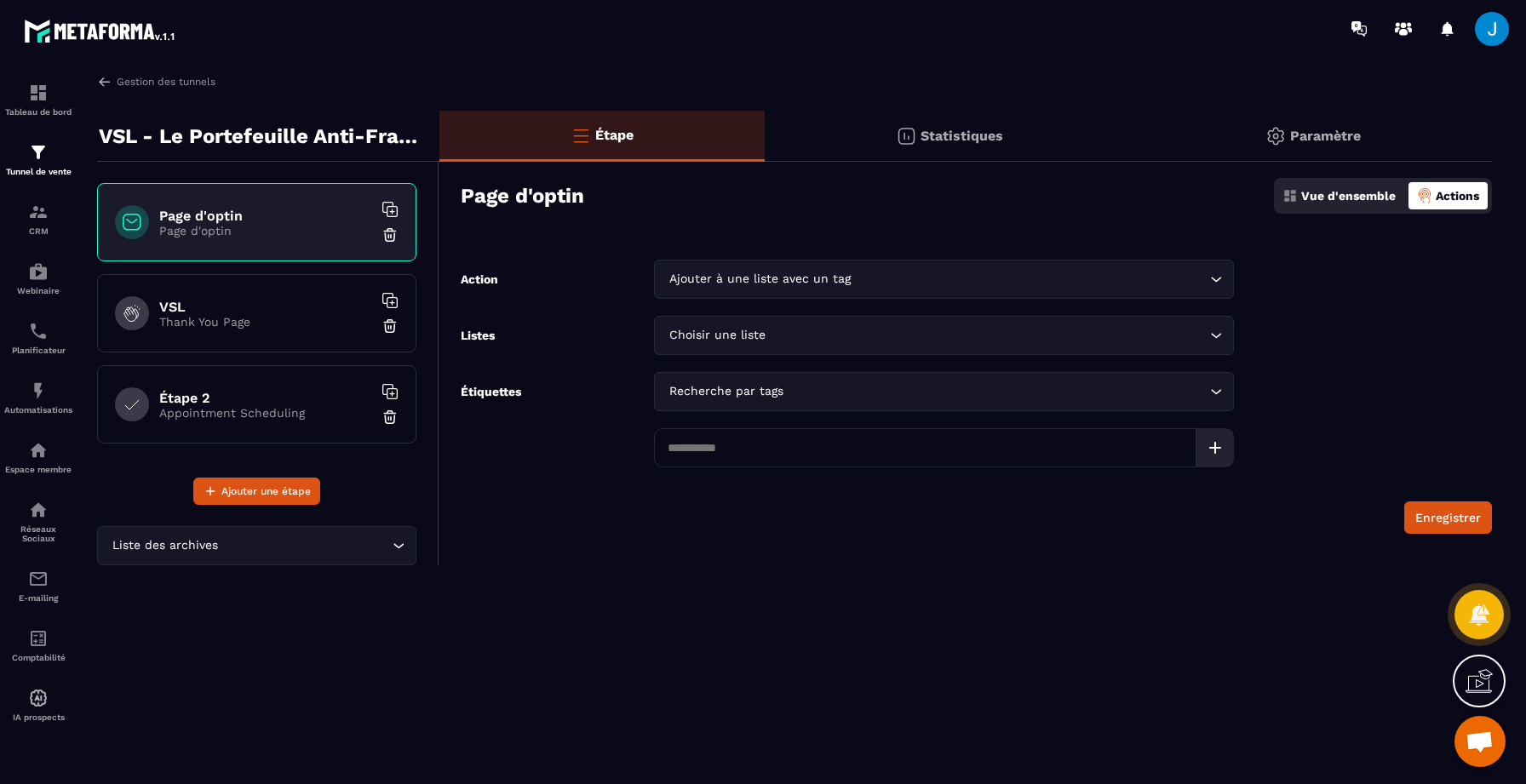
click at [813, 334] on input "Search for option" at bounding box center [987, 335] width 437 height 19
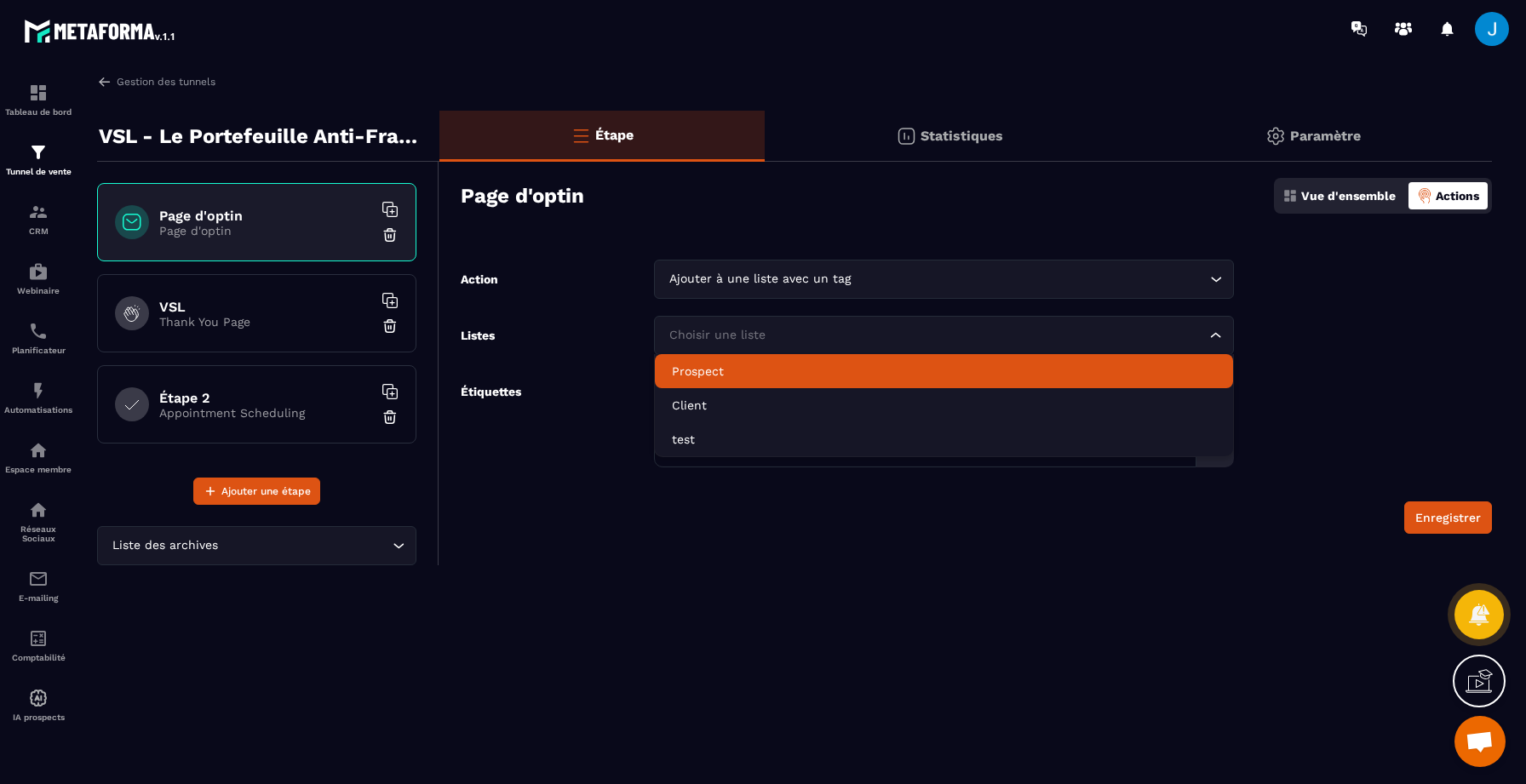
click at [799, 371] on p "Prospect" at bounding box center [944, 370] width 544 height 17
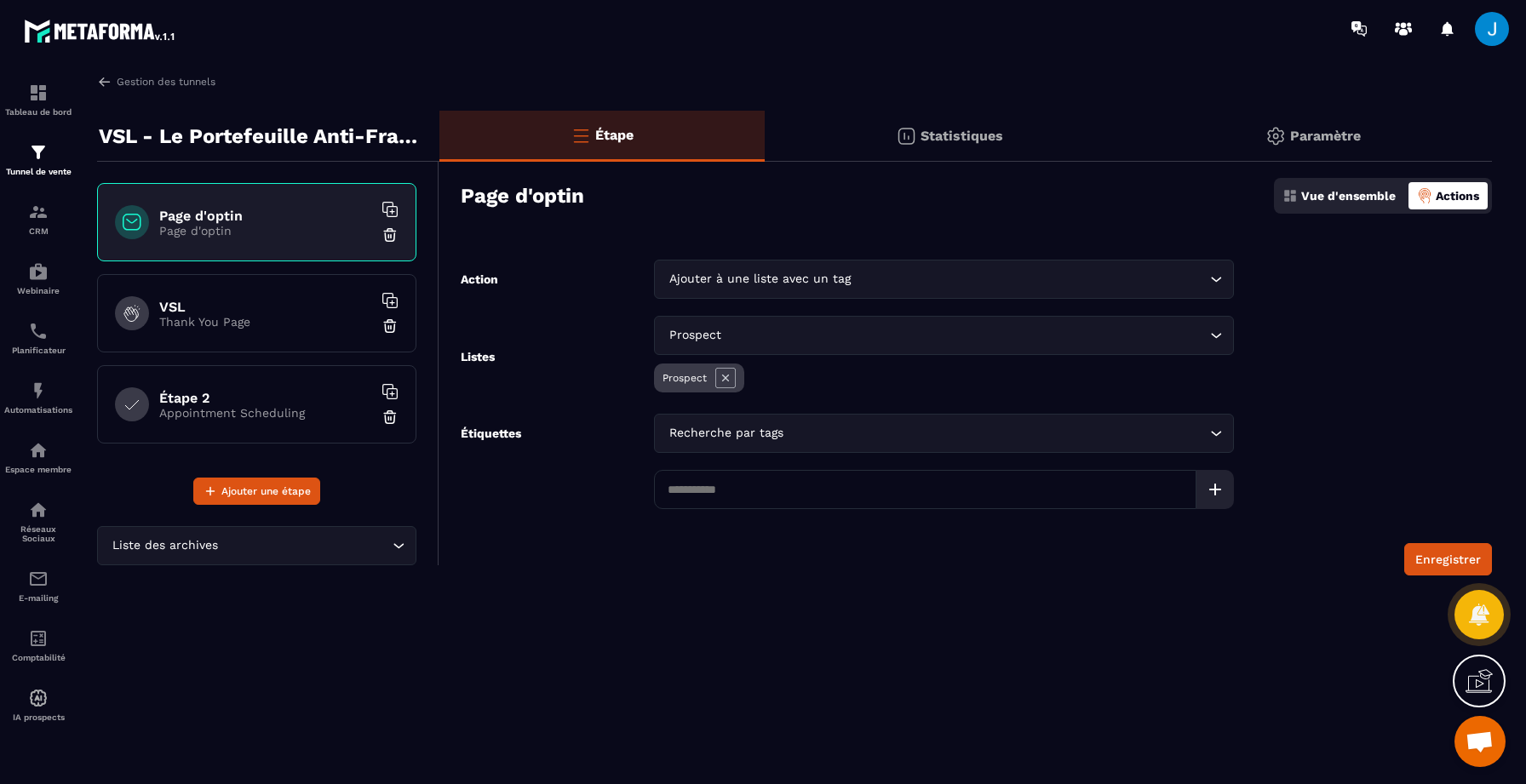
click at [799, 418] on div "Recherche par tags Loading..." at bounding box center [944, 433] width 580 height 39
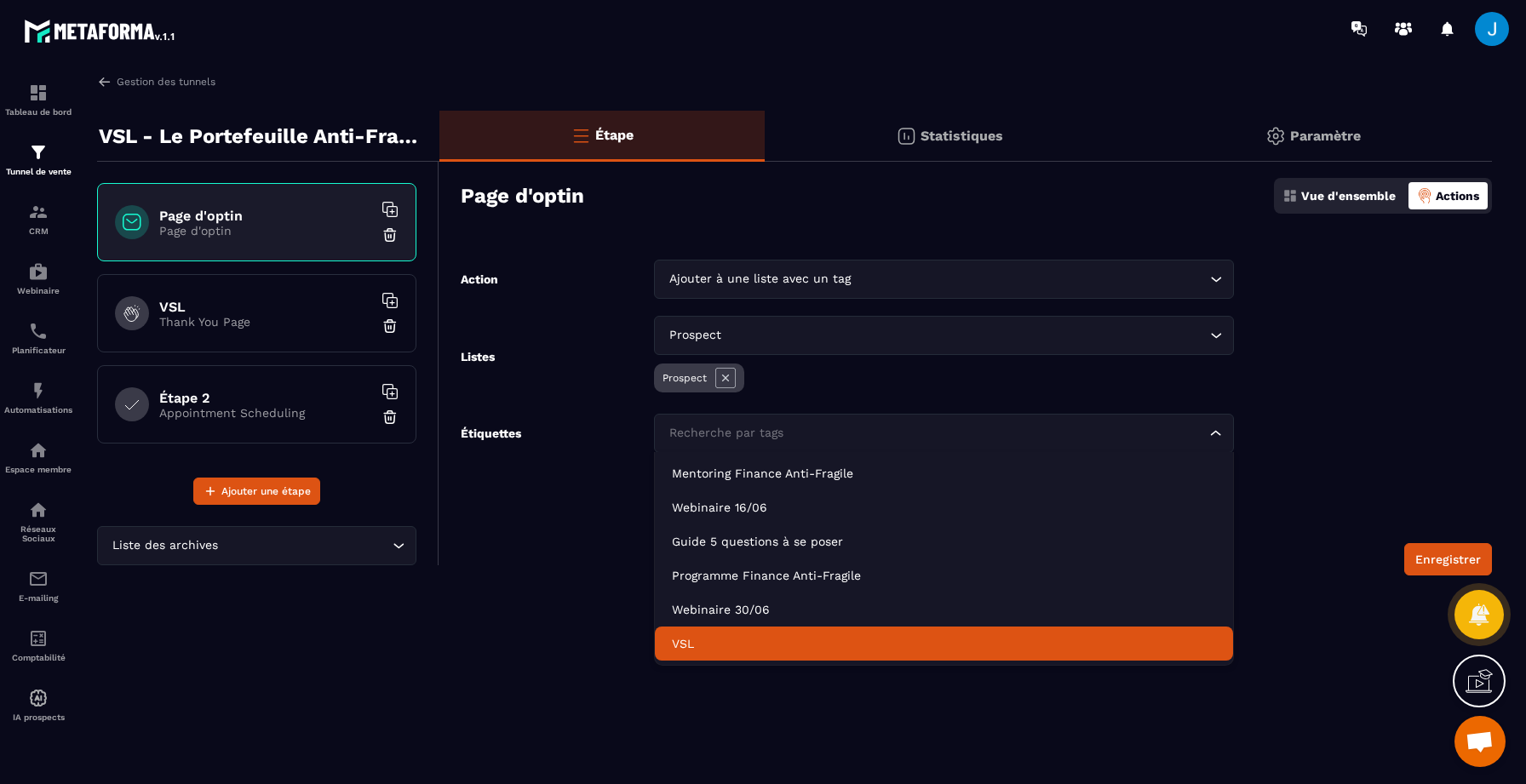
click at [737, 650] on p "VSL" at bounding box center [944, 642] width 544 height 17
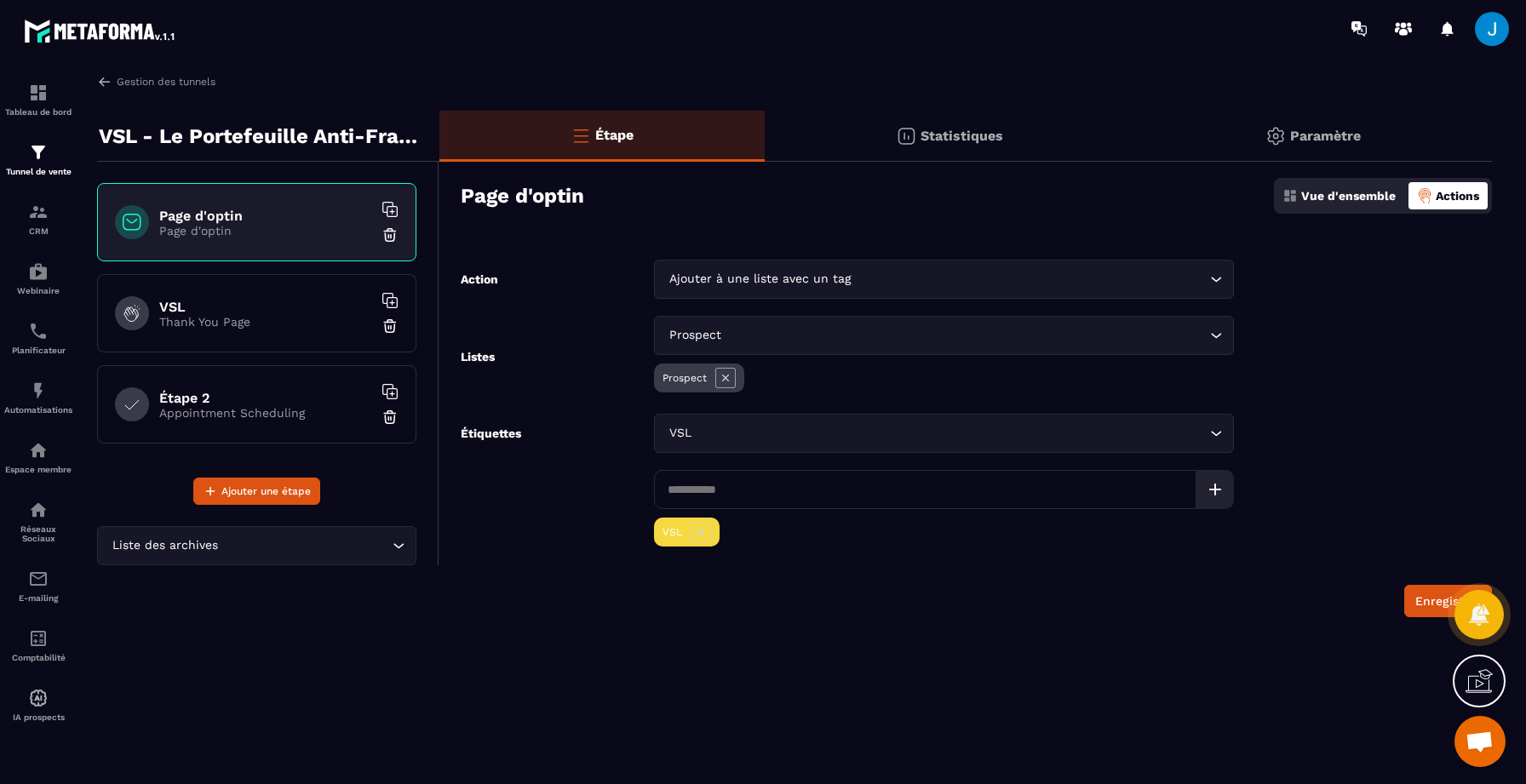
click at [1403, 592] on div "Enregistrer" at bounding box center [977, 600] width 1032 height 32
click at [1429, 601] on button "Enregistrer" at bounding box center [1448, 600] width 88 height 32
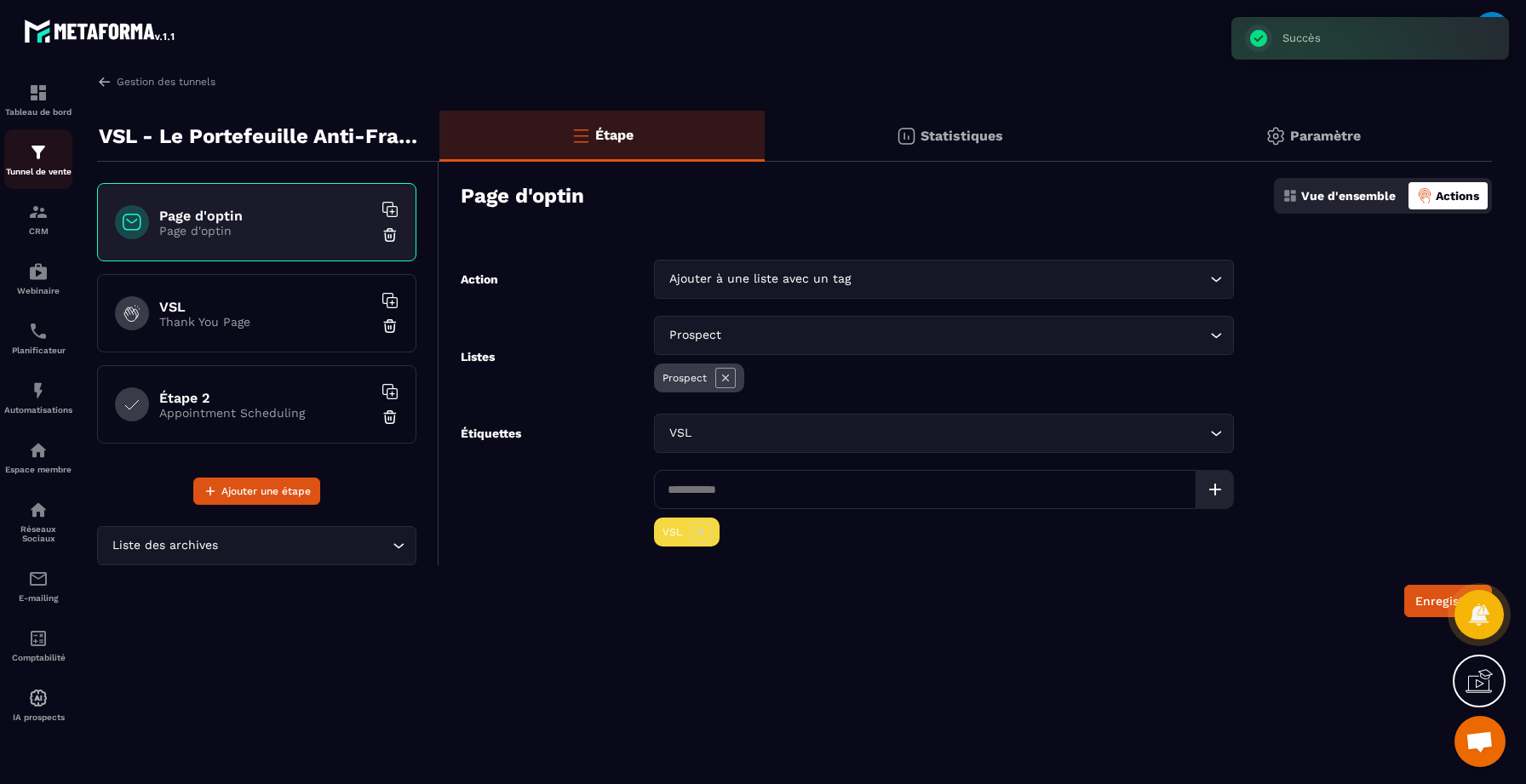
click at [41, 169] on p "Tunnel de vente" at bounding box center [38, 172] width 68 height 10
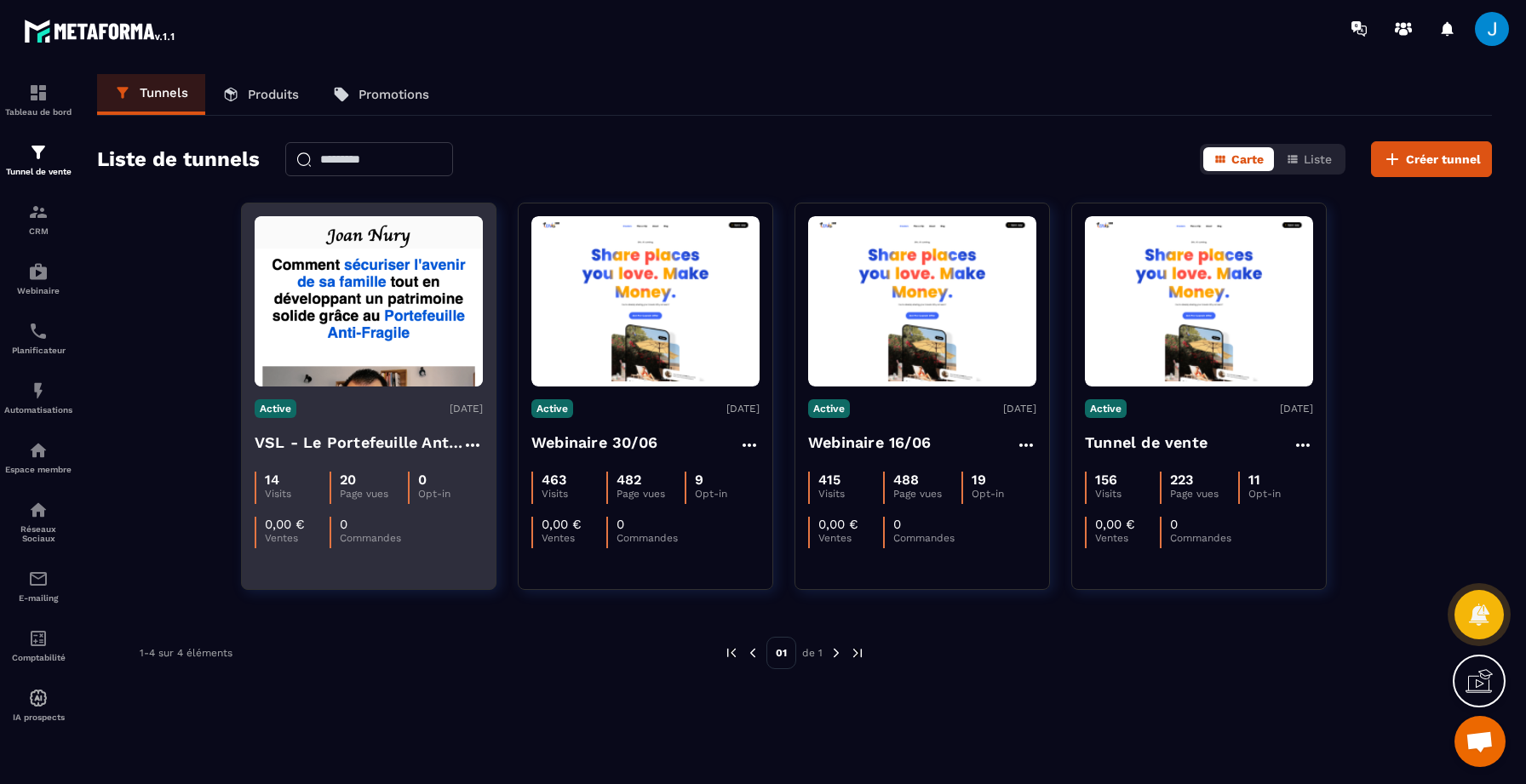
click at [428, 375] on img at bounding box center [369, 301] width 229 height 170
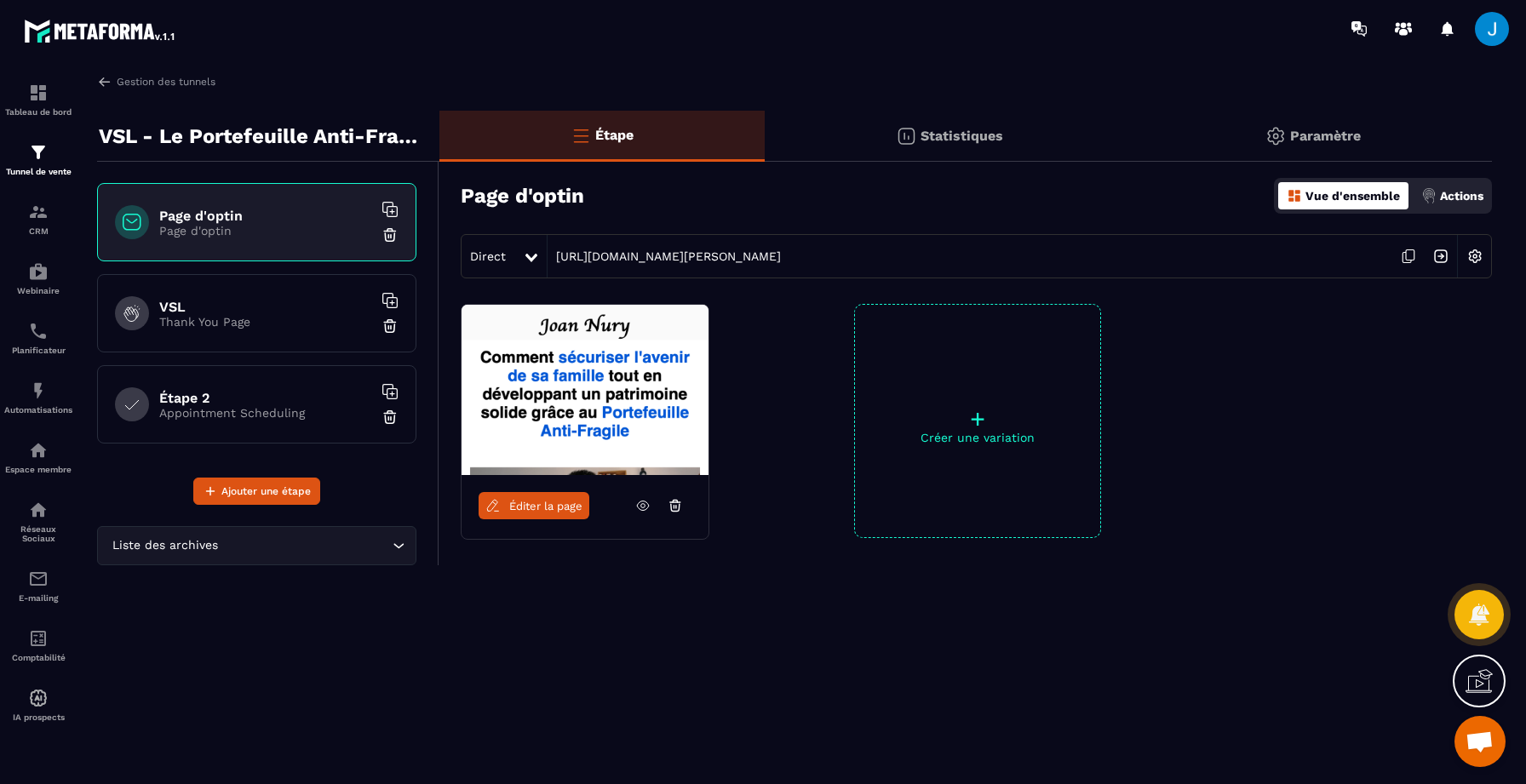
click at [647, 510] on icon at bounding box center [643, 506] width 16 height 16
click at [28, 395] on img at bounding box center [38, 391] width 21 height 21
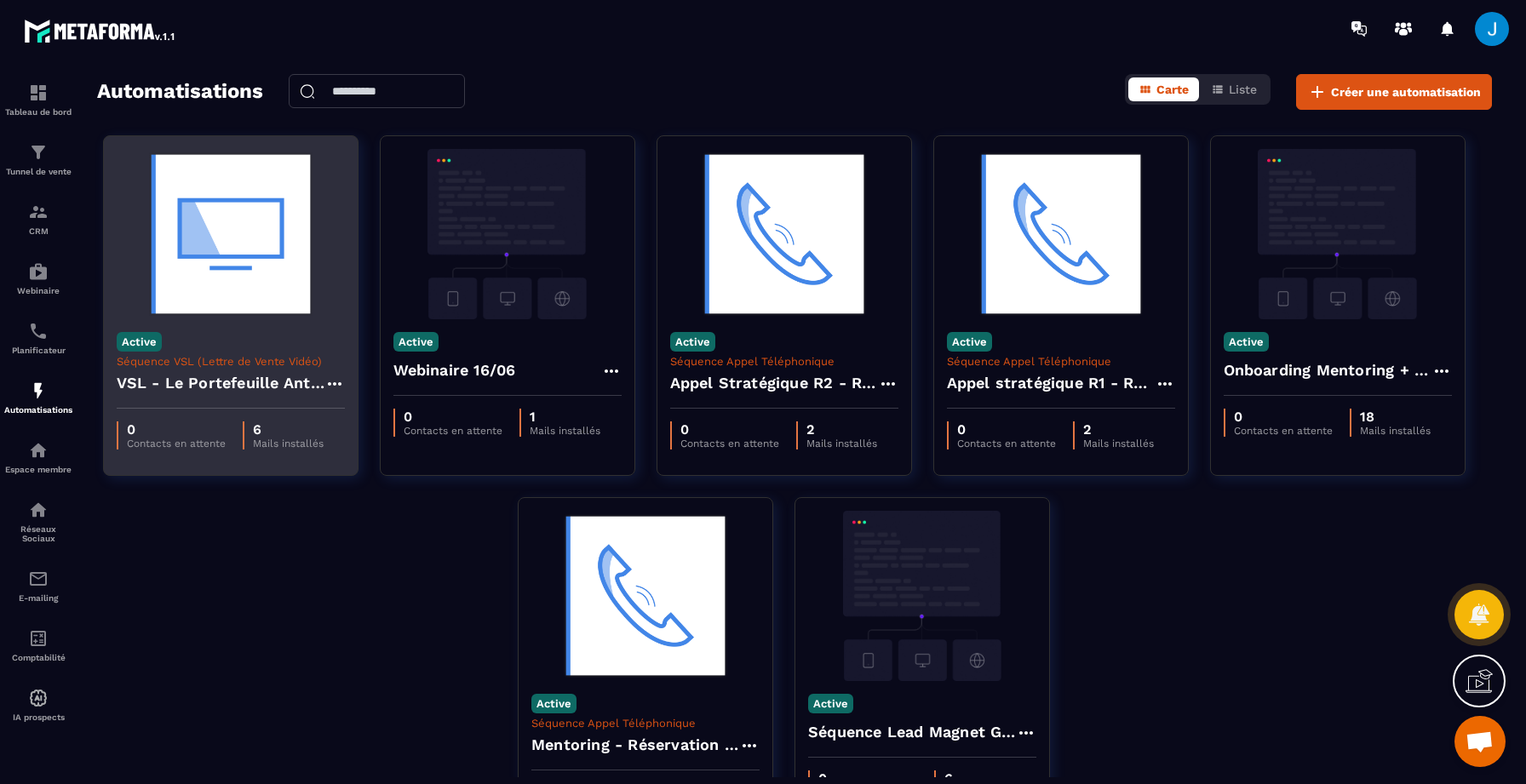
click at [246, 368] on div "VSL - Le Portefeuille Anti-Fragile" at bounding box center [231, 389] width 229 height 41
click at [253, 385] on h4 "VSL - Le Portefeuille Anti-Fragile" at bounding box center [220, 383] width 208 height 23
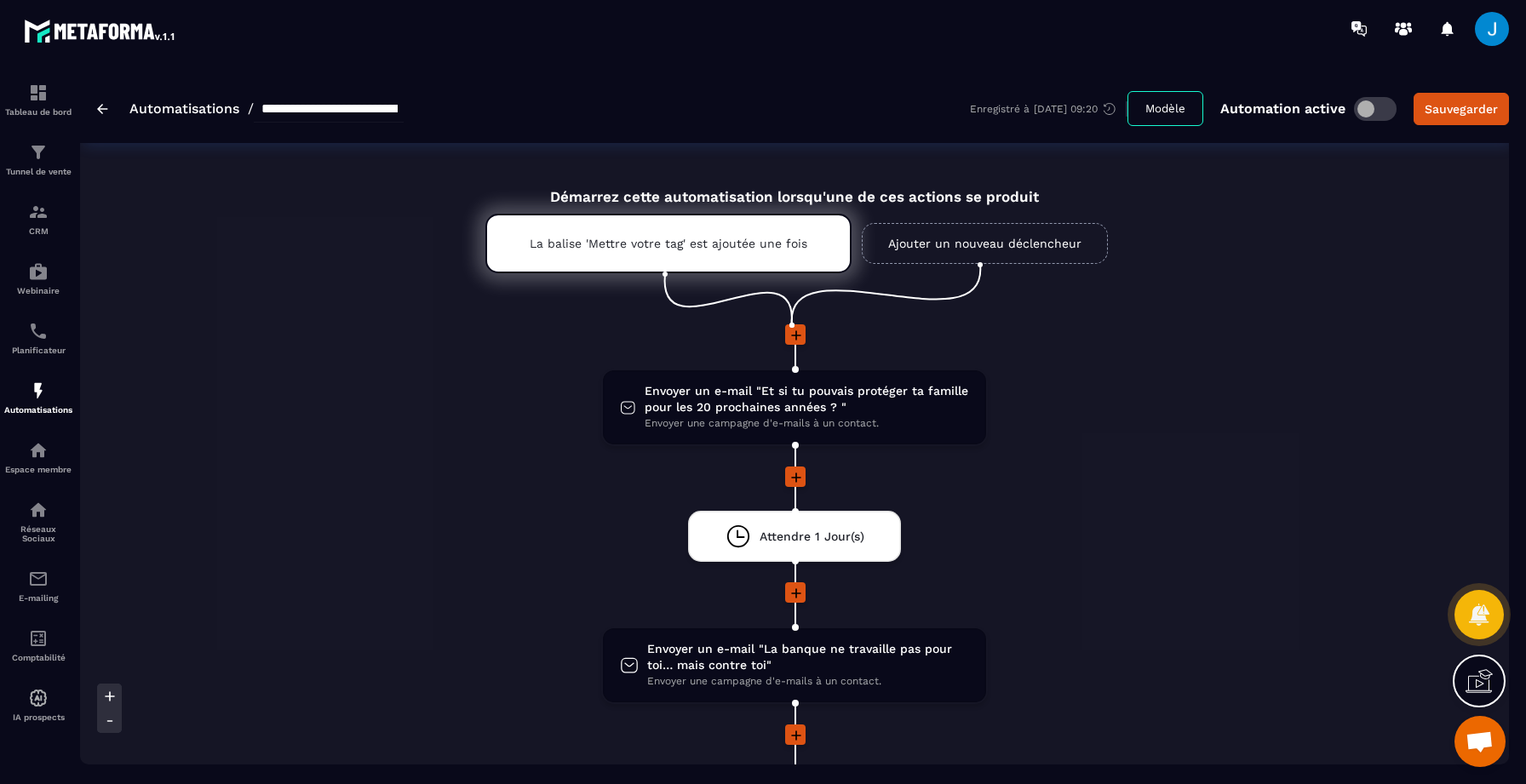
click at [96, 114] on div "**********" at bounding box center [794, 108] width 1429 height 69
click at [98, 109] on img at bounding box center [102, 108] width 11 height 10
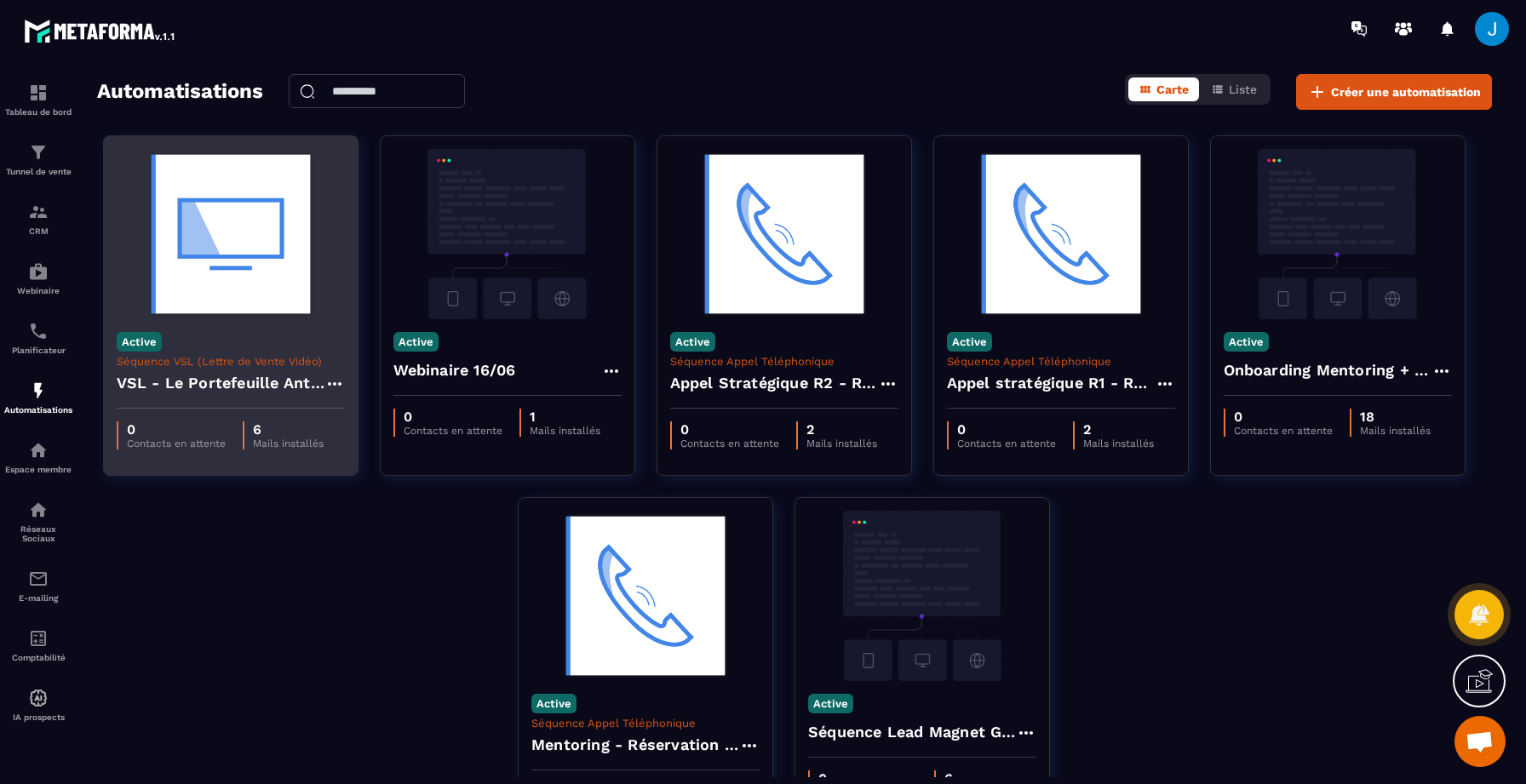
click at [257, 351] on div "Active Séquence VSL (Lettre de Vente Vidéo) VSL - Le Portefeuille Anti-Fragile" at bounding box center [231, 364] width 254 height 90
click at [277, 266] on img at bounding box center [231, 234] width 229 height 170
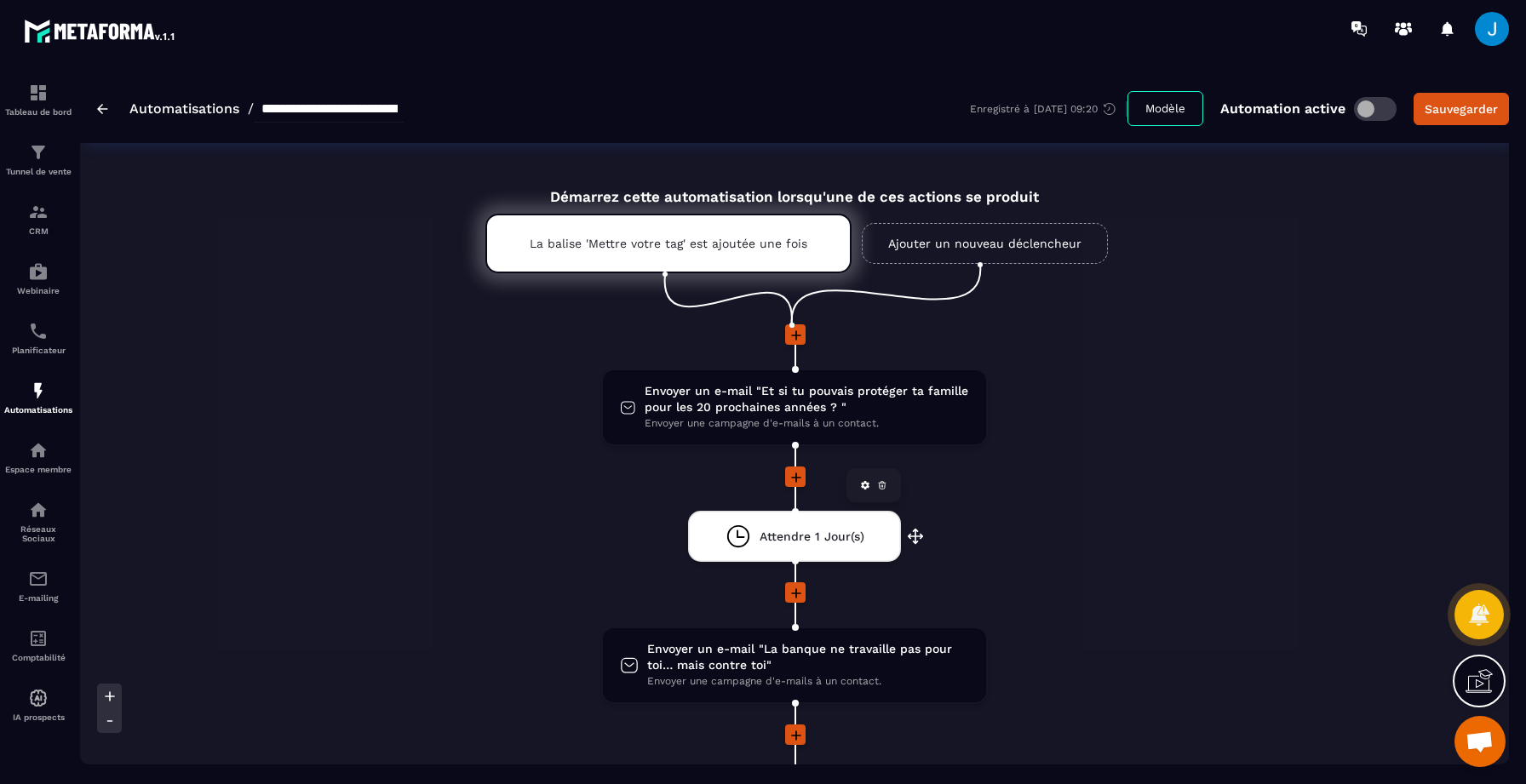
click at [799, 527] on div "Attendre 1 Jour(s)" at bounding box center [795, 536] width 139 height 25
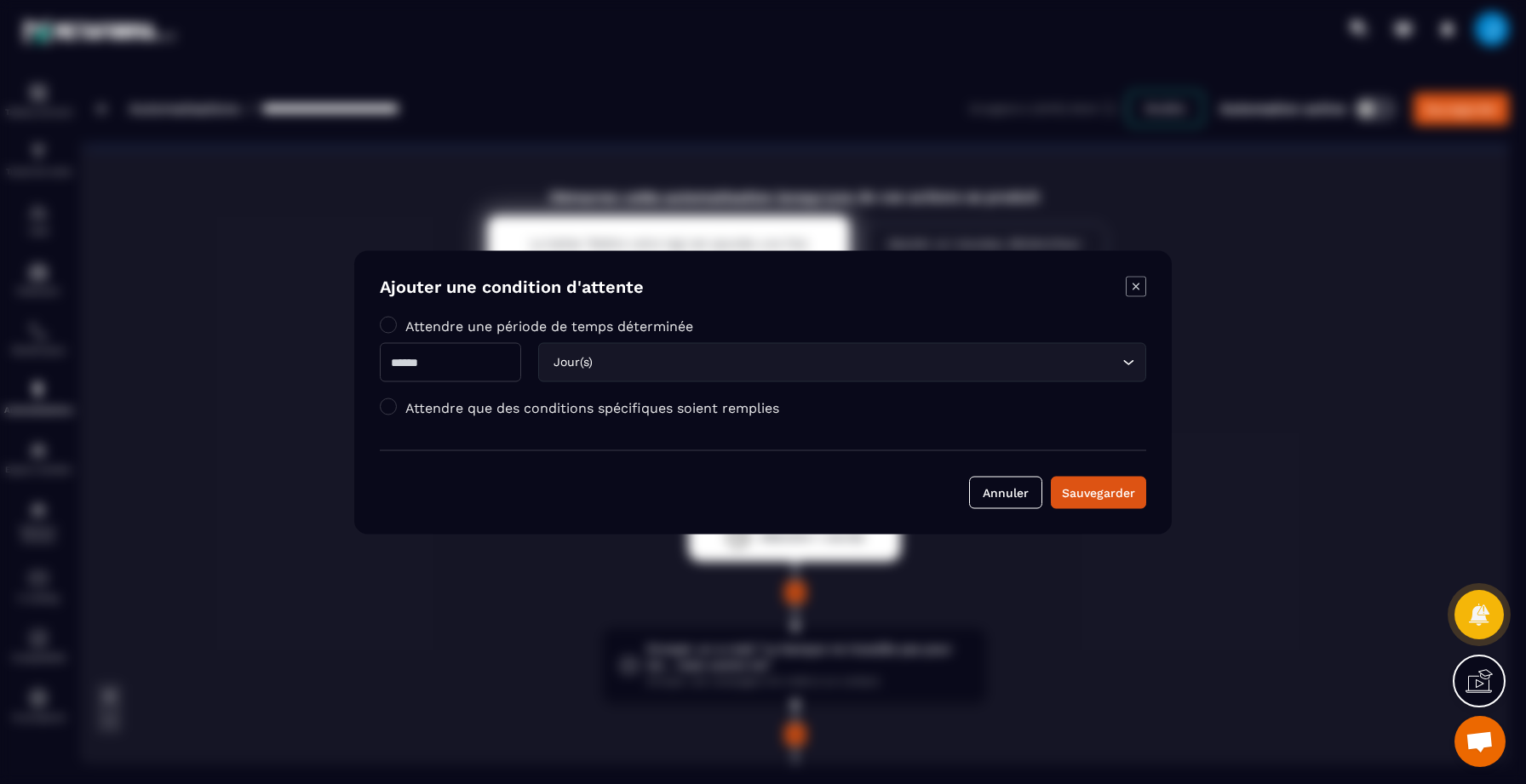
click at [657, 368] on input "Search for option" at bounding box center [857, 361] width 522 height 19
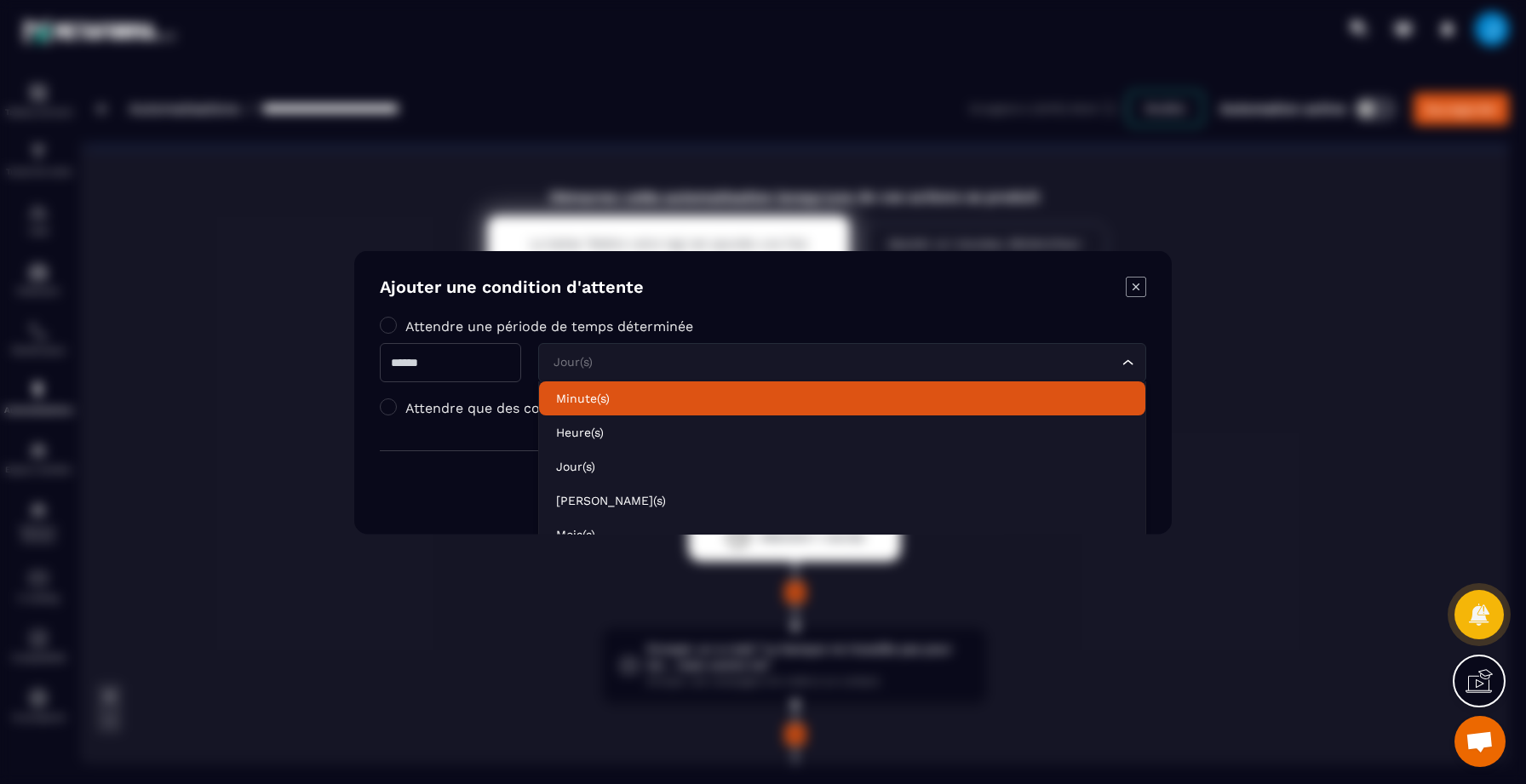
click at [640, 402] on p "Minute(s)" at bounding box center [842, 396] width 572 height 17
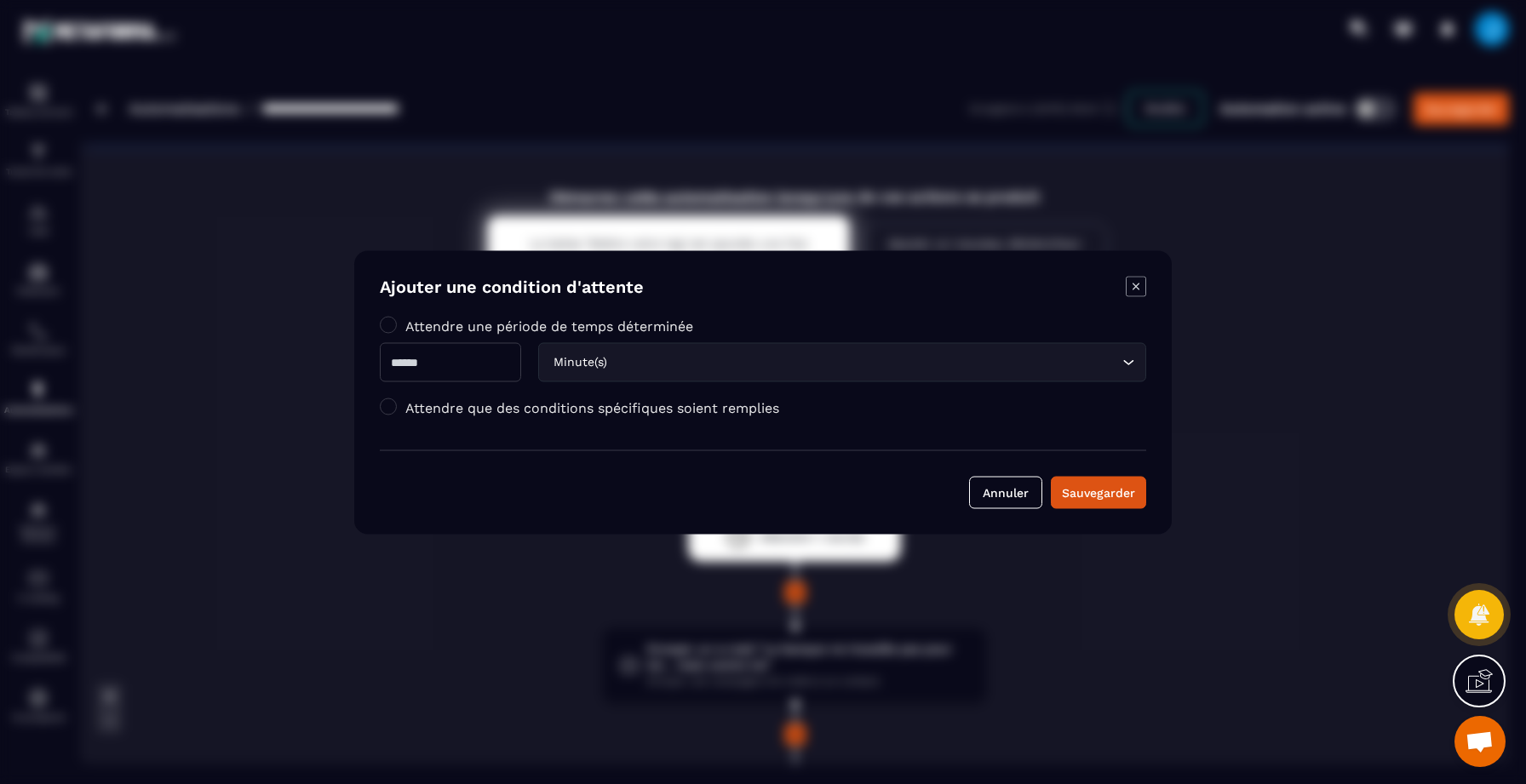
click at [462, 363] on input "*" at bounding box center [450, 361] width 142 height 39
type input "*"
click at [1112, 492] on div "Sauvegarder" at bounding box center [1098, 491] width 73 height 17
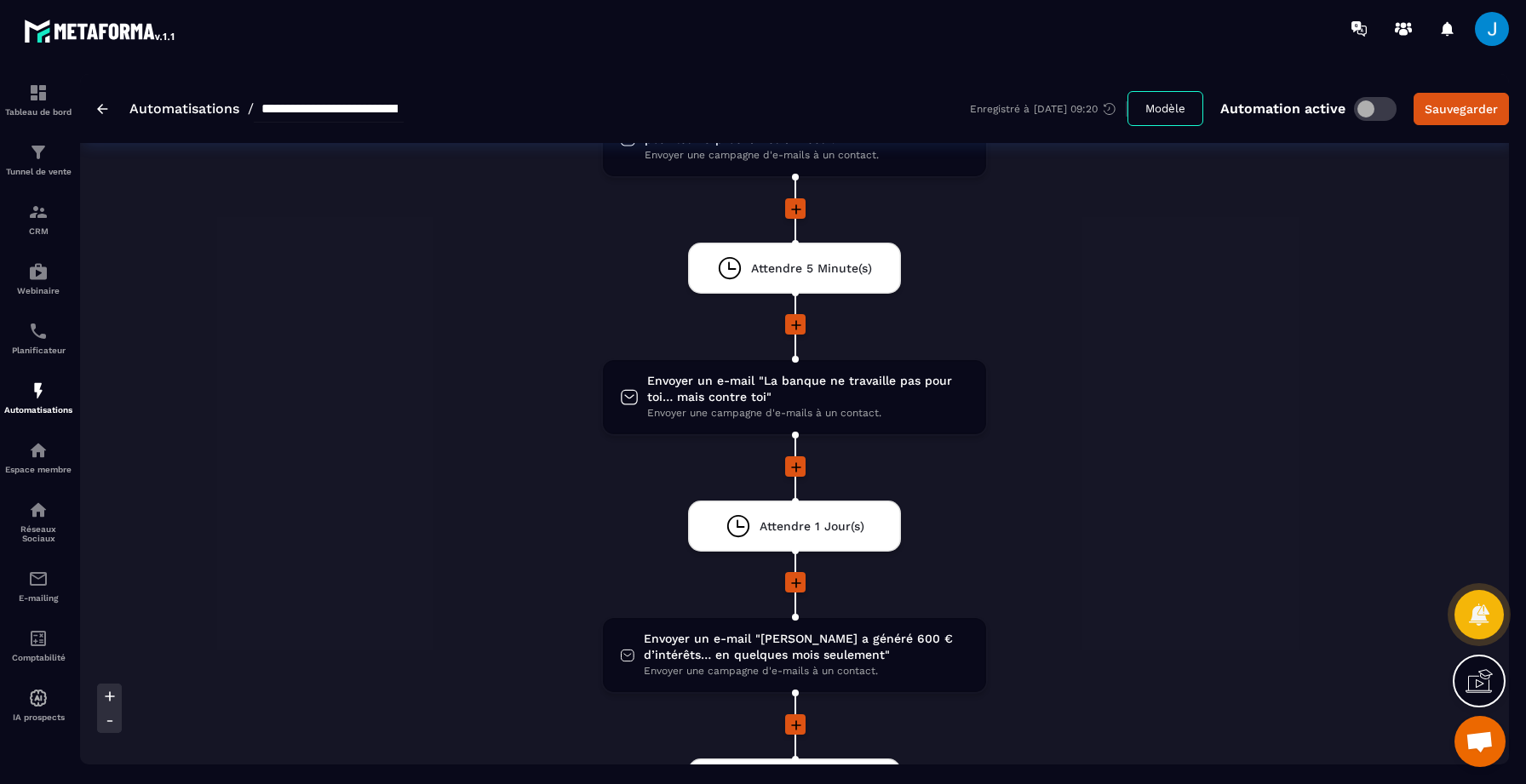
scroll to position [290, 0]
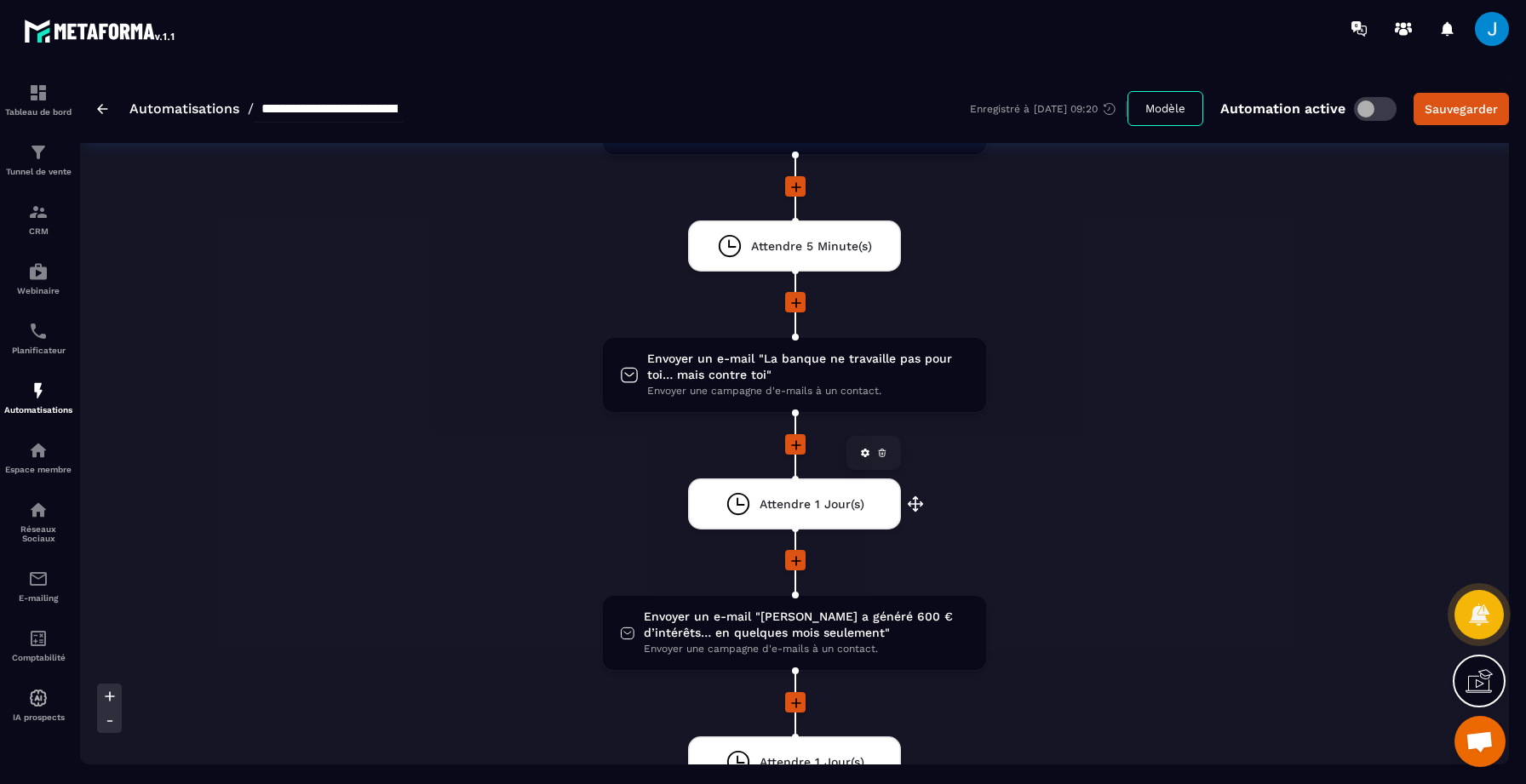
click at [822, 504] on span "Attendre 1 Jour(s)" at bounding box center [812, 504] width 105 height 17
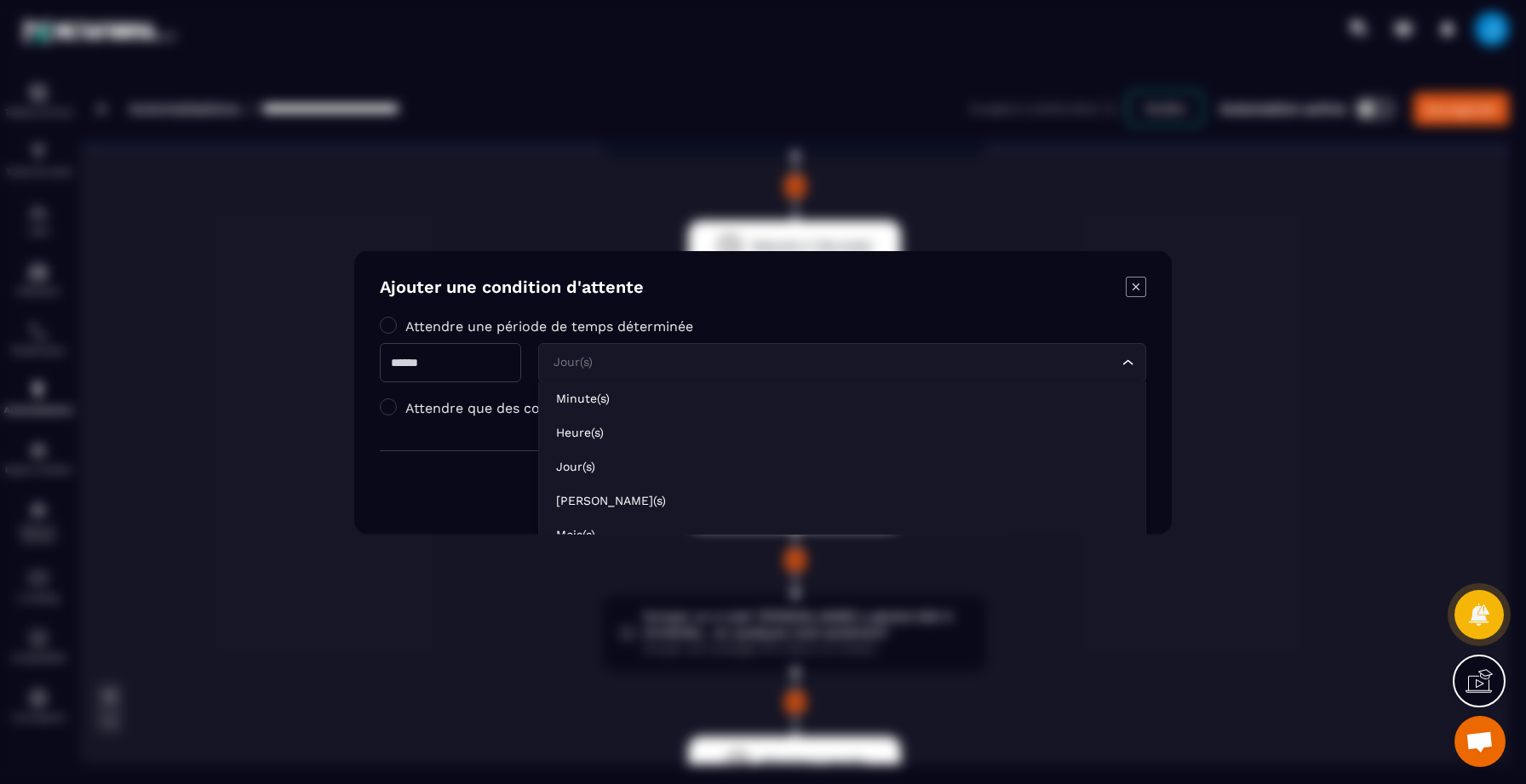
click at [593, 355] on div "Jour(s)" at bounding box center [833, 361] width 572 height 19
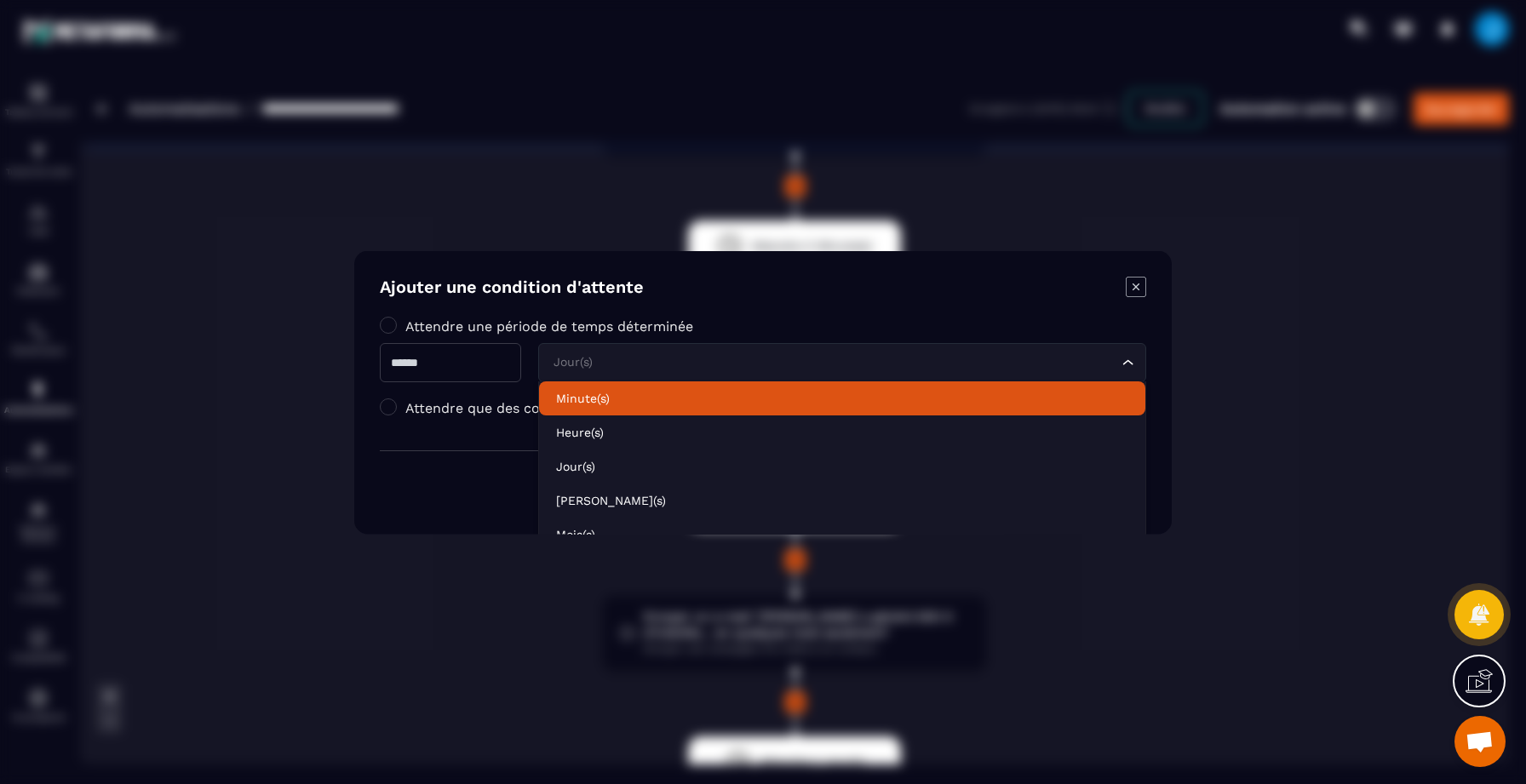
click at [596, 412] on li "Minute(s)" at bounding box center [842, 397] width 607 height 34
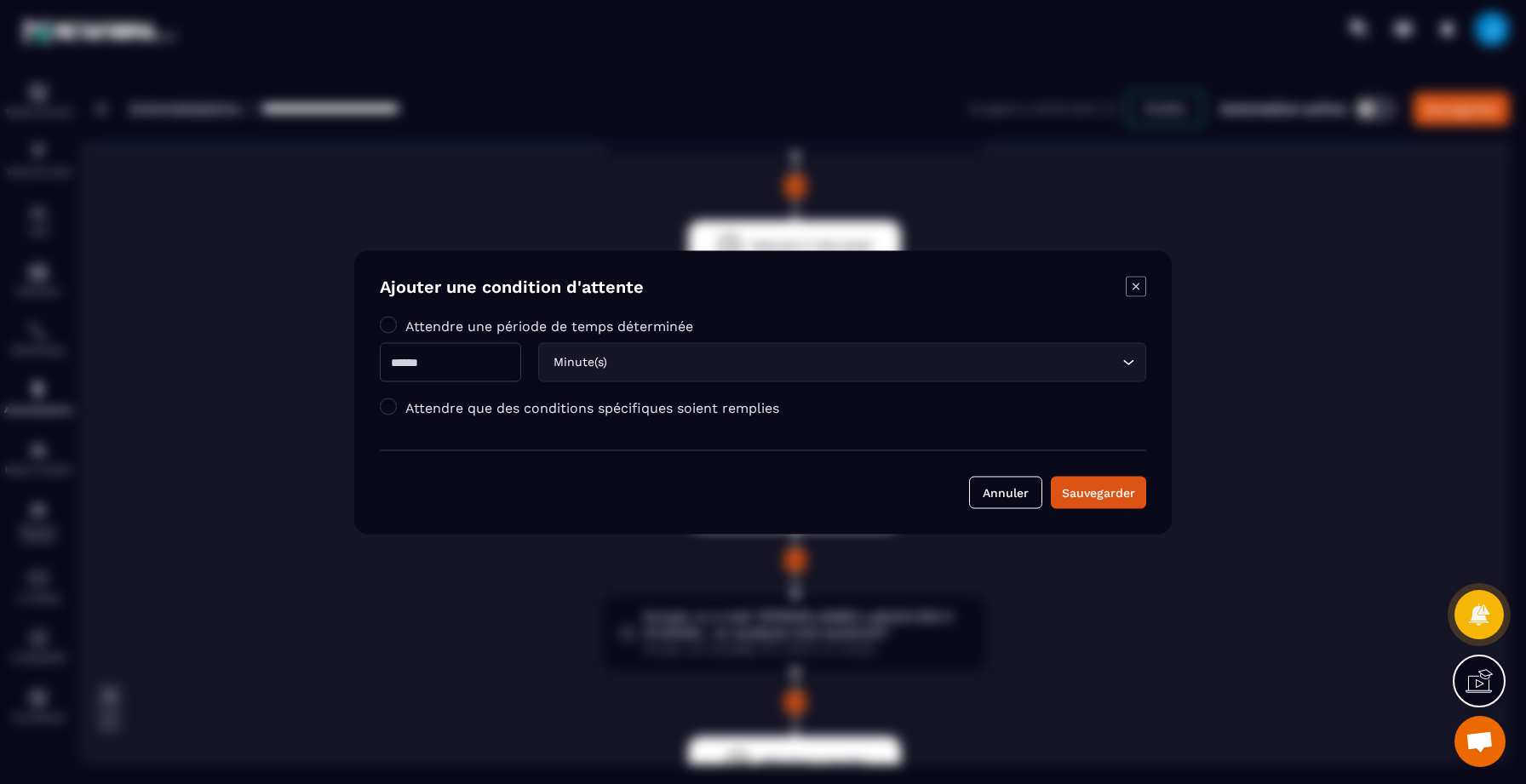
click at [469, 367] on input "*" at bounding box center [450, 361] width 142 height 39
type input "*"
click at [1052, 501] on button "Sauvegarder" at bounding box center [1099, 491] width 96 height 32
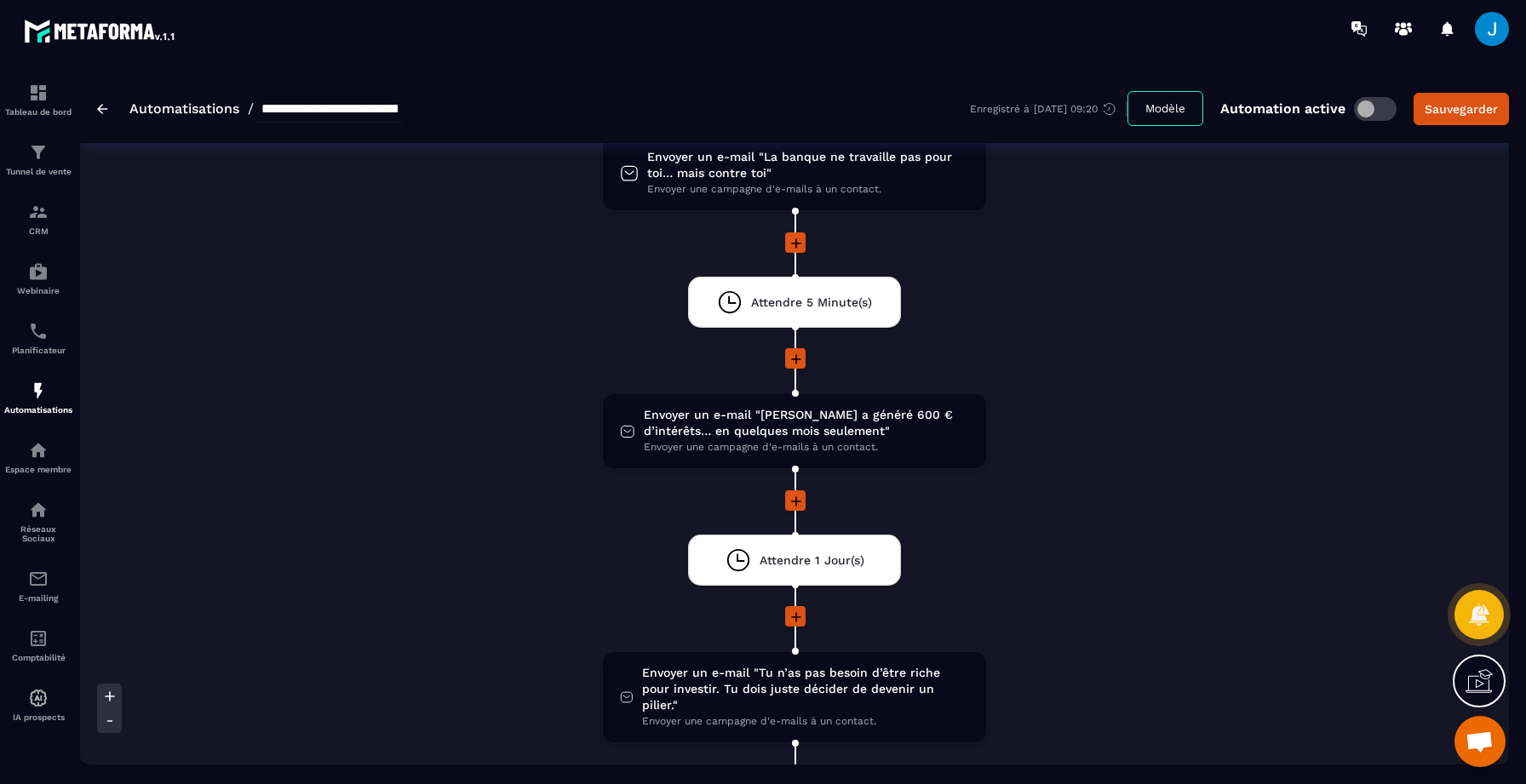
scroll to position [495, 0]
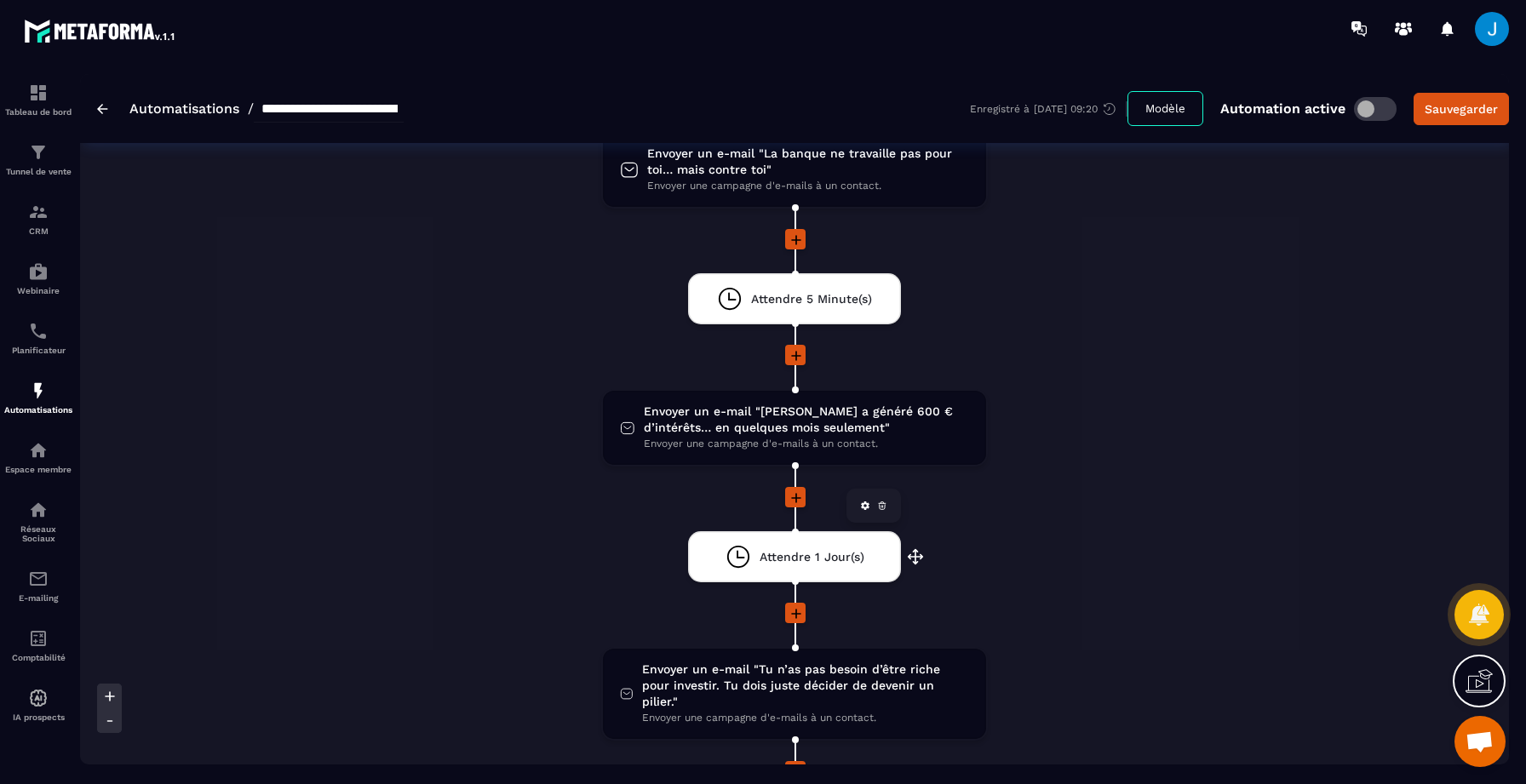
click at [813, 565] on div "Attendre 1 Jour(s)" at bounding box center [795, 557] width 139 height 25
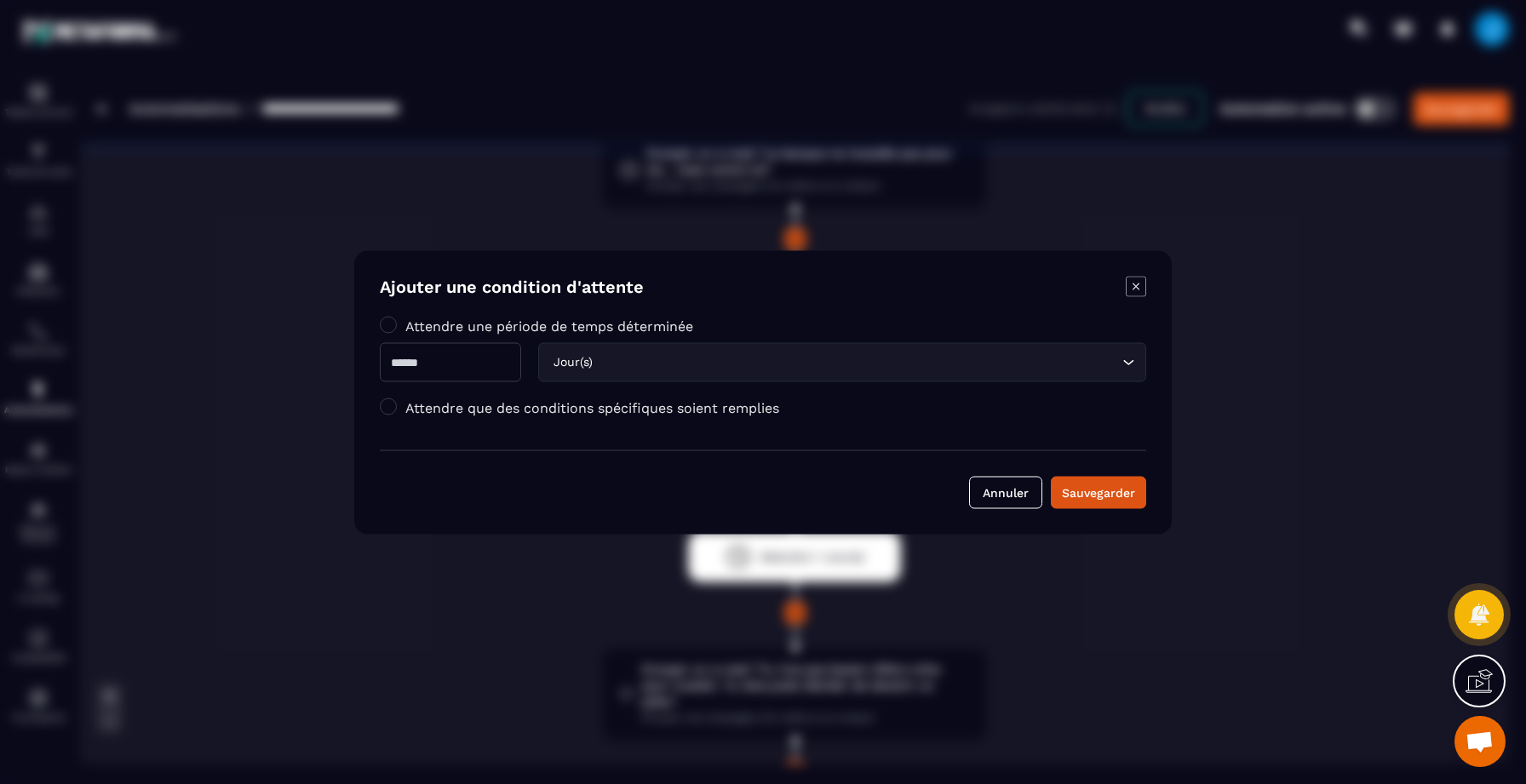
click at [600, 342] on div "Jour(s) Loading..." at bounding box center [842, 361] width 608 height 39
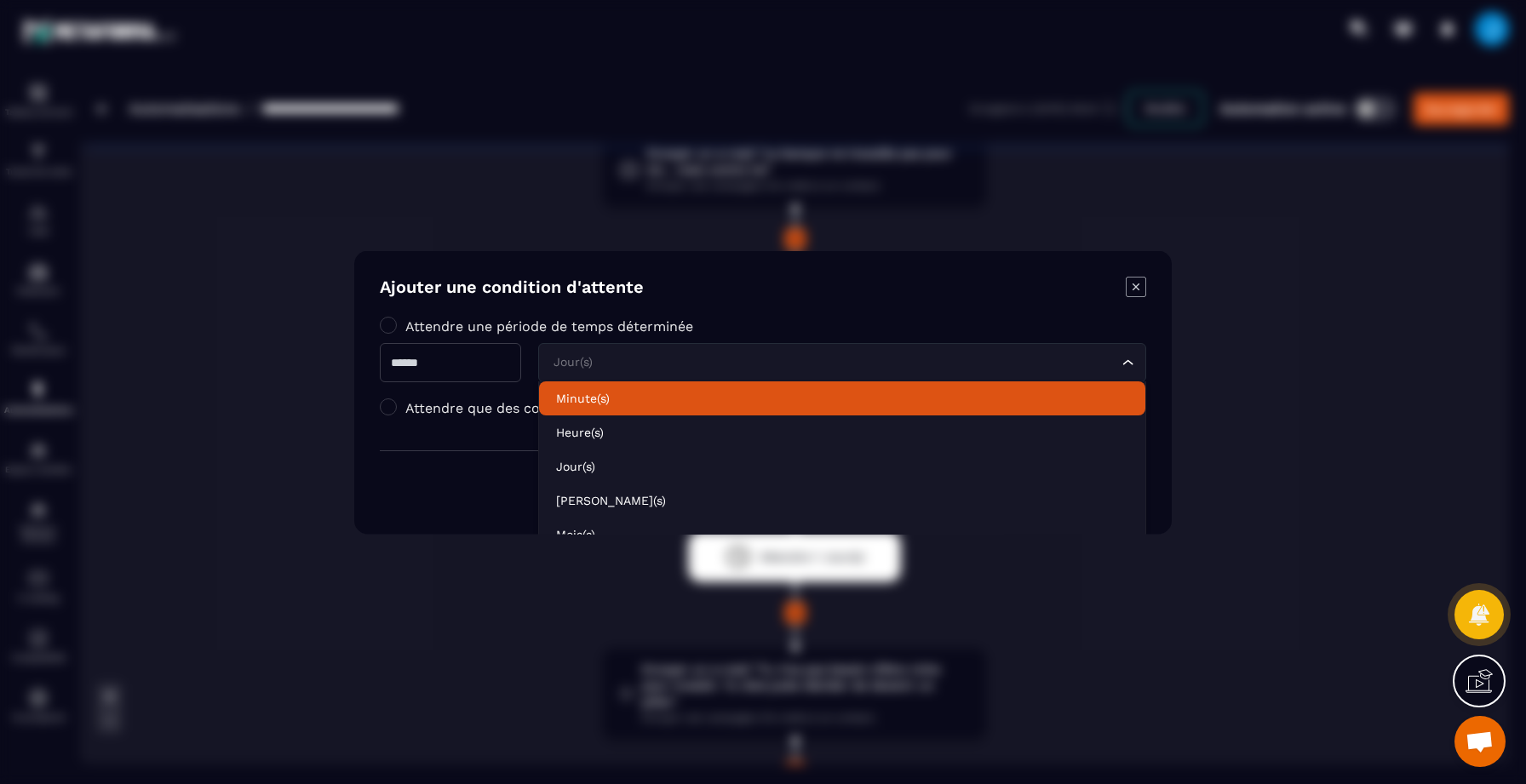
click at [597, 392] on p "Minute(s)" at bounding box center [842, 396] width 572 height 17
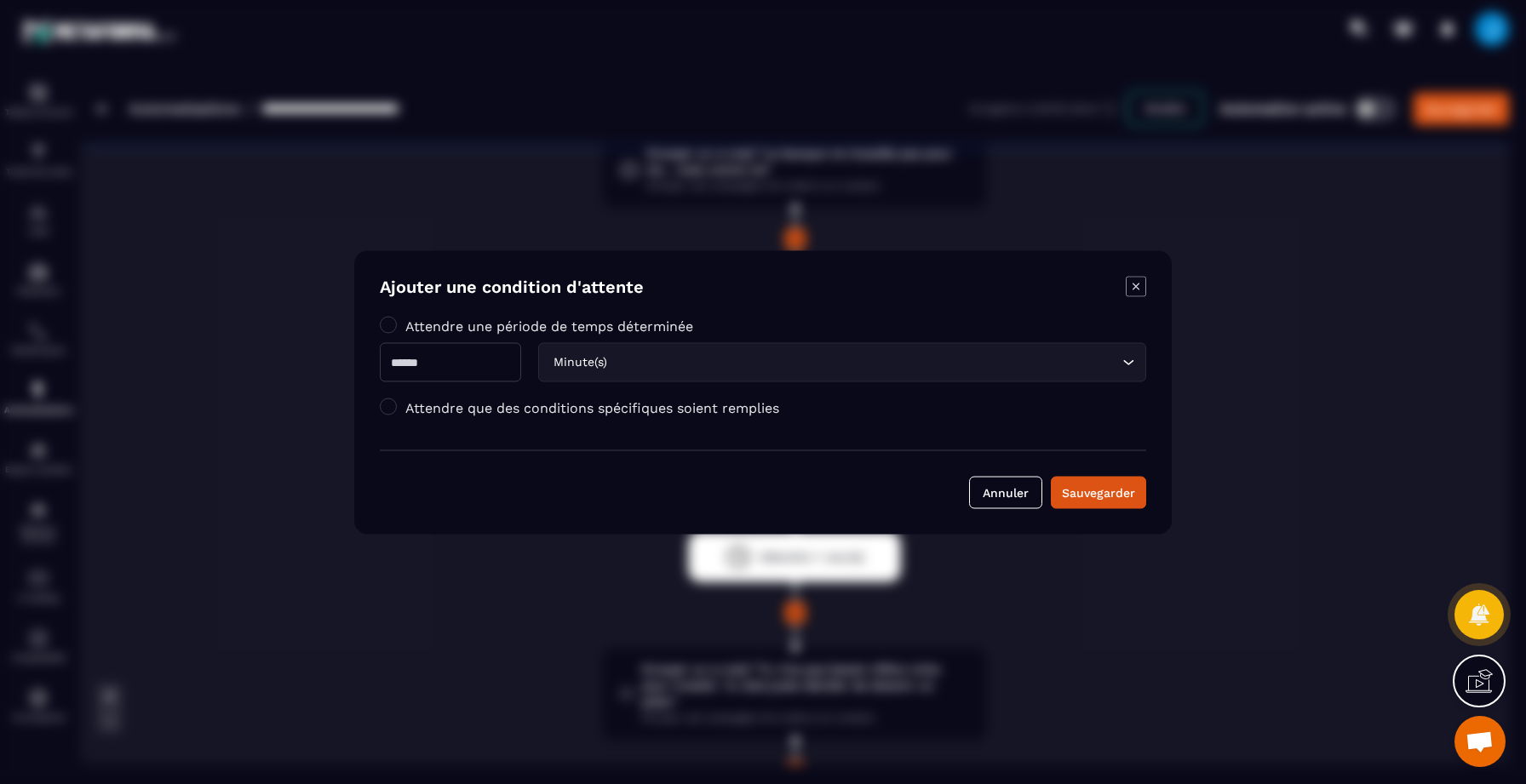
click at [455, 359] on input "*" at bounding box center [450, 361] width 142 height 39
type input "*"
click at [1126, 489] on div "Sauvegarder" at bounding box center [1098, 491] width 73 height 17
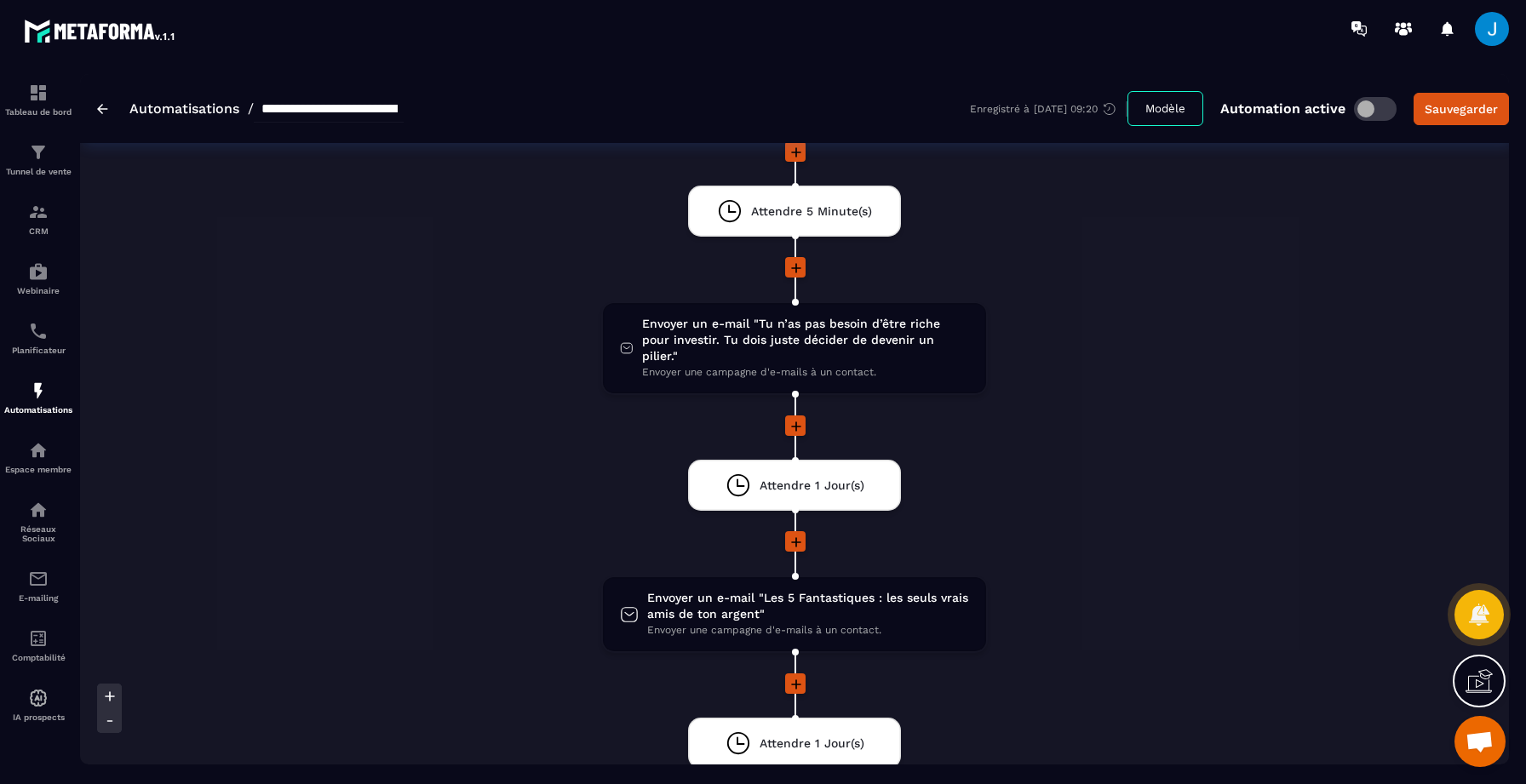
scroll to position [863, 0]
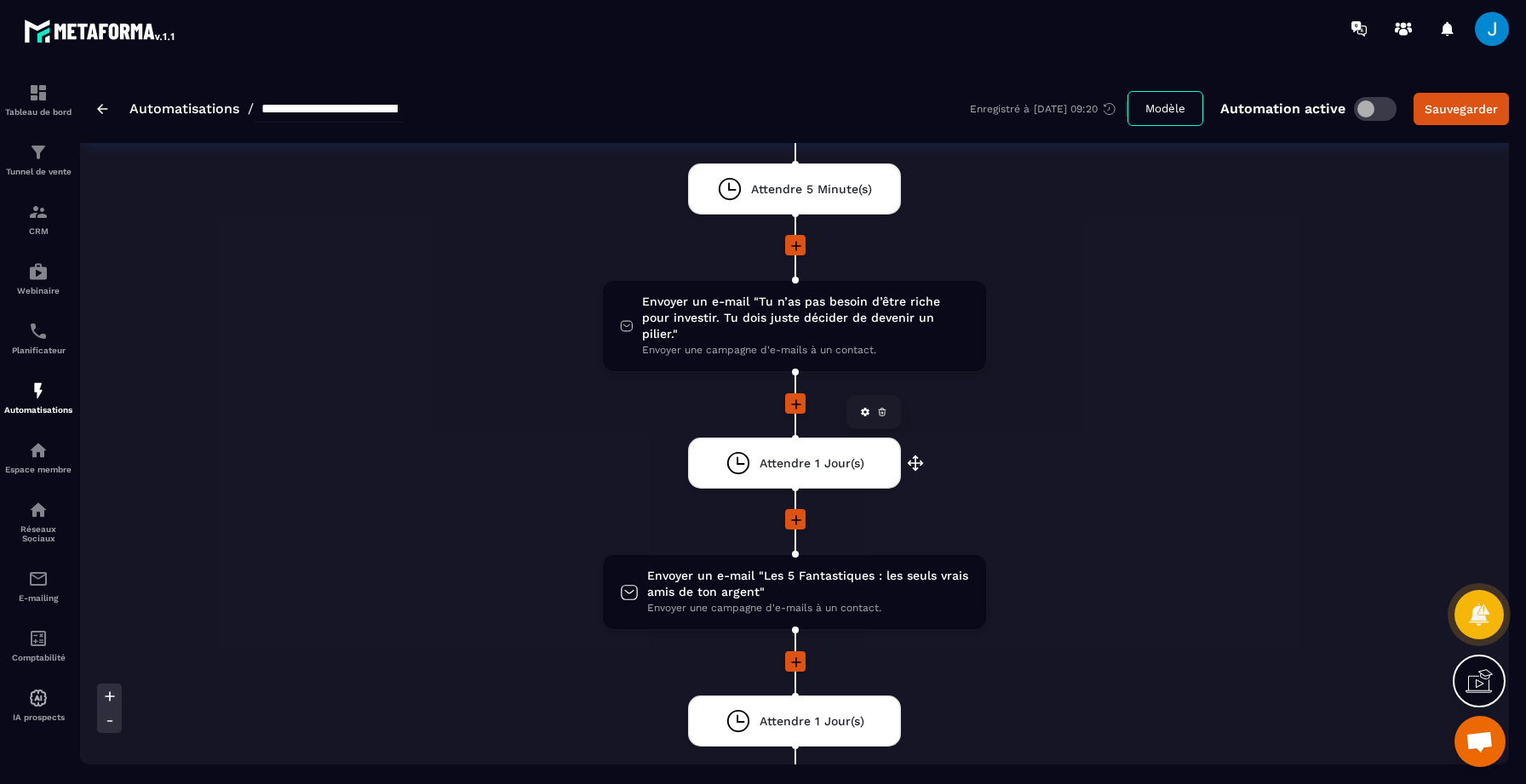
click at [819, 461] on div "Attendre 1 Jour(s) drag-arrow" at bounding box center [794, 463] width 213 height 51
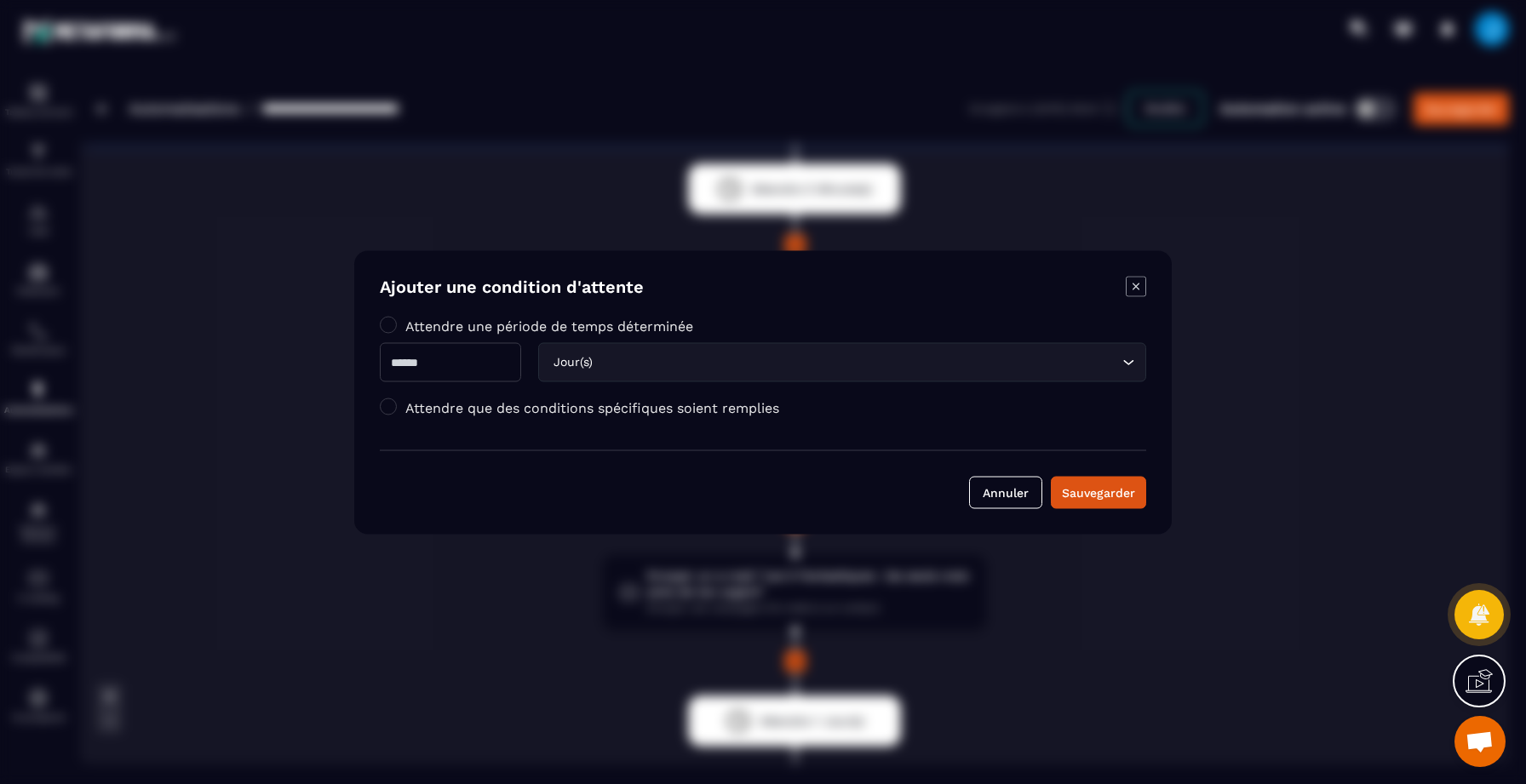
click at [636, 334] on div "Attendre une période de temps déterminée * Jour(s) Loading..." at bounding box center [763, 349] width 766 height 64
click at [635, 350] on div "Jour(s) Loading..." at bounding box center [842, 361] width 608 height 39
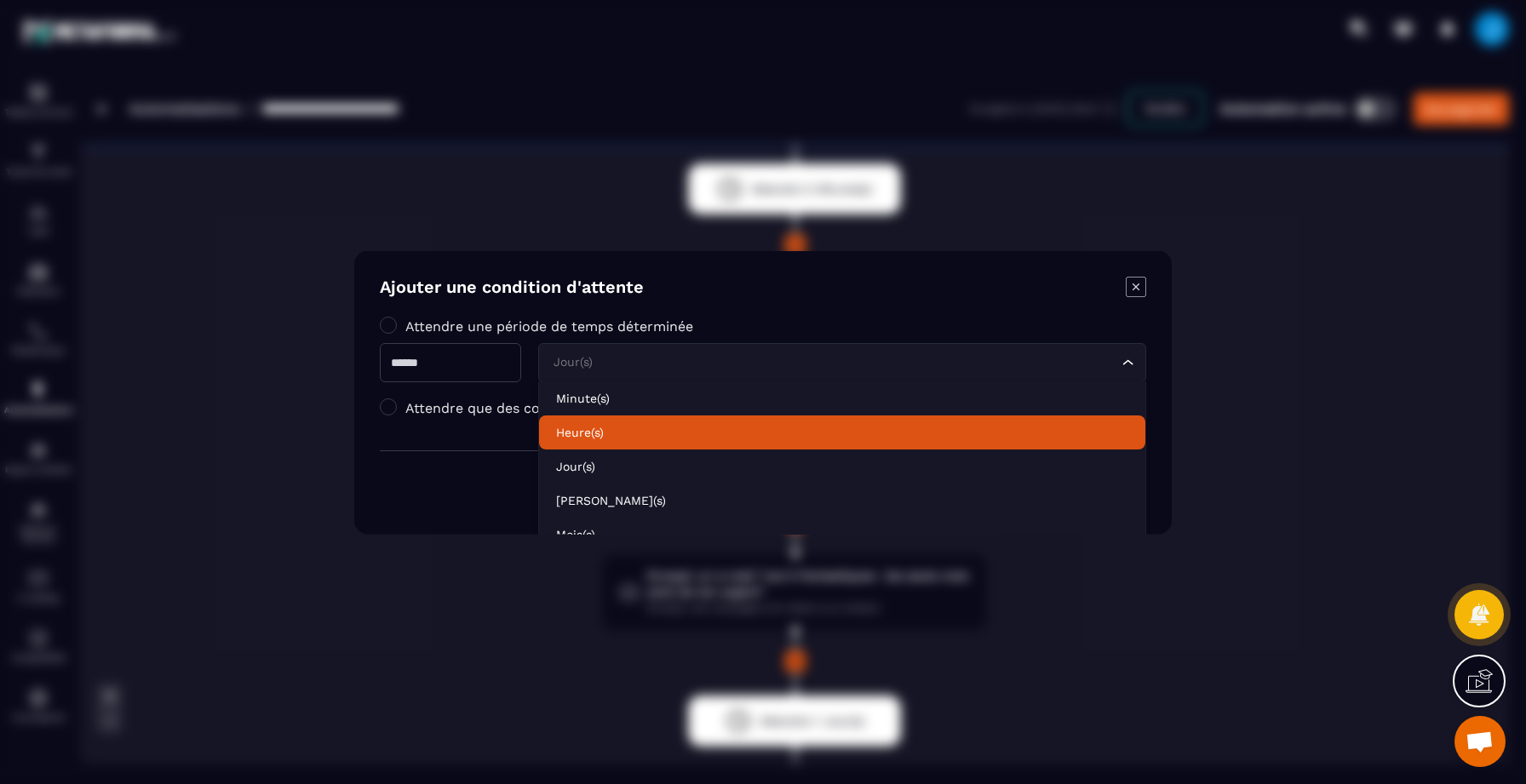
click at [620, 425] on p "Heure(s)" at bounding box center [842, 431] width 572 height 17
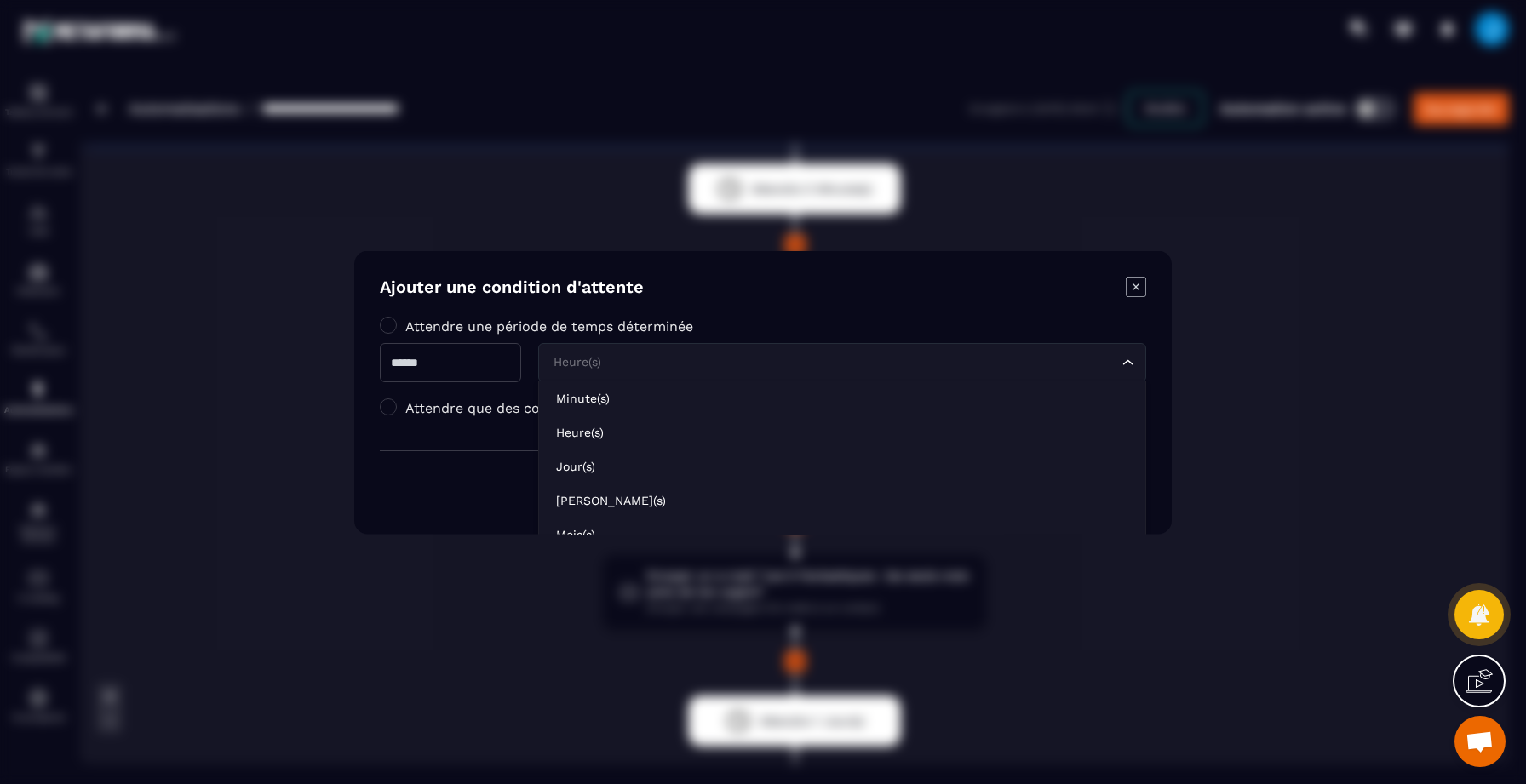
click at [650, 369] on input "Search for option" at bounding box center [833, 361] width 569 height 19
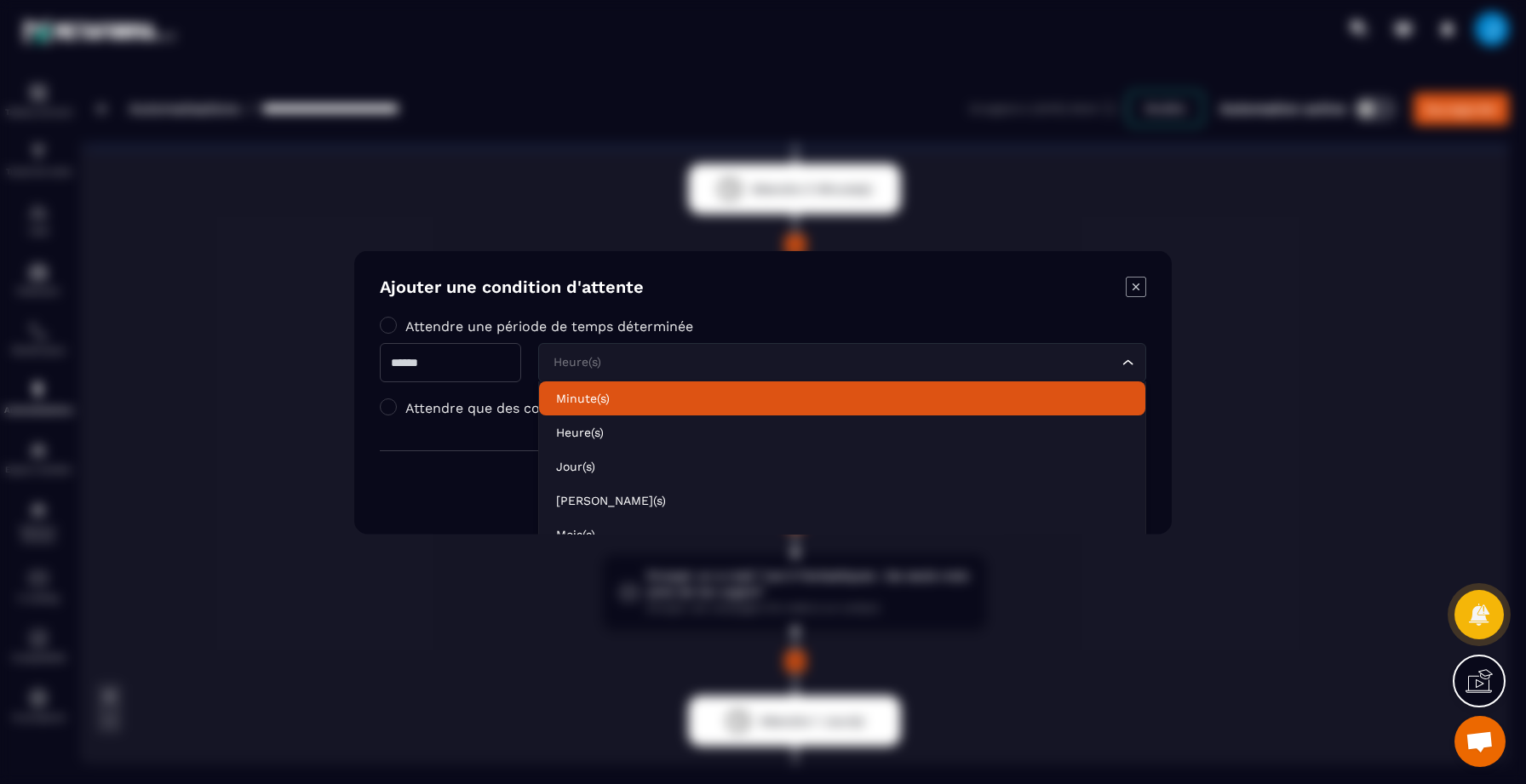
click at [626, 396] on p "Minute(s)" at bounding box center [842, 396] width 572 height 17
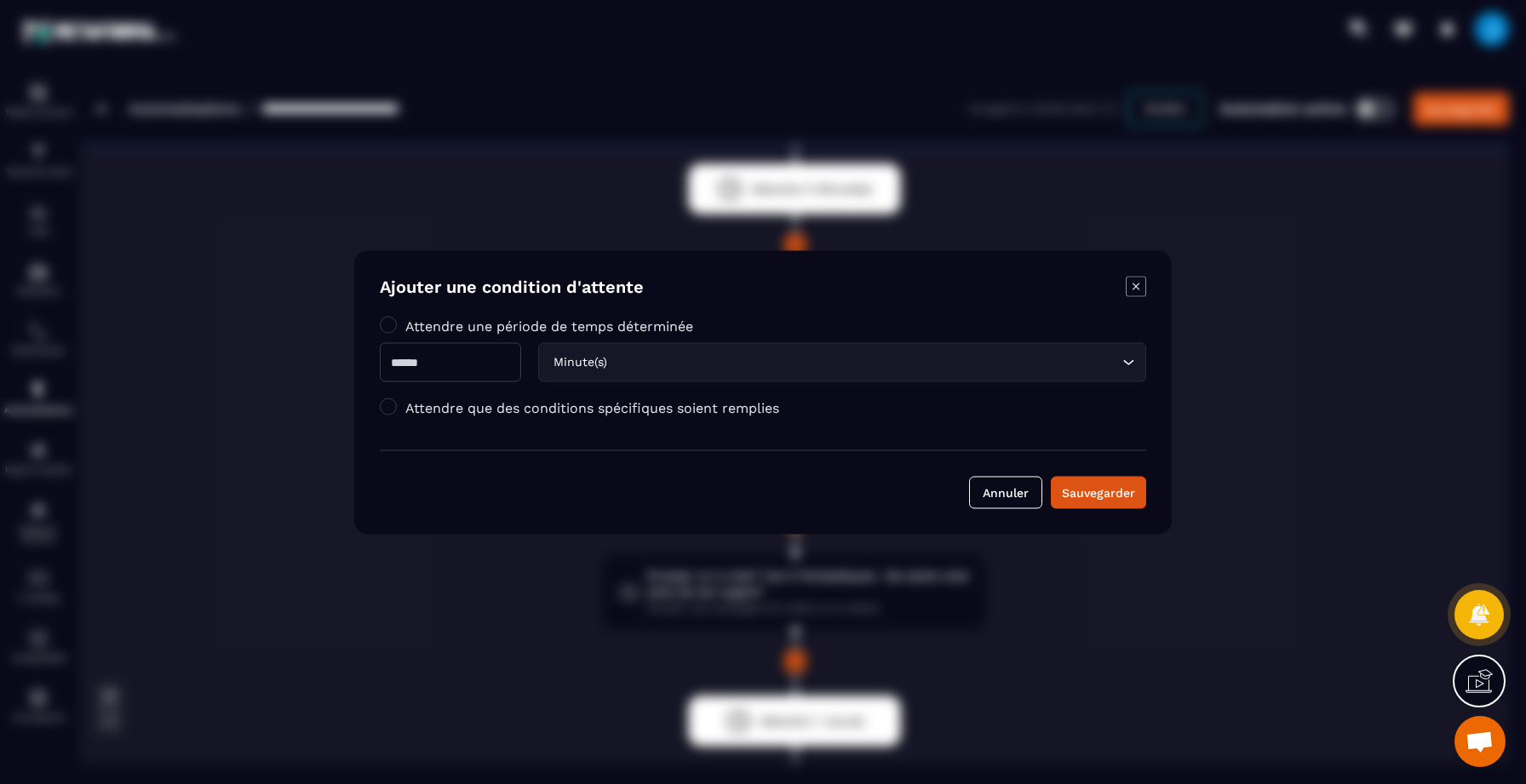
click at [471, 364] on input "*" at bounding box center [450, 361] width 142 height 39
type input "*"
click at [1087, 481] on button "Sauvegarder" at bounding box center [1099, 491] width 96 height 32
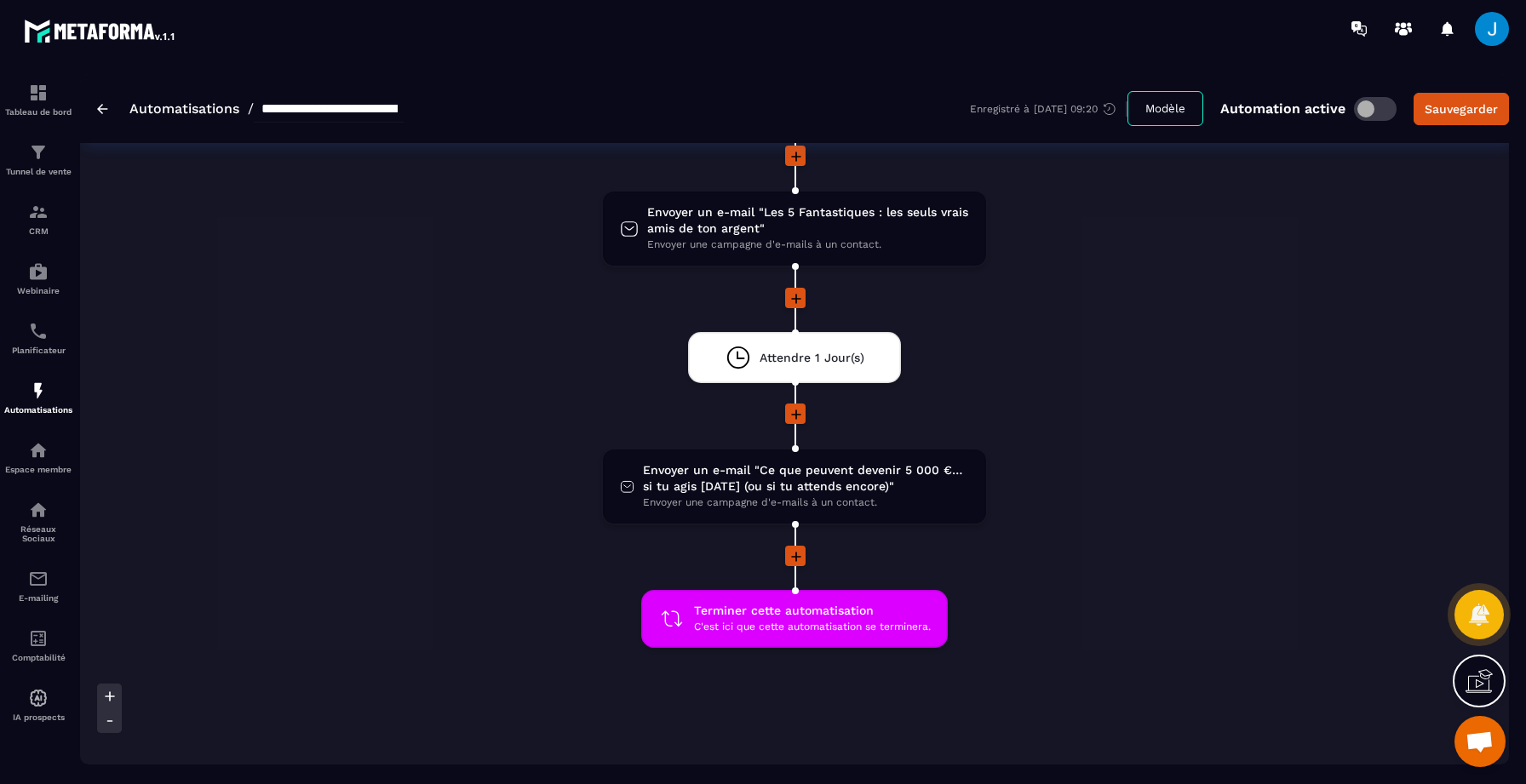
scroll to position [1249, 0]
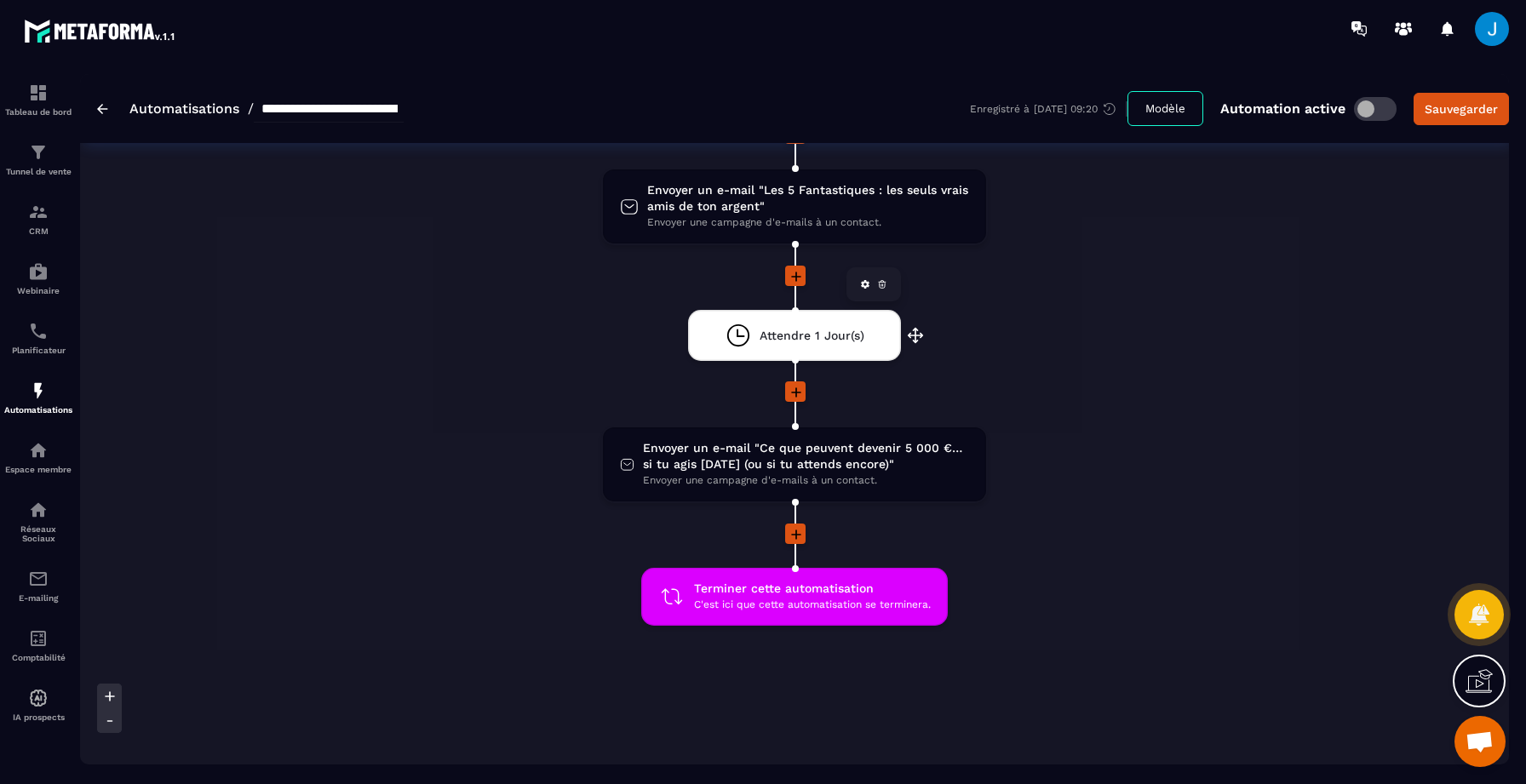
click at [786, 309] on div "Attendre 1 Jour(s) drag-arrow" at bounding box center [794, 335] width 213 height 51
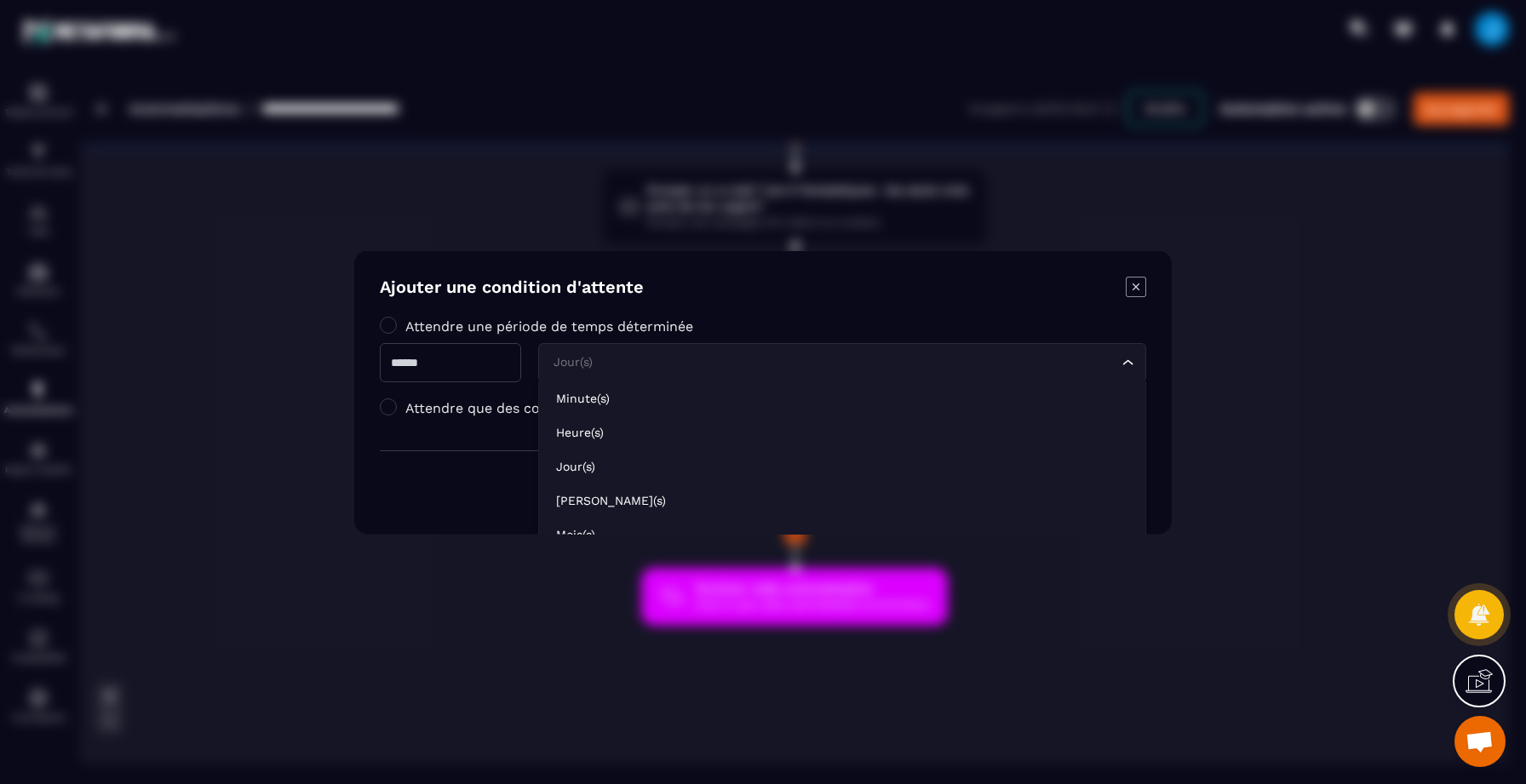
click at [616, 353] on input "Search for option" at bounding box center [833, 361] width 569 height 19
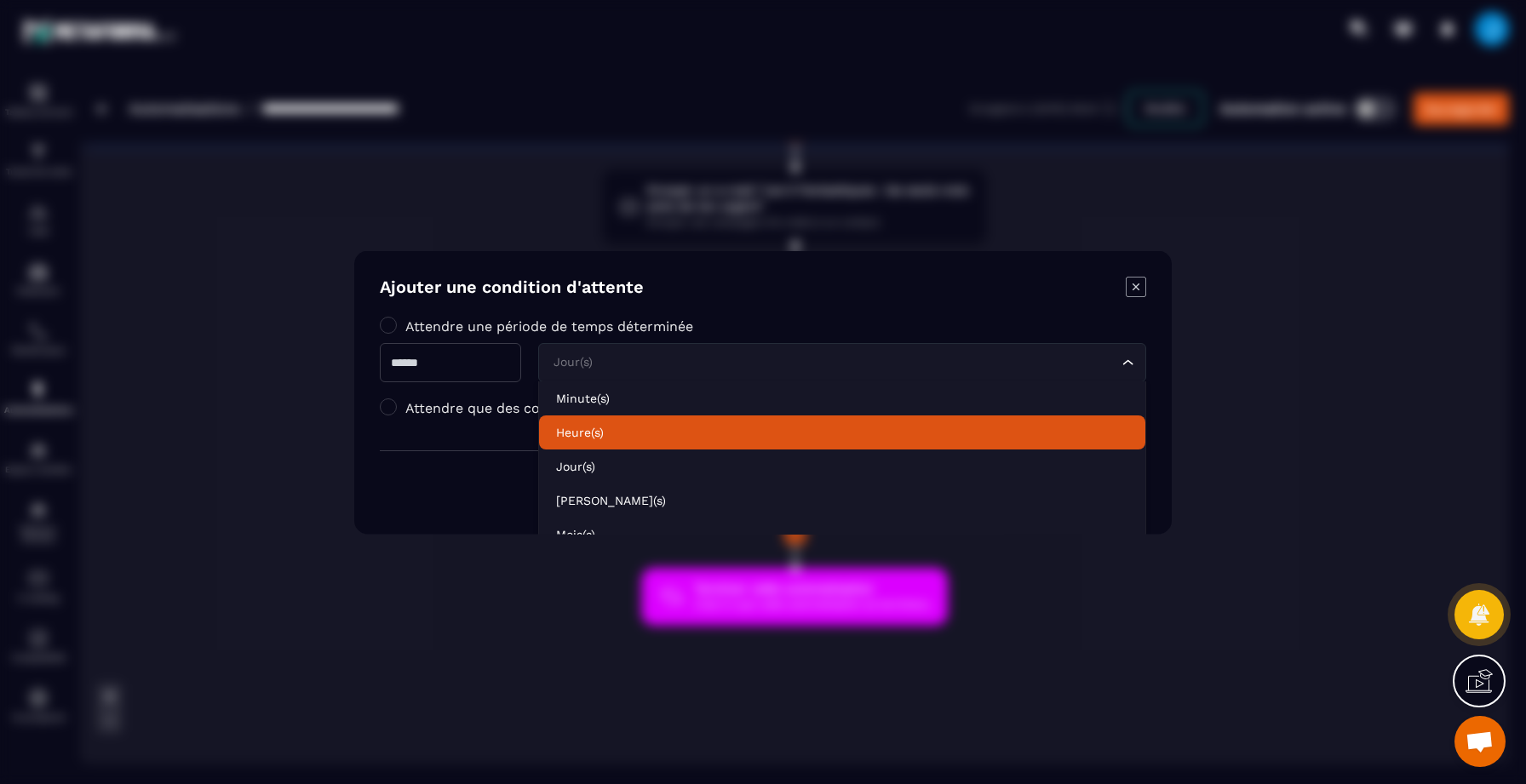
click at [608, 401] on p "Minute(s)" at bounding box center [842, 396] width 572 height 17
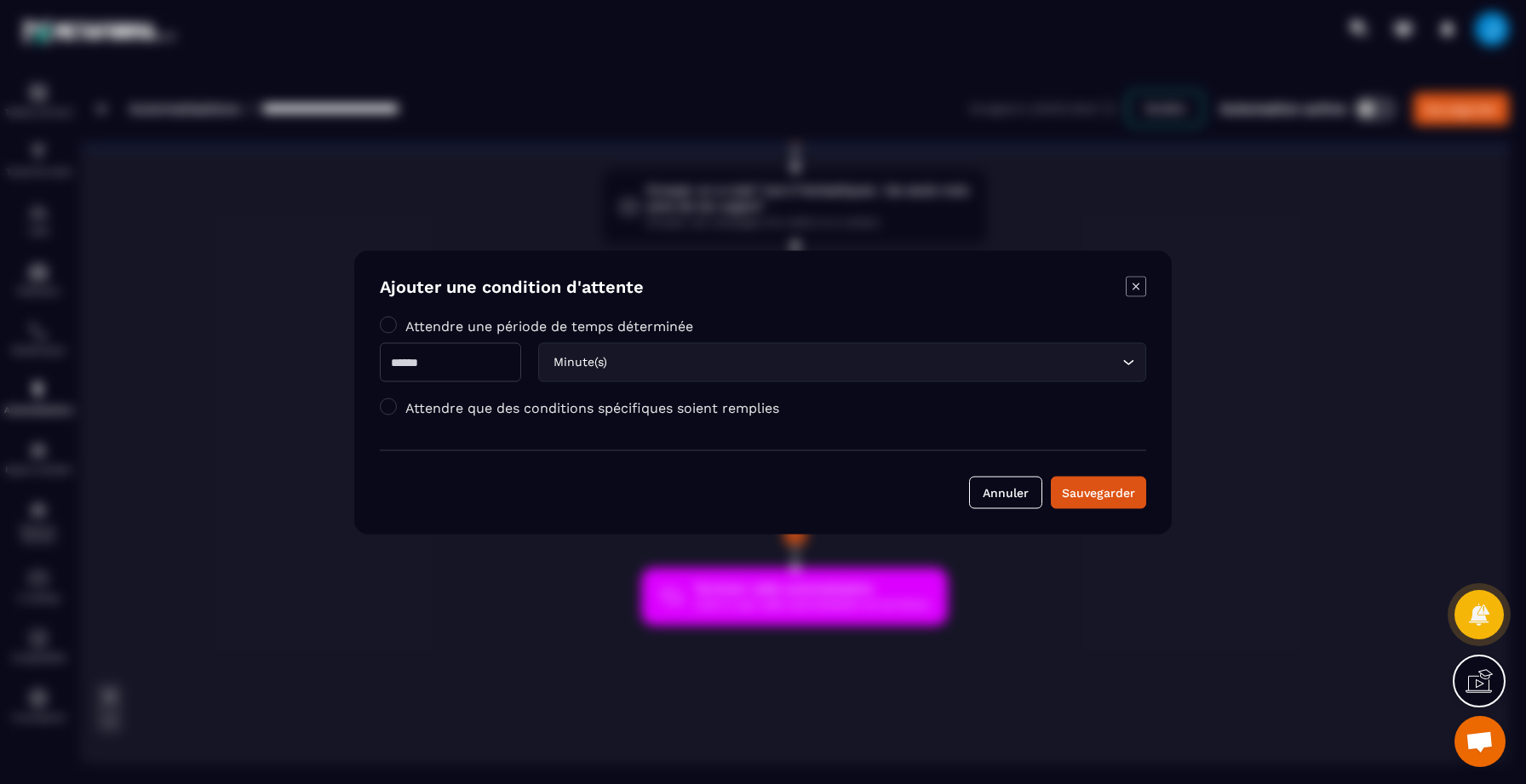
click at [450, 366] on input "*" at bounding box center [450, 361] width 142 height 39
type input "*"
click at [1069, 479] on button "Sauvegarder" at bounding box center [1099, 491] width 96 height 32
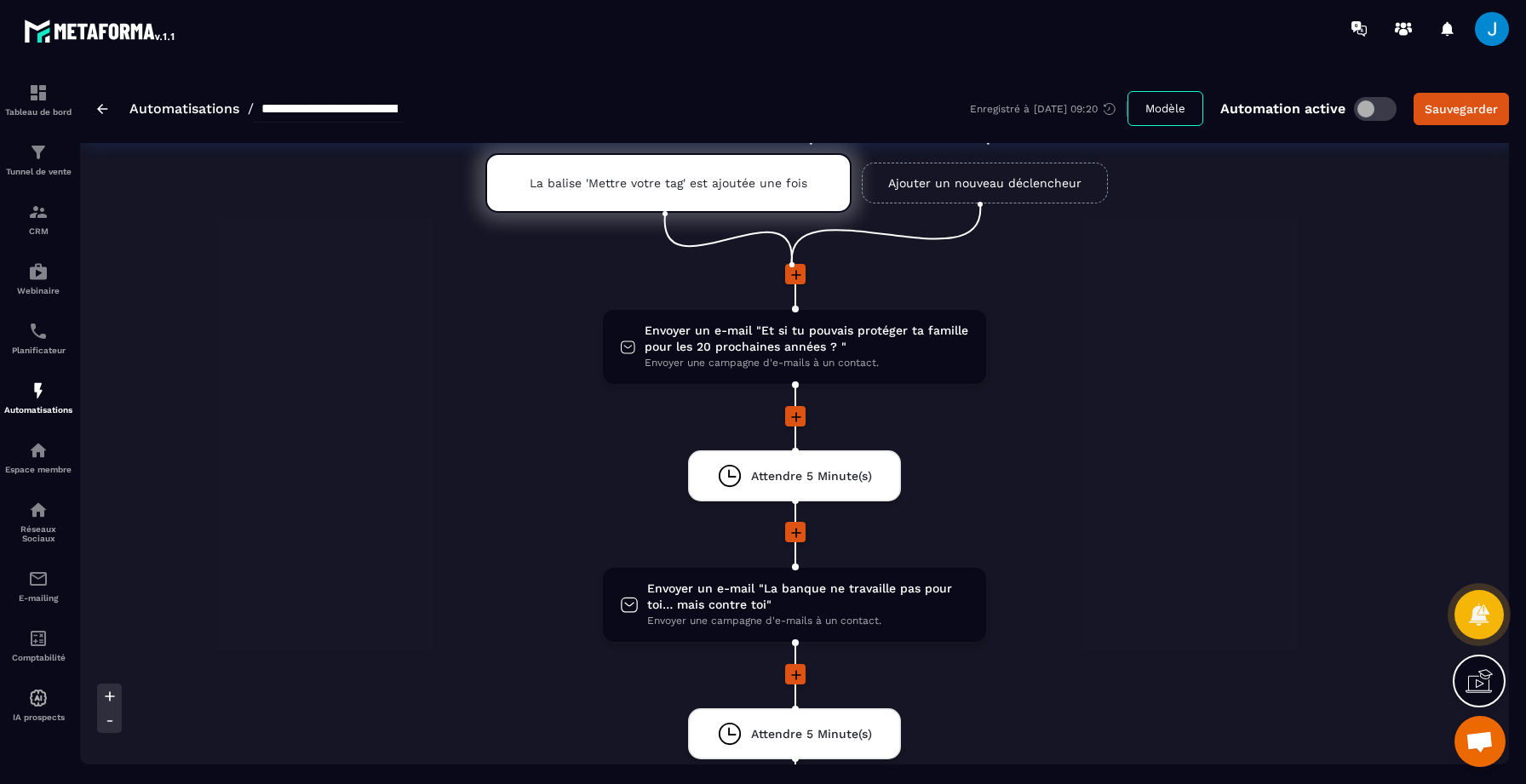
scroll to position [0, 0]
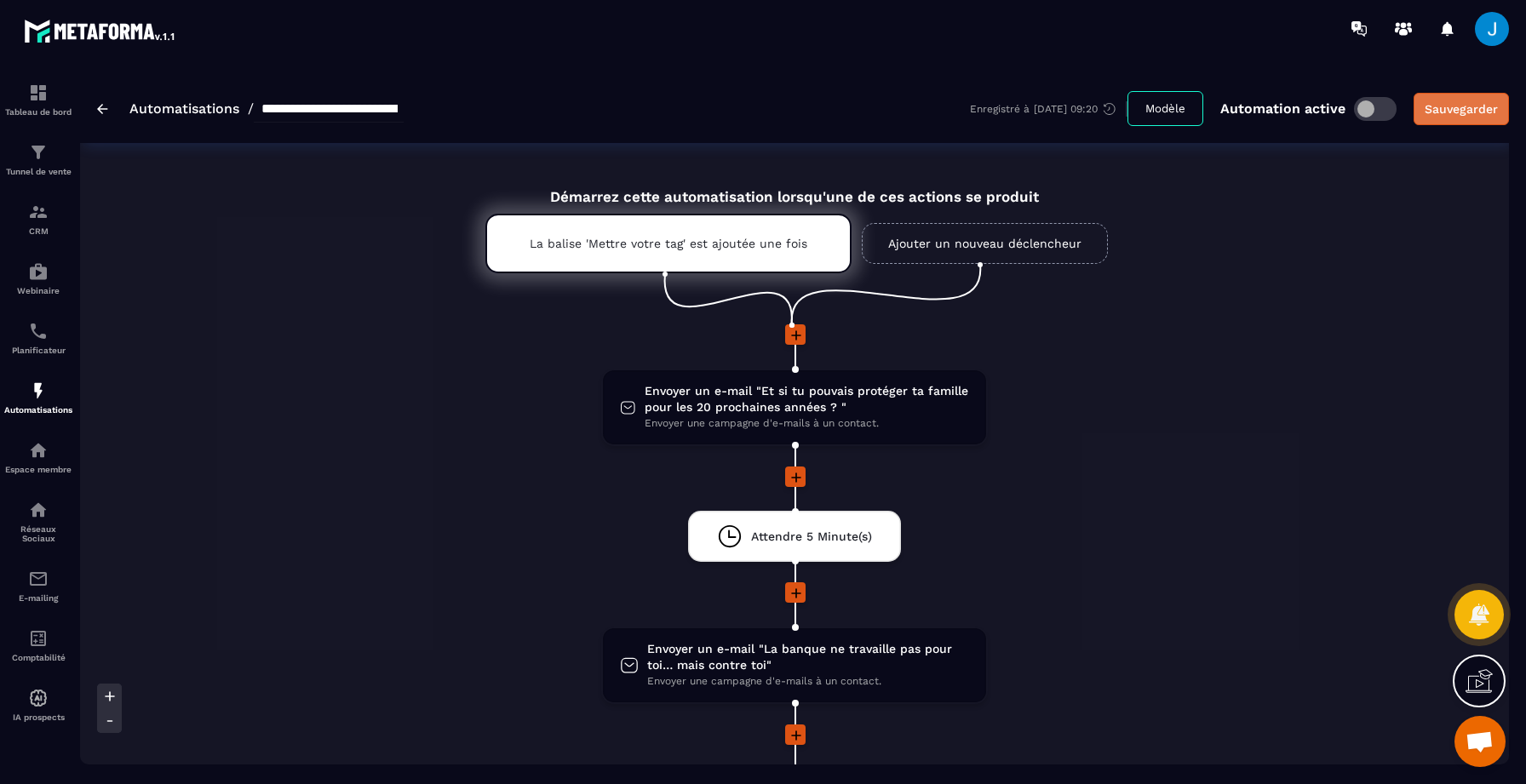
click at [1481, 101] on div "Sauvegarder" at bounding box center [1461, 108] width 73 height 17
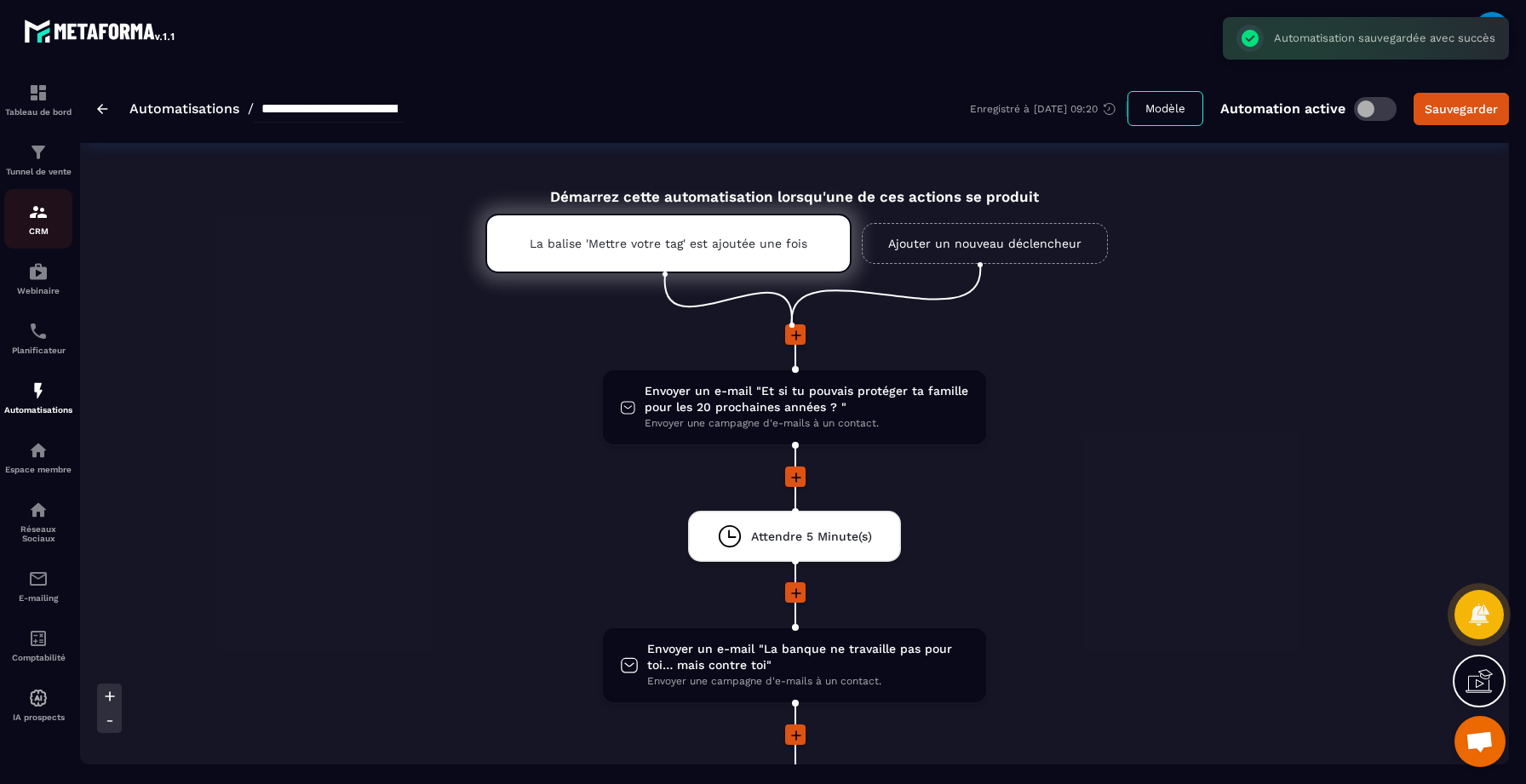
click at [35, 224] on div "CRM" at bounding box center [38, 219] width 68 height 34
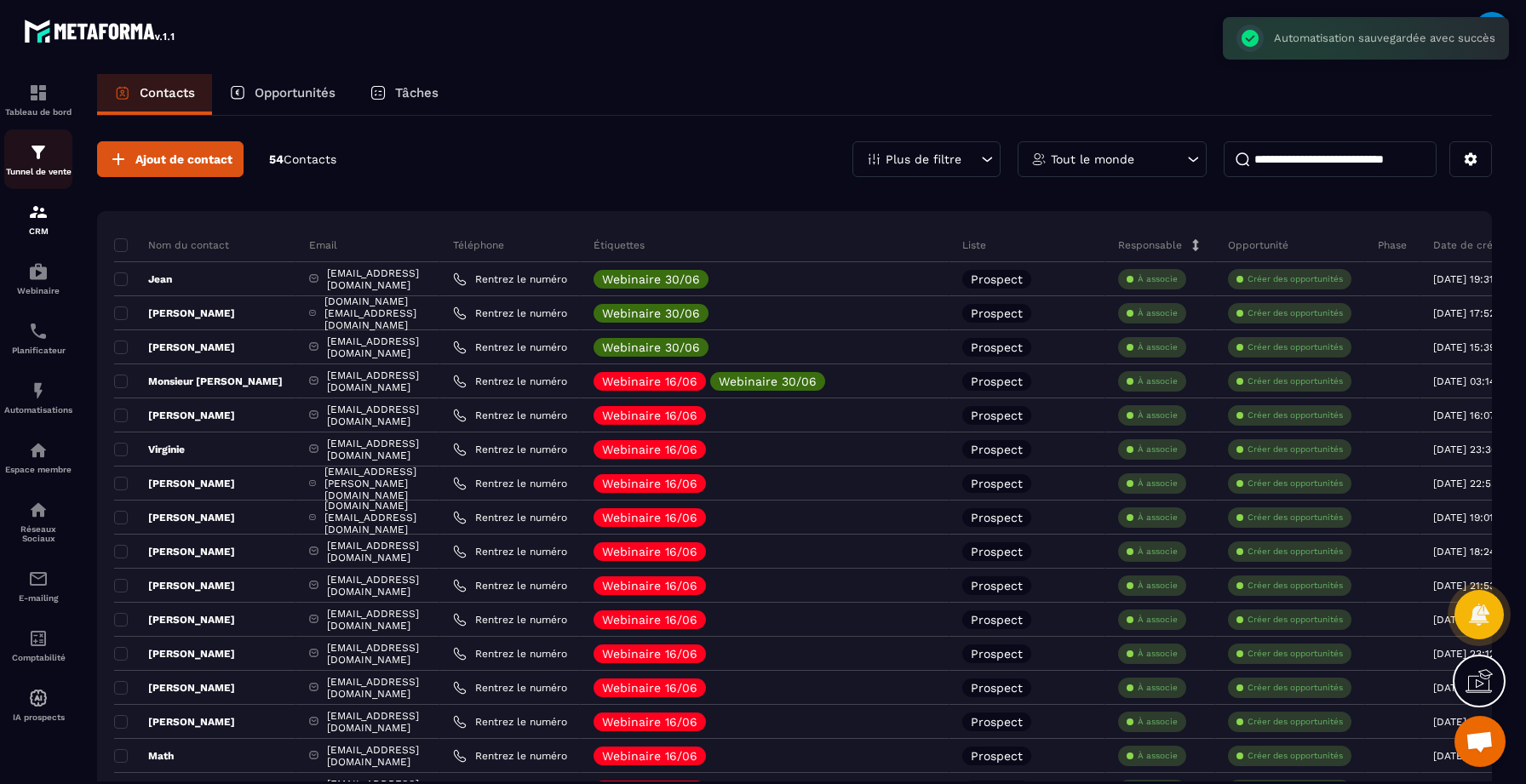
click at [41, 175] on p "Tunnel de vente" at bounding box center [38, 172] width 68 height 10
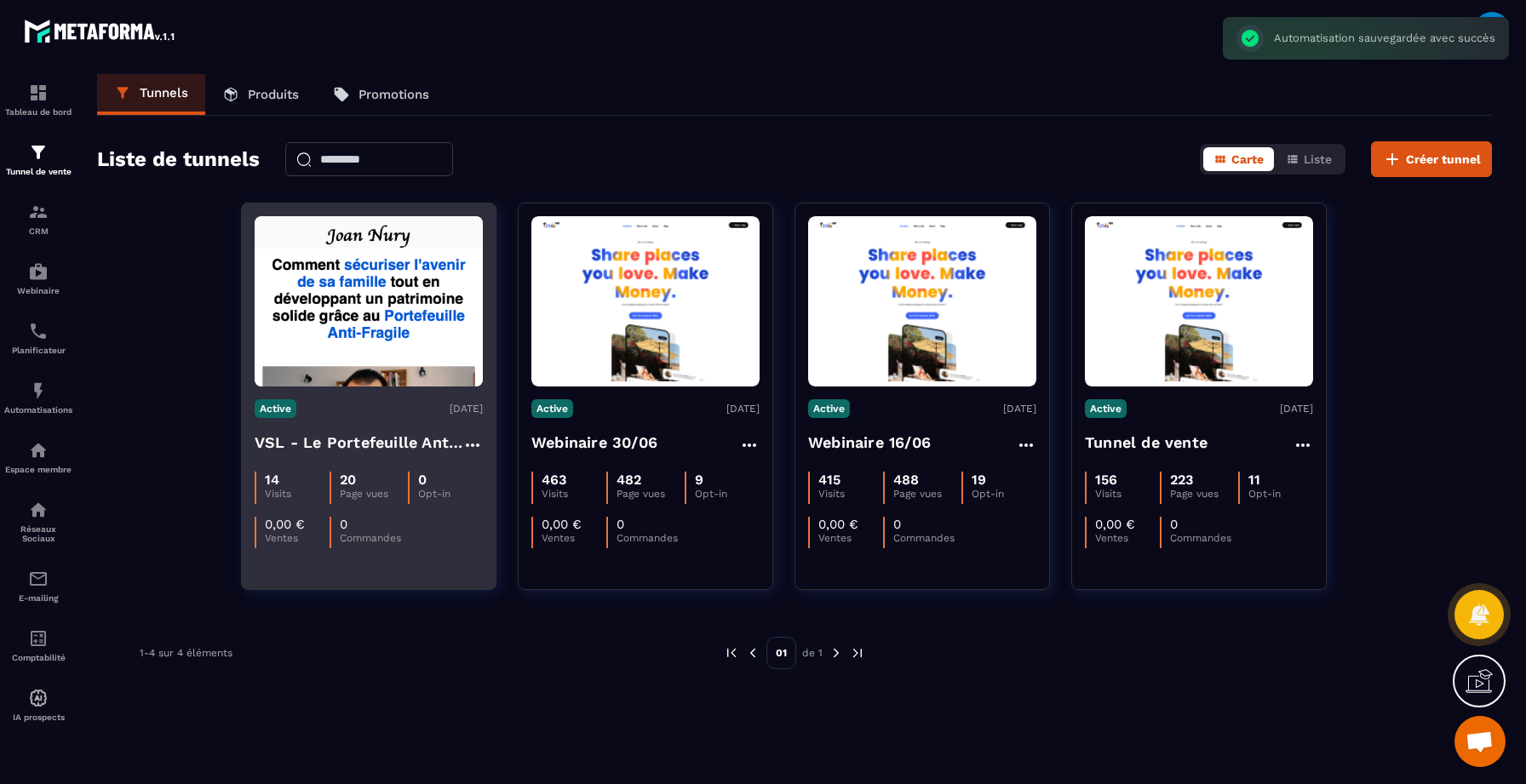
click at [394, 401] on div "Active [DATE]" at bounding box center [369, 408] width 229 height 19
click at [466, 374] on img at bounding box center [369, 301] width 229 height 170
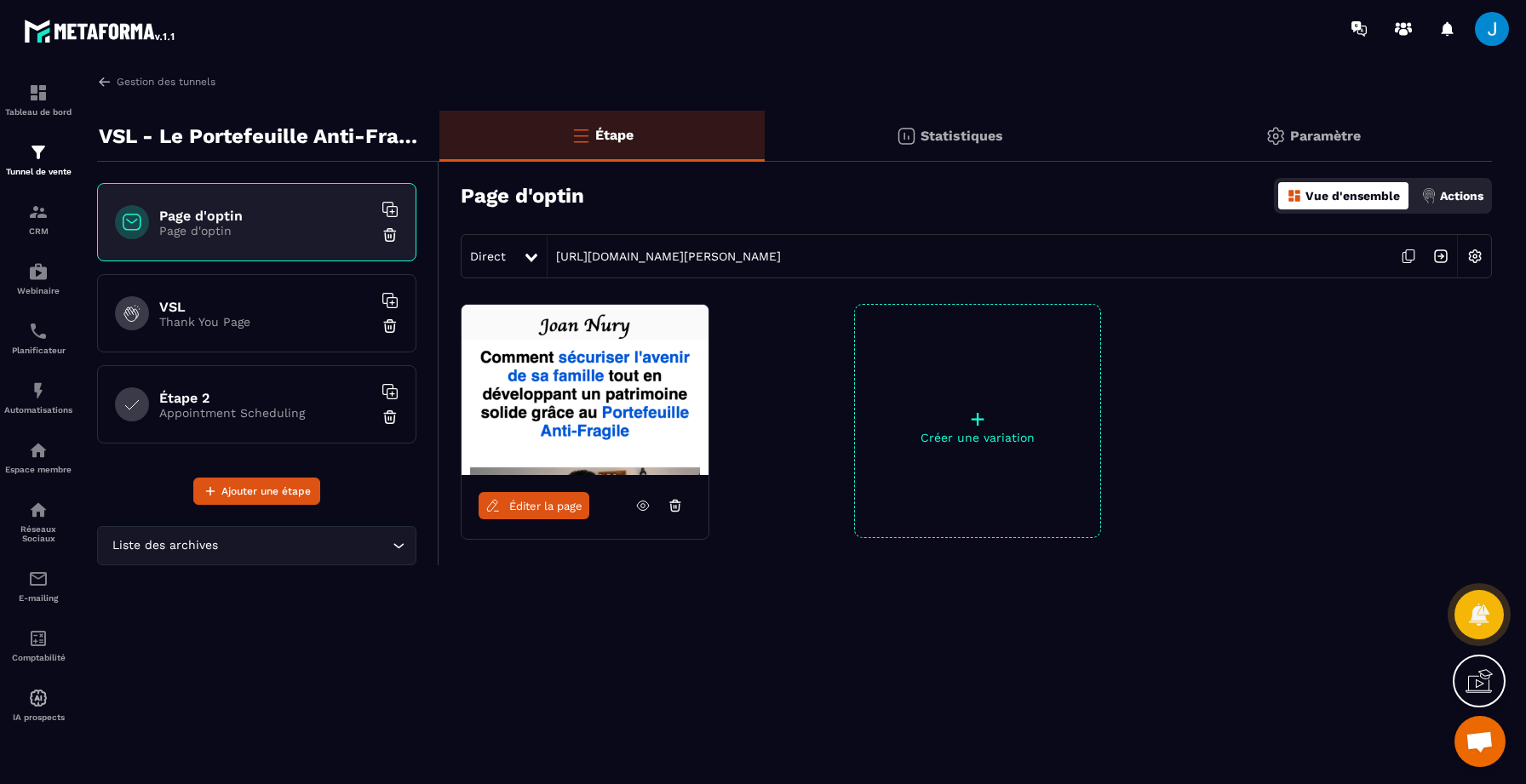
click at [638, 501] on icon at bounding box center [643, 506] width 16 height 16
click at [584, 498] on link "Éditer la page" at bounding box center [533, 506] width 110 height 27
